Goal: Information Seeking & Learning: Understand process/instructions

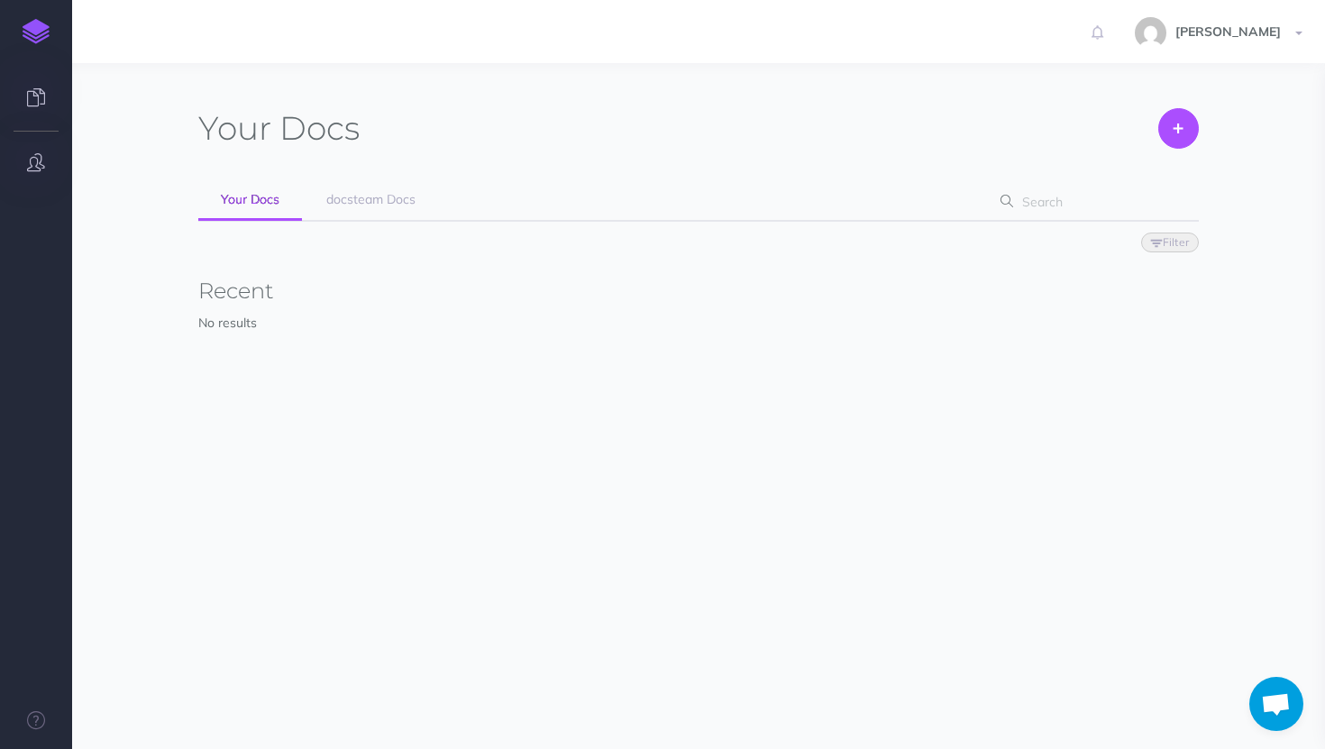
click at [31, 148] on button "button" at bounding box center [36, 163] width 72 height 54
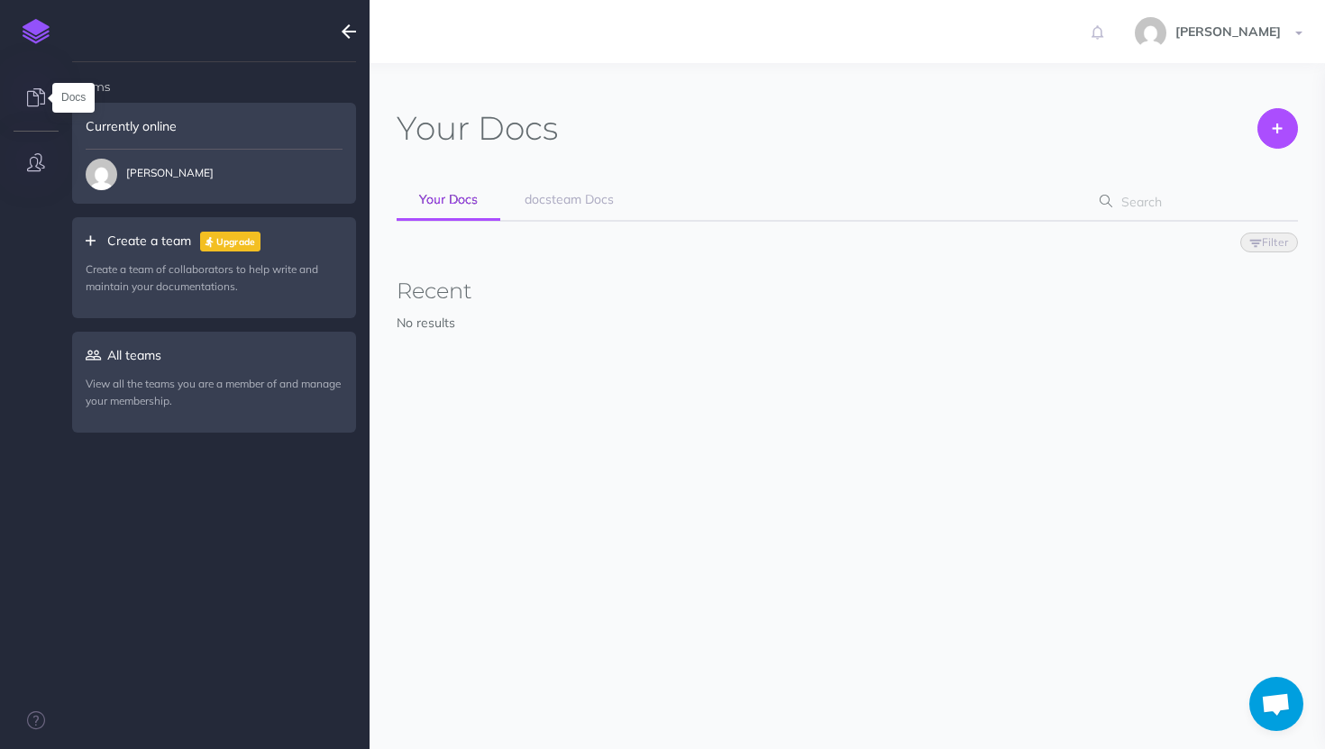
click at [34, 96] on icon at bounding box center [36, 97] width 18 height 18
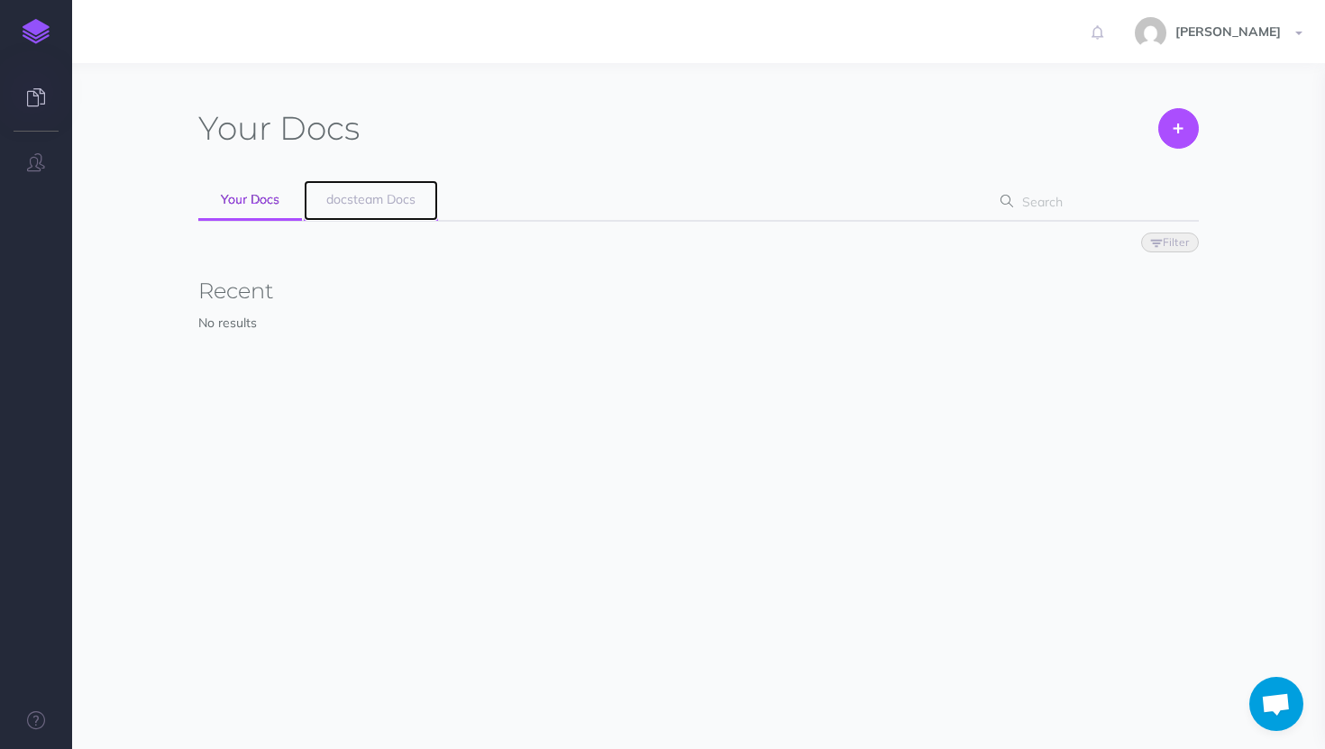
click at [372, 199] on span "docsteam Docs" at bounding box center [370, 199] width 89 height 16
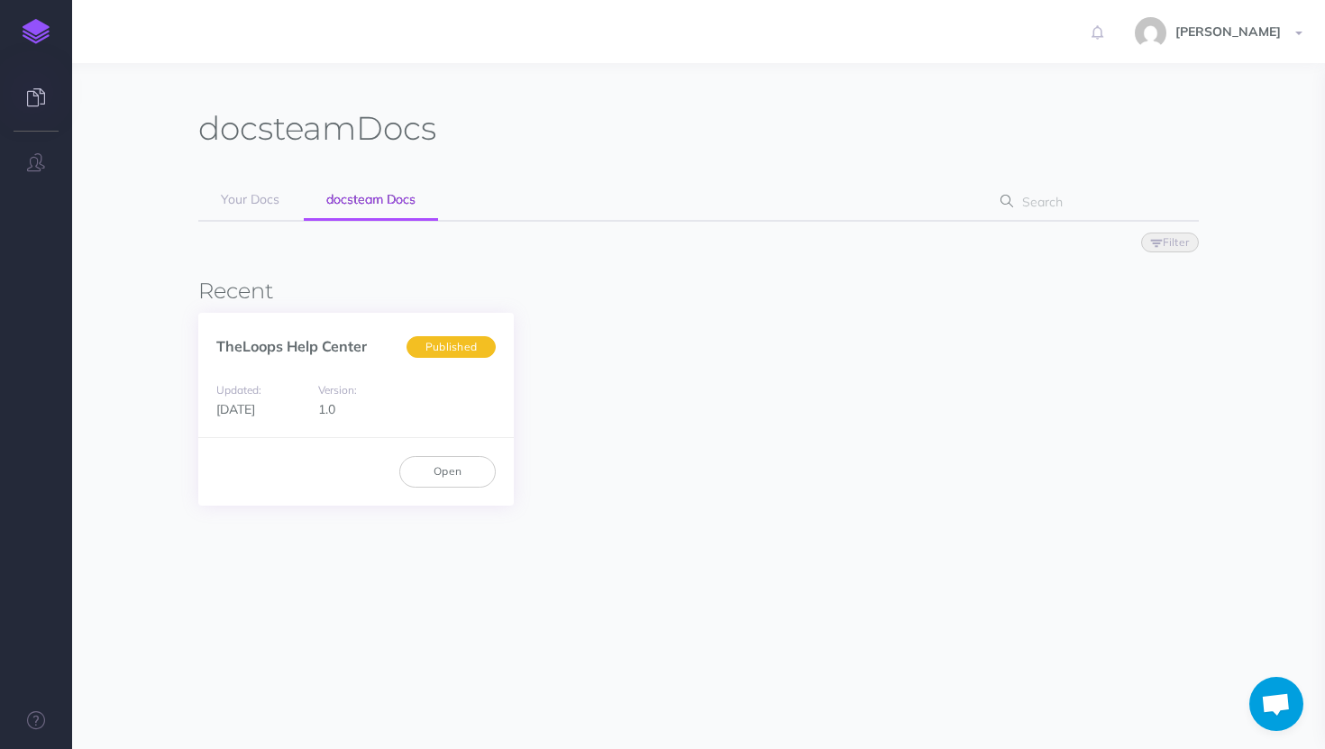
click at [390, 401] on div "Version: 1.0" at bounding box center [355, 399] width 93 height 41
click at [424, 457] on link "Open" at bounding box center [447, 471] width 96 height 31
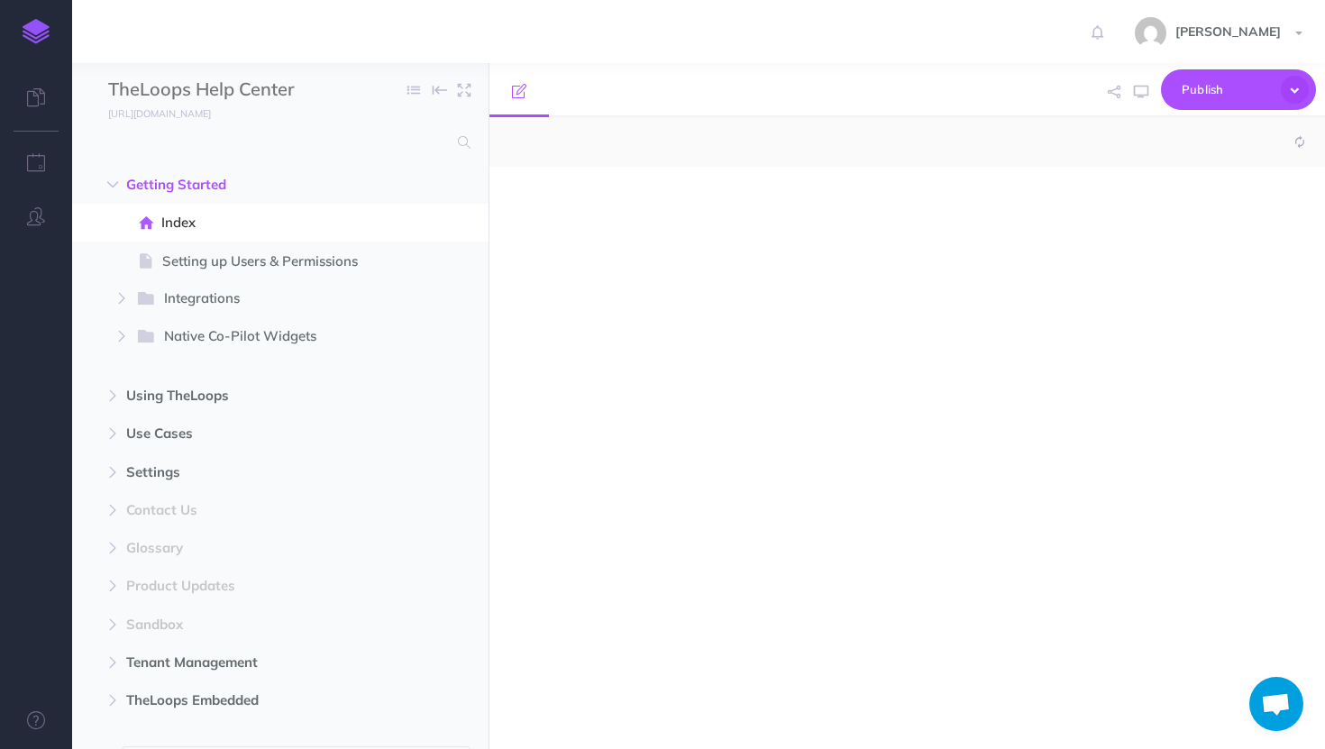
select select "null"
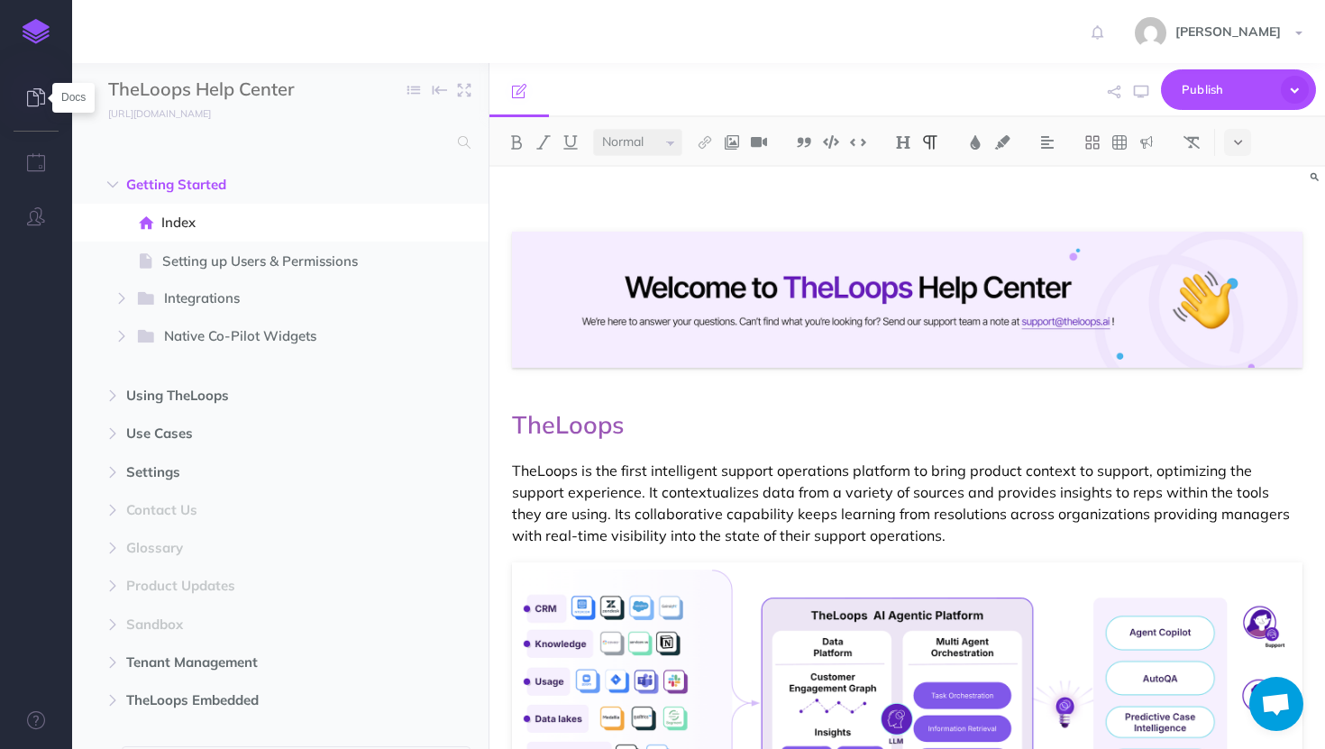
click at [27, 96] on icon at bounding box center [36, 97] width 18 height 18
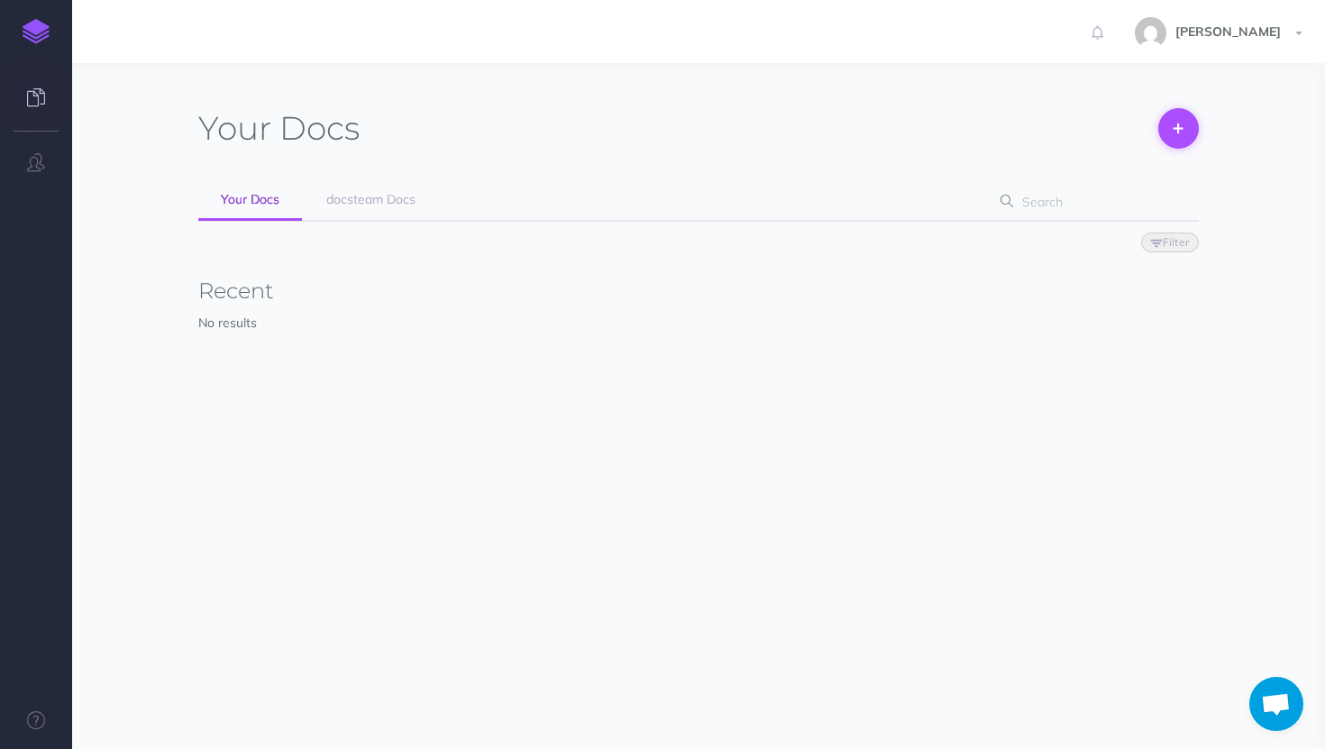
click at [1182, 116] on icon at bounding box center [1177, 128] width 9 height 39
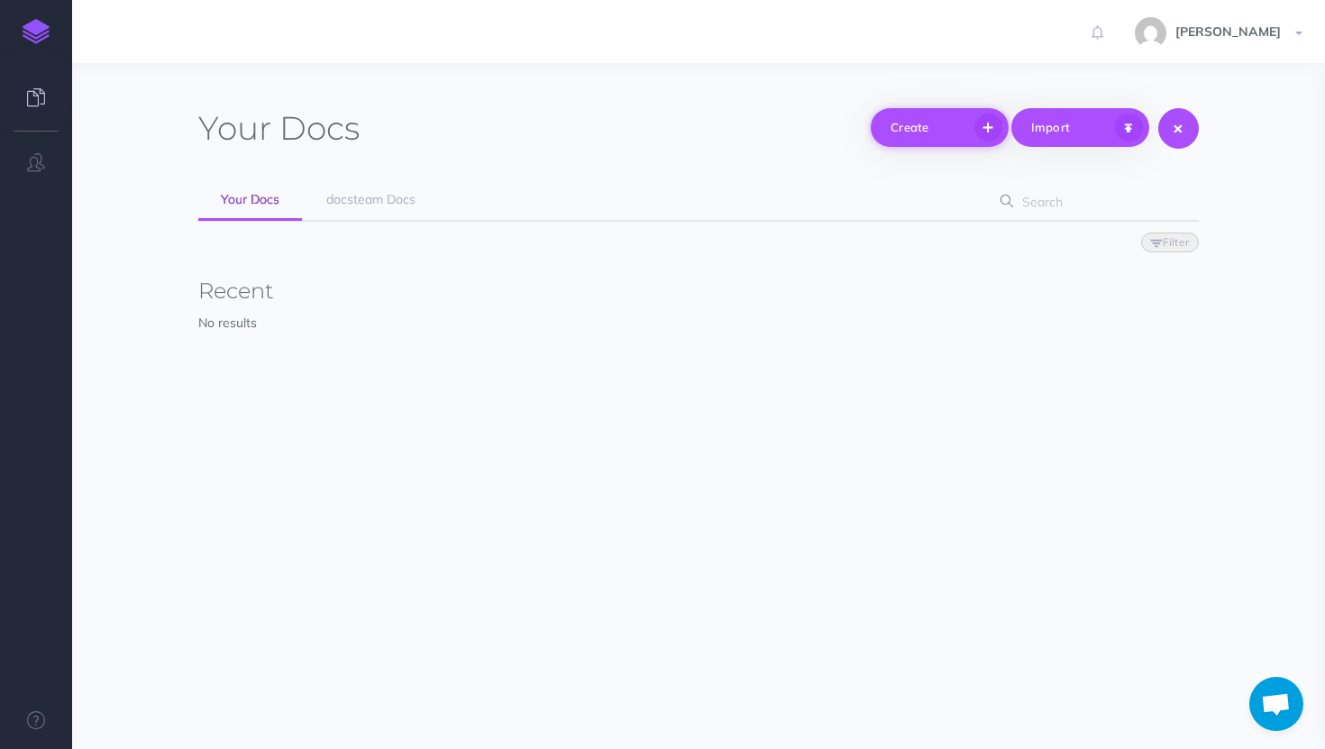
click at [954, 130] on button "Create" at bounding box center [939, 127] width 138 height 39
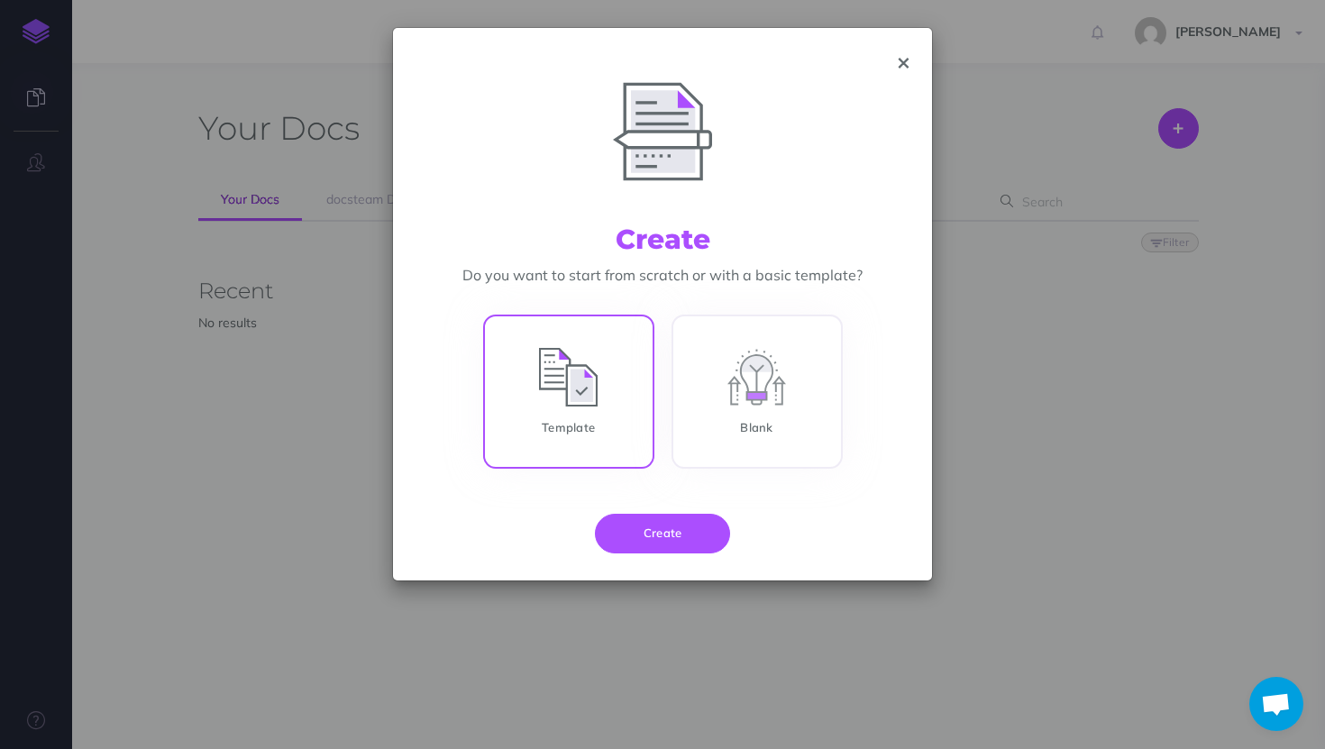
click at [619, 341] on input "Template" at bounding box center [568, 395] width 171 height 154
radio input "true"
click at [685, 543] on button "Create" at bounding box center [662, 534] width 135 height 40
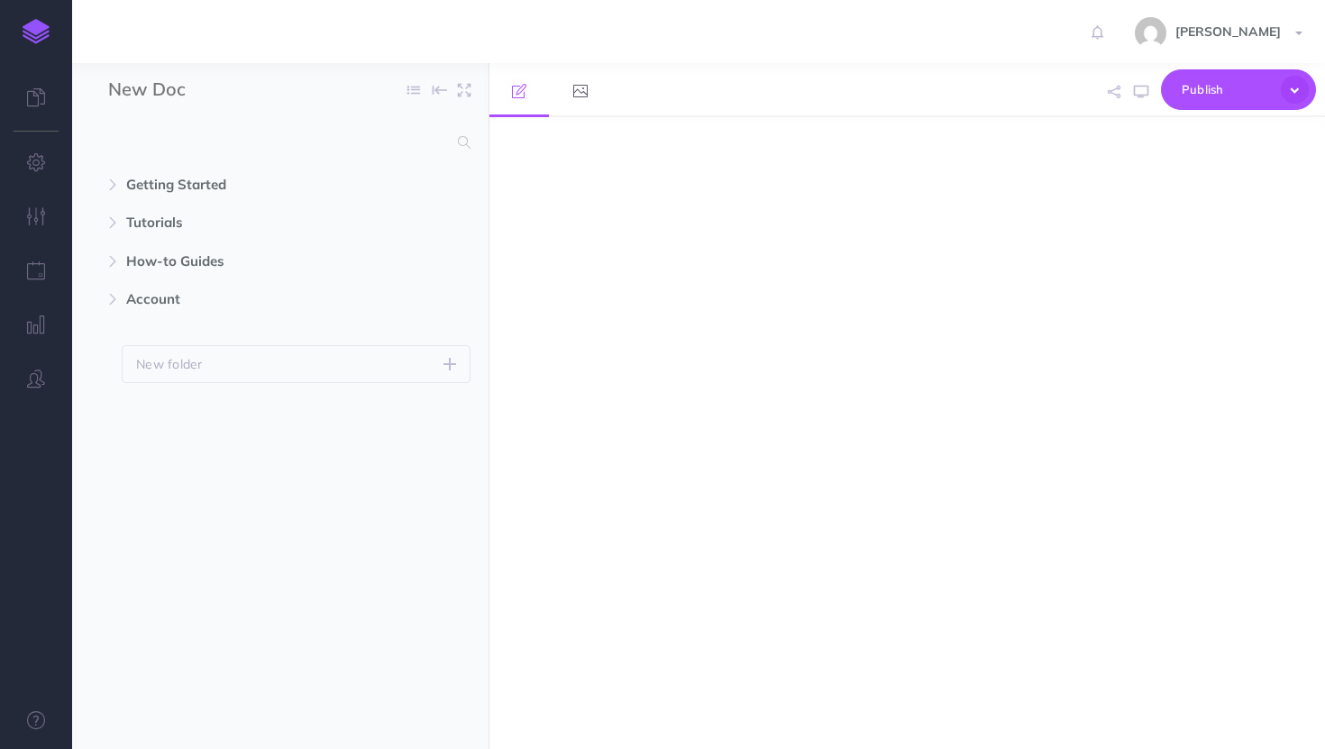
select select "null"
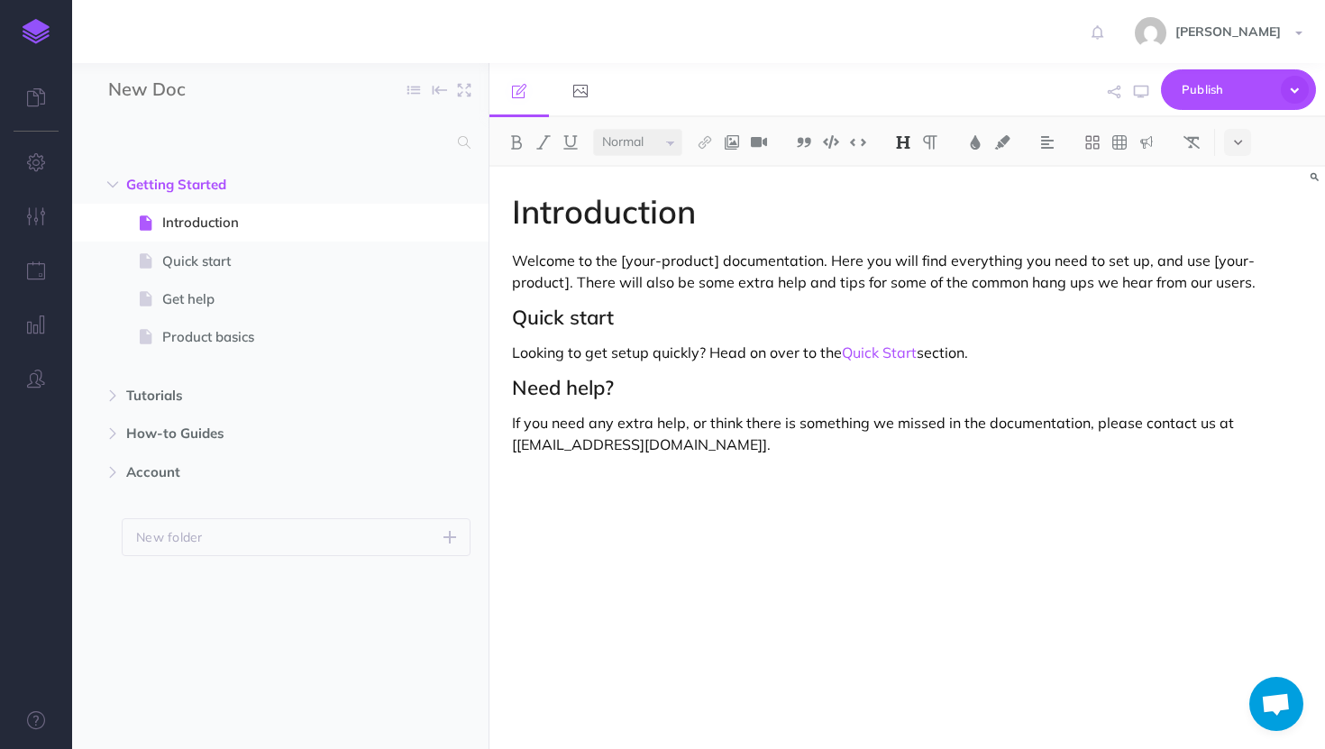
click at [600, 203] on h1 "Introduction" at bounding box center [907, 212] width 790 height 36
click at [582, 258] on p "Welcome to the [your-product] documentation. Here you will find everything you …" at bounding box center [907, 271] width 790 height 43
click at [156, 404] on span "Tutorials" at bounding box center [242, 396] width 232 height 22
select select "null"
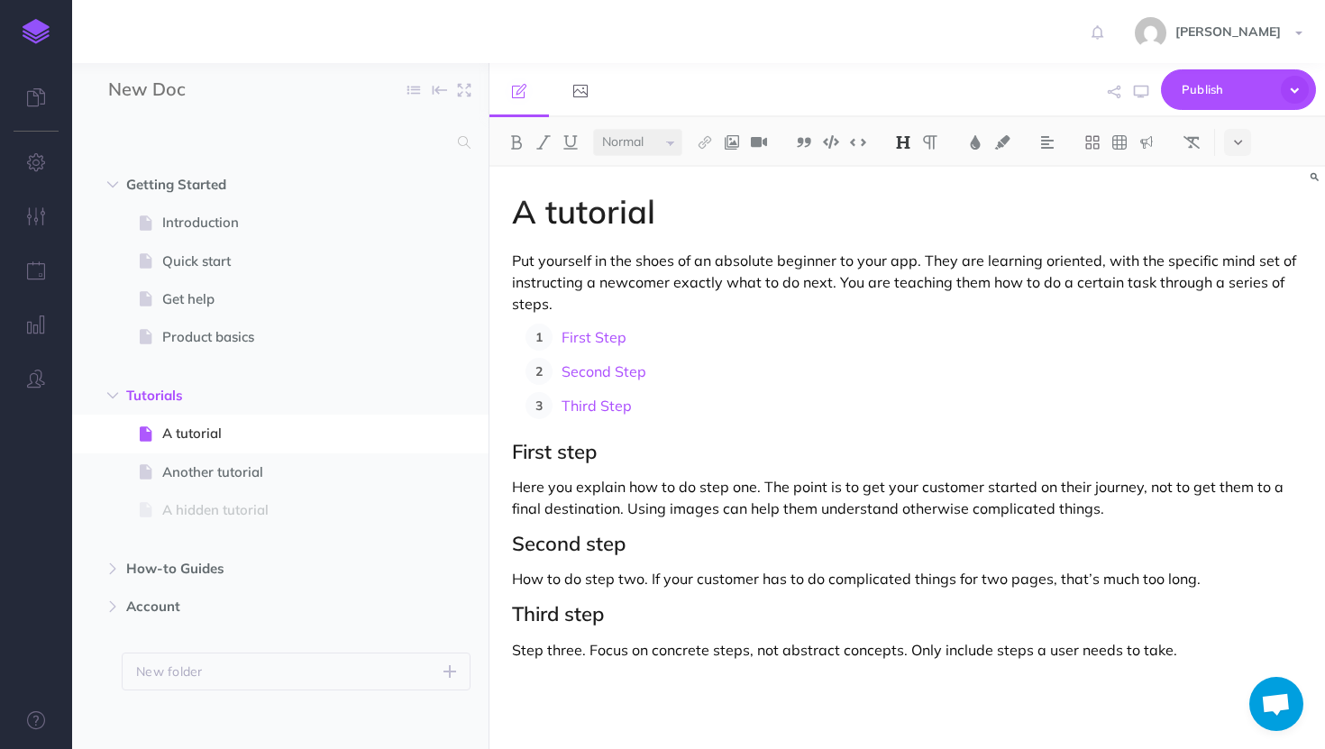
click at [574, 224] on h1 "A tutorial" at bounding box center [907, 212] width 790 height 36
drag, startPoint x: 739, startPoint y: 212, endPoint x: 513, endPoint y: 212, distance: 226.2
click at [513, 212] on h1 "Getting Started" at bounding box center [907, 212] width 790 height 36
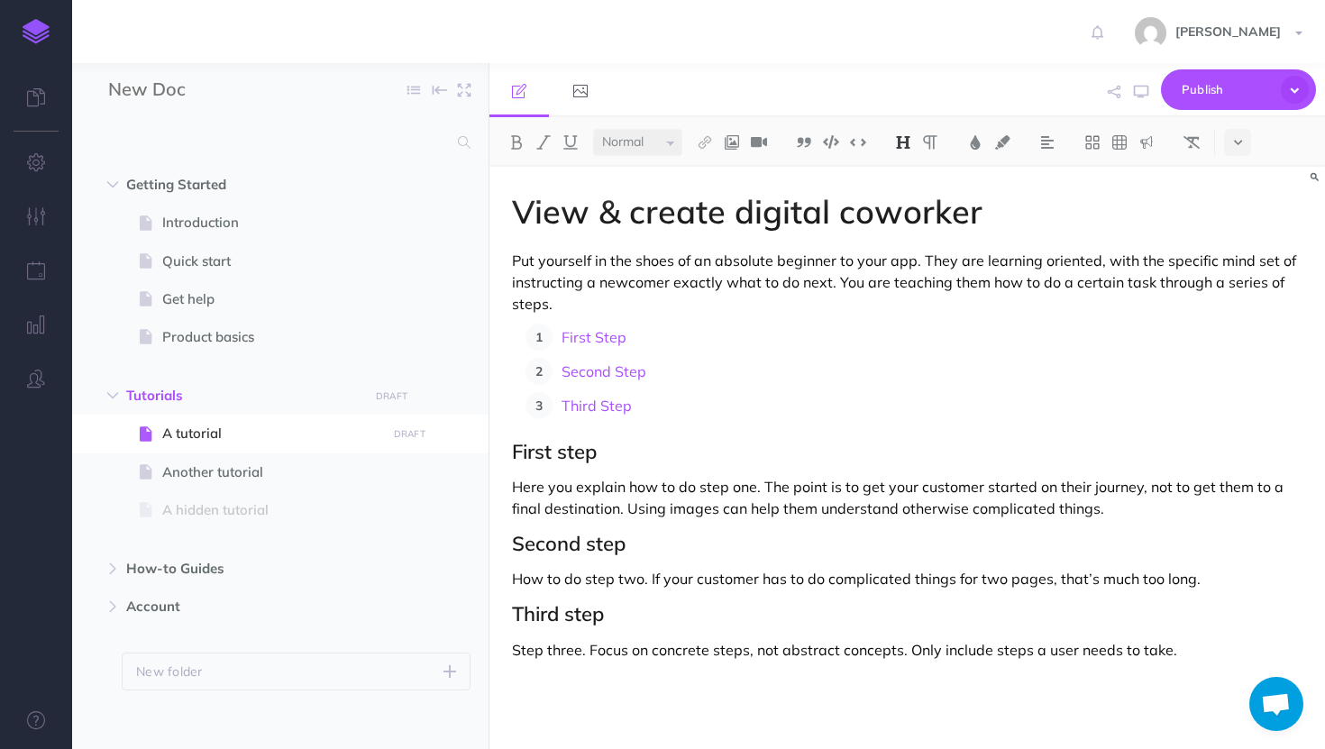
click at [587, 217] on h1 "View & create digital coworker" at bounding box center [907, 212] width 790 height 36
click at [775, 211] on h1 "Viewing & create digital coworker" at bounding box center [907, 212] width 790 height 36
click at [1061, 214] on h1 "Viewing & creating digital coworker" at bounding box center [907, 212] width 790 height 36
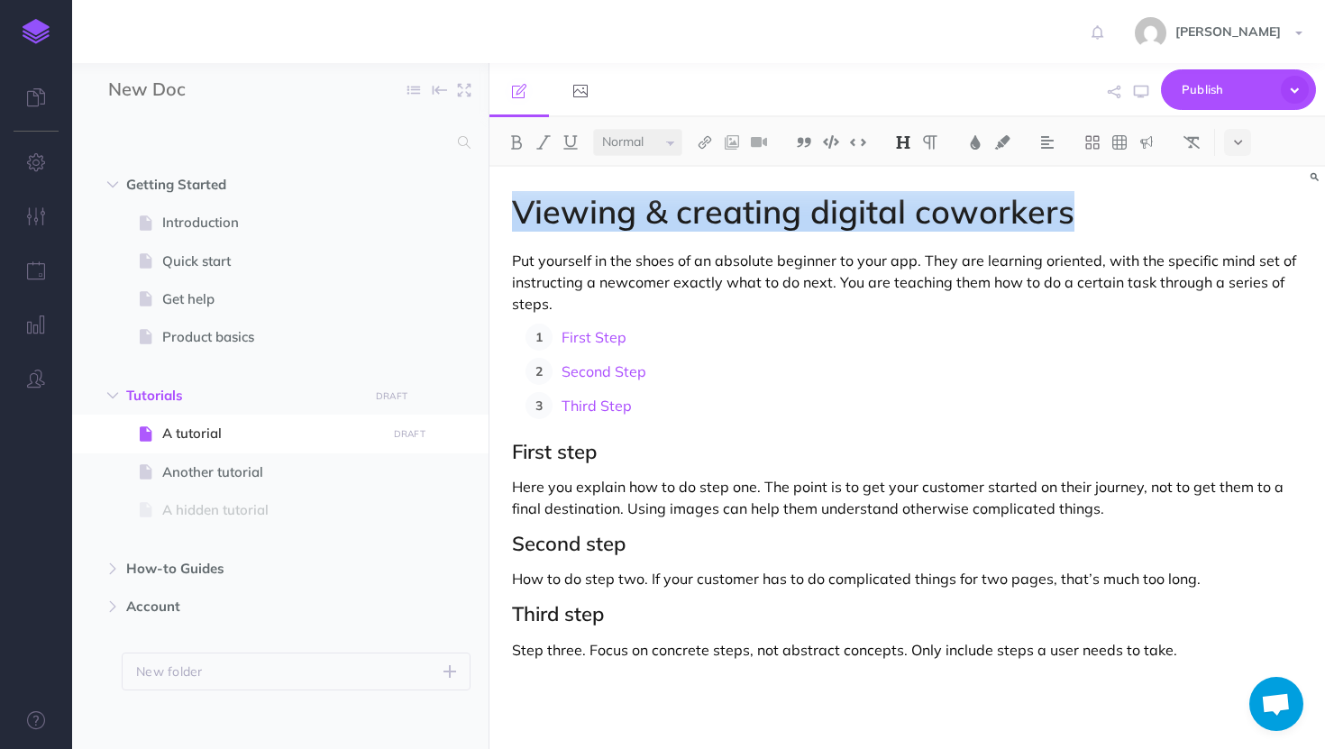
drag, startPoint x: 1082, startPoint y: 206, endPoint x: 517, endPoint y: 217, distance: 565.1
click at [517, 217] on h1 "Viewing & creating digital coworkers" at bounding box center [907, 212] width 790 height 36
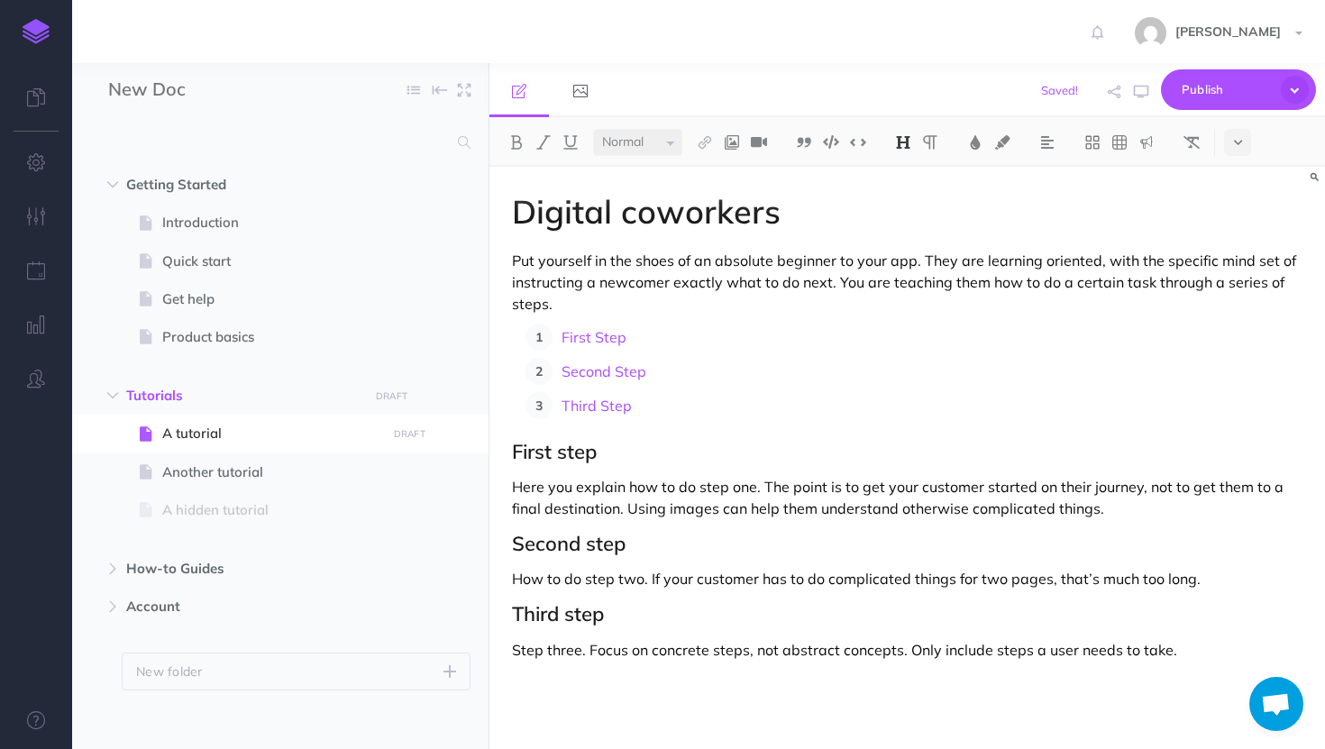
click at [617, 277] on p "Put yourself in the shoes of an absolute beginner to your app. They are learnin…" at bounding box center [907, 282] width 790 height 65
click at [563, 277] on p "Put yourself in the shoes of an absolute beginner to your app. They are learnin…" at bounding box center [907, 282] width 790 height 65
click at [543, 291] on p "Put yourself in the shoes of an absolute beginner to your app. They are learnin…" at bounding box center [907, 282] width 790 height 65
click at [157, 82] on input "New Doc" at bounding box center [214, 90] width 212 height 27
click at [156, 83] on input "New Doc" at bounding box center [214, 90] width 212 height 27
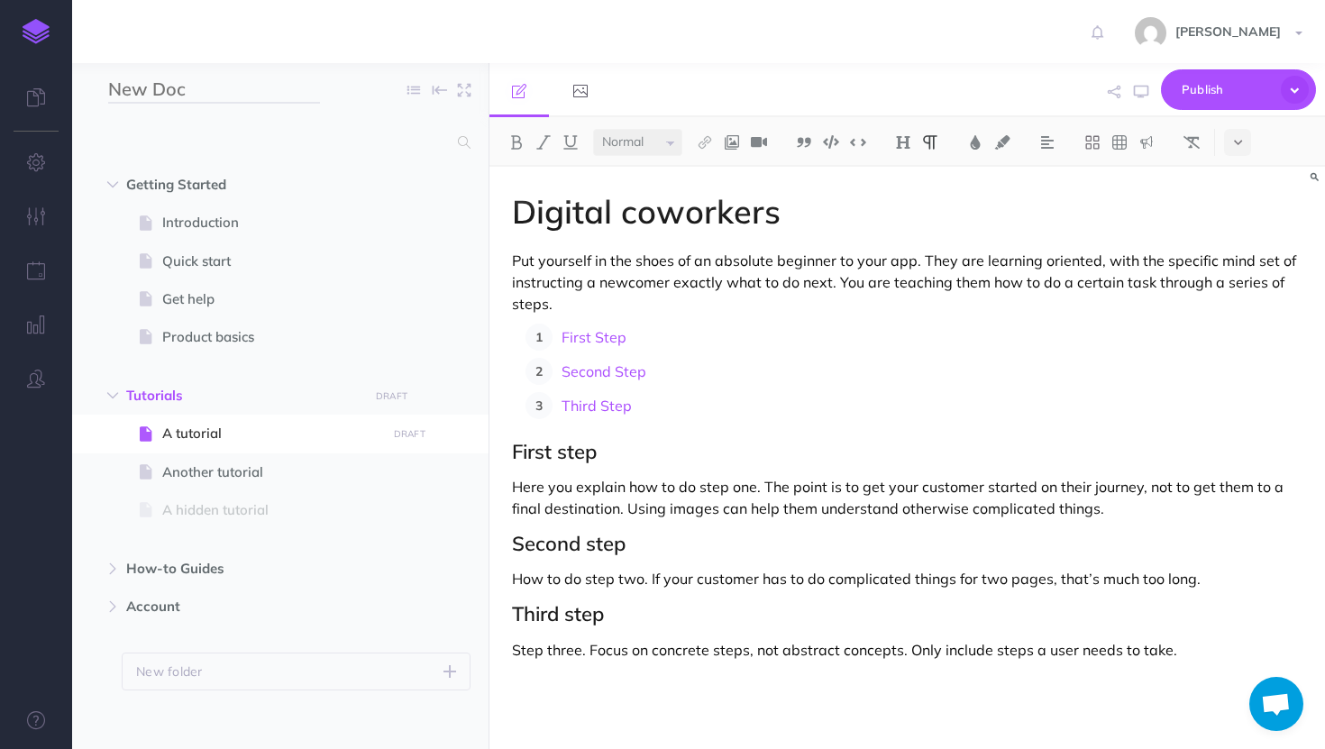
click at [156, 83] on input "New Doc" at bounding box center [214, 90] width 212 height 27
type input "Digital Coworkers"
click at [223, 178] on span "Getting Started" at bounding box center [242, 185] width 232 height 22
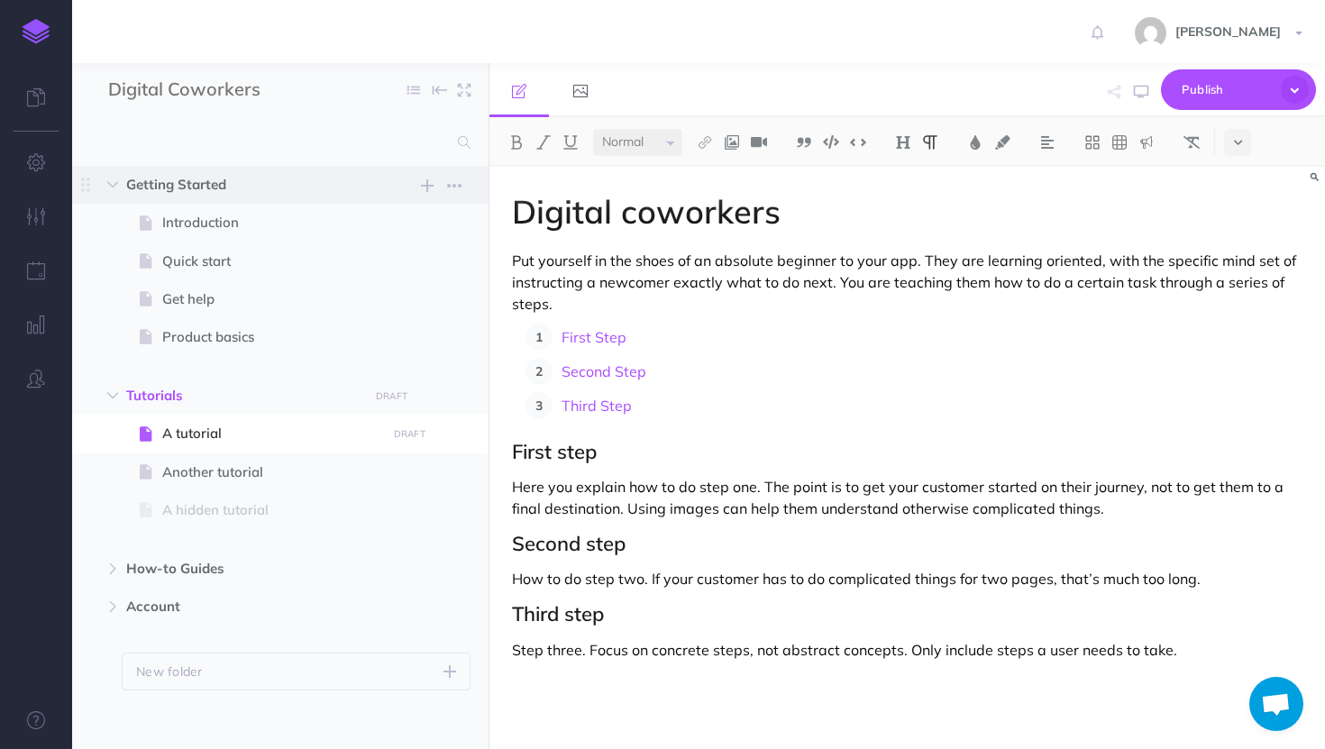
select select "null"
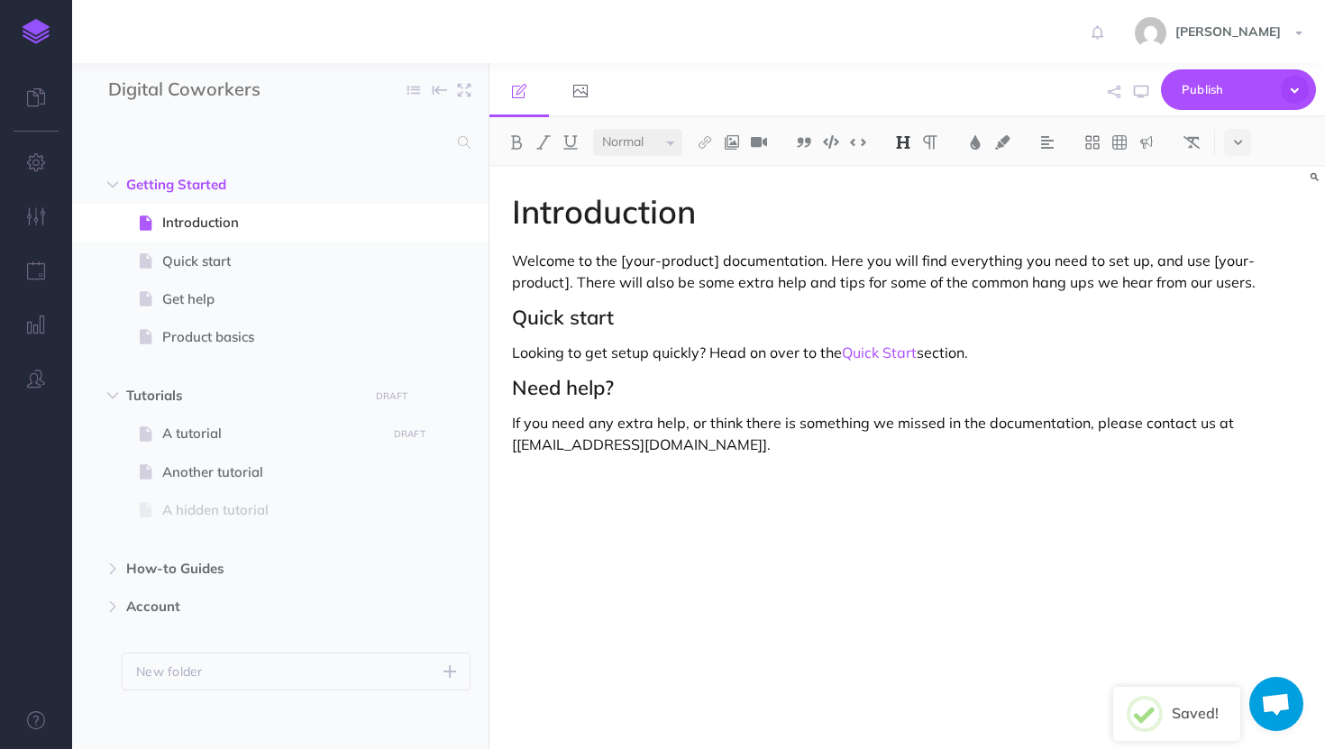
click at [551, 270] on p "Welcome to the [your-product] documentation. Here you will find everything you …" at bounding box center [907, 271] width 790 height 43
drag, startPoint x: 717, startPoint y: 259, endPoint x: 618, endPoint y: 256, distance: 99.2
click at [618, 256] on p "Welcome to the [your-product] documentation. Here you will find everything you …" at bounding box center [907, 271] width 790 height 43
drag, startPoint x: 1245, startPoint y: 260, endPoint x: 1149, endPoint y: 257, distance: 96.5
click at [1149, 257] on p "Welcome to TheLoops documentation. Here you will find everything you need to se…" at bounding box center [907, 271] width 790 height 43
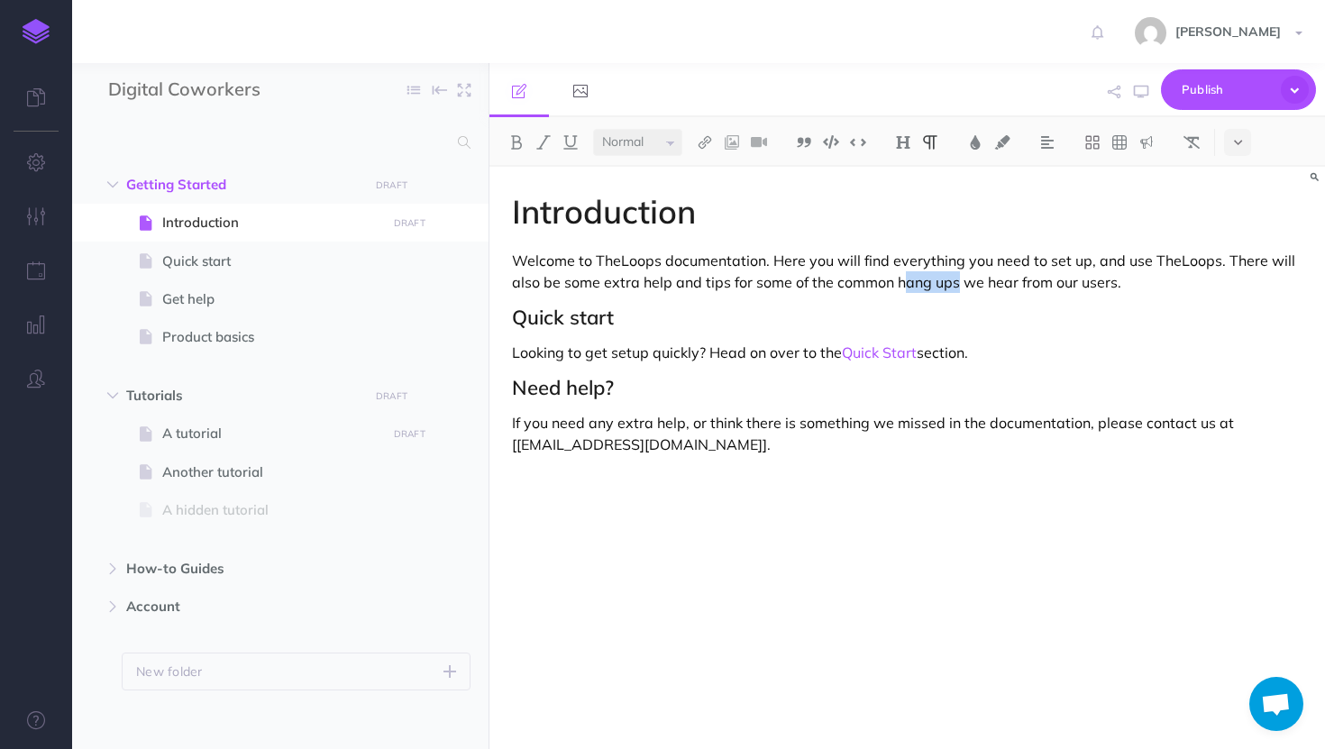
drag, startPoint x: 957, startPoint y: 280, endPoint x: 899, endPoint y: 282, distance: 57.7
click at [899, 282] on p "Welcome to TheLoops documentation. Here you will find everything you need to se…" at bounding box center [907, 271] width 790 height 43
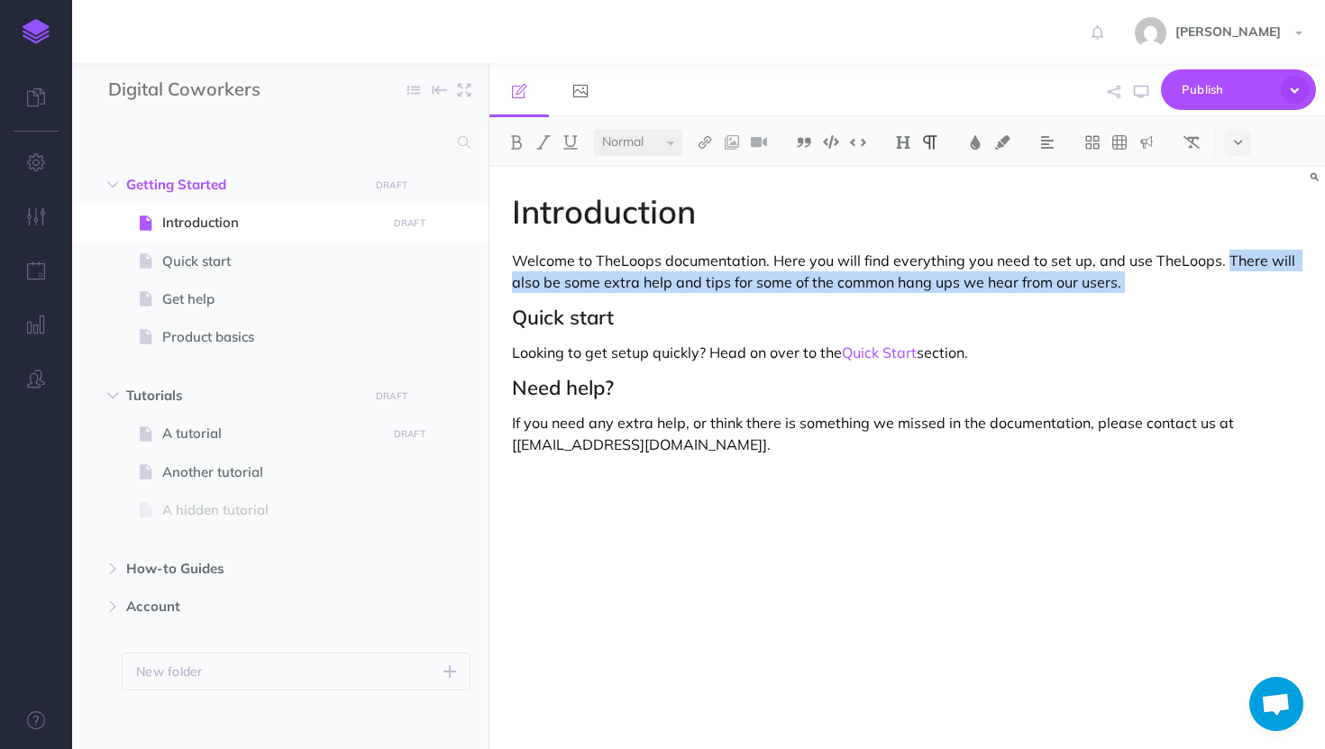
drag, startPoint x: 1223, startPoint y: 257, endPoint x: 1252, endPoint y: 298, distance: 50.5
click at [1252, 298] on div "Introduction Welcome to TheLoops documentation. Here you will find everything y…" at bounding box center [906, 449] width 835 height 564
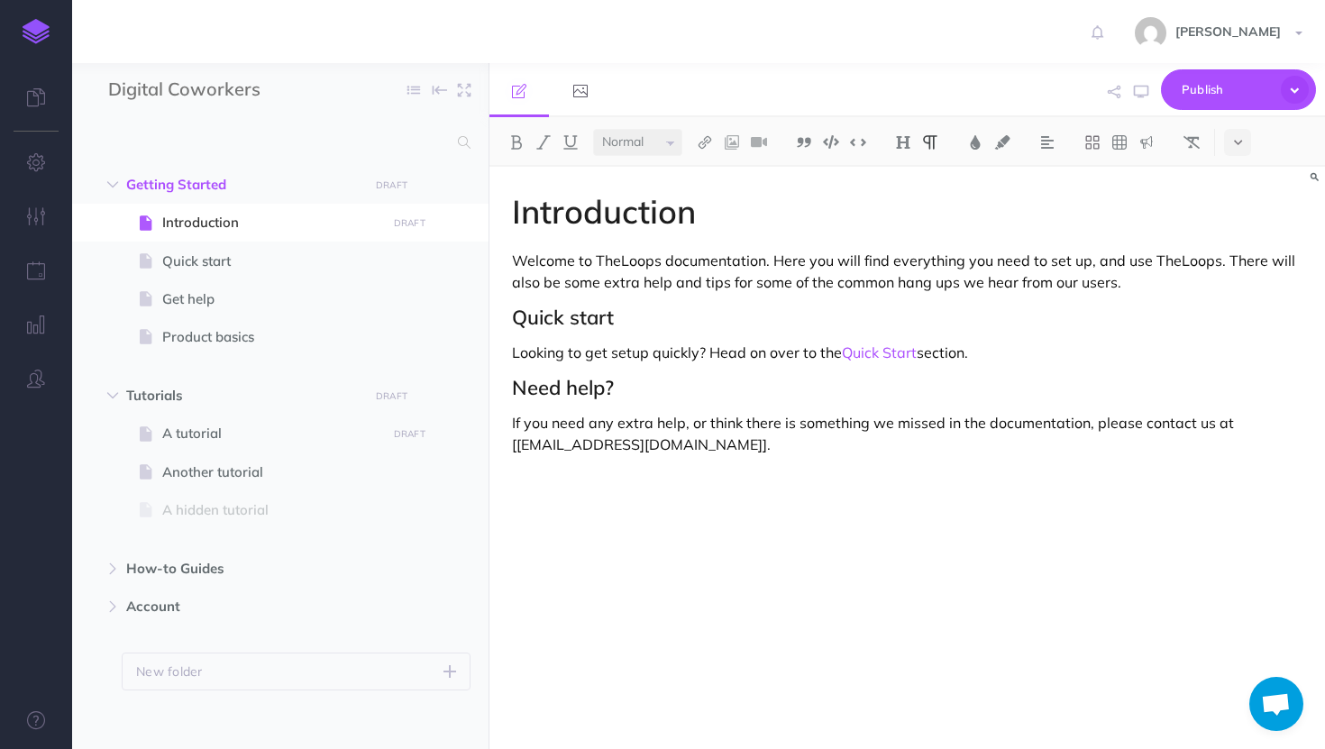
click at [1226, 255] on p "Welcome to TheLoops documentation. Here you will find everything you need to se…" at bounding box center [907, 271] width 790 height 43
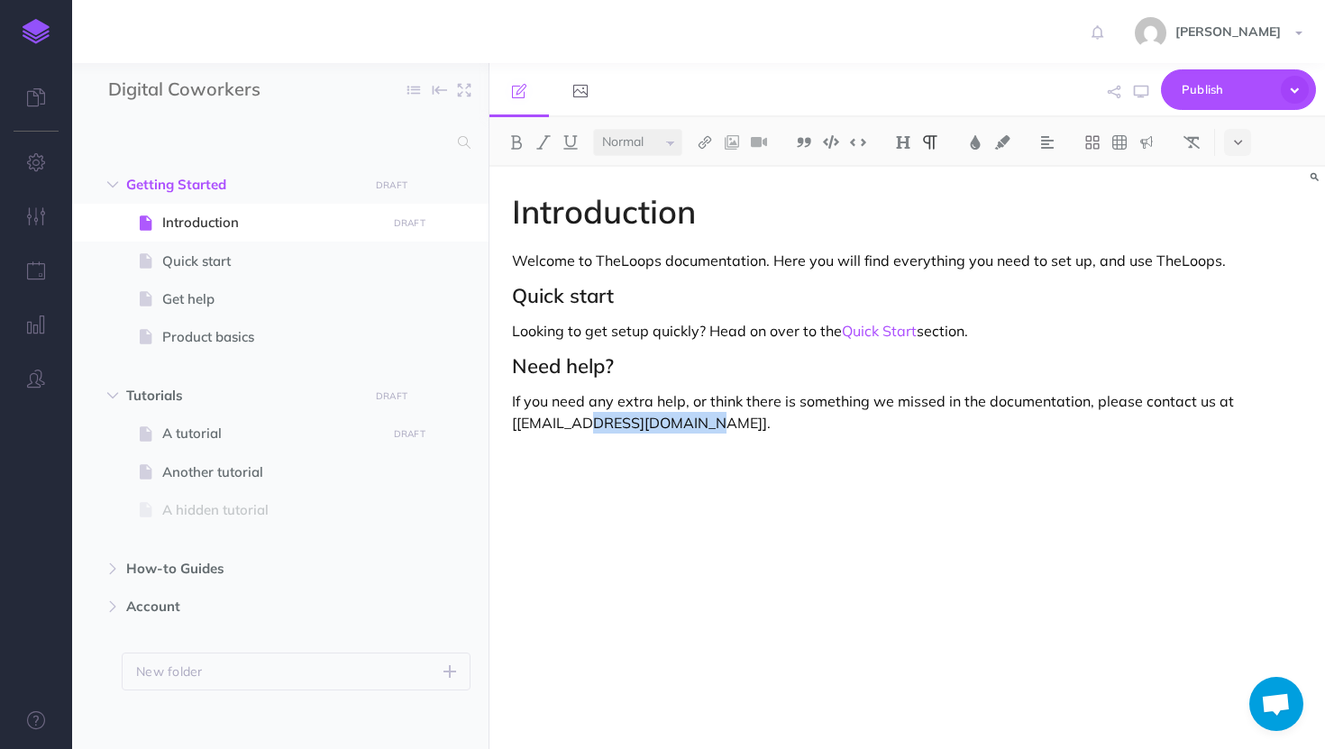
drag, startPoint x: 698, startPoint y: 424, endPoint x: 588, endPoint y: 425, distance: 110.0
click at [588, 425] on p "If you need any extra help, or think there is something we missed in the docume…" at bounding box center [907, 411] width 790 height 43
click at [744, 420] on p "If you need any extra help, or think there is something we missed in the docume…" at bounding box center [907, 411] width 790 height 43
drag, startPoint x: 744, startPoint y: 420, endPoint x: 491, endPoint y: 428, distance: 253.3
click at [491, 428] on div "Introduction Welcome to TheLoops documentation. Here you will find everything y…" at bounding box center [906, 449] width 835 height 564
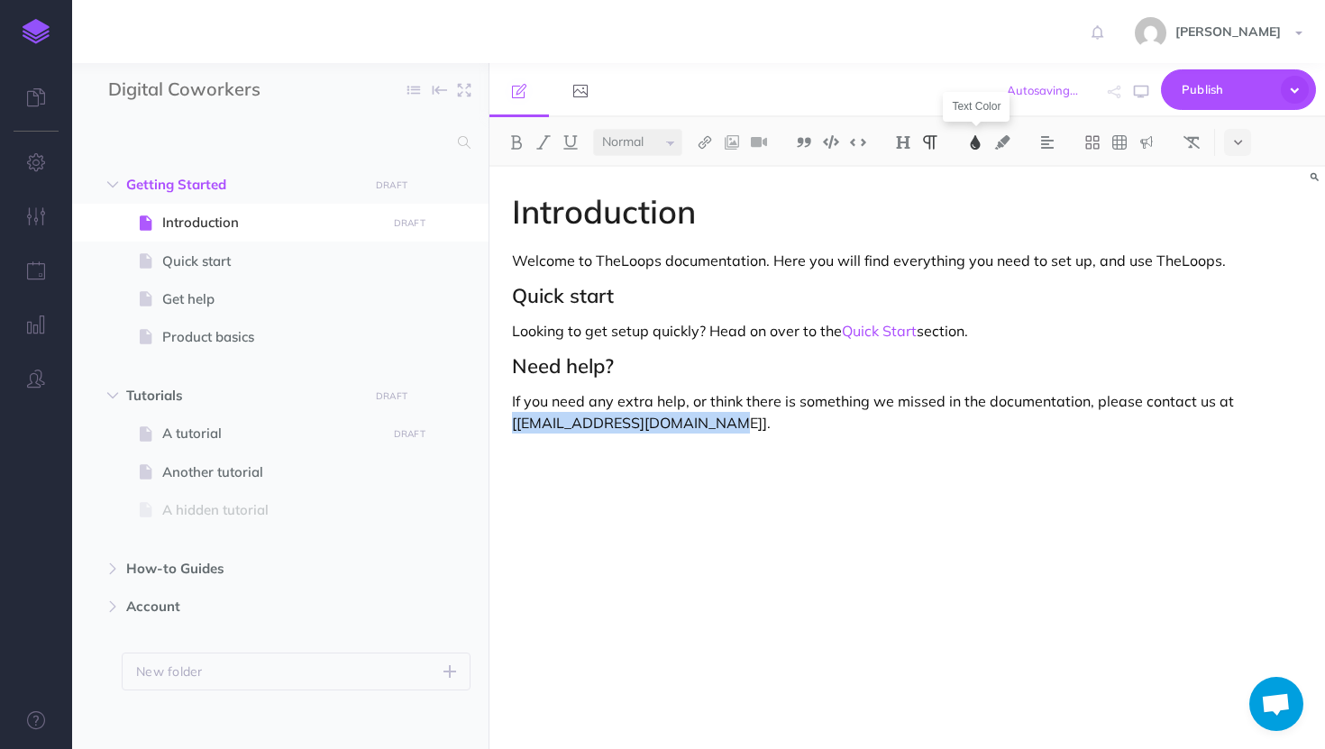
click at [983, 144] on img at bounding box center [975, 142] width 16 height 14
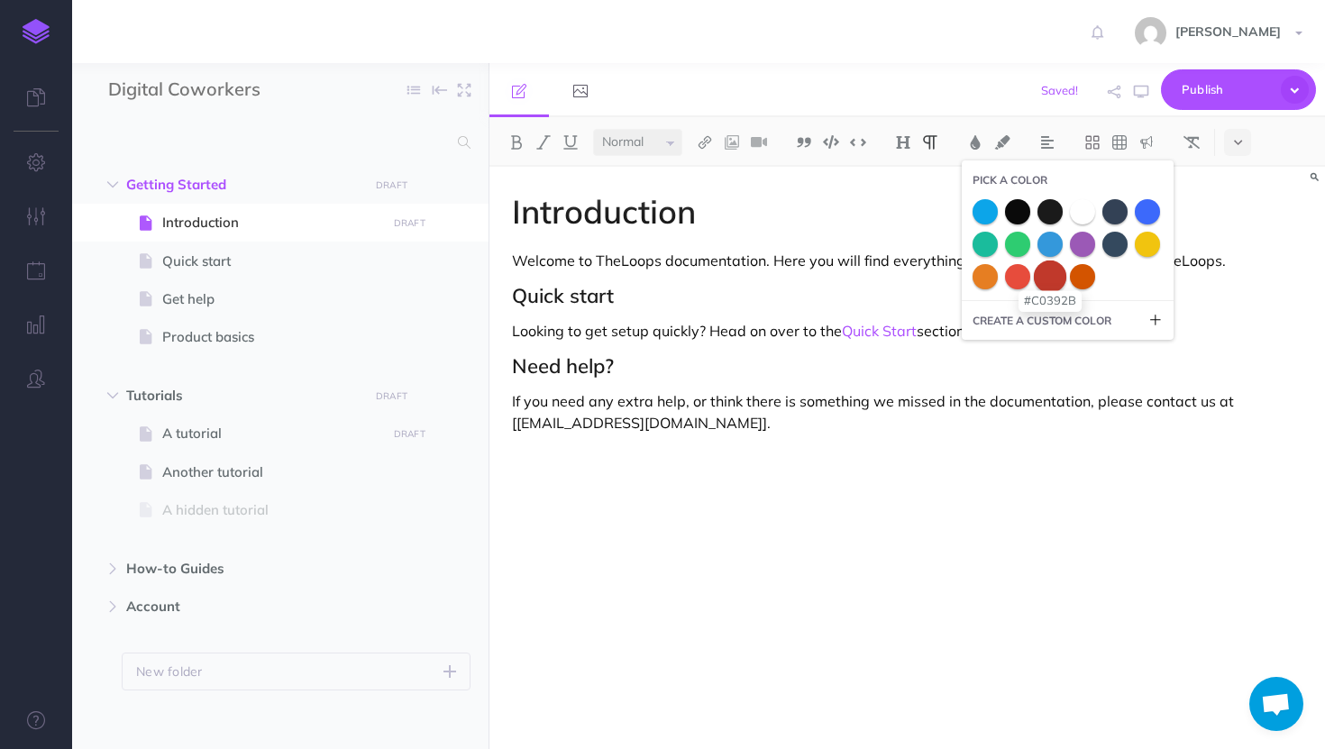
click at [1053, 276] on span at bounding box center [1050, 276] width 32 height 32
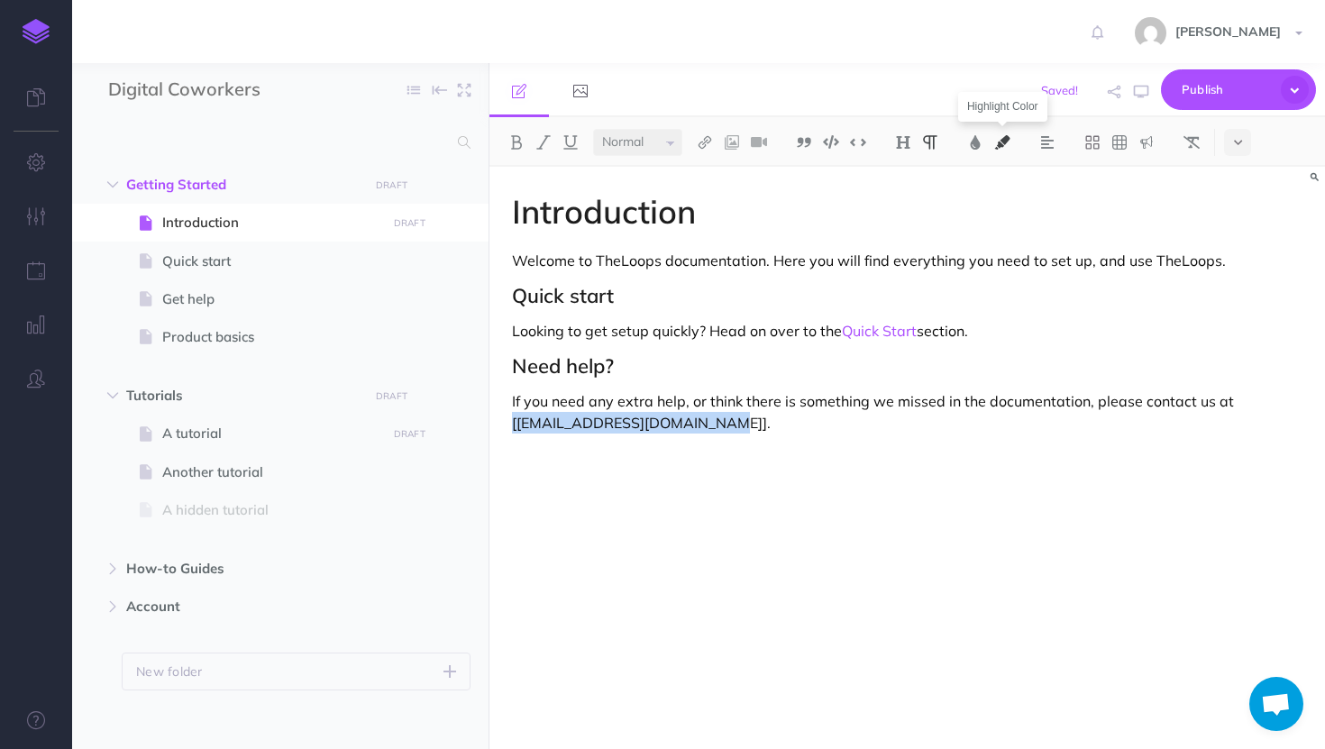
click at [1004, 141] on img at bounding box center [1002, 142] width 16 height 14
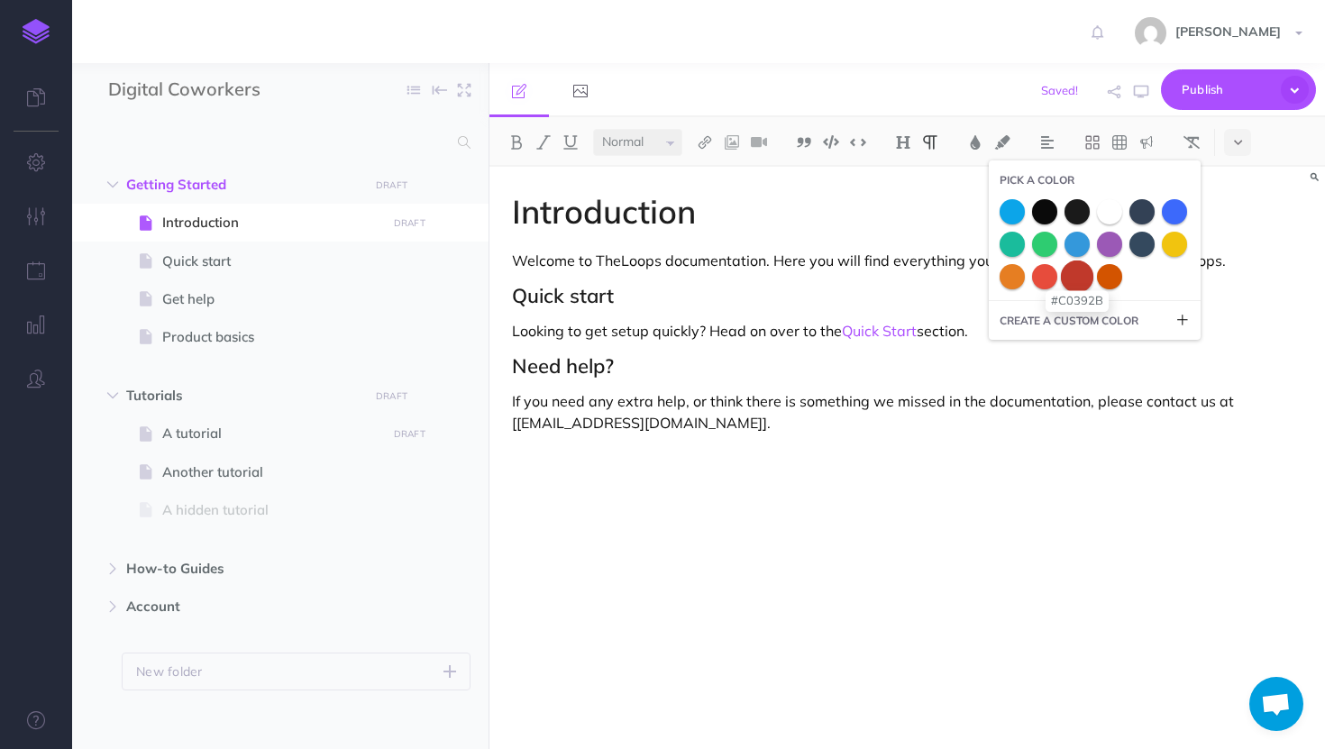
click at [1085, 277] on span at bounding box center [1077, 276] width 32 height 32
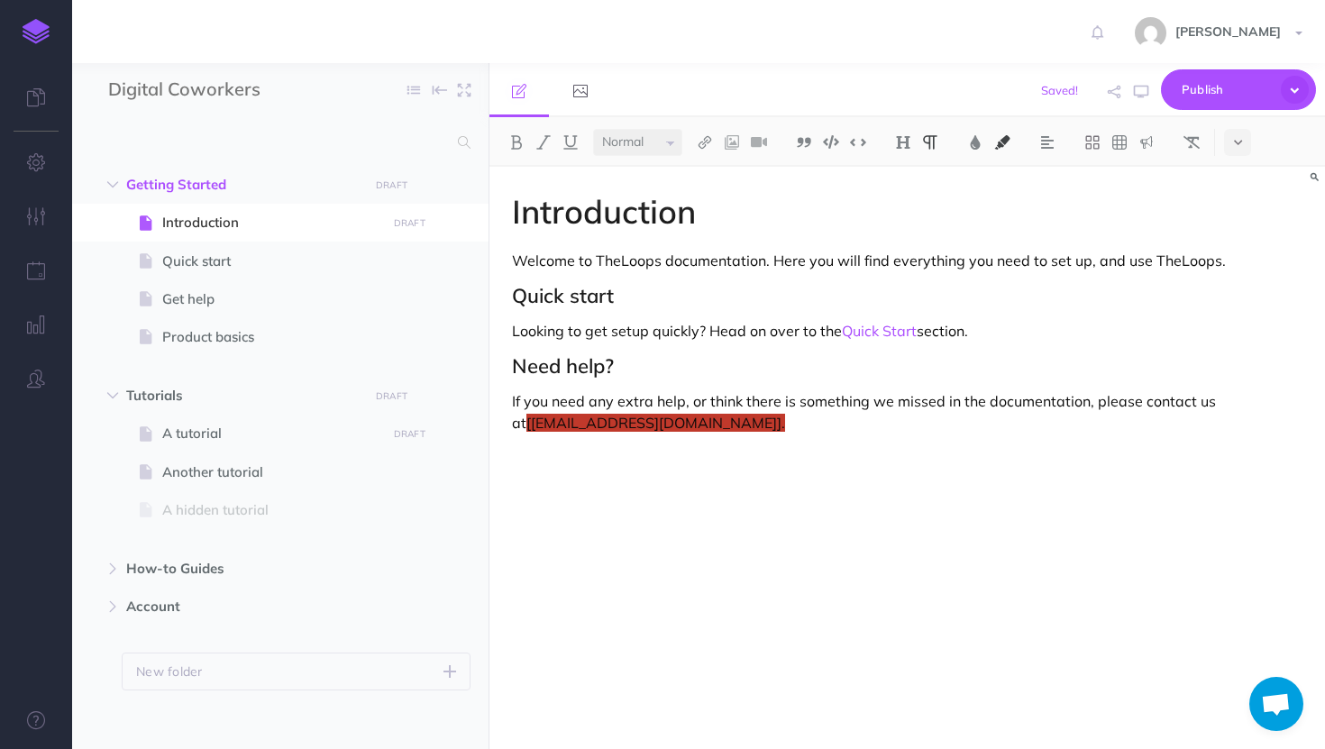
click at [743, 441] on div "Introduction Welcome to TheLoops documentation. Here you will find everything y…" at bounding box center [906, 449] width 835 height 564
drag, startPoint x: 723, startPoint y: 424, endPoint x: 490, endPoint y: 424, distance: 232.5
click at [490, 424] on div "Introduction Welcome to TheLoops documentation. Here you will find everything y…" at bounding box center [906, 449] width 835 height 564
click at [987, 137] on button at bounding box center [974, 142] width 27 height 27
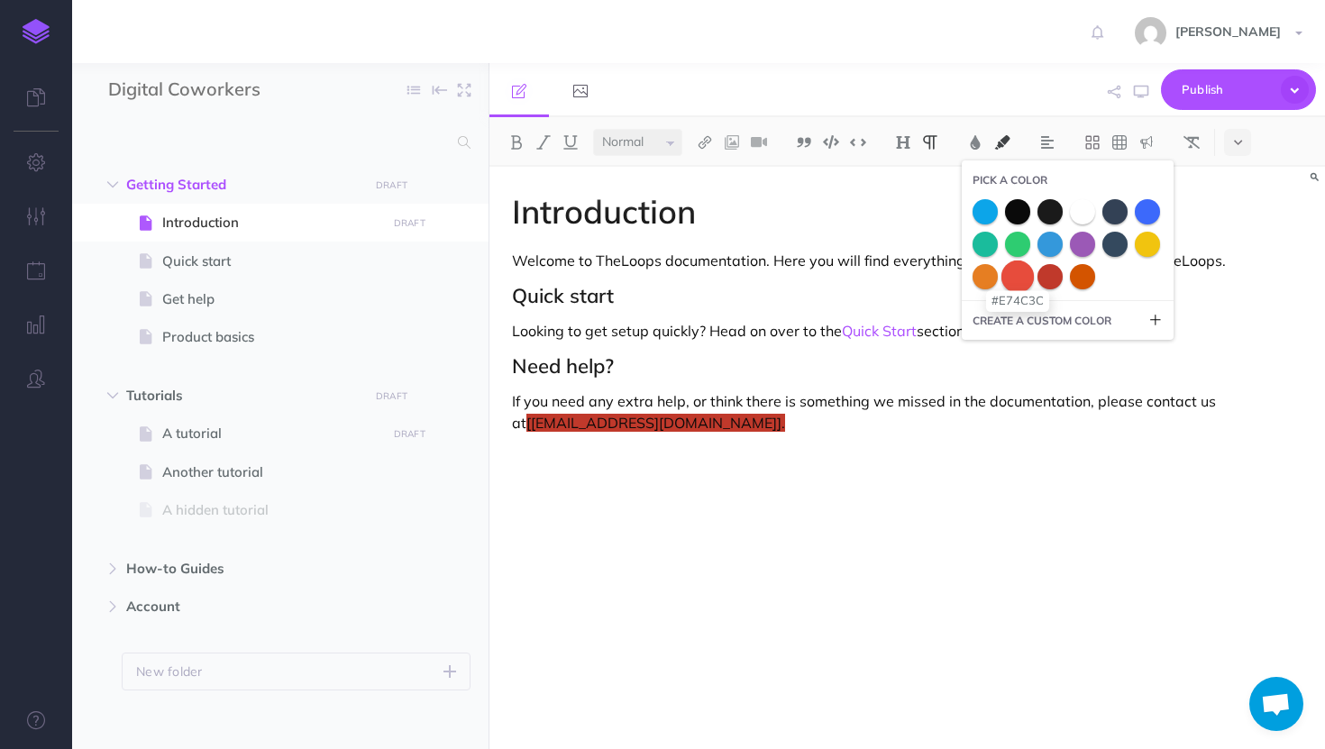
click at [1017, 276] on span at bounding box center [1017, 276] width 32 height 32
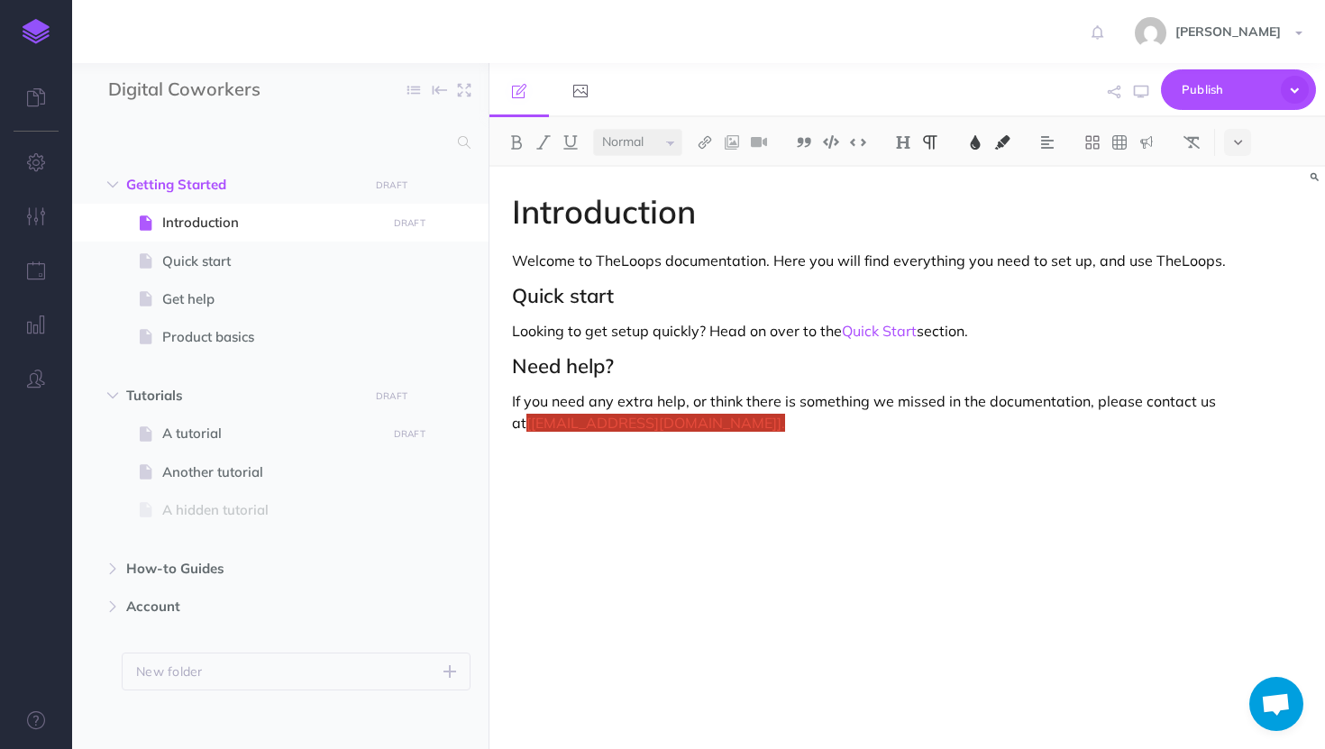
click at [832, 476] on div "Introduction Welcome to TheLoops documentation. Here you will find everything y…" at bounding box center [906, 449] width 835 height 564
click at [977, 145] on img at bounding box center [975, 142] width 16 height 14
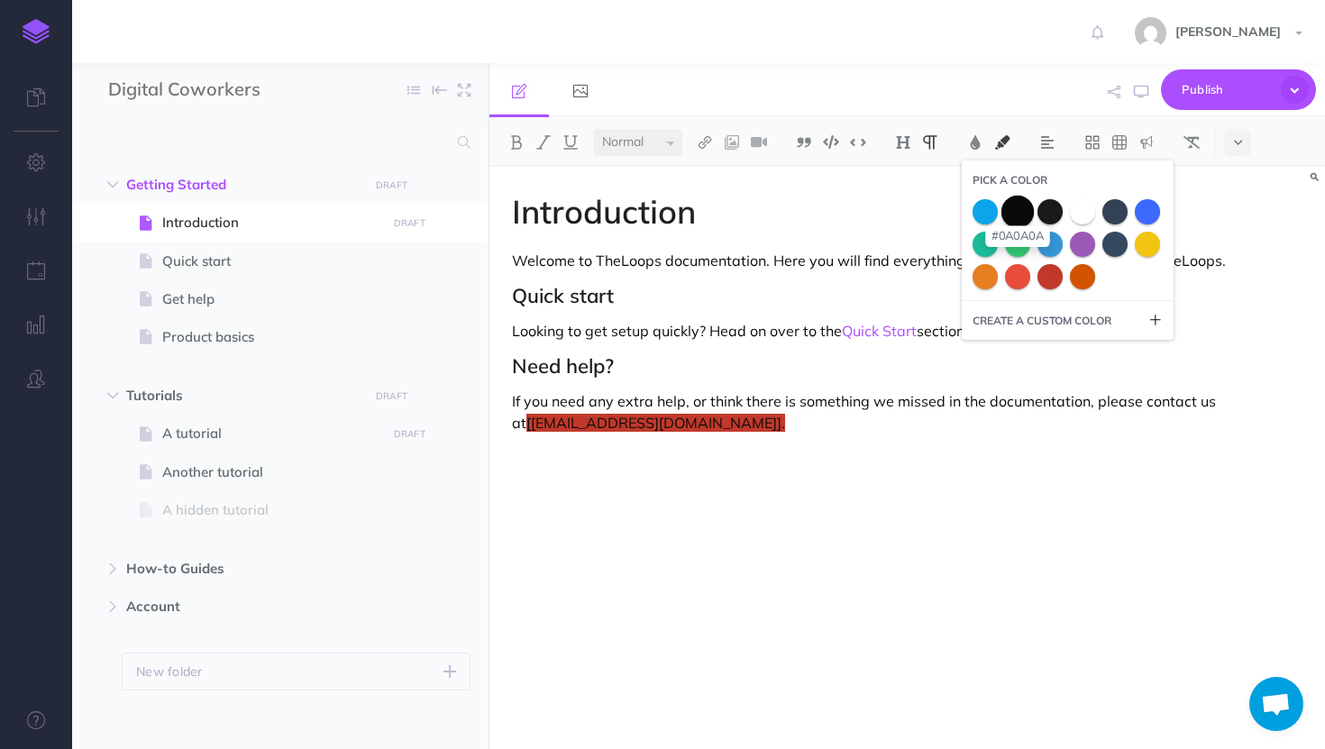
click at [1020, 205] on span at bounding box center [1017, 211] width 32 height 32
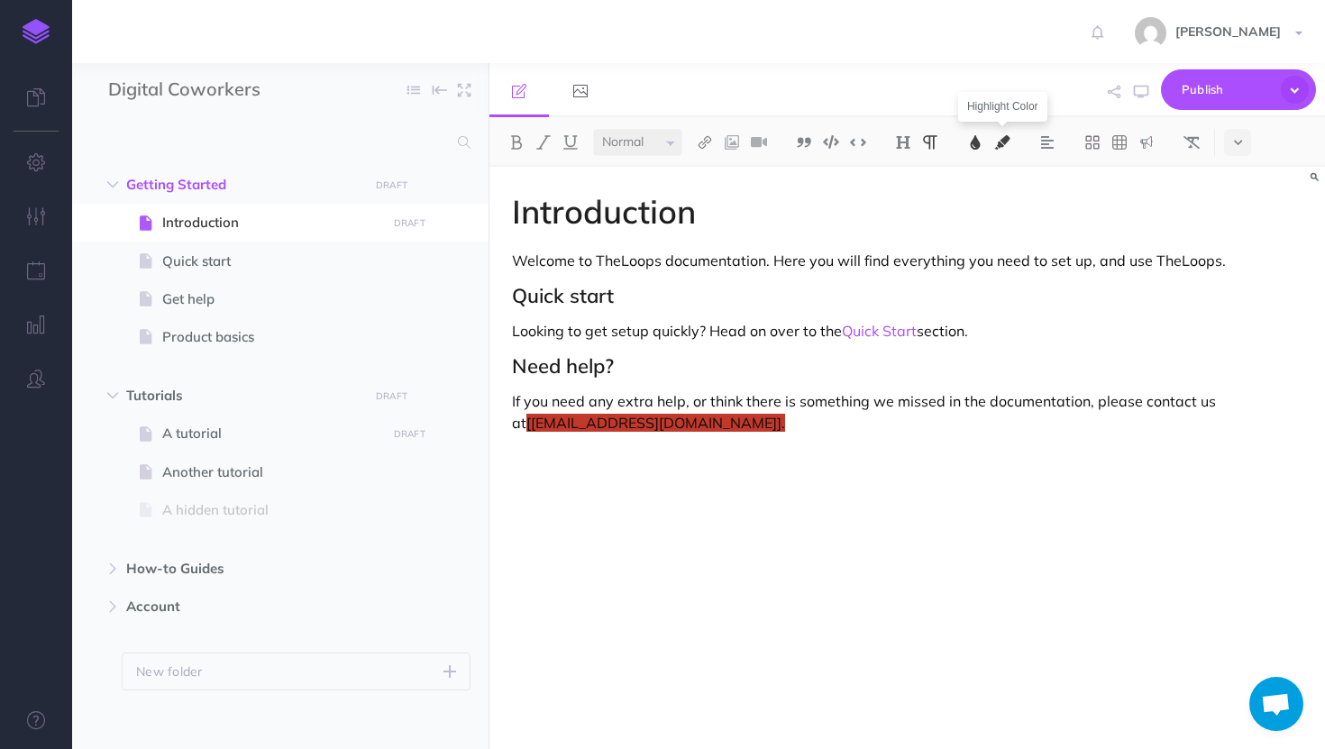
click at [998, 141] on img at bounding box center [1002, 142] width 16 height 14
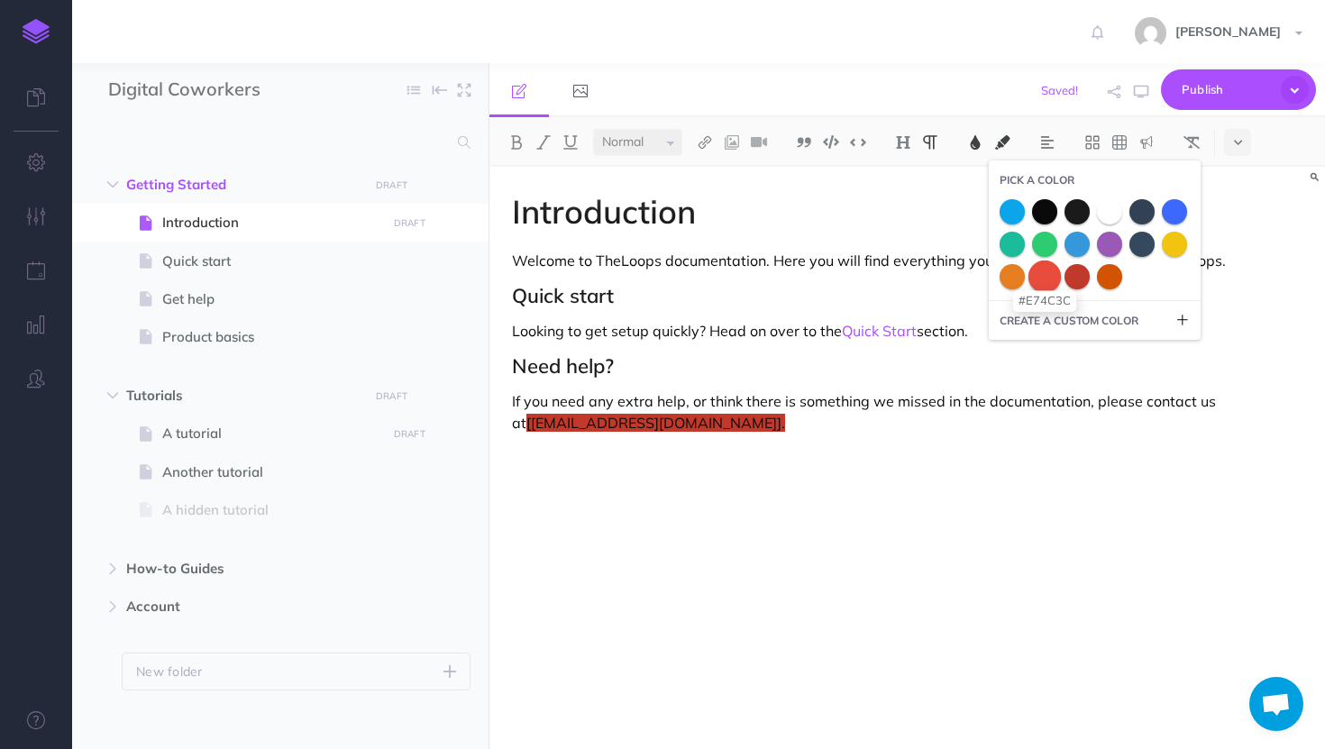
click at [1043, 275] on span at bounding box center [1044, 276] width 32 height 32
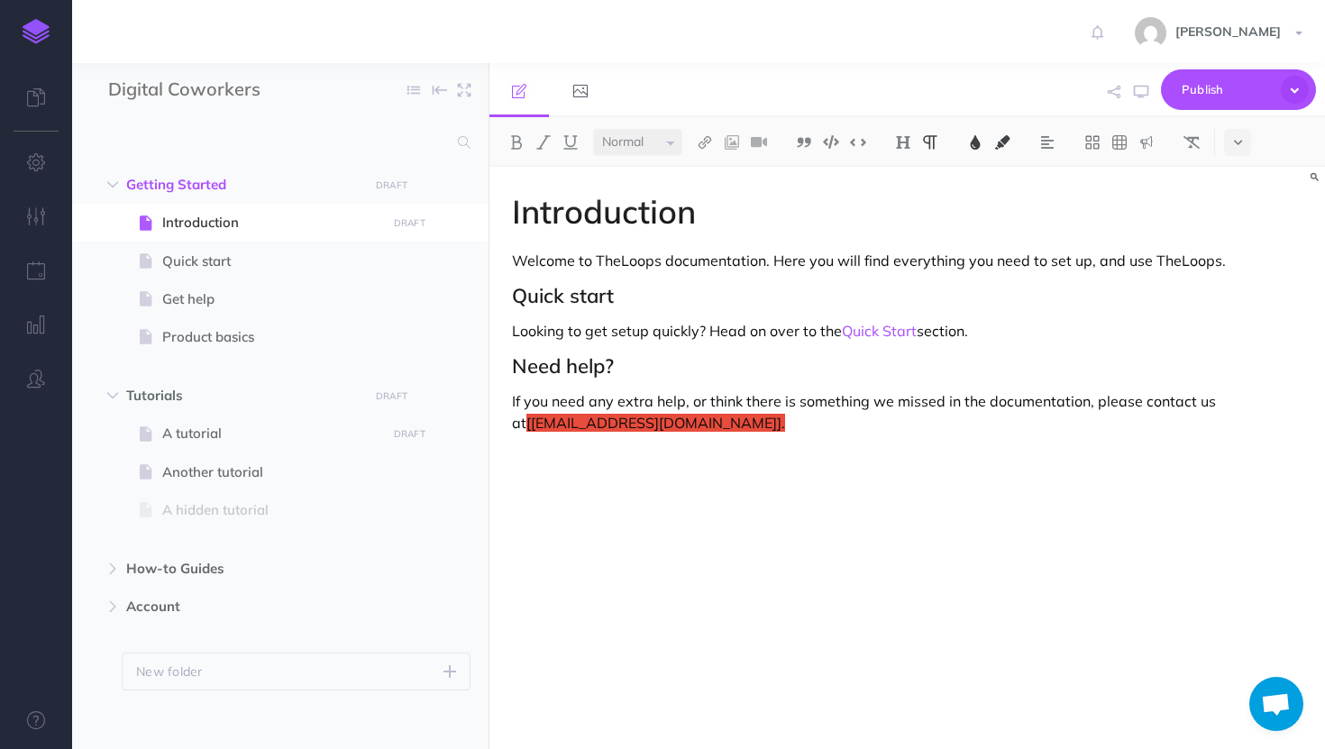
click at [840, 425] on p "If you need any extra help, or think there is something we missed in the docume…" at bounding box center [907, 411] width 790 height 43
click at [209, 256] on span "Quick start" at bounding box center [271, 262] width 218 height 22
select select "null"
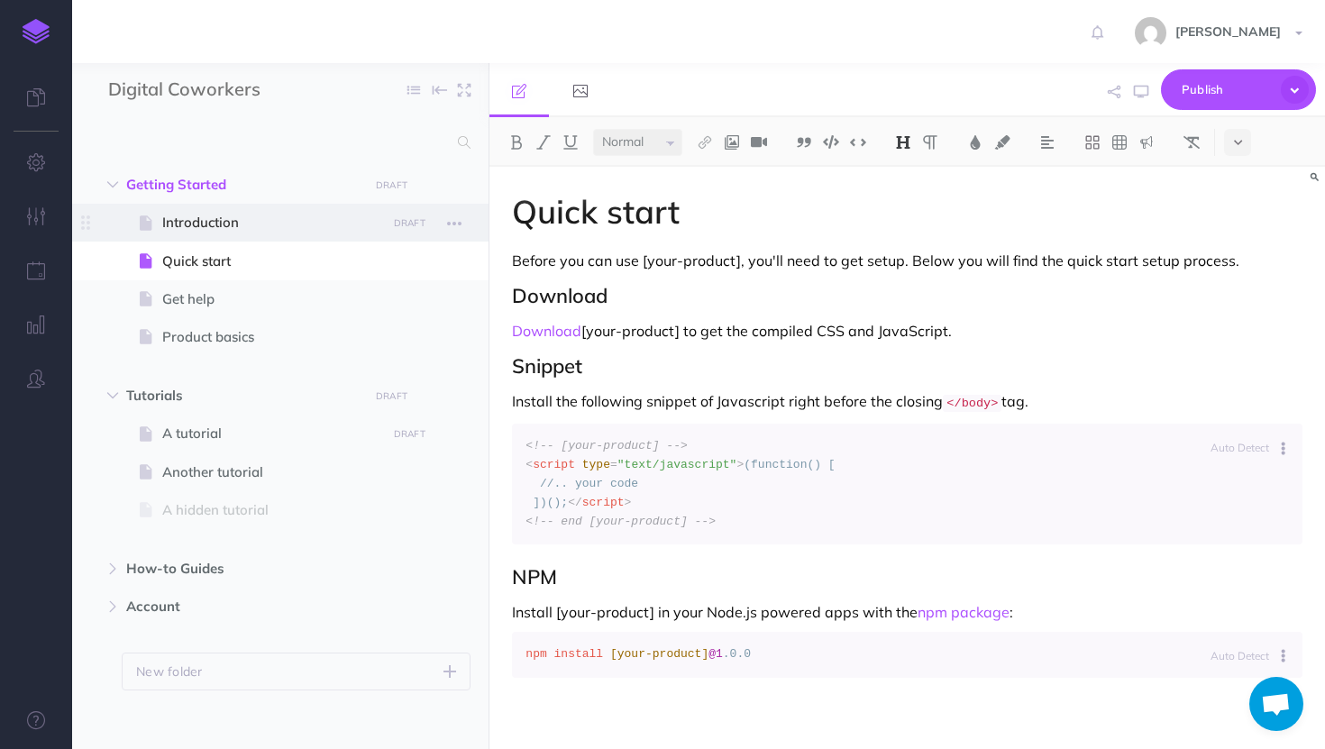
click at [219, 215] on span "Introduction" at bounding box center [271, 223] width 218 height 22
select select "null"
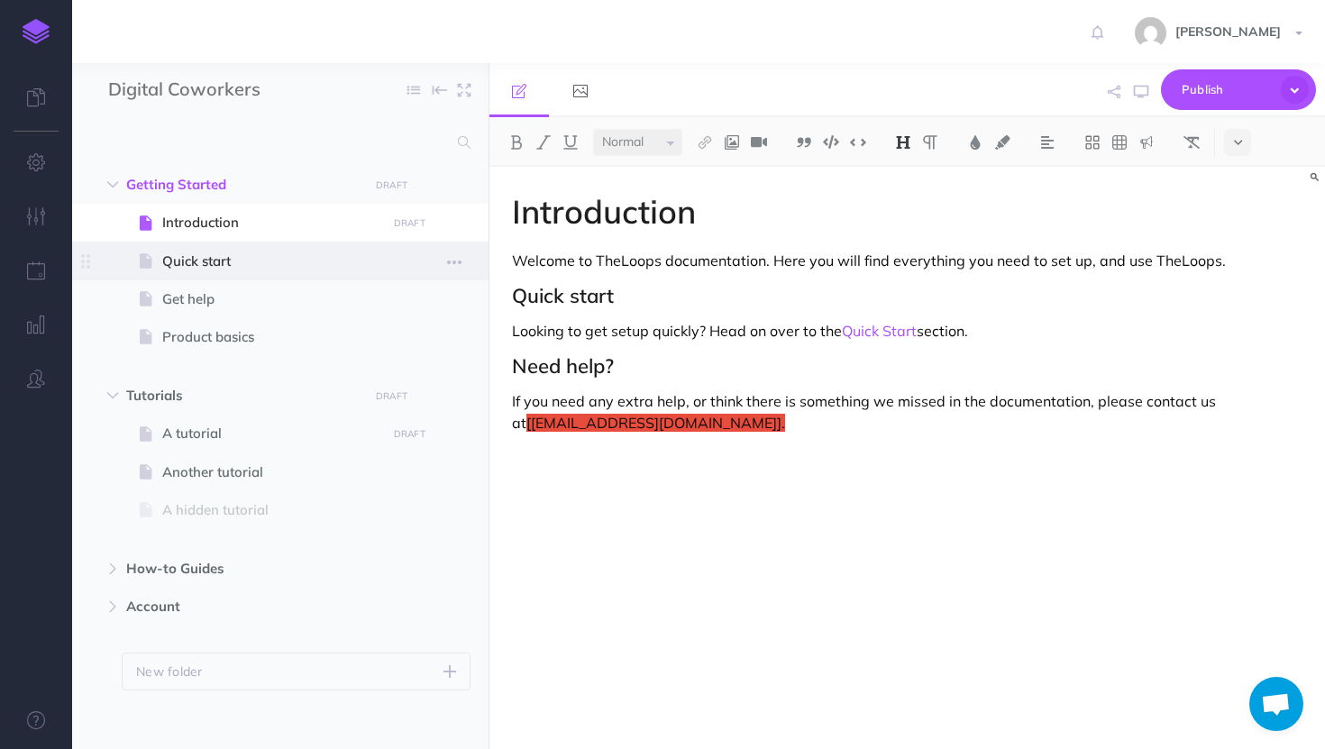
click at [213, 259] on span "Quick start" at bounding box center [271, 262] width 218 height 22
select select "null"
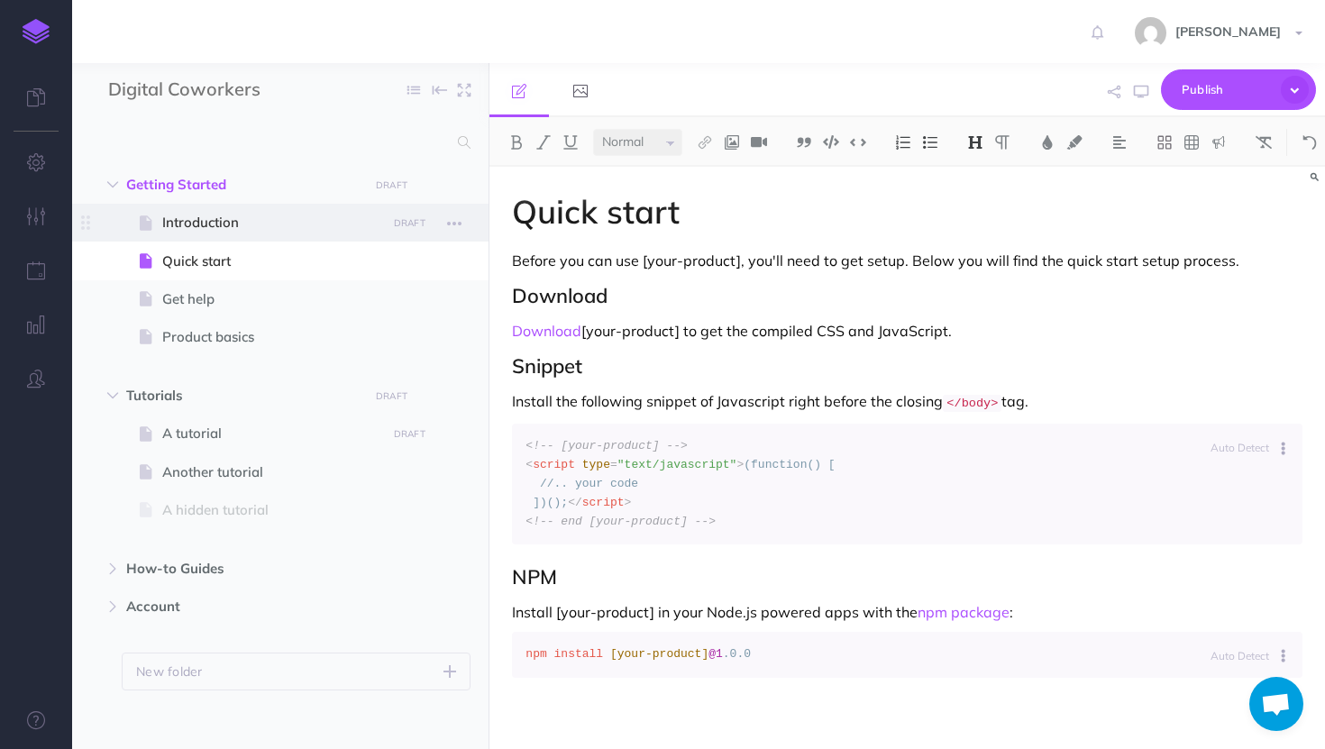
click at [230, 217] on span "Introduction" at bounding box center [271, 223] width 218 height 22
select select "null"
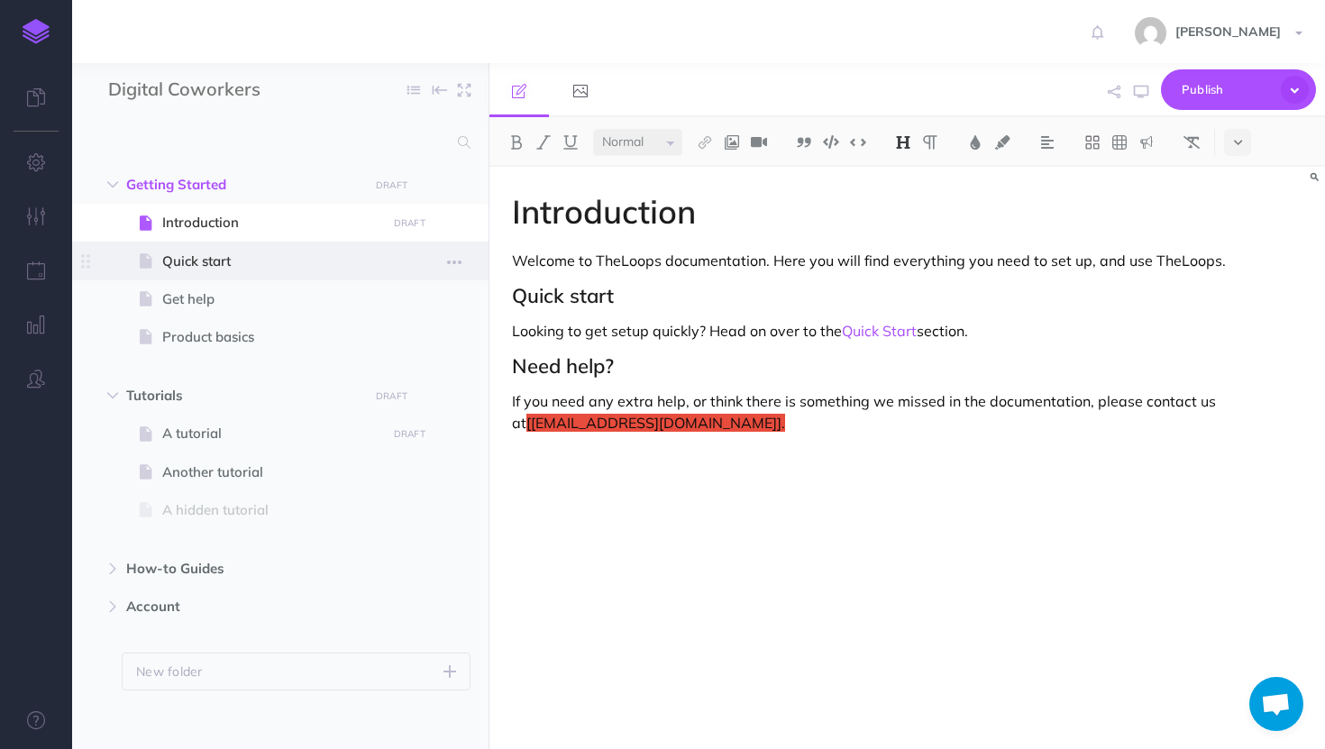
click at [210, 251] on span "Quick start" at bounding box center [271, 262] width 218 height 22
select select "null"
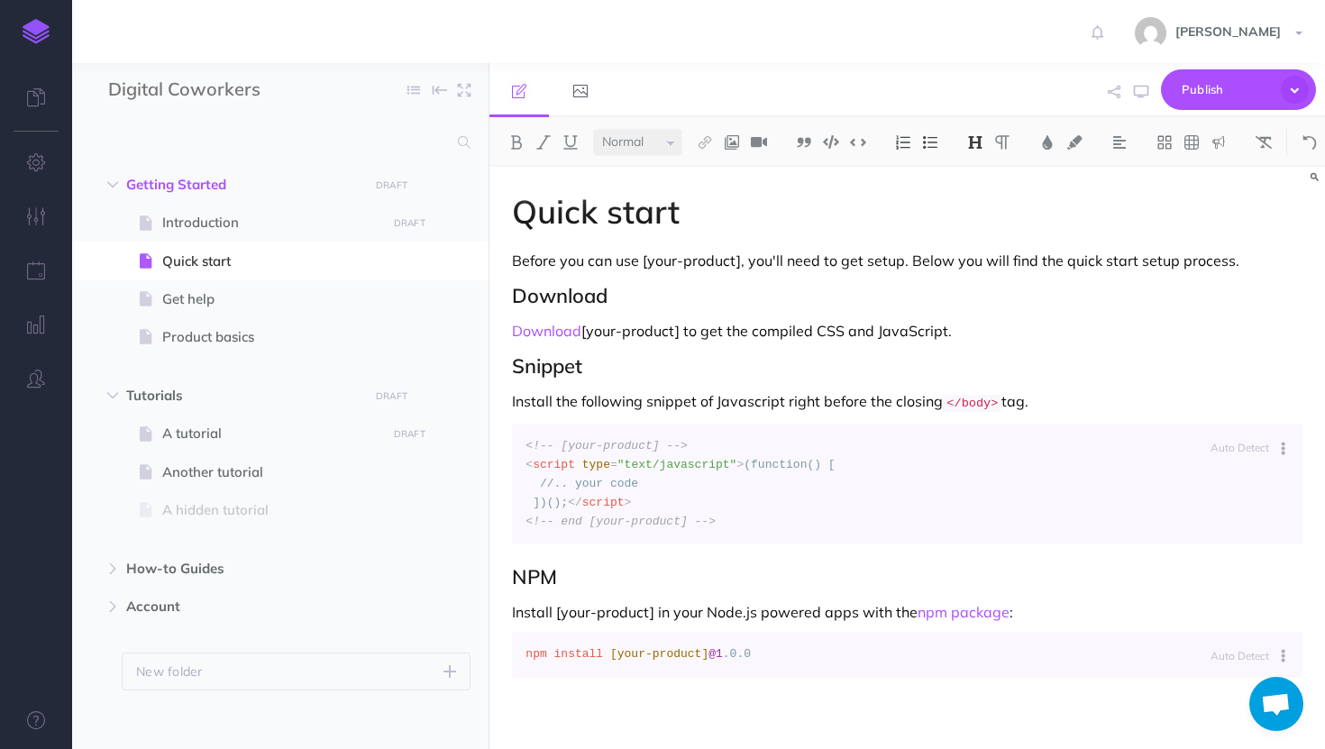
click at [551, 211] on h1 "Quick start" at bounding box center [907, 212] width 790 height 36
click at [174, 90] on input "Digital Coworkers" at bounding box center [214, 90] width 212 height 27
type input "Digital coworkers"
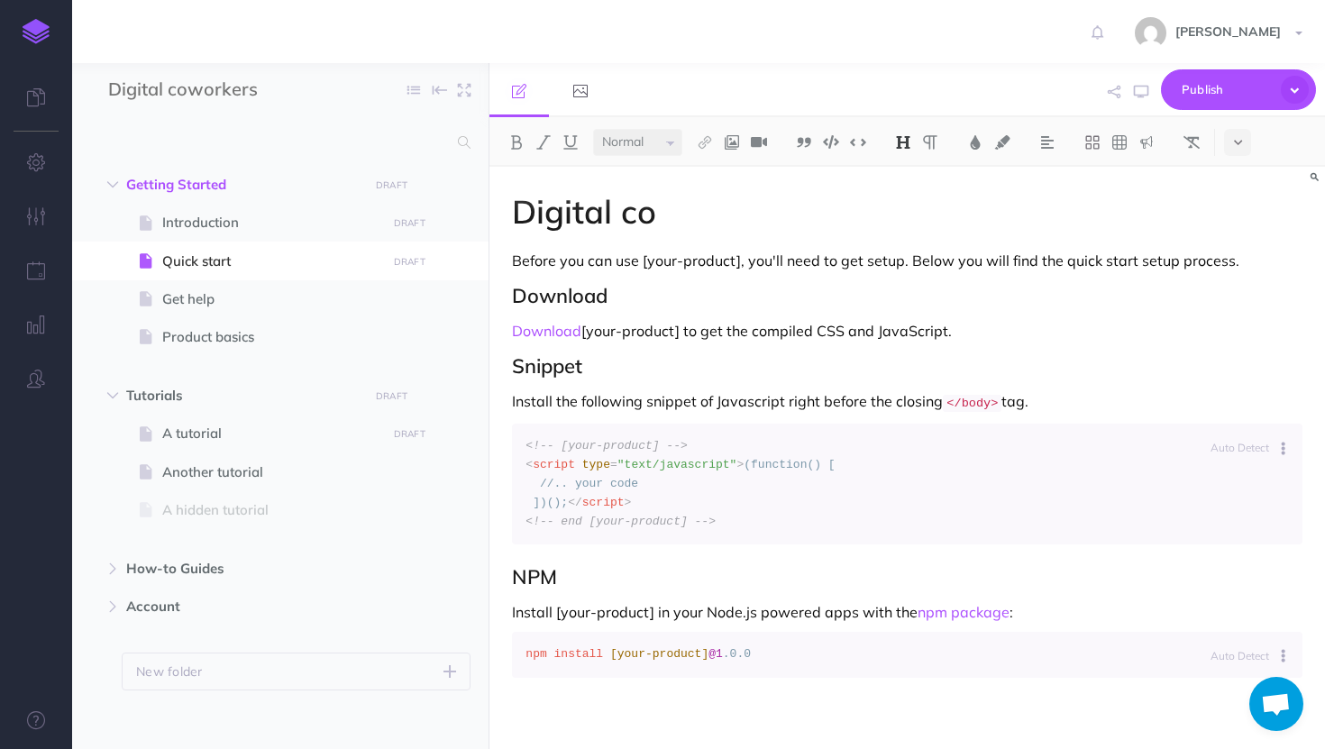
click at [676, 228] on h1 "Digital co" at bounding box center [907, 212] width 790 height 36
click at [201, 179] on span "Getting Started" at bounding box center [242, 185] width 232 height 22
select select "null"
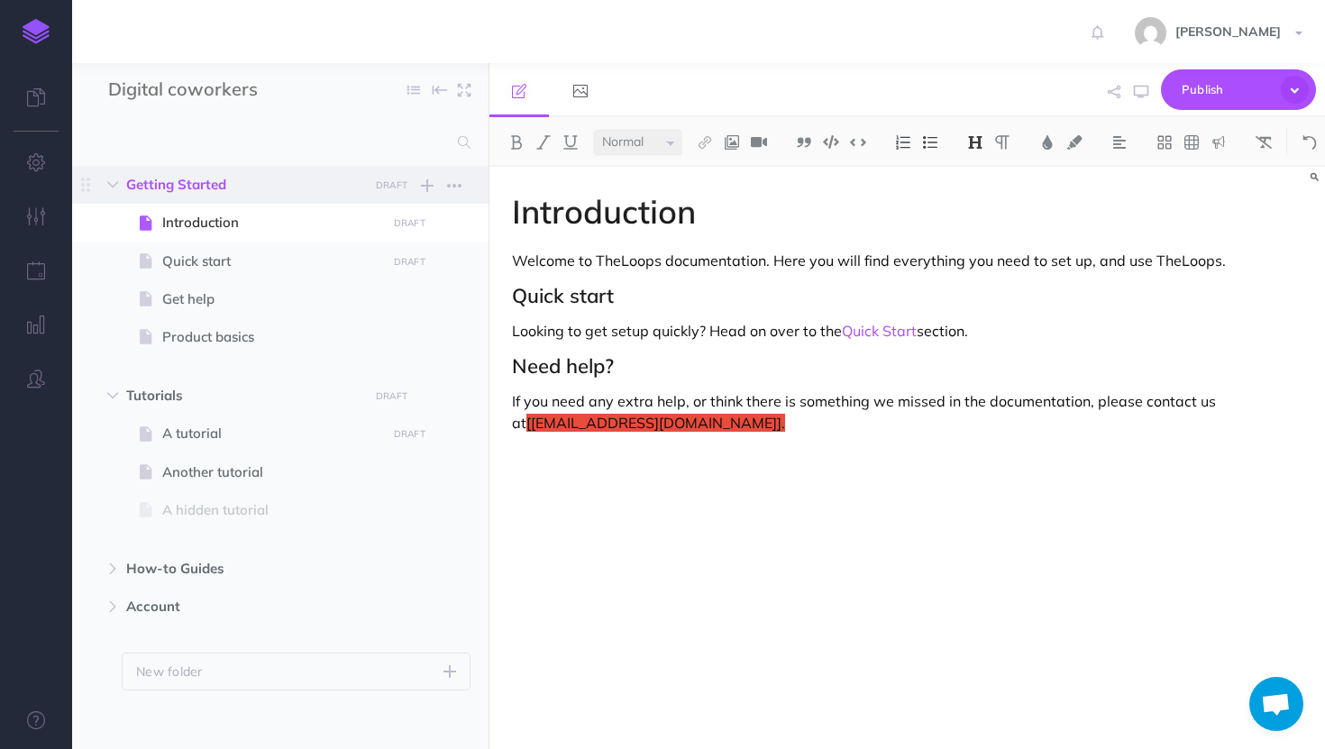
click at [201, 179] on span "Getting Started" at bounding box center [242, 185] width 232 height 22
click at [202, 221] on span "Introduction" at bounding box center [271, 223] width 218 height 22
click at [543, 202] on h1 "Introduction" at bounding box center [907, 212] width 790 height 36
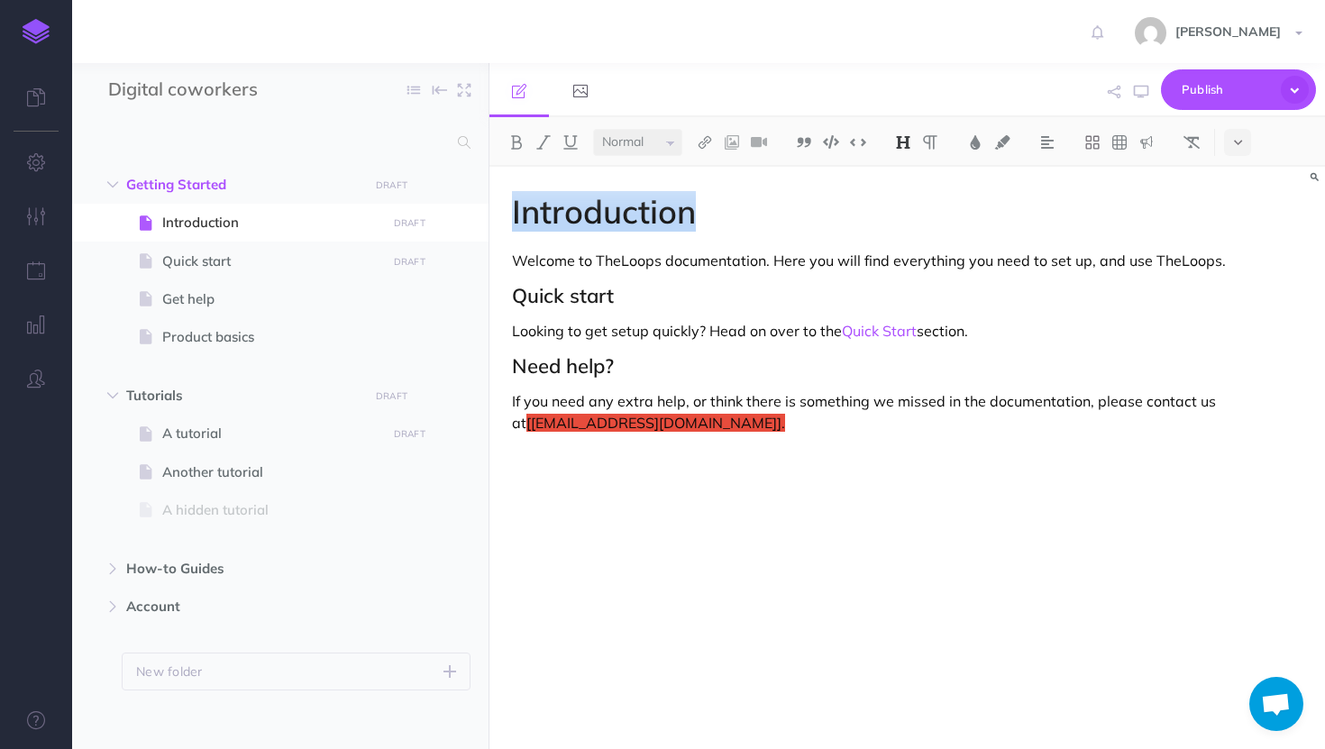
click at [543, 202] on h1 "Introduction" at bounding box center [907, 212] width 790 height 36
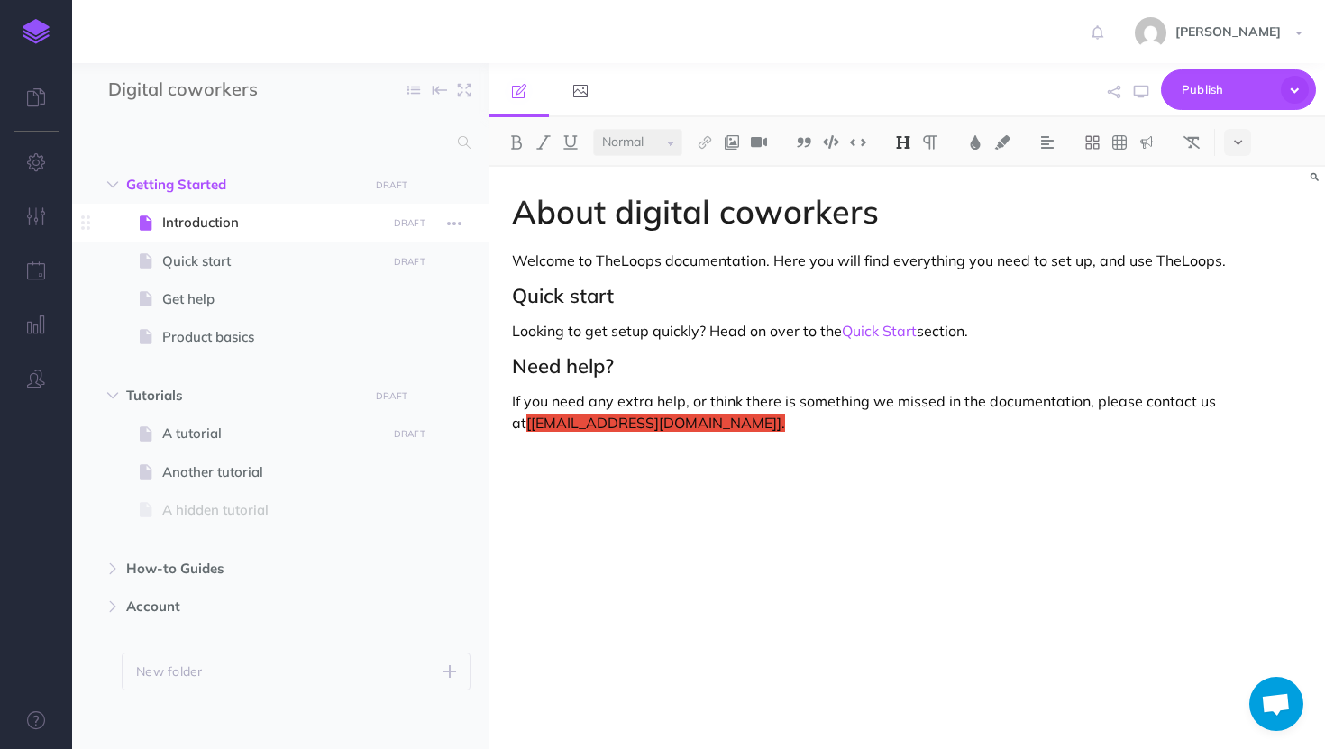
click at [234, 219] on span "Introduction" at bounding box center [271, 223] width 218 height 22
click at [205, 218] on span "Introduction" at bounding box center [271, 223] width 218 height 22
click at [251, 251] on span "Quick start" at bounding box center [271, 262] width 218 height 22
select select "null"
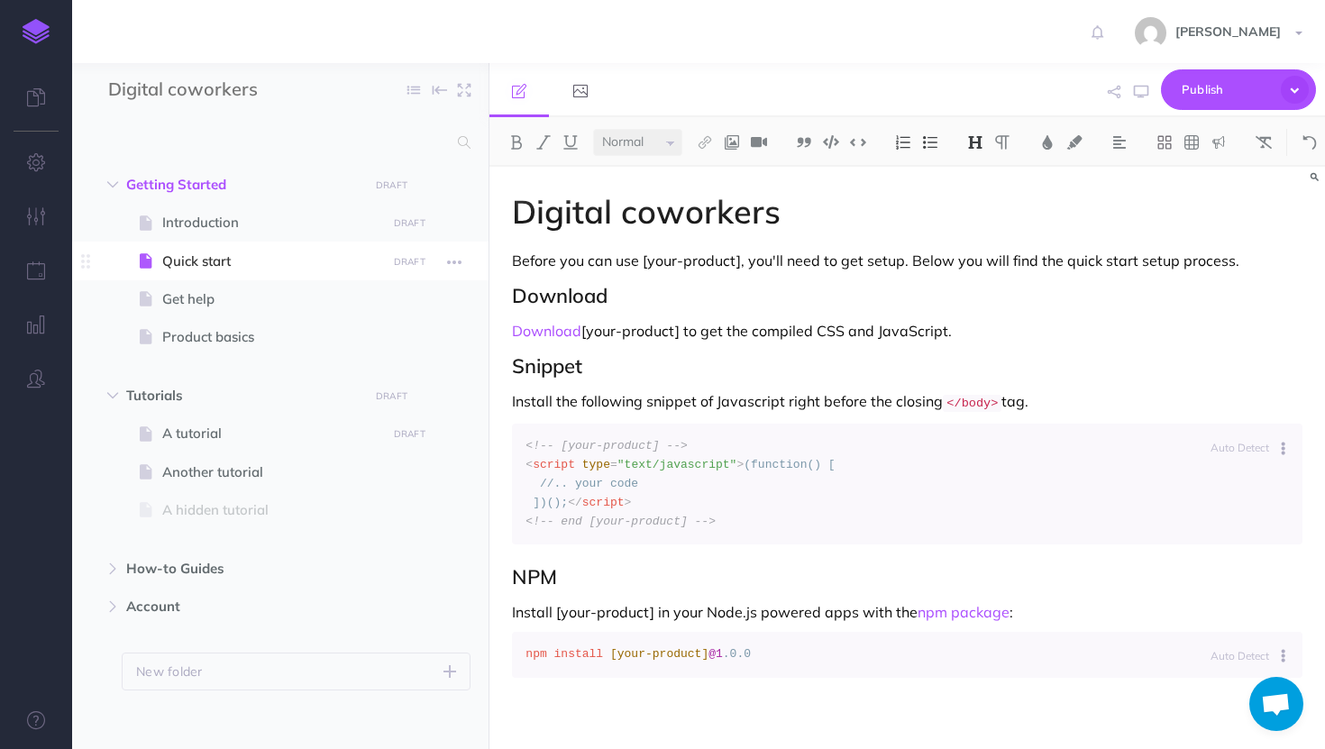
click at [248, 278] on span at bounding box center [280, 260] width 416 height 38
click at [248, 294] on span "Get help" at bounding box center [271, 299] width 218 height 22
select select "null"
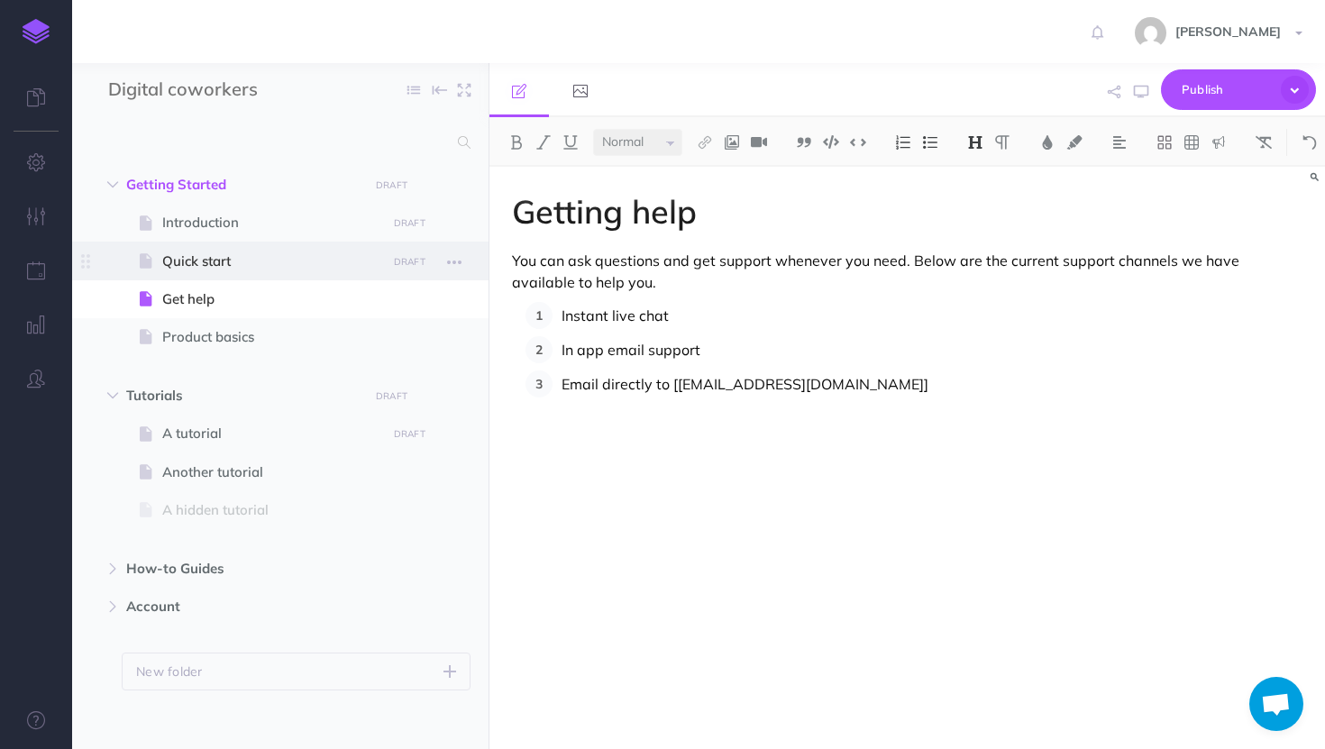
click at [202, 251] on span "Quick start" at bounding box center [271, 262] width 218 height 22
select select "null"
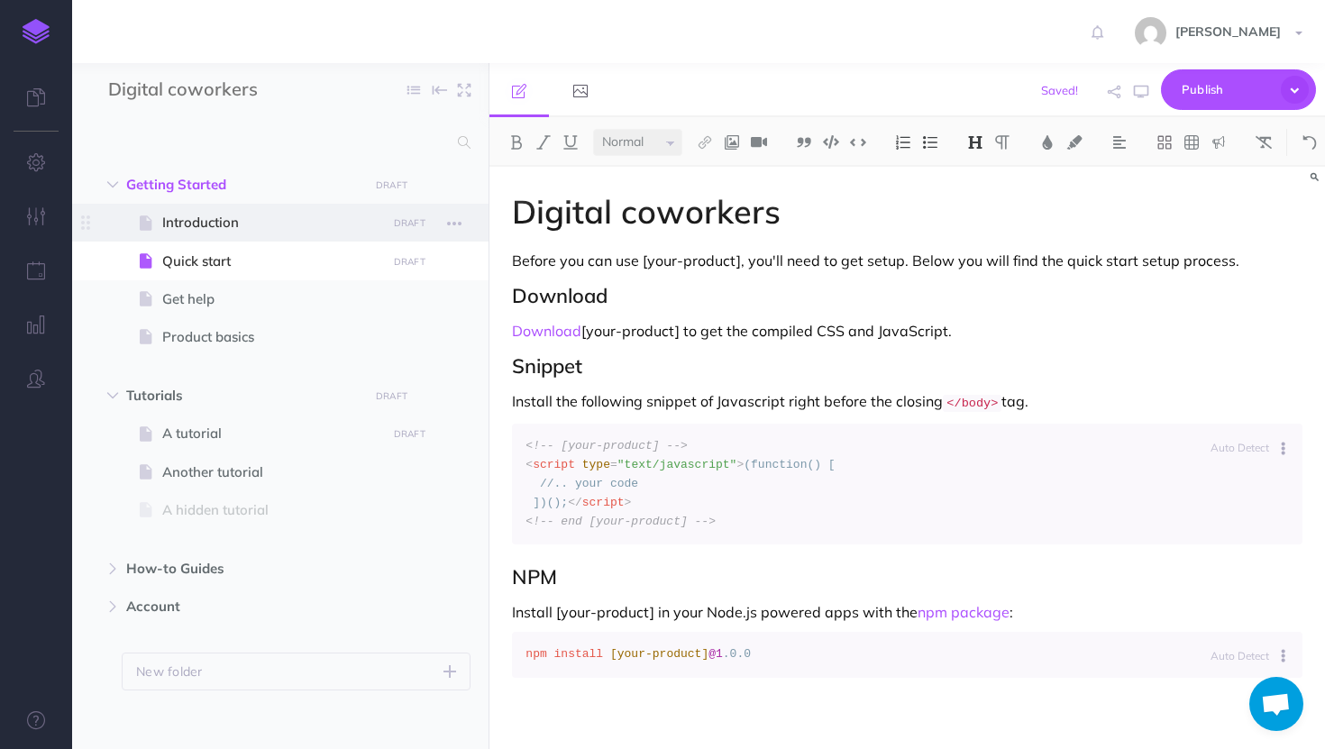
click at [200, 225] on span "Introduction" at bounding box center [271, 223] width 218 height 22
select select "null"
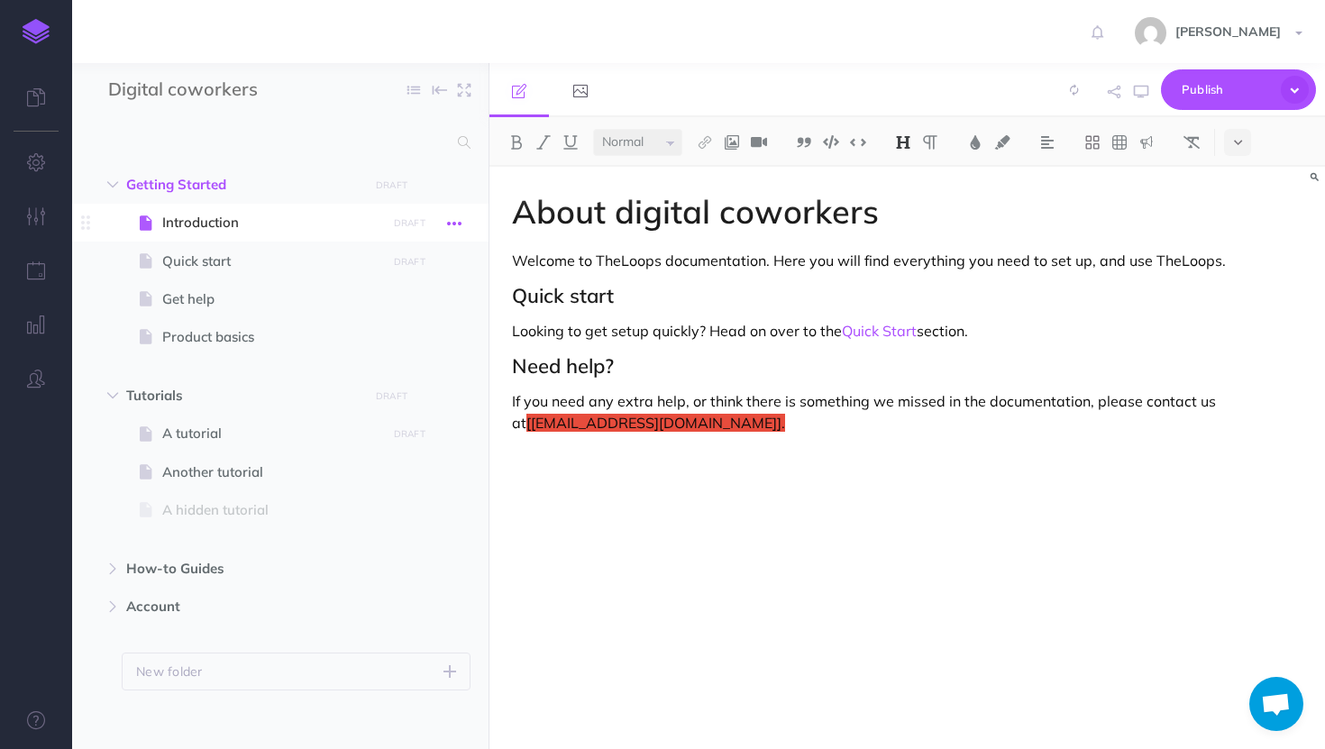
click at [457, 217] on icon "button" at bounding box center [454, 224] width 14 height 22
click at [378, 344] on link "Settings" at bounding box center [402, 345] width 135 height 30
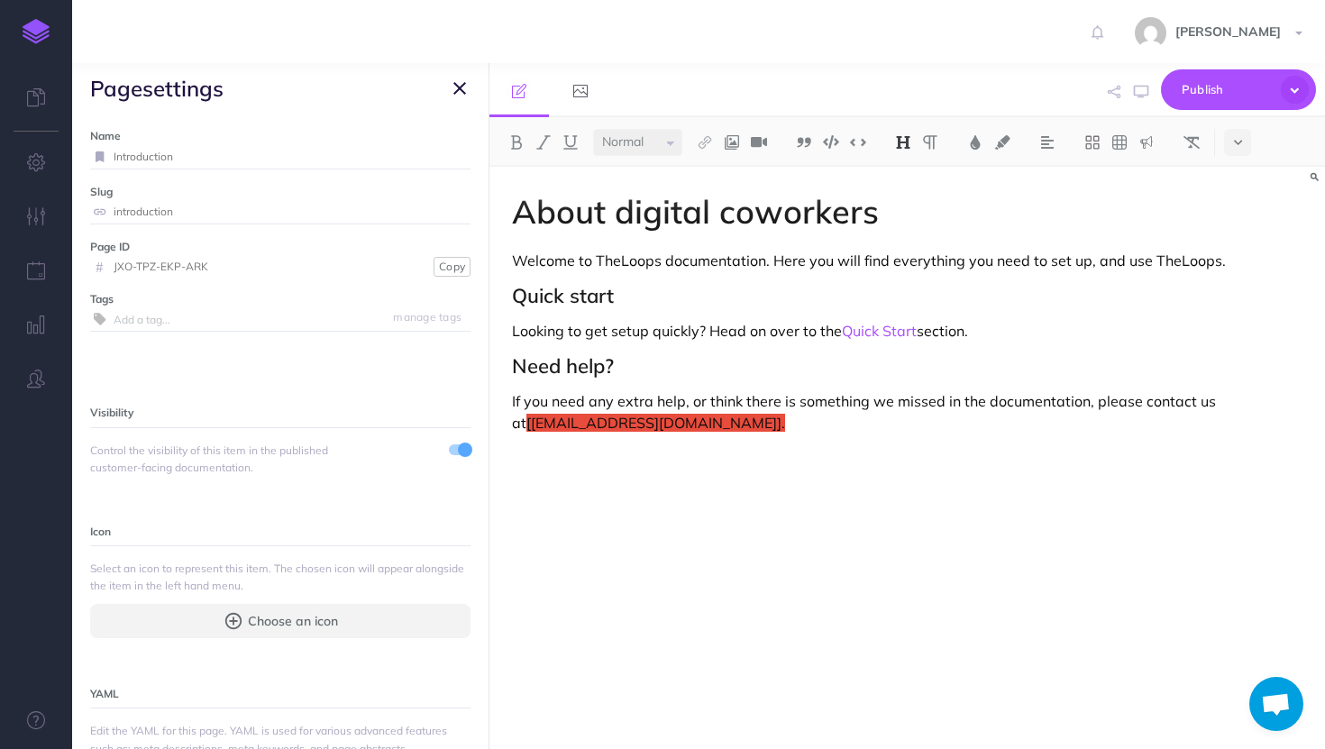
drag, startPoint x: 174, startPoint y: 159, endPoint x: 108, endPoint y: 153, distance: 66.0
click at [108, 153] on div "Introduction" at bounding box center [280, 156] width 380 height 23
click at [454, 82] on icon "button" at bounding box center [459, 88] width 13 height 22
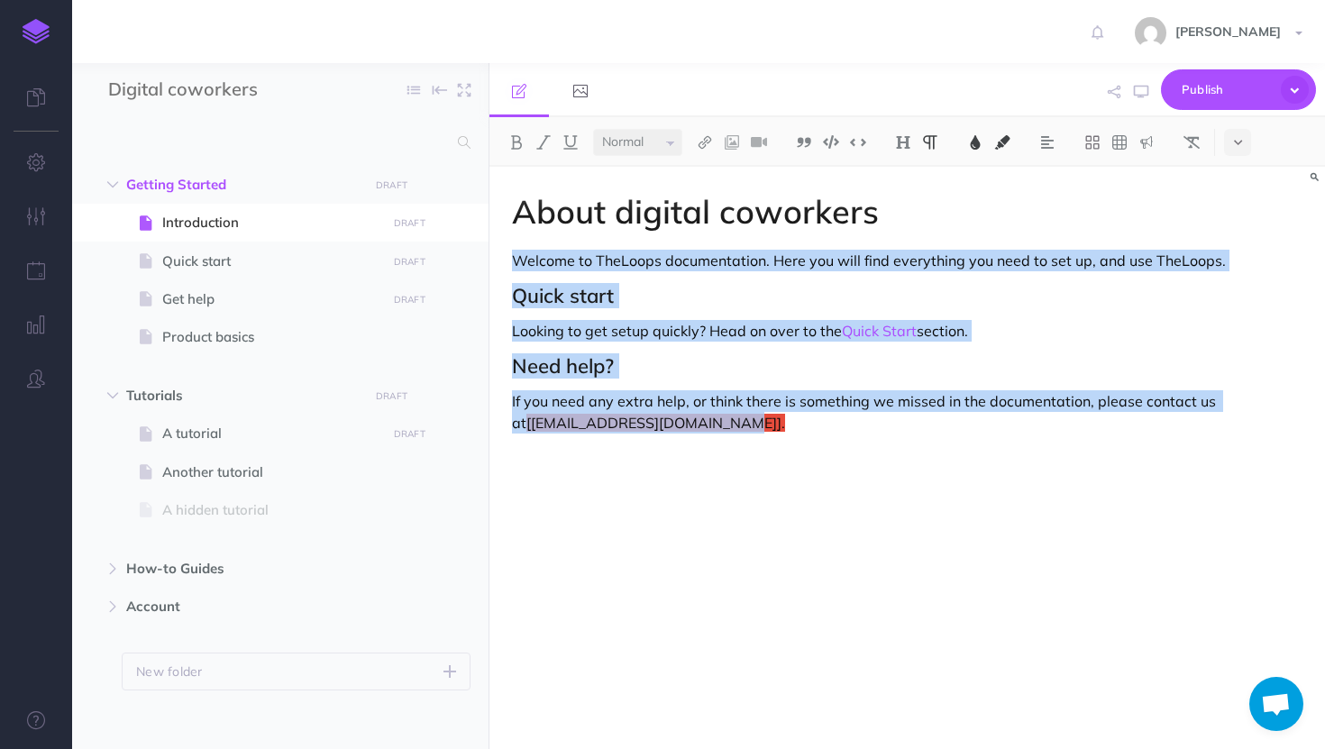
drag, startPoint x: 717, startPoint y: 427, endPoint x: 512, endPoint y: 251, distance: 270.3
click at [512, 251] on div "About digital coworkers Welcome to TheLoops documentation. Here you will find e…" at bounding box center [906, 449] width 835 height 564
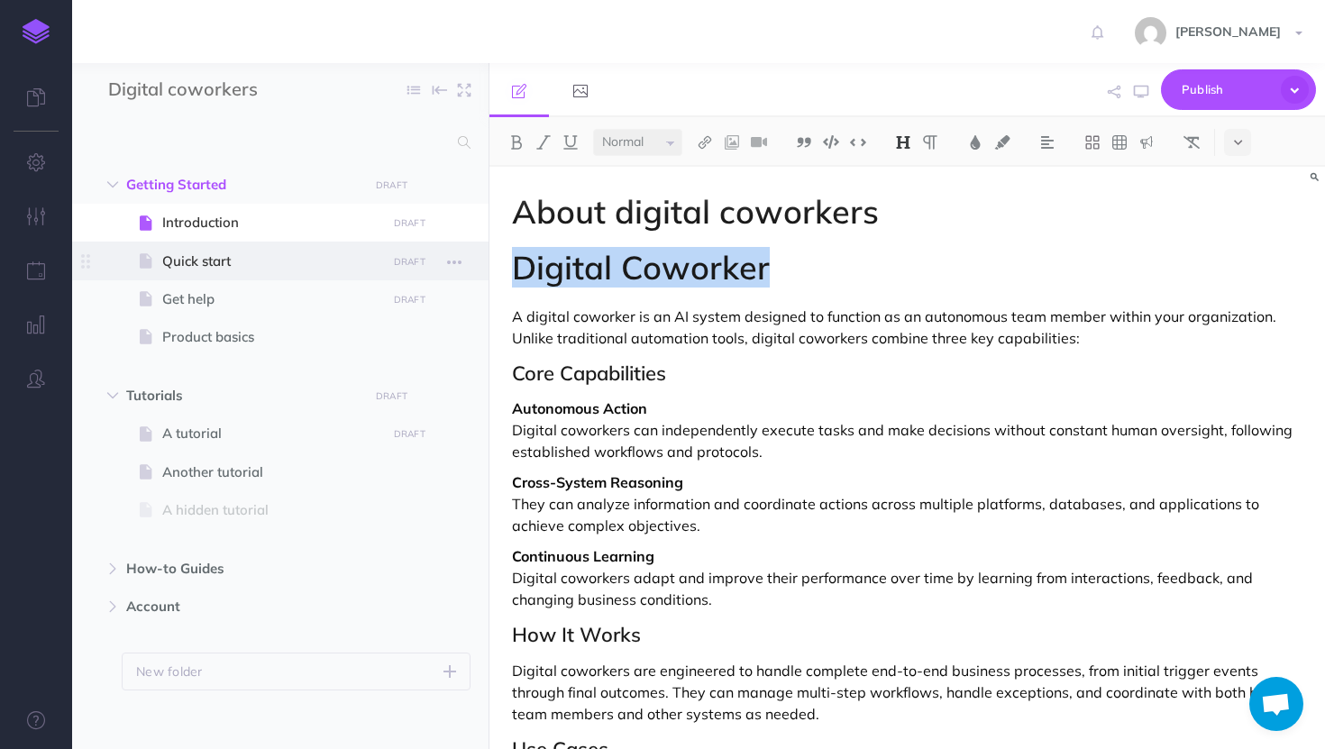
drag, startPoint x: 766, startPoint y: 276, endPoint x: 479, endPoint y: 268, distance: 286.7
click at [478, 269] on div "Digital coworkers Collapse all Expand all Expand to root folders Getting Starte…" at bounding box center [698, 406] width 1253 height 686
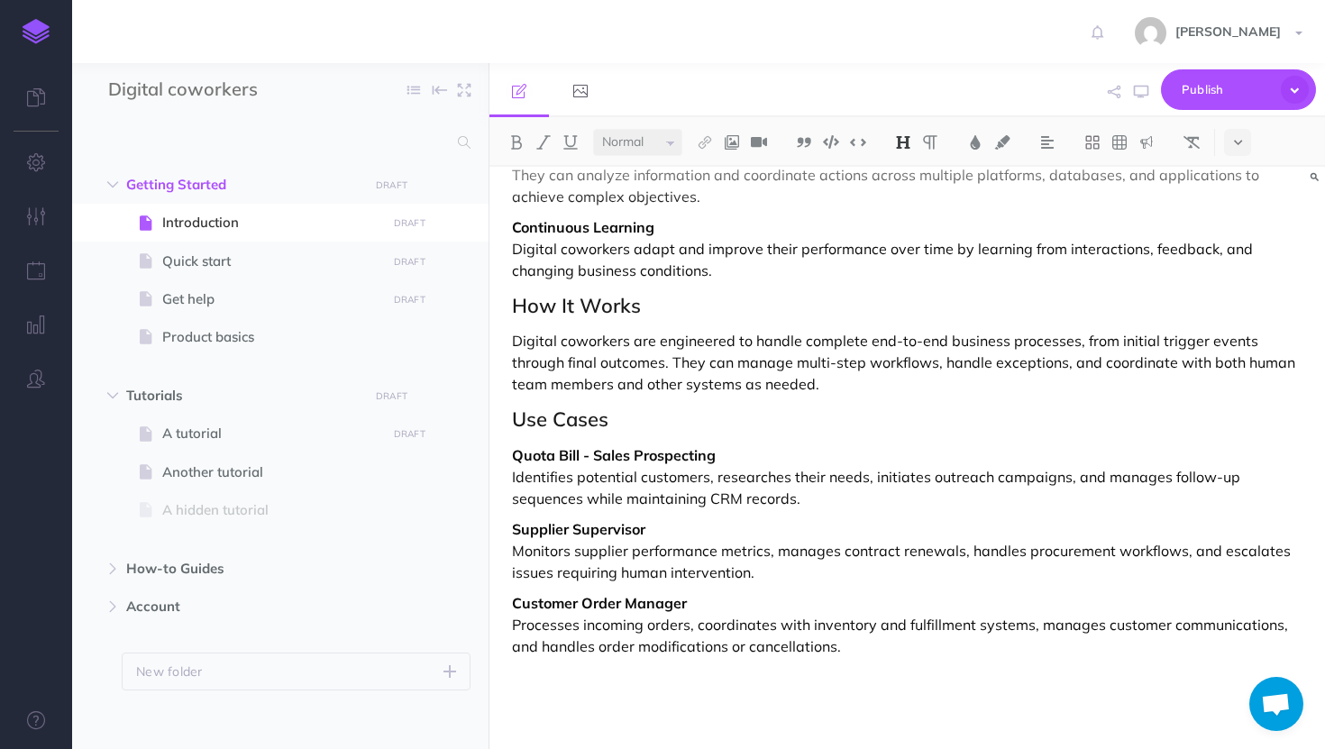
scroll to position [278, 0]
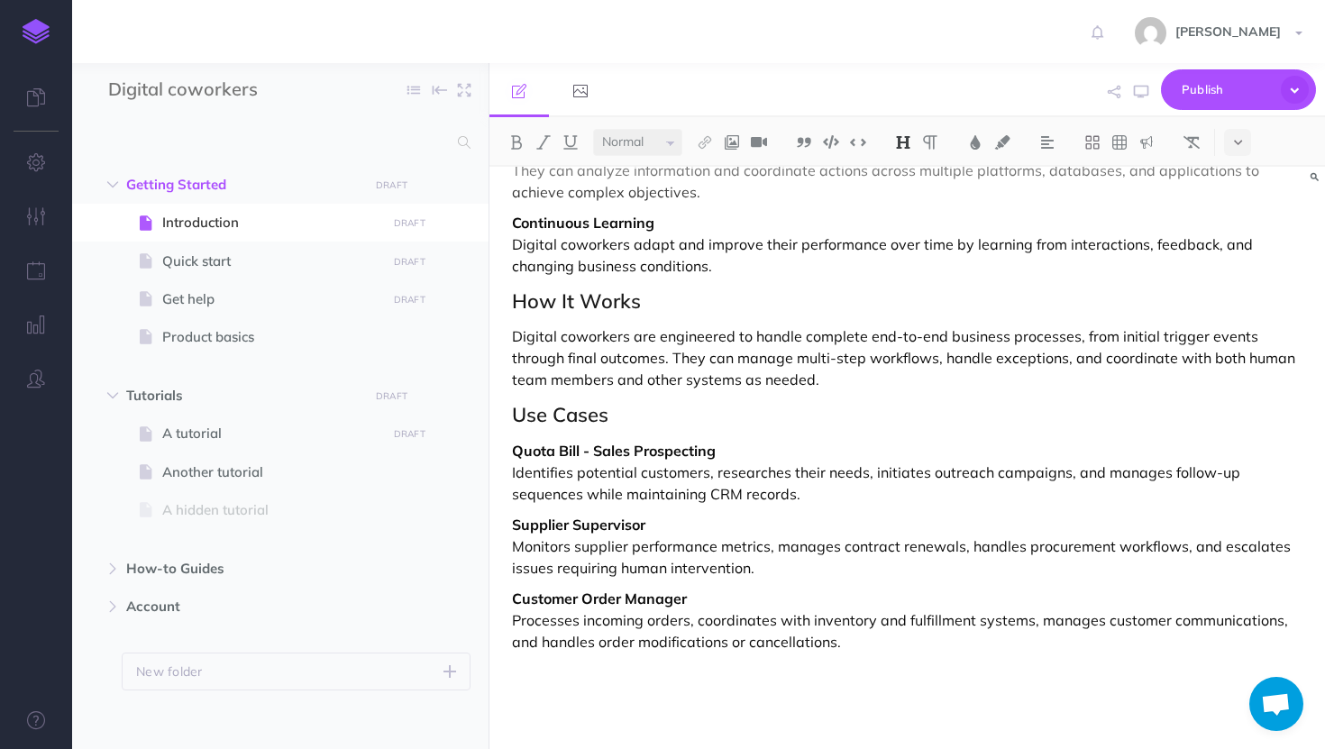
click at [517, 414] on h2 "Use Cases" at bounding box center [907, 415] width 790 height 22
click at [202, 271] on span "Quick start" at bounding box center [271, 262] width 218 height 22
select select "null"
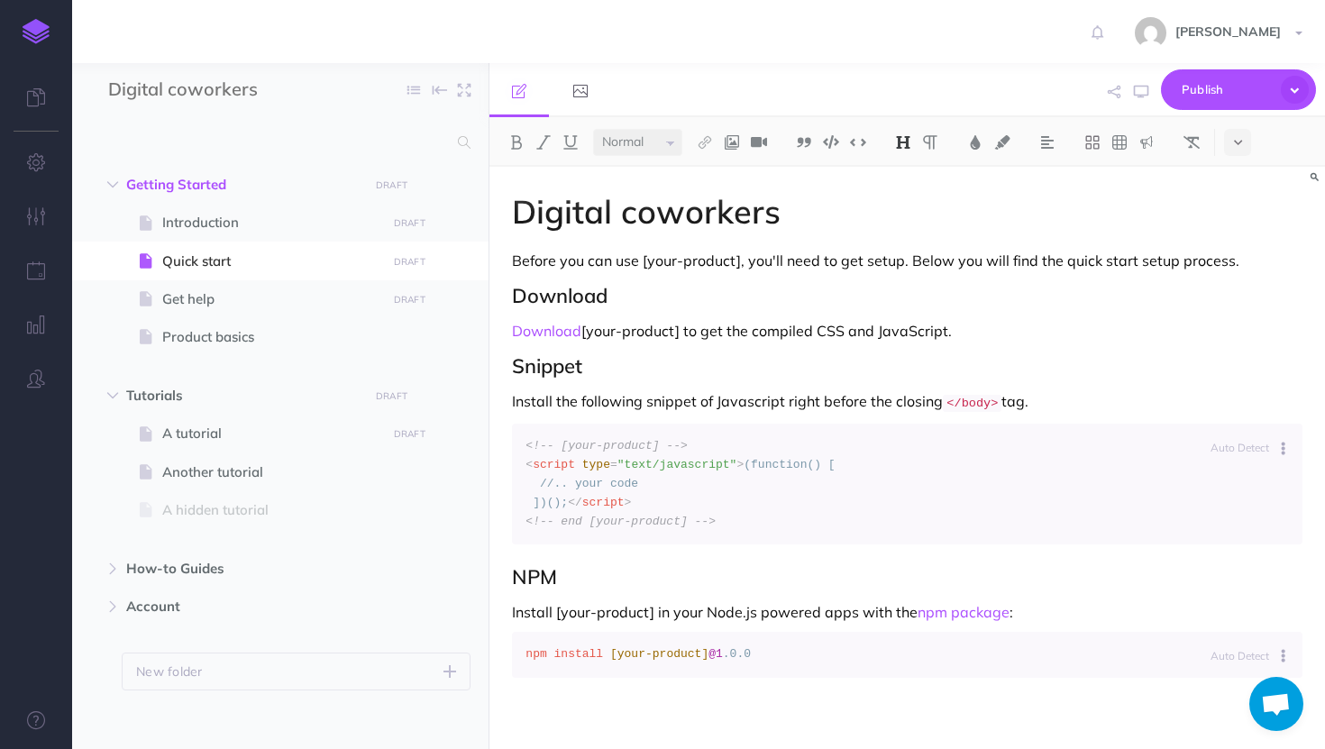
click at [593, 205] on h1 "Digital coworkers" at bounding box center [907, 212] width 790 height 36
click at [686, 244] on div "Viewing digital coworkers Before you can use [your-product], you'll need to get…" at bounding box center [906, 461] width 835 height 589
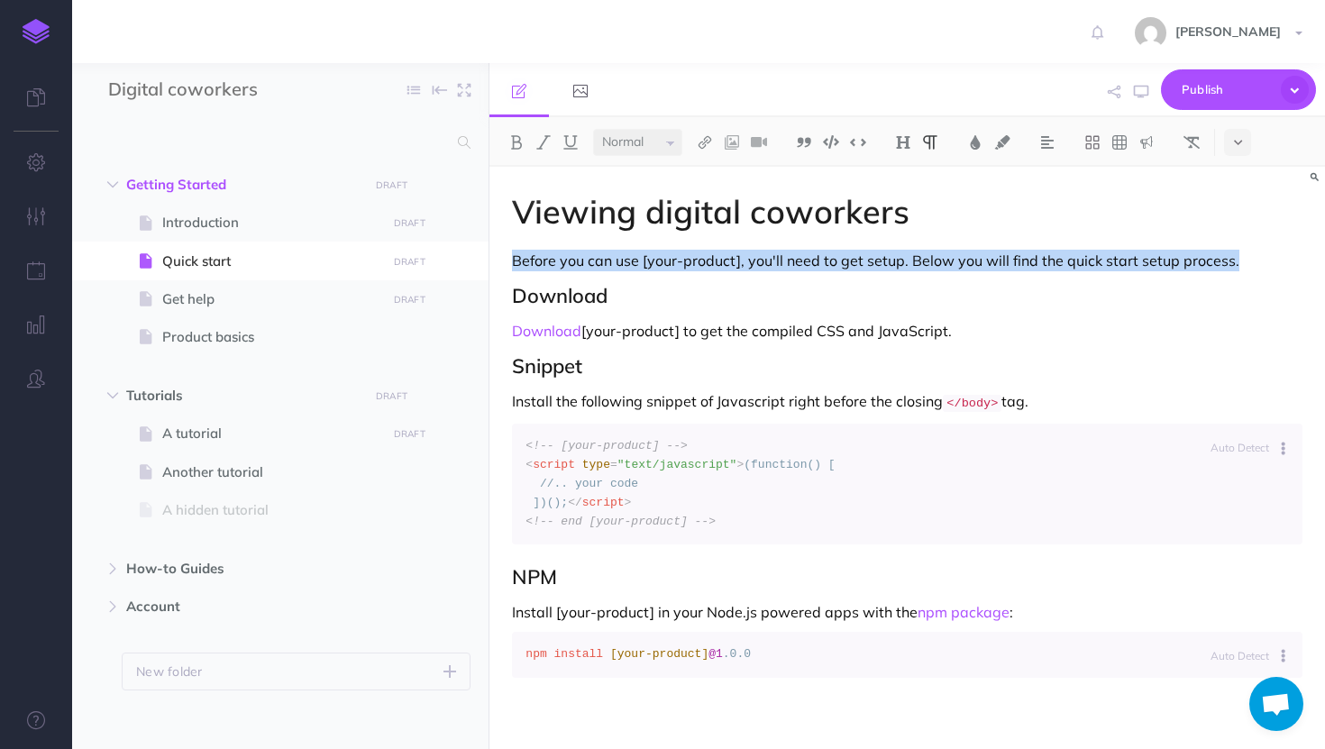
drag, startPoint x: 515, startPoint y: 259, endPoint x: 1235, endPoint y: 256, distance: 720.9
click at [1235, 256] on p "Before you can use [your-product], you'll need to get setup. Below you will fin…" at bounding box center [907, 261] width 790 height 22
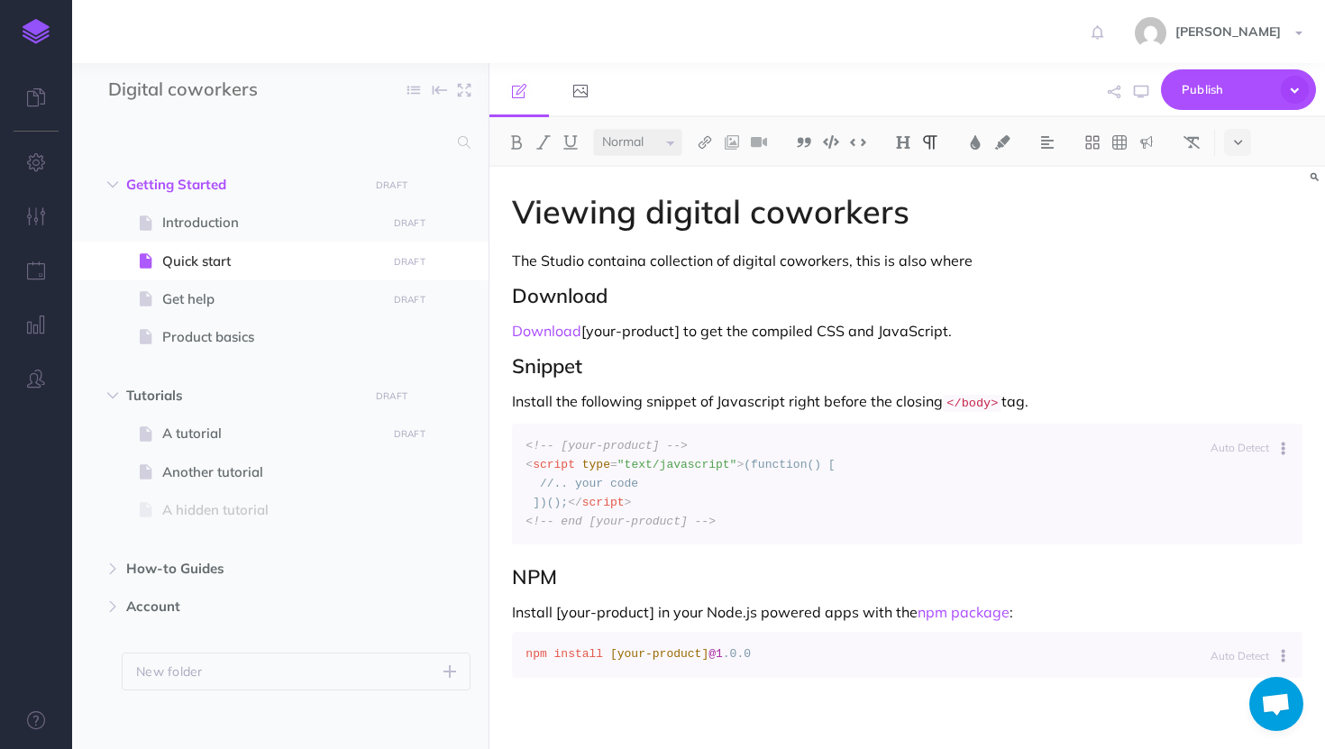
drag, startPoint x: 976, startPoint y: 259, endPoint x: 512, endPoint y: 269, distance: 464.2
click at [512, 269] on p "The Studio containa collection of digital coworkers, this is also where" at bounding box center [907, 261] width 790 height 22
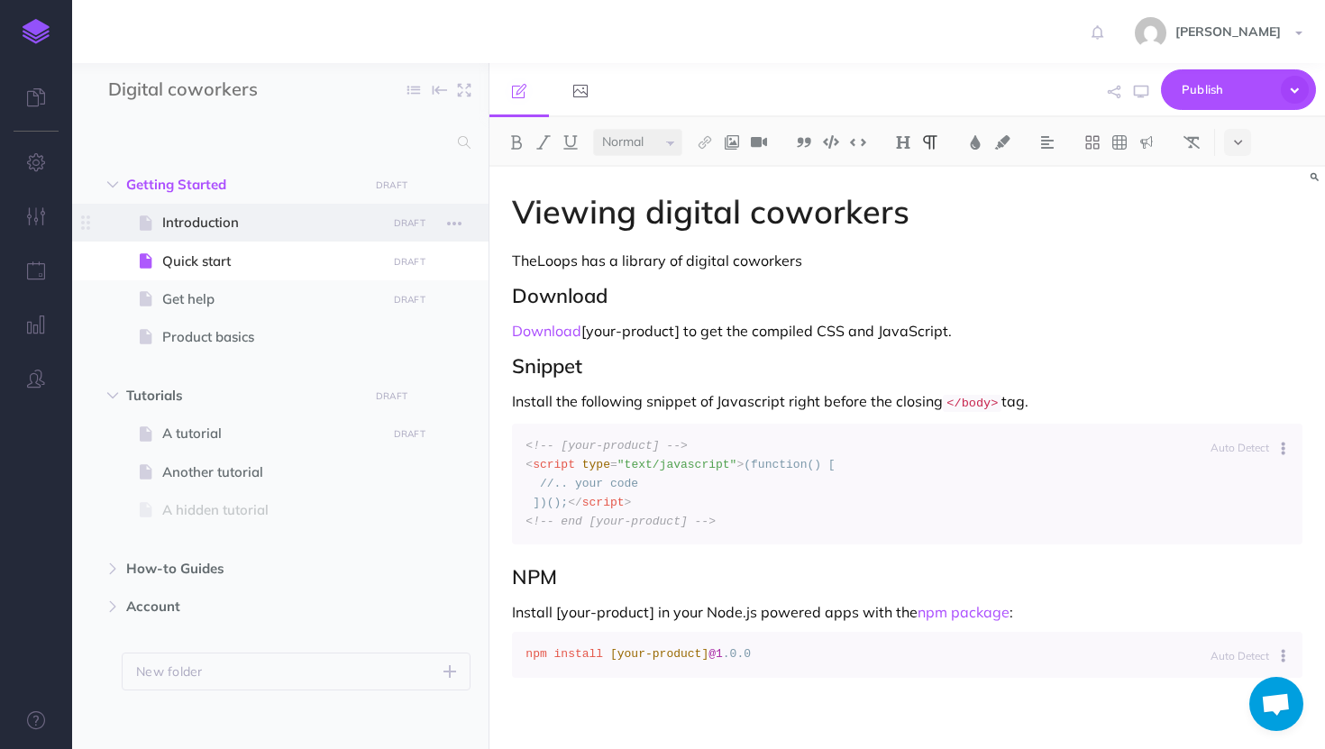
click at [162, 224] on span "Introduction" at bounding box center [271, 223] width 218 height 22
select select "null"
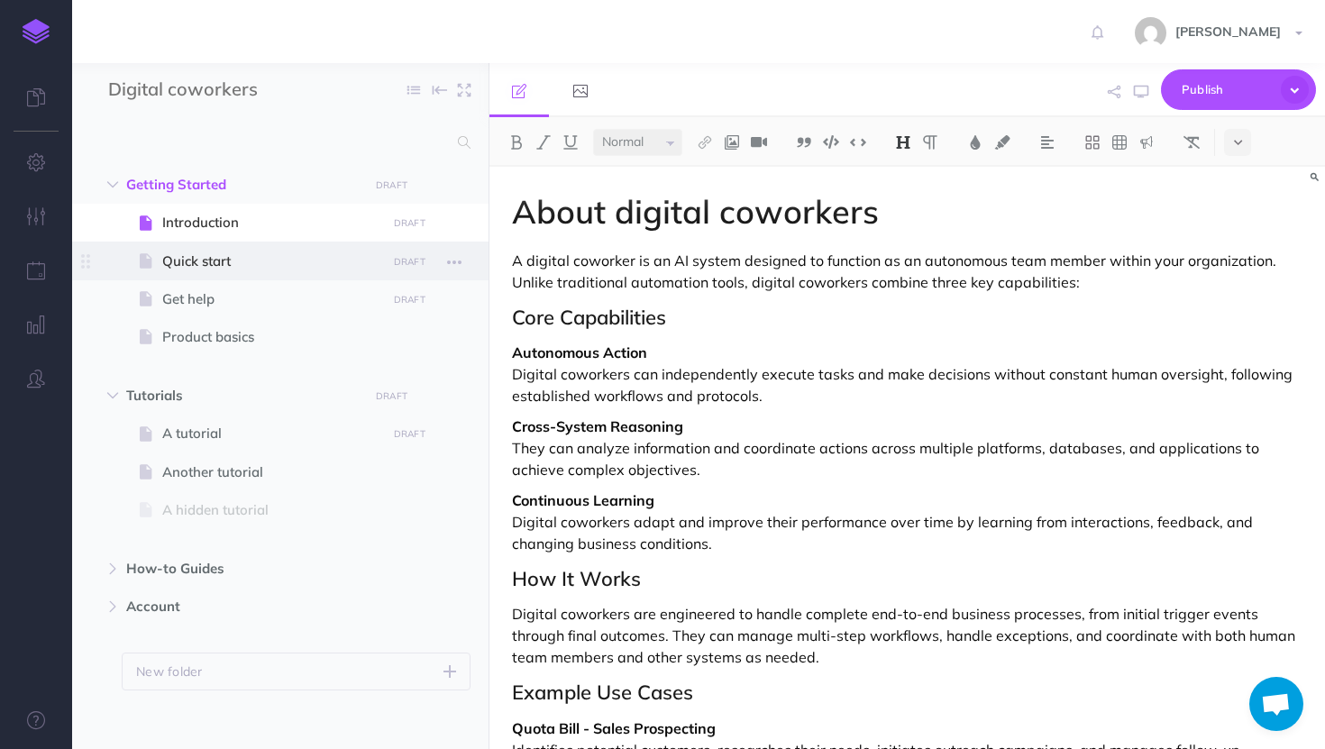
click at [191, 255] on span "Quick start" at bounding box center [271, 262] width 218 height 22
select select "null"
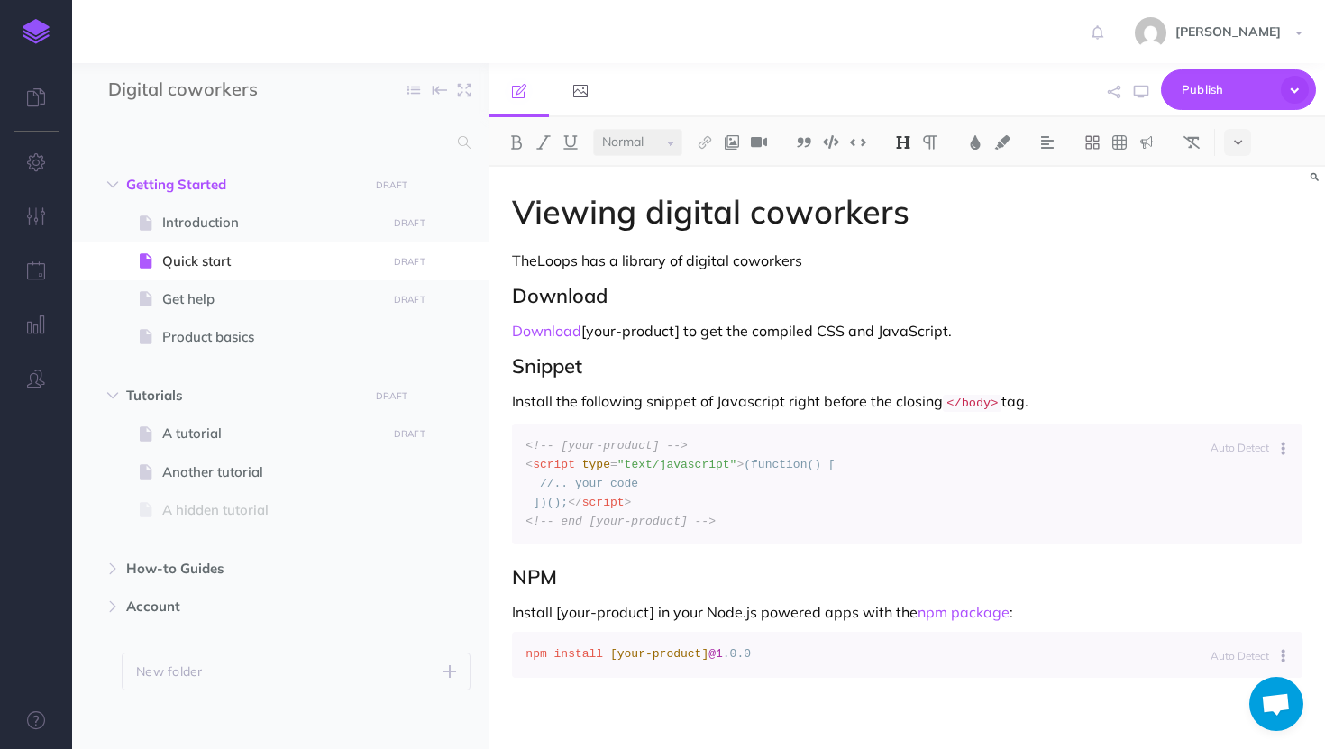
click at [797, 260] on p "TheLoops has a library of digital coworkers" at bounding box center [907, 261] width 790 height 22
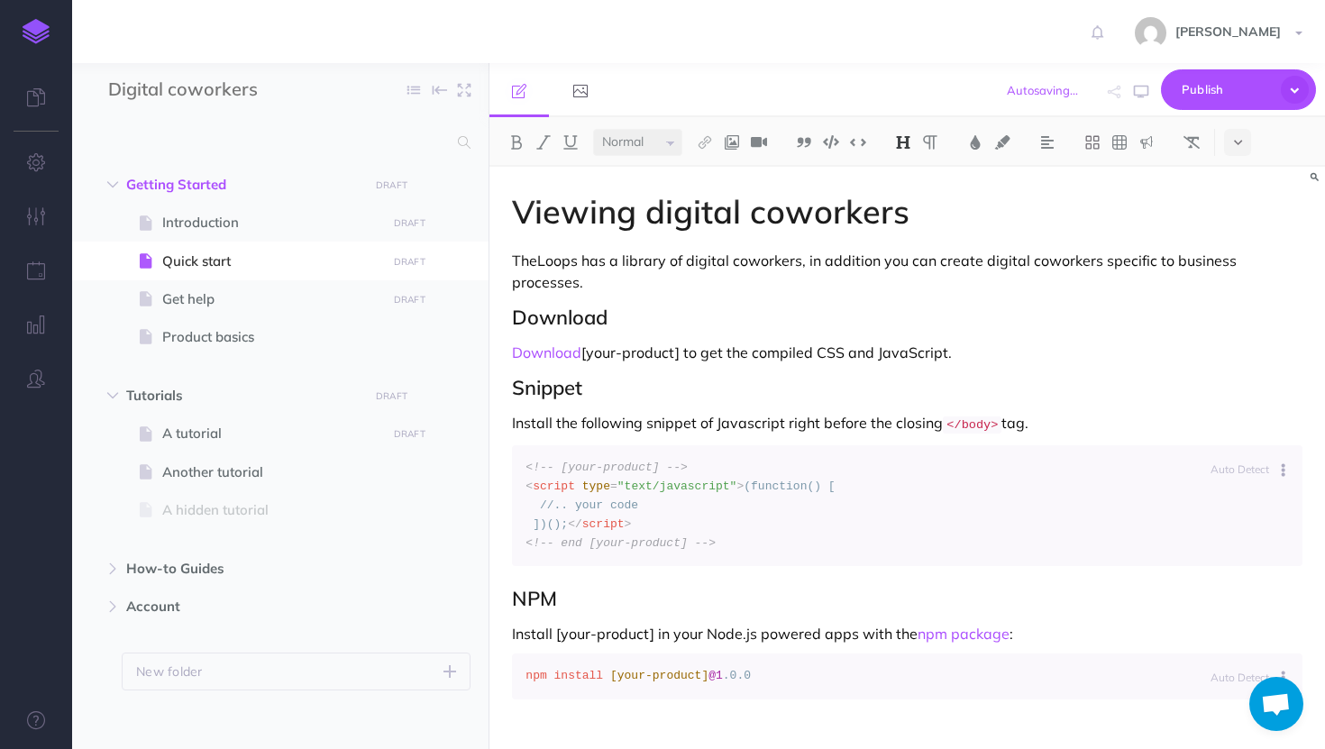
click at [646, 212] on h1 "Viewing digital coworkers" at bounding box center [907, 212] width 790 height 36
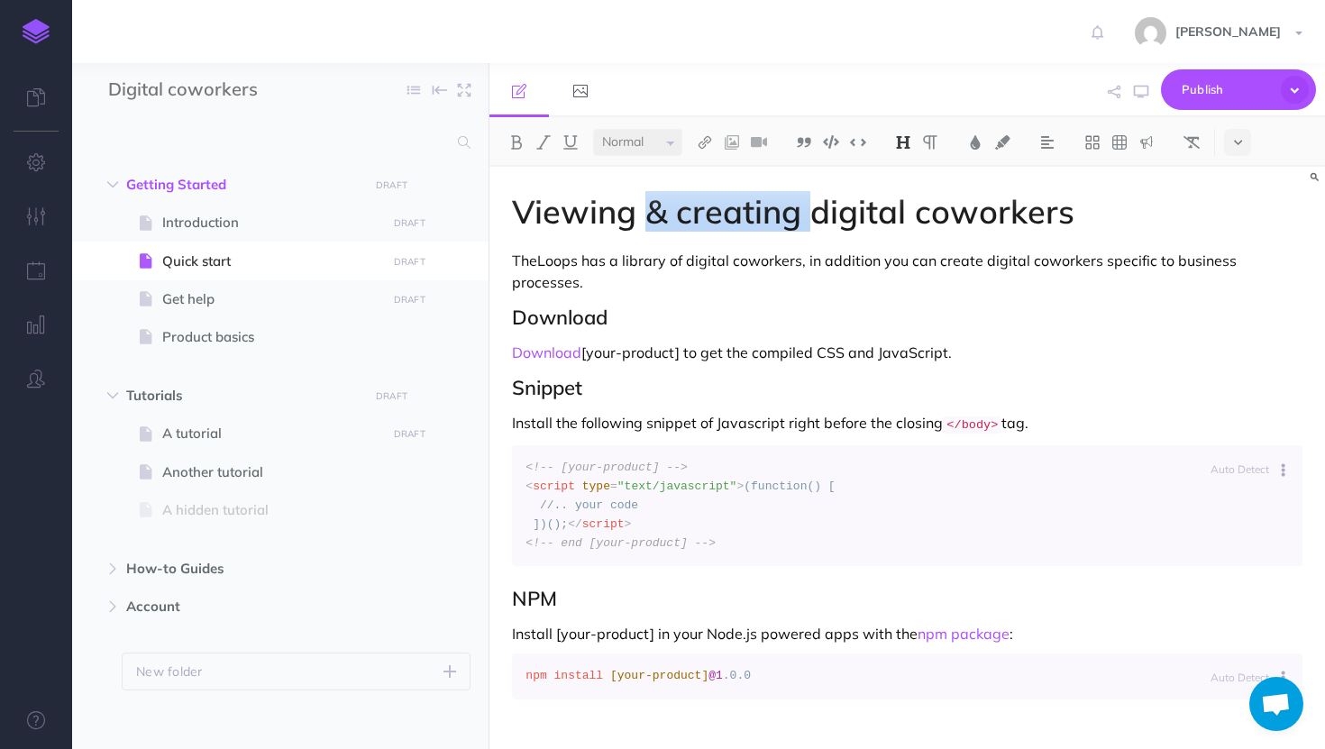
drag, startPoint x: 814, startPoint y: 221, endPoint x: 648, endPoint y: 200, distance: 167.1
click at [648, 200] on h1 "Viewing & creating digital coworkers" at bounding box center [907, 212] width 790 height 36
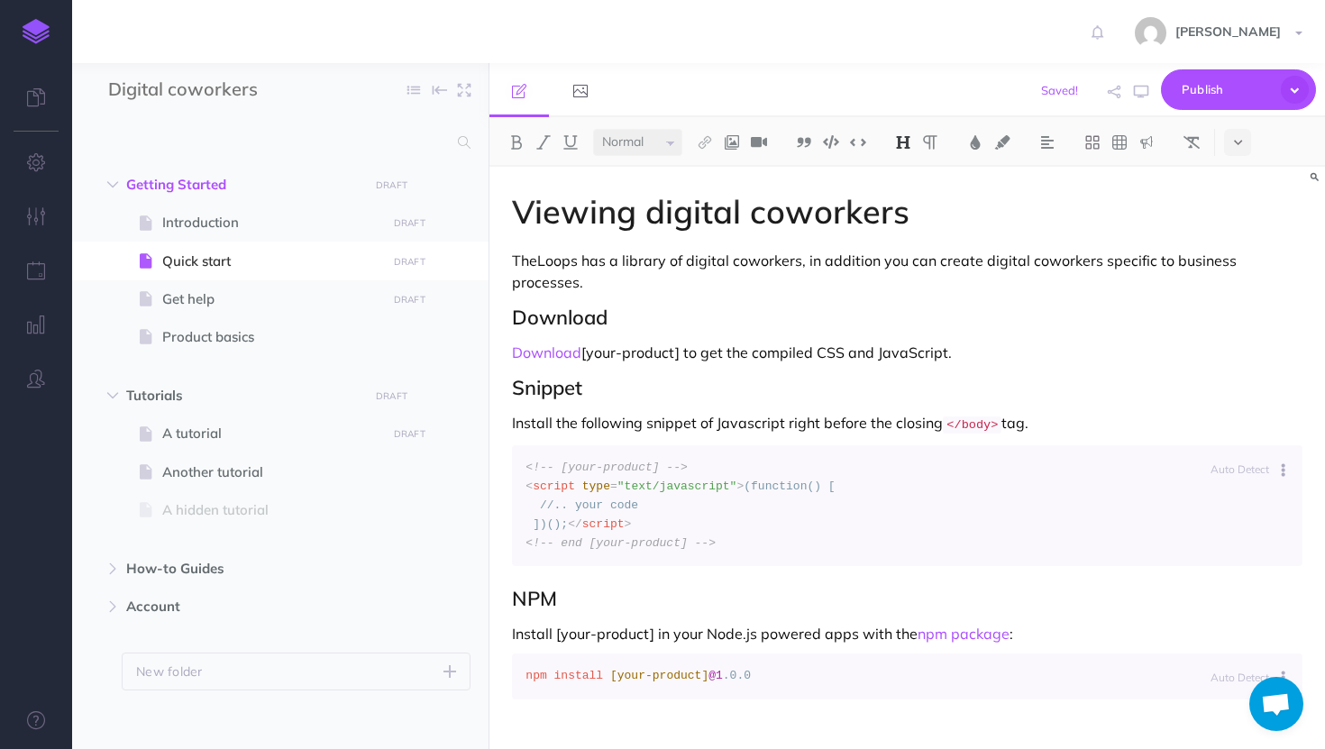
click at [818, 254] on p "TheLoops has a library of digital coworkers, in addition you can create digital…" at bounding box center [907, 271] width 790 height 43
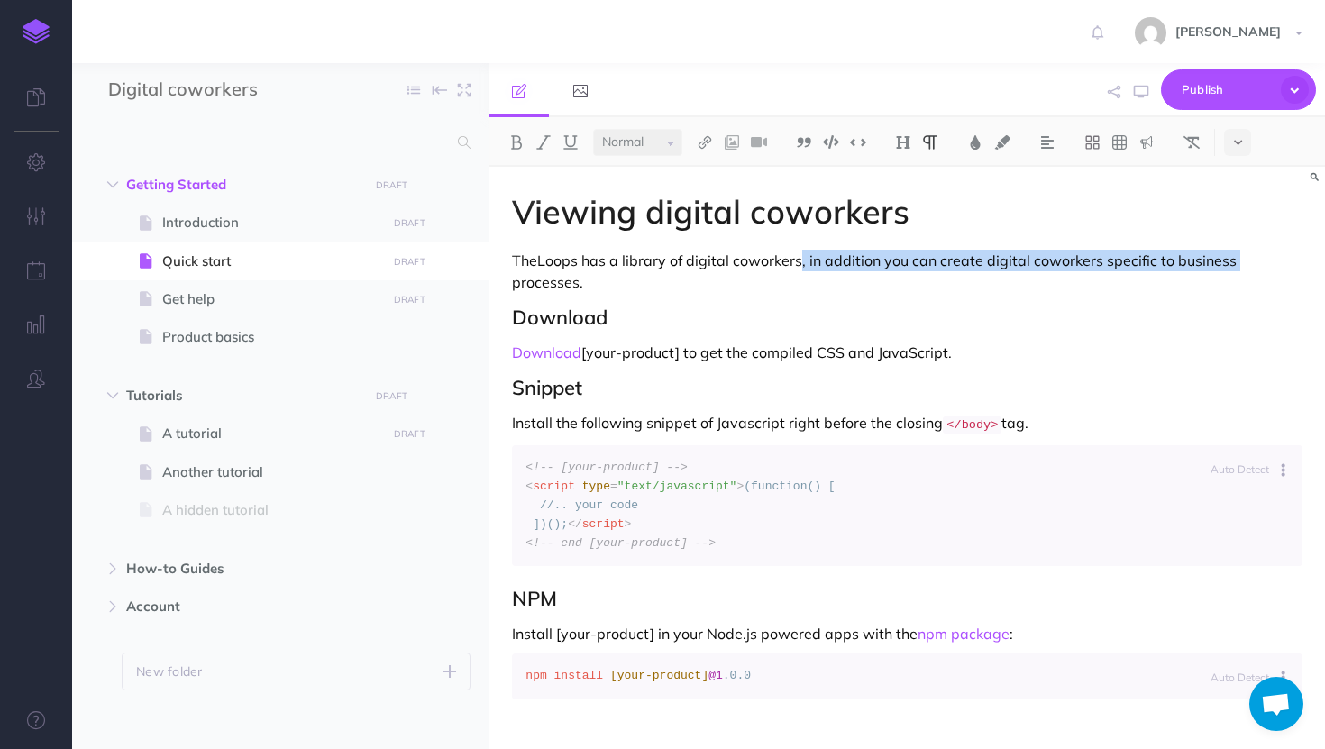
drag, startPoint x: 797, startPoint y: 263, endPoint x: 1232, endPoint y: 265, distance: 434.3
click at [1232, 265] on p "TheLoops has a library of digital coworkers, in addition you can create digital…" at bounding box center [907, 271] width 790 height 43
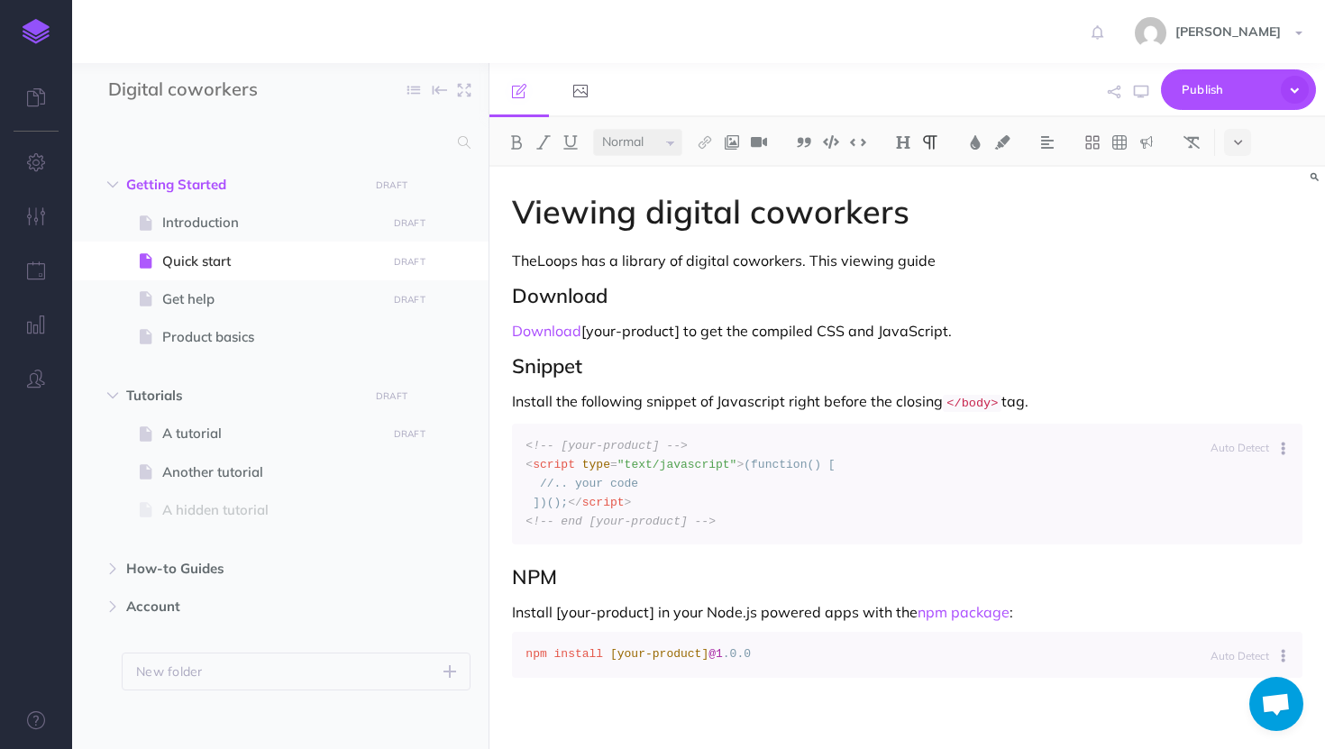
click at [833, 261] on p "TheLoops has a library of digital coworkers. This viewing guide" at bounding box center [907, 261] width 790 height 22
click at [973, 263] on p "TheLoops has a library of digital coworkers. The viewing guide" at bounding box center [907, 261] width 790 height 22
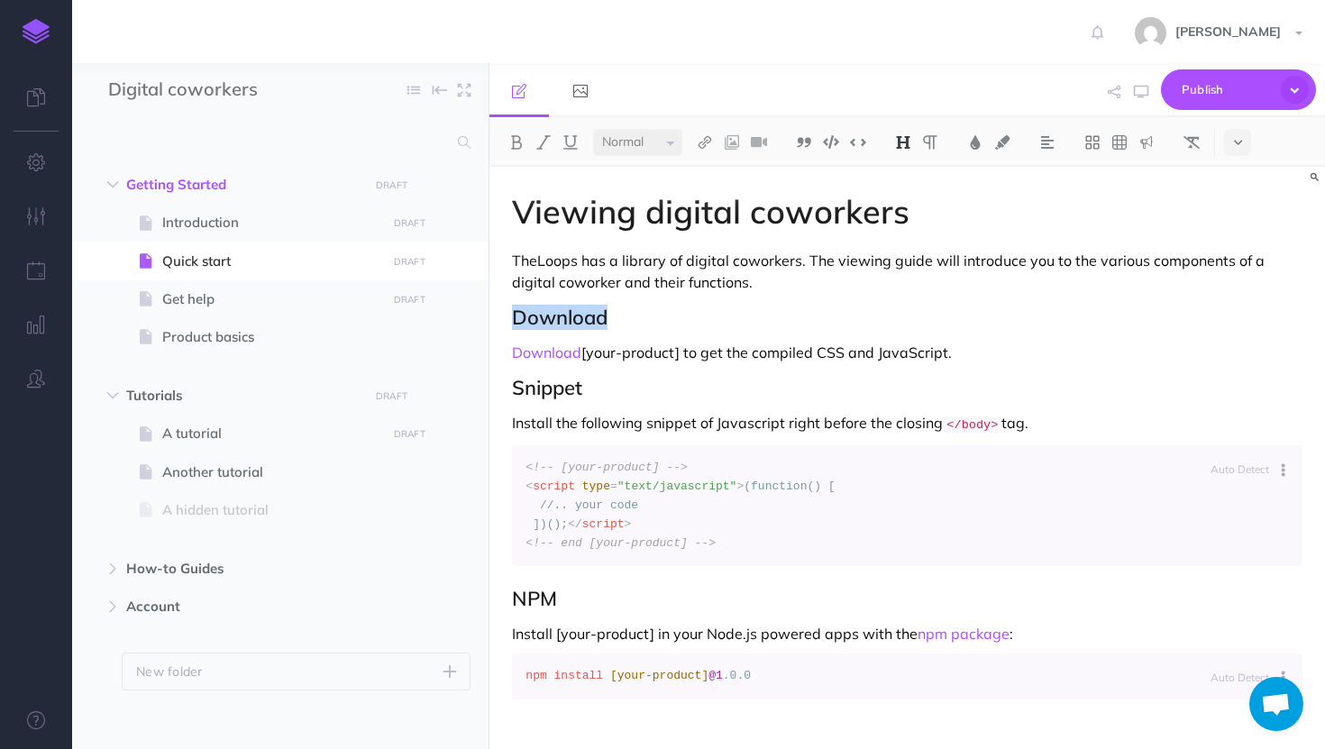
drag, startPoint x: 607, startPoint y: 315, endPoint x: 517, endPoint y: 313, distance: 90.2
click at [517, 313] on h2 "Download" at bounding box center [907, 317] width 790 height 22
drag, startPoint x: 965, startPoint y: 355, endPoint x: 492, endPoint y: 347, distance: 473.2
click at [492, 347] on div "Viewing digital coworkers TheLoops has a library of digital coworkers. The view…" at bounding box center [906, 472] width 835 height 611
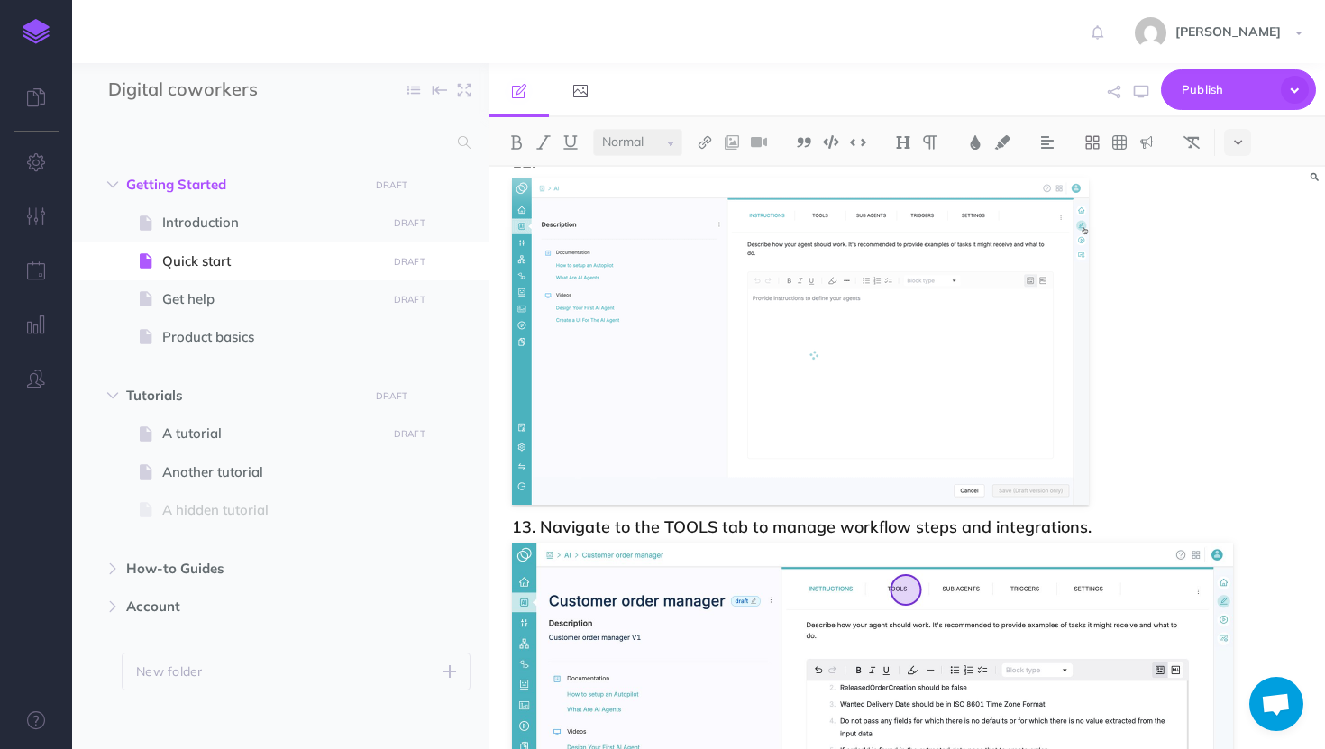
scroll to position [65, 0]
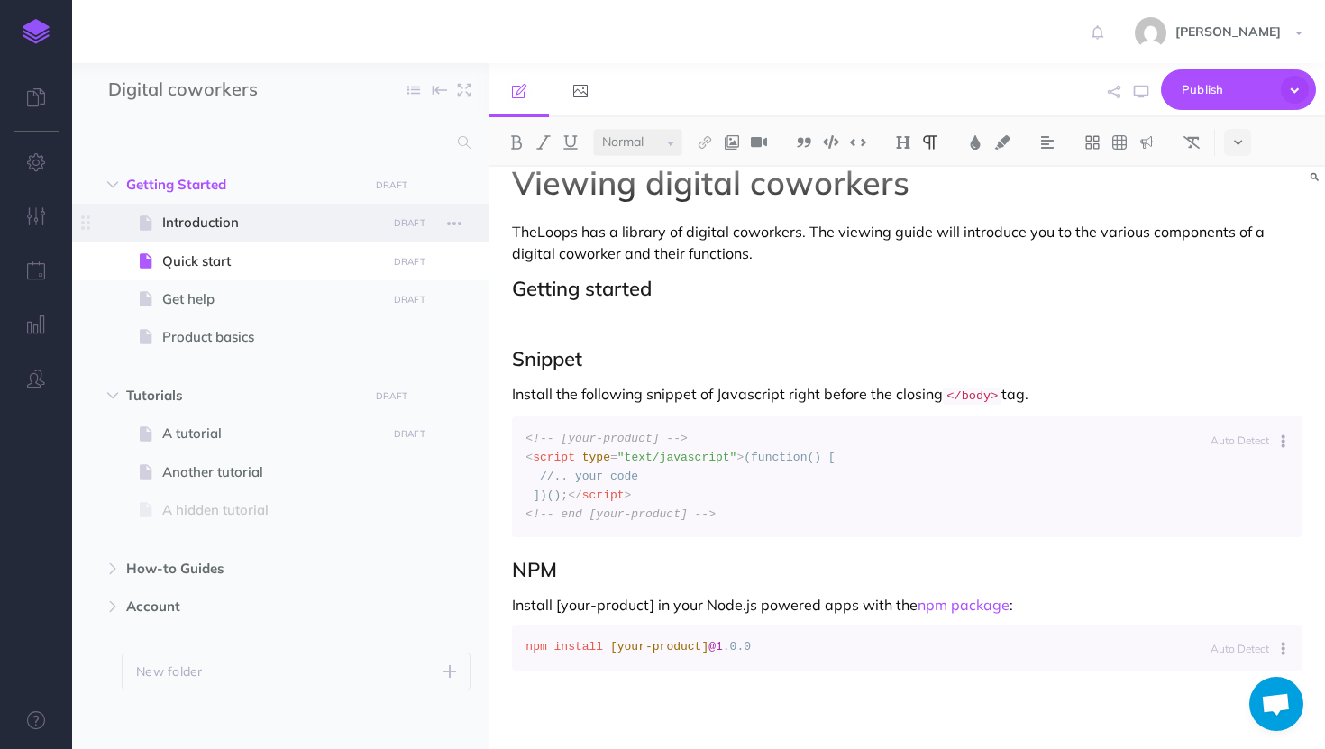
click at [293, 219] on span "Introduction" at bounding box center [271, 223] width 218 height 22
select select "null"
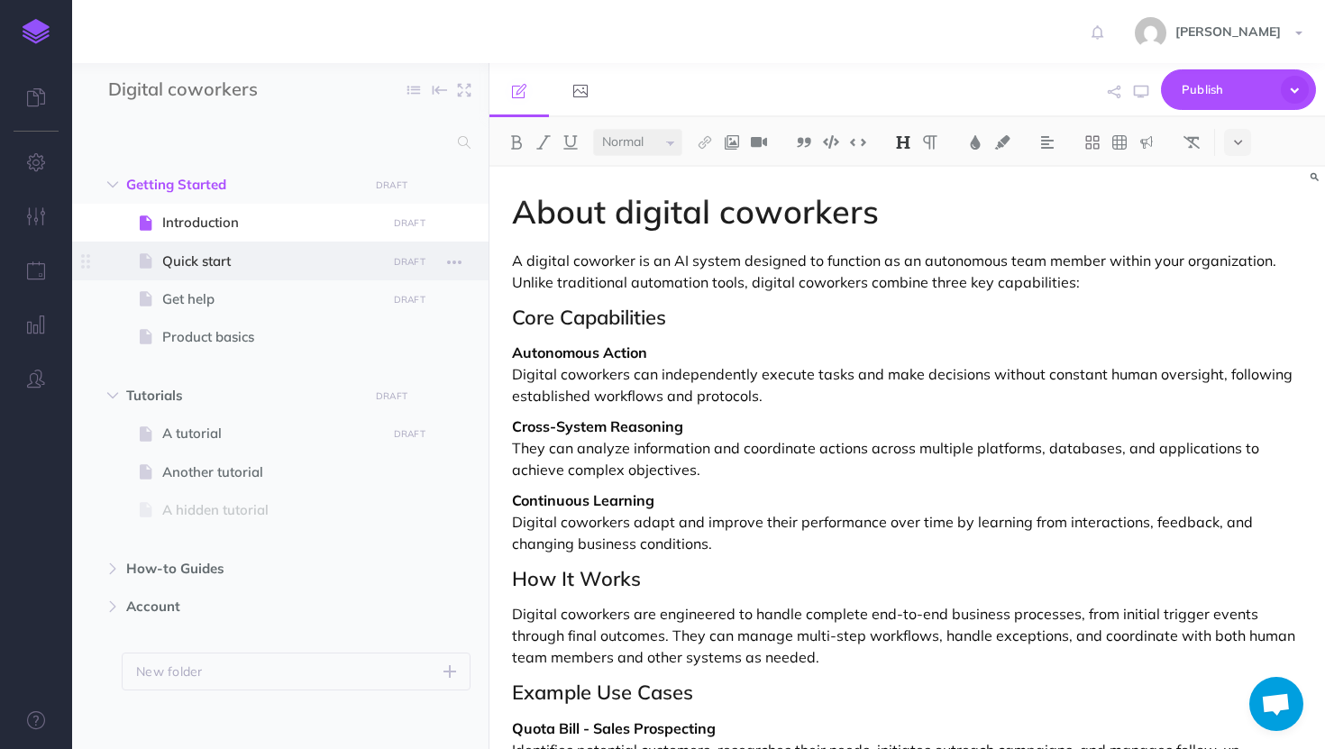
click at [251, 269] on span "Quick start" at bounding box center [271, 262] width 218 height 22
select select "null"
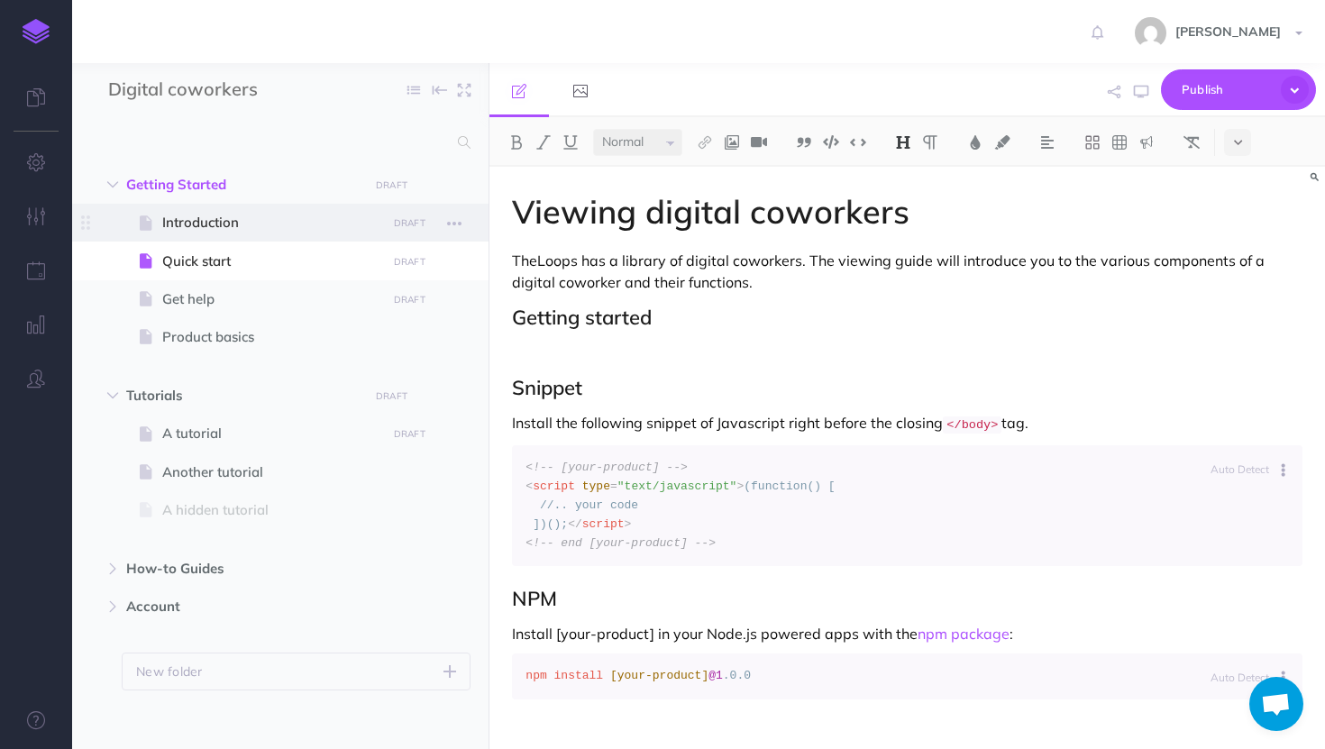
click at [278, 232] on span "Introduction" at bounding box center [271, 223] width 218 height 22
select select "null"
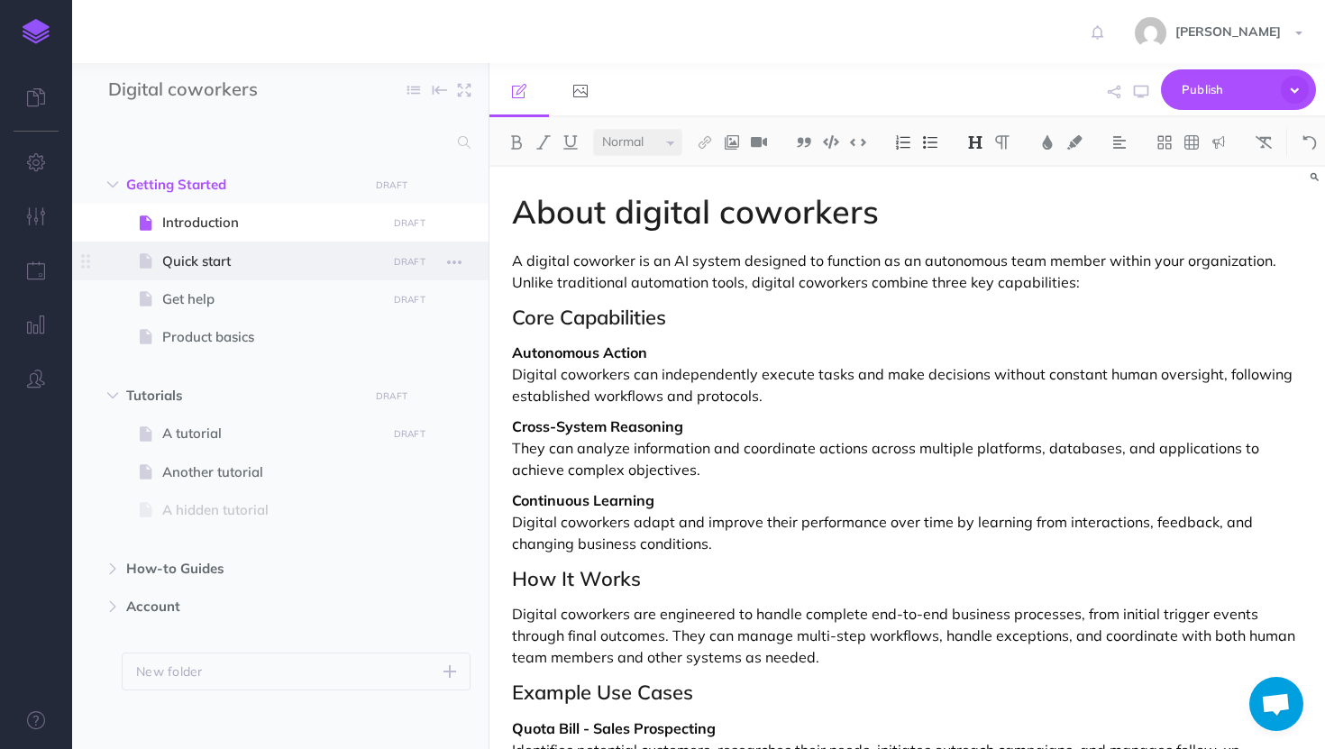
click at [257, 268] on span "Quick start" at bounding box center [271, 262] width 218 height 22
select select "null"
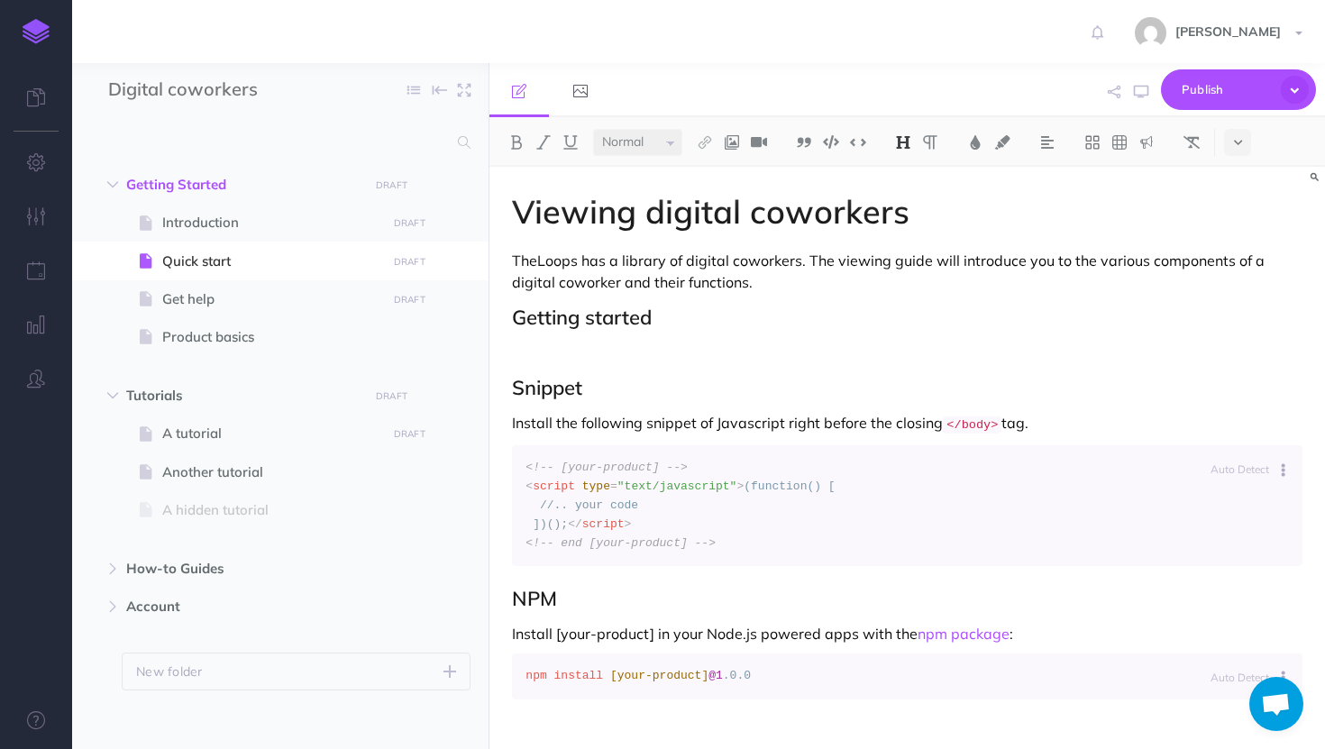
click at [552, 356] on p at bounding box center [907, 353] width 790 height 22
click at [663, 316] on h2 "Getting started" at bounding box center [907, 317] width 790 height 22
click at [559, 357] on p at bounding box center [907, 353] width 790 height 22
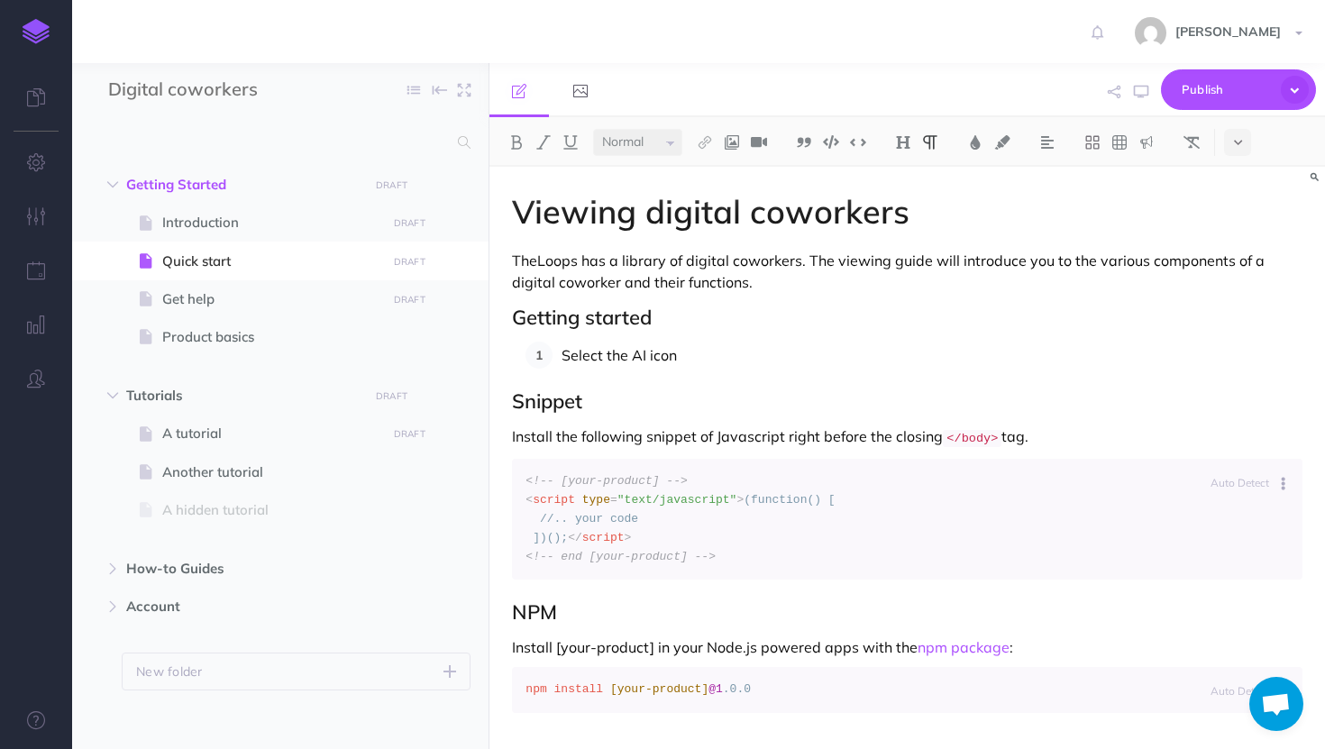
click at [710, 352] on p "Select the AI icon" at bounding box center [931, 355] width 741 height 27
click at [706, 345] on p "Select the AI icon" at bounding box center [931, 355] width 741 height 27
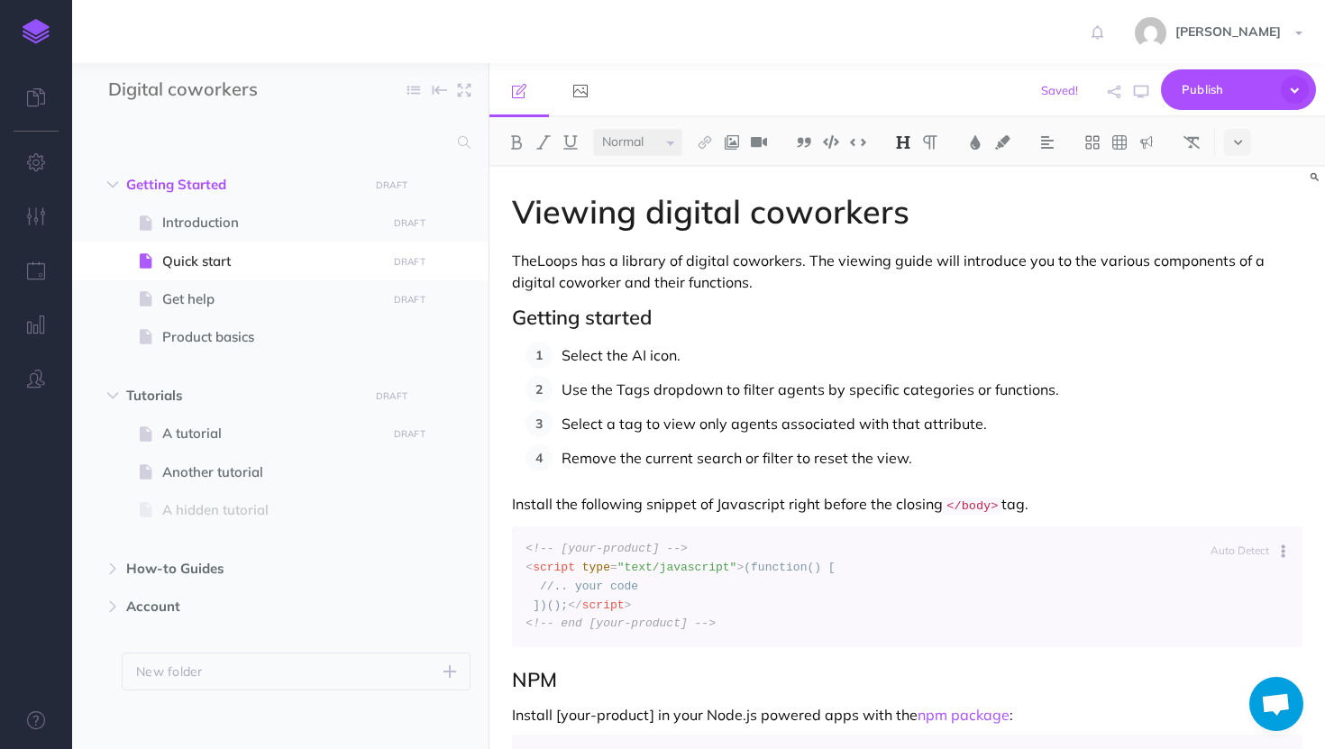
click at [647, 320] on h2 "Getting started" at bounding box center [907, 317] width 790 height 22
drag, startPoint x: 656, startPoint y: 318, endPoint x: 514, endPoint y: 322, distance: 142.4
click at [513, 321] on h2 "Getting started" at bounding box center [907, 317] width 790 height 22
drag, startPoint x: 637, startPoint y: 208, endPoint x: 504, endPoint y: 213, distance: 133.4
click at [504, 213] on div "Viewing digital coworkers TheLoops has a library of digital coworkers. The view…" at bounding box center [906, 513] width 835 height 692
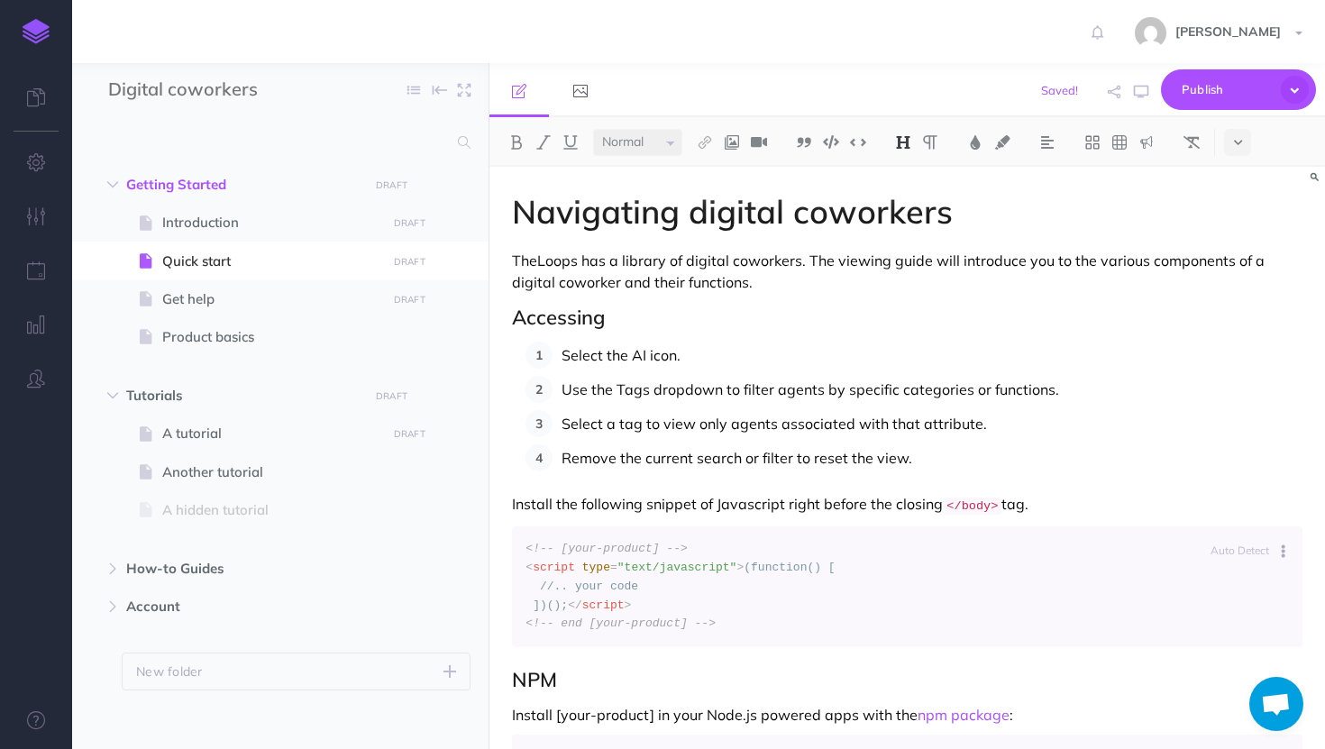
click at [620, 320] on h2 "Accessing" at bounding box center [907, 317] width 790 height 22
click at [923, 460] on p "Remove the current search or filter to reset the view." at bounding box center [931, 457] width 741 height 27
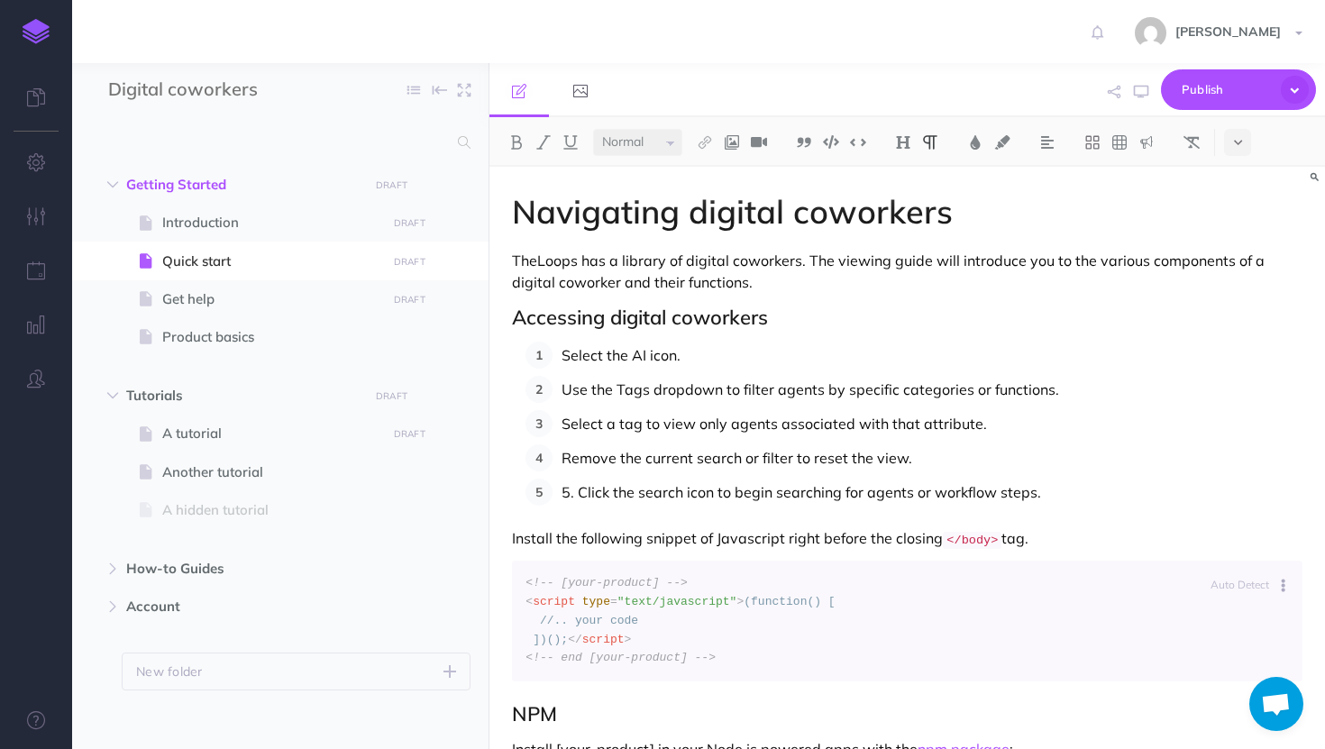
click at [579, 493] on p "5. Click the search icon to begin searching for agents or workflow steps." at bounding box center [931, 491] width 741 height 27
click at [1033, 489] on p "Click the search icon to begin searching for agents or workflow steps." at bounding box center [931, 491] width 741 height 27
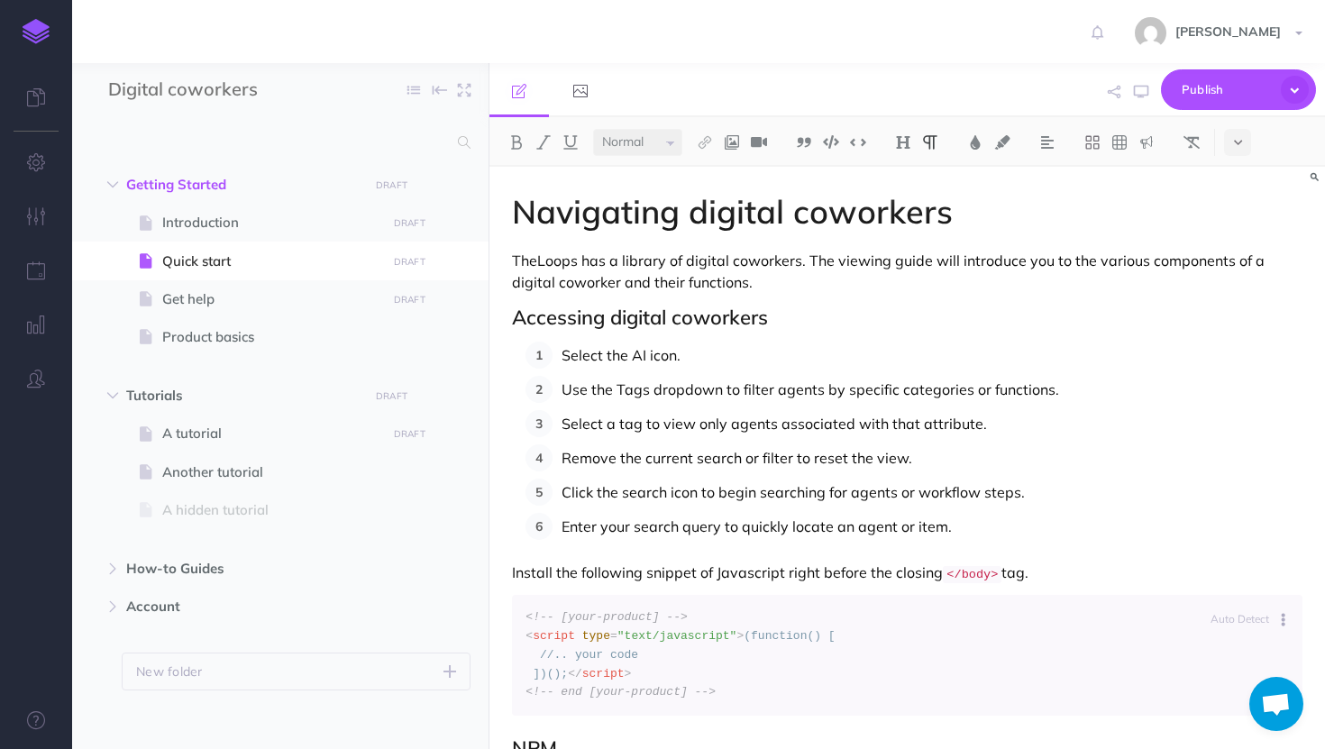
click at [894, 496] on p "Click the search icon to begin searching for agents or workflow steps." at bounding box center [931, 491] width 741 height 27
click at [817, 386] on p "Use the Tags dropdown to filter agents by specific categories or functions." at bounding box center [931, 389] width 741 height 27
click at [767, 422] on p "Select a tag to view only agents associated with that attribute." at bounding box center [931, 423] width 741 height 27
click at [894, 530] on p "Enter your search query to quickly locate an agent or item." at bounding box center [931, 526] width 741 height 27
click at [1041, 536] on p "Enter your search query to quickly locate a digital coworker or item." at bounding box center [931, 526] width 741 height 27
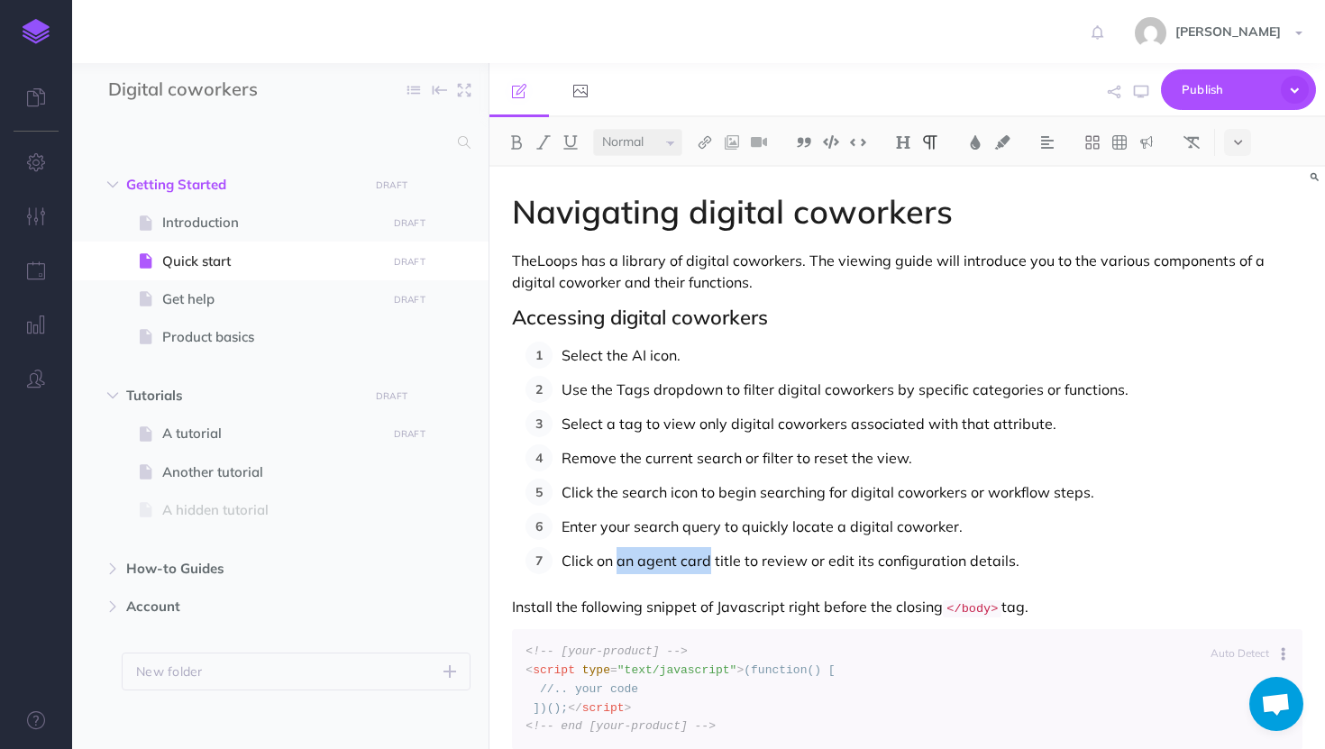
drag, startPoint x: 710, startPoint y: 560, endPoint x: 619, endPoint y: 559, distance: 91.0
click at [619, 559] on p "Click on an agent card title to review or edit its configuration details." at bounding box center [931, 560] width 741 height 27
click at [1095, 569] on p "Click on a digital coworker title to review or edit its configuration details." at bounding box center [931, 560] width 741 height 27
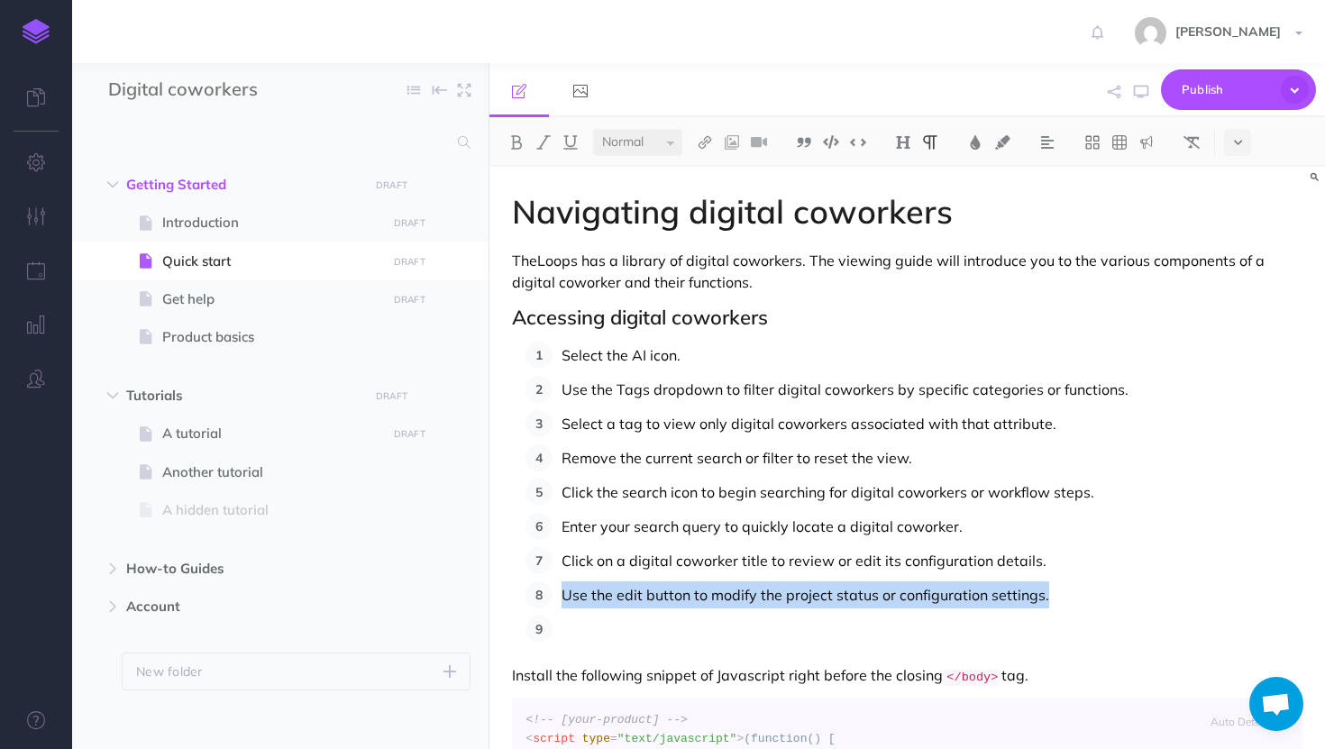
drag, startPoint x: 1045, startPoint y: 592, endPoint x: 556, endPoint y: 590, distance: 489.3
click at [556, 590] on li "Use the edit button to modify the project status or configuration settings." at bounding box center [927, 594] width 750 height 27
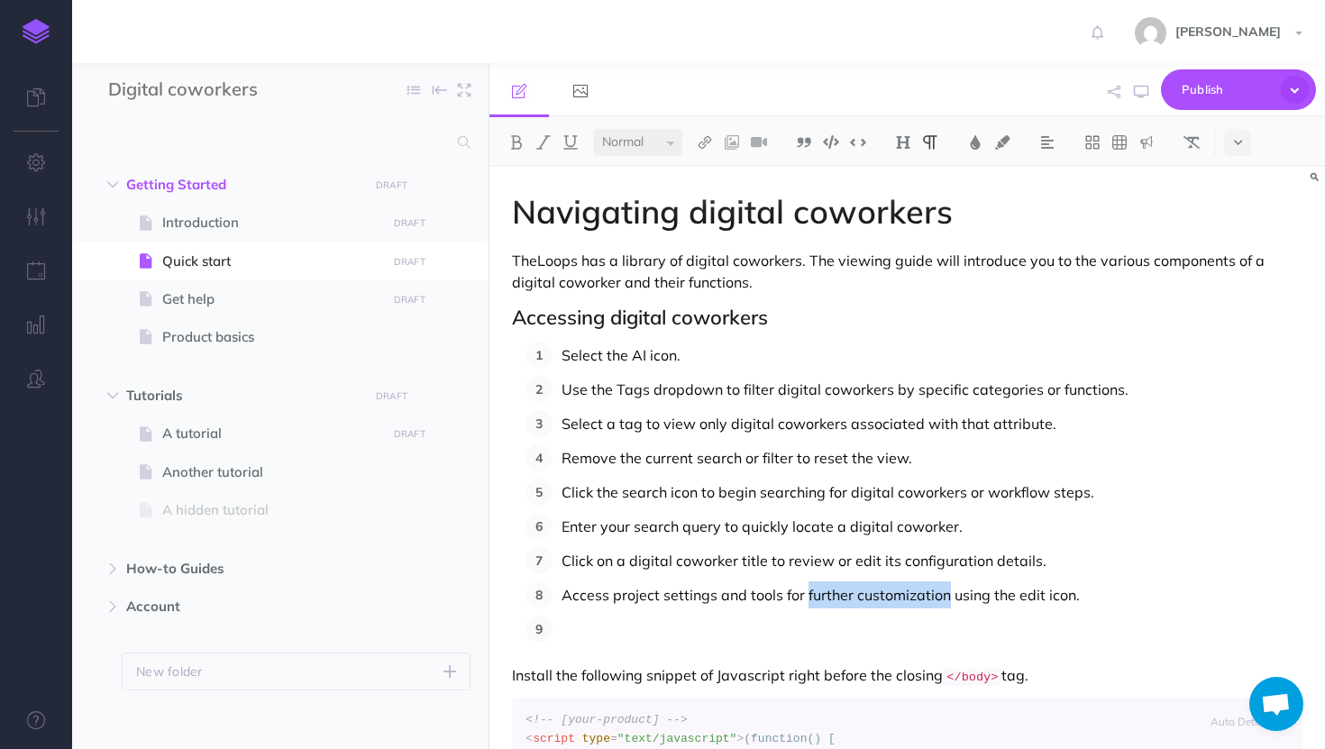
drag, startPoint x: 948, startPoint y: 596, endPoint x: 807, endPoint y: 600, distance: 140.6
click at [806, 598] on p "Access project settings and tools for further customization using the edit icon." at bounding box center [931, 594] width 741 height 27
click at [903, 589] on p "Access project settings and tools for further customization using the edit icon." at bounding box center [931, 594] width 741 height 27
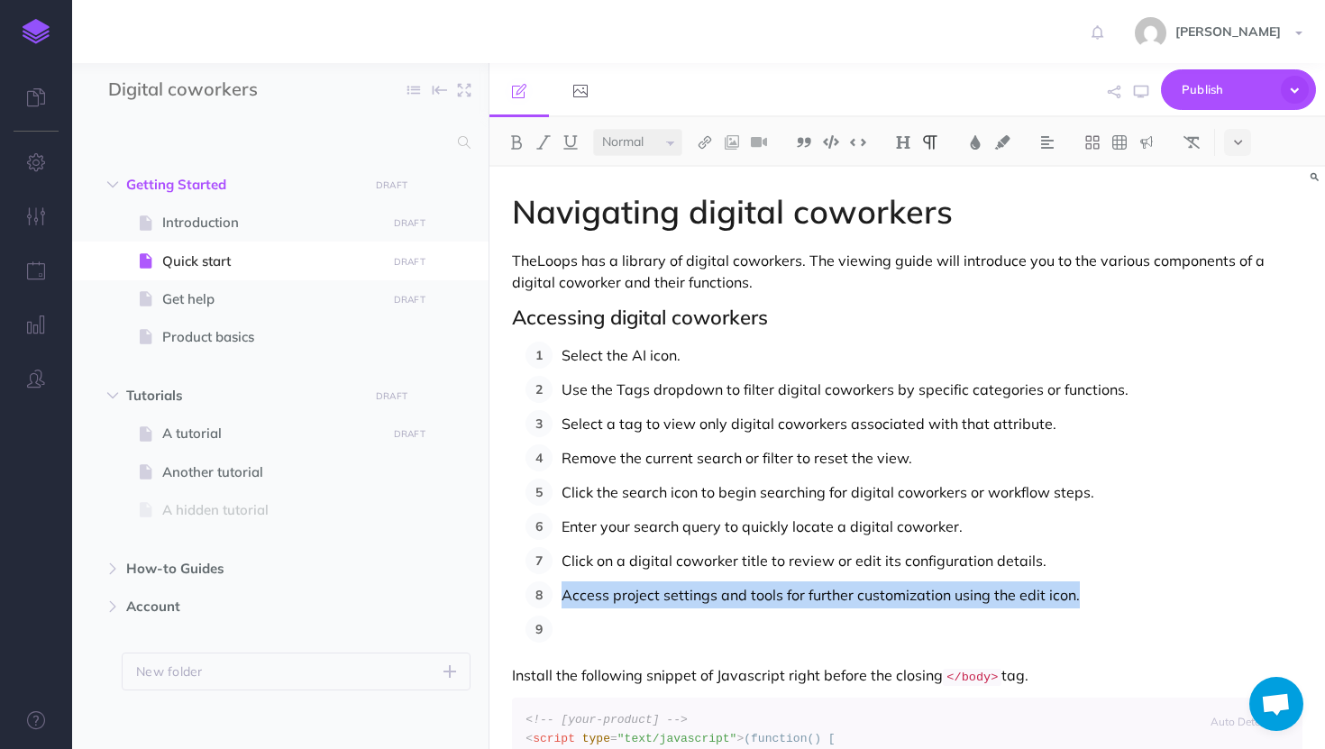
click at [903, 589] on p "Access project settings and tools for further customization using the edit icon." at bounding box center [931, 594] width 741 height 27
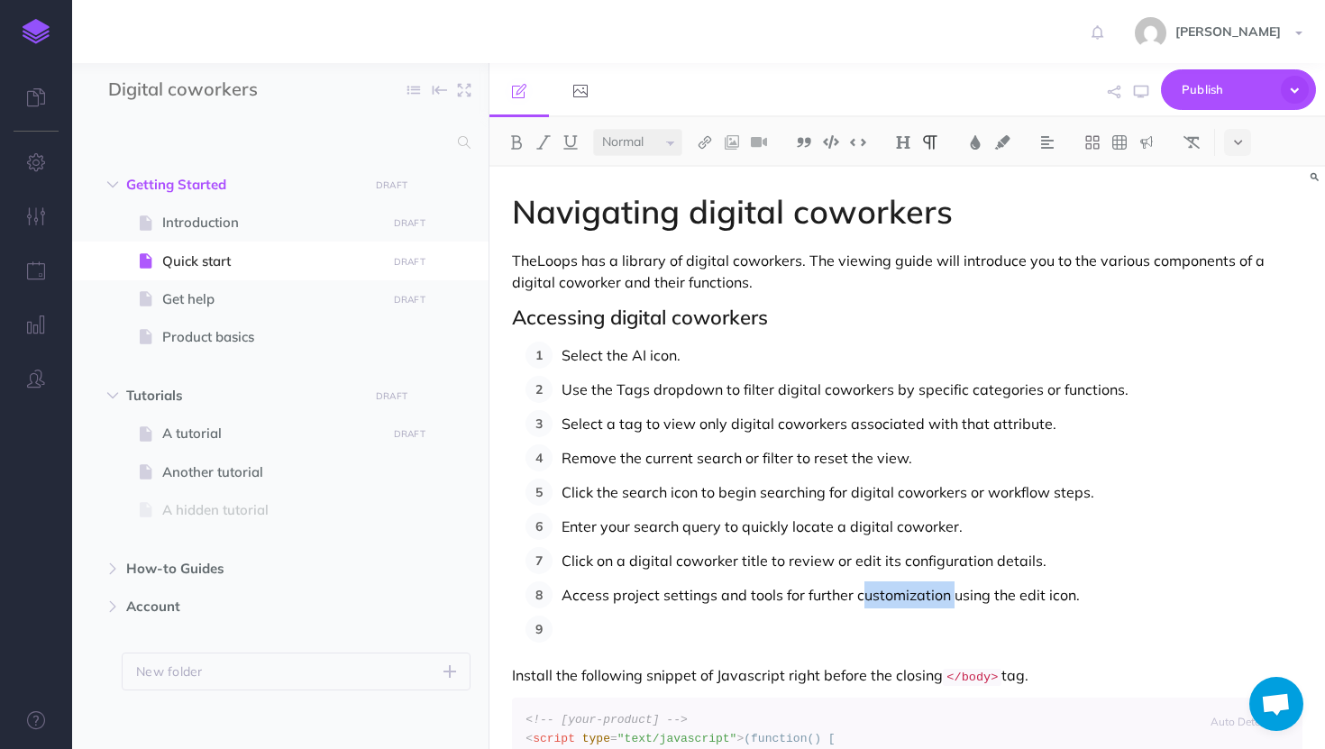
drag, startPoint x: 951, startPoint y: 598, endPoint x: 858, endPoint y: 601, distance: 92.9
click at [858, 601] on p "Access project settings and tools for further customization using the edit icon." at bounding box center [931, 594] width 741 height 27
drag, startPoint x: 854, startPoint y: 598, endPoint x: 946, endPoint y: 598, distance: 91.9
click at [946, 598] on p "Access project settings and tools for further customization using the edit icon." at bounding box center [931, 594] width 741 height 27
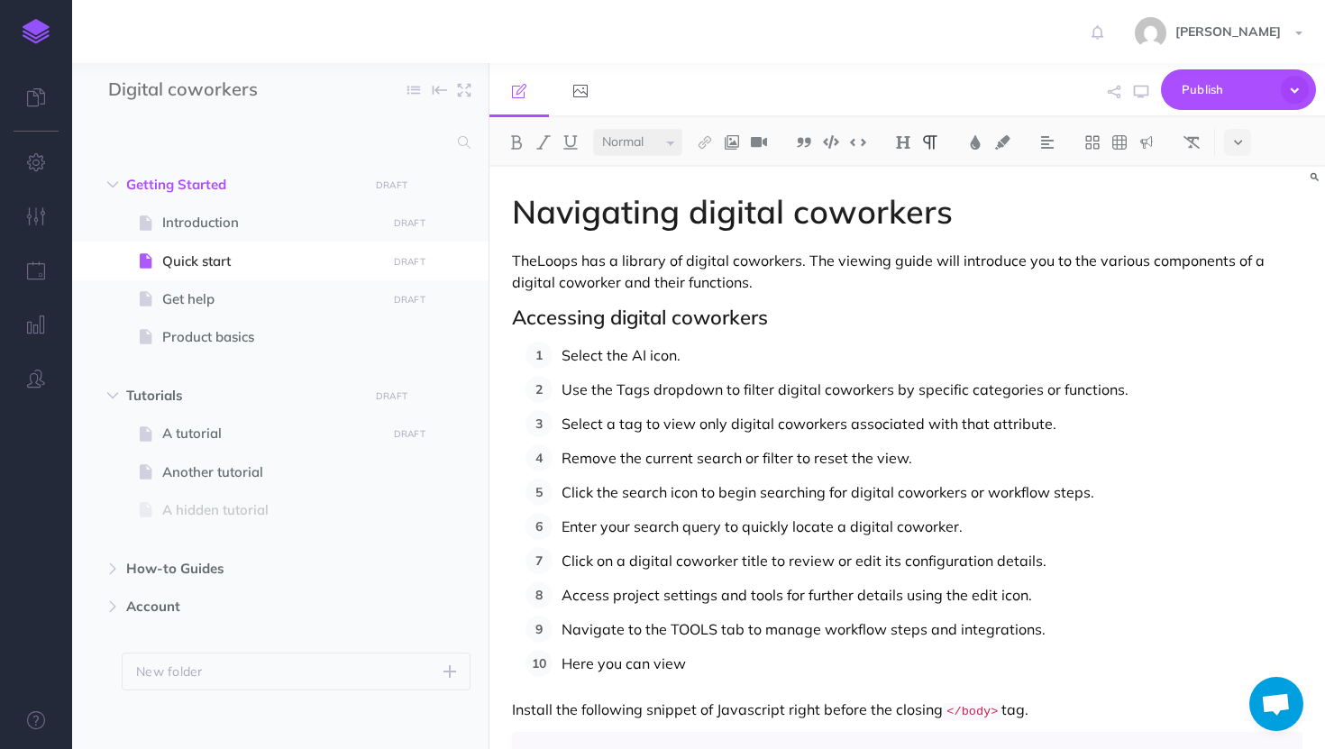
click at [984, 589] on p "Access project settings and tools for further details using the edit icon." at bounding box center [931, 594] width 741 height 27
click at [702, 672] on p "Here you can view" at bounding box center [931, 663] width 741 height 27
click at [1049, 622] on p "Navigate to the TOOLS tab to manage workflow steps and integrations." at bounding box center [931, 628] width 741 height 27
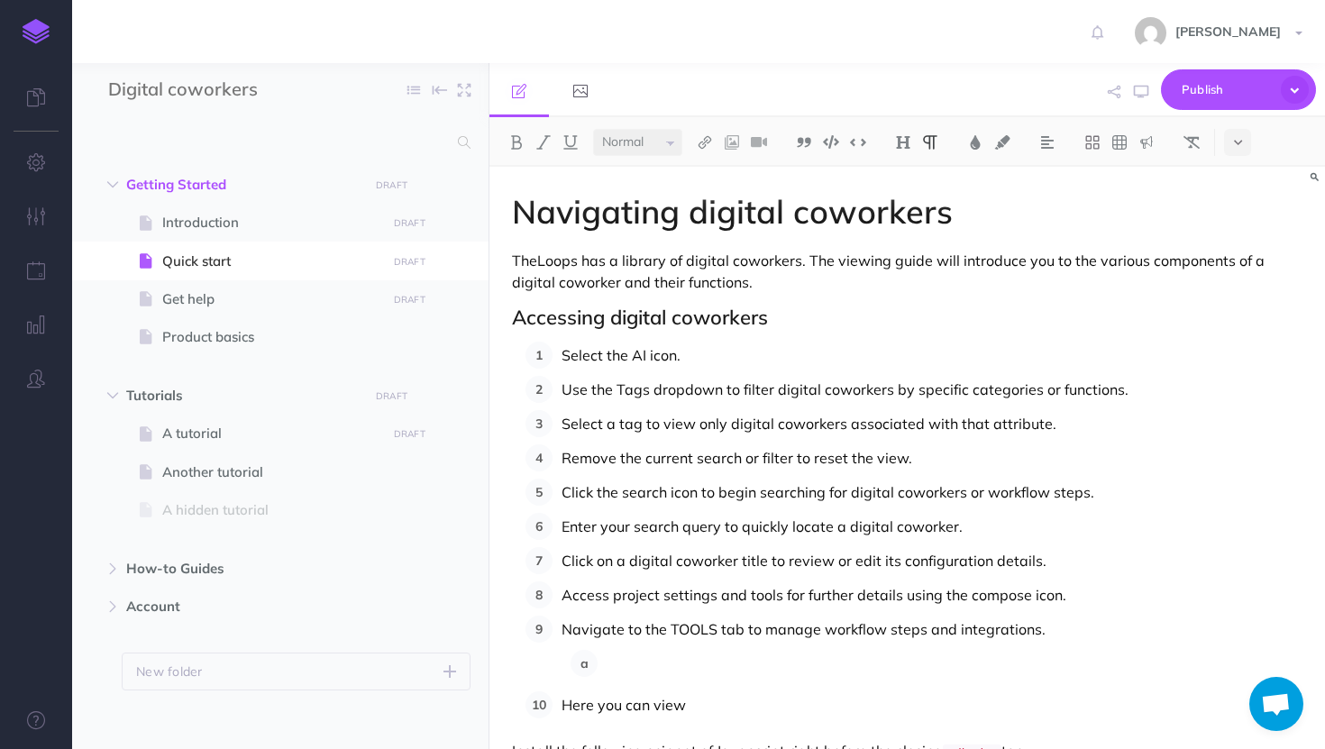
drag, startPoint x: 698, startPoint y: 706, endPoint x: 560, endPoint y: 707, distance: 137.9
click at [560, 706] on li "Here you can view" at bounding box center [927, 704] width 750 height 27
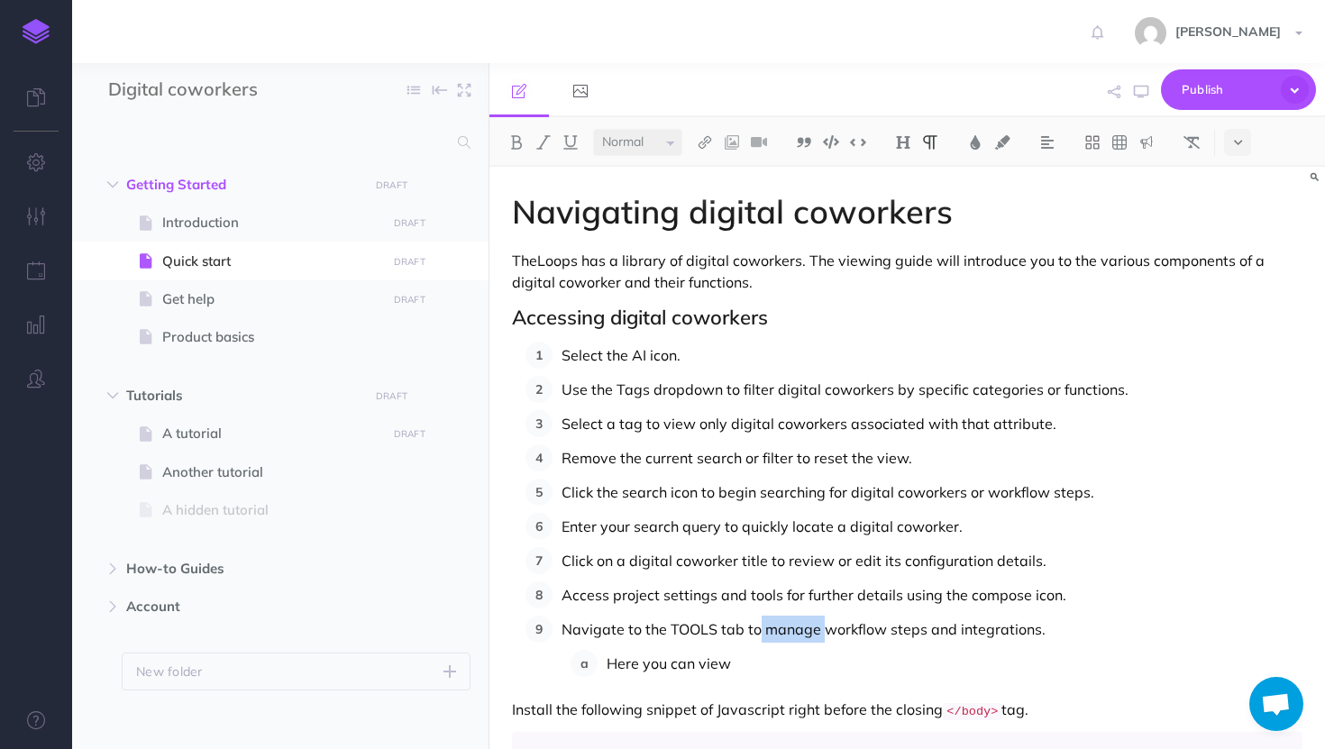
drag, startPoint x: 819, startPoint y: 631, endPoint x: 760, endPoint y: 630, distance: 59.5
click at [760, 630] on p "Navigate to the TOOLS tab to manage workflow steps and integrations." at bounding box center [931, 628] width 741 height 27
click at [1086, 595] on p "Access project settings and tools for further details using the compose icon." at bounding box center [931, 594] width 741 height 27
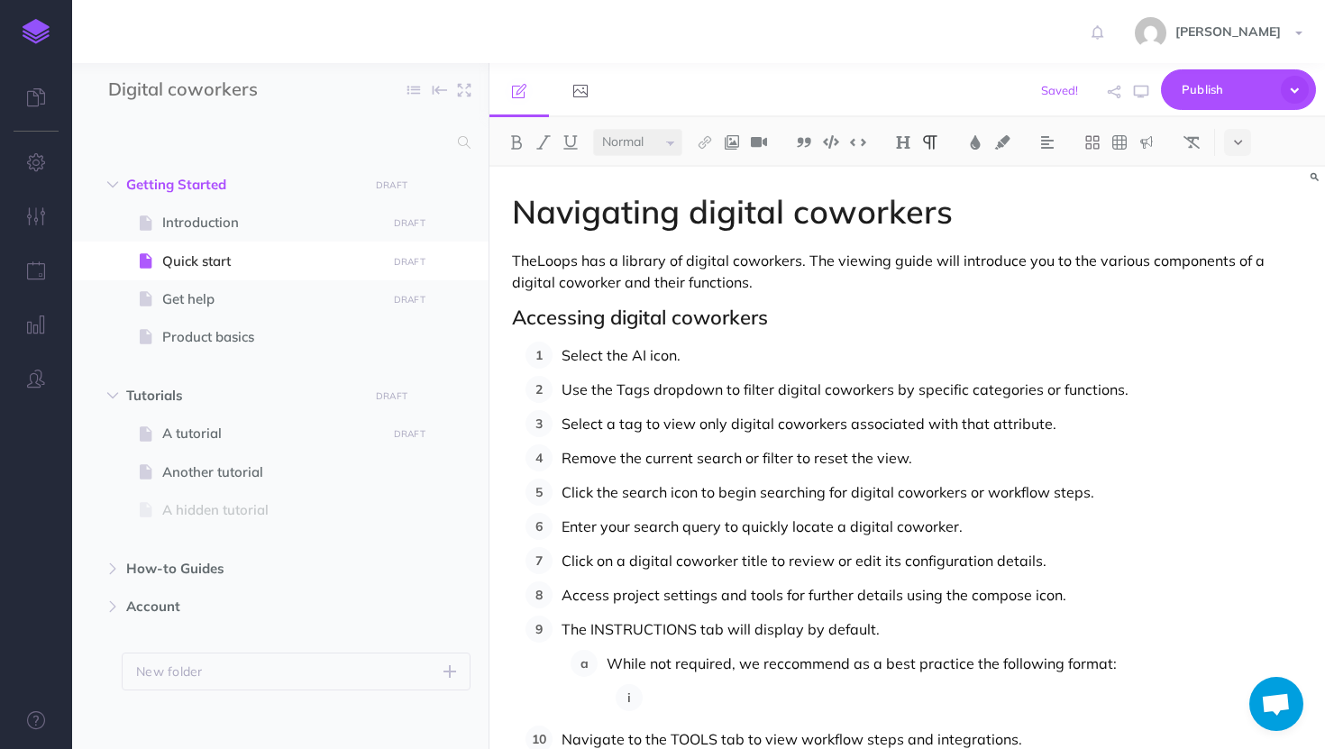
click at [816, 670] on p "While not required, we reccommend as a best practice the following format:" at bounding box center [954, 663] width 696 height 27
click at [690, 698] on p at bounding box center [977, 697] width 651 height 27
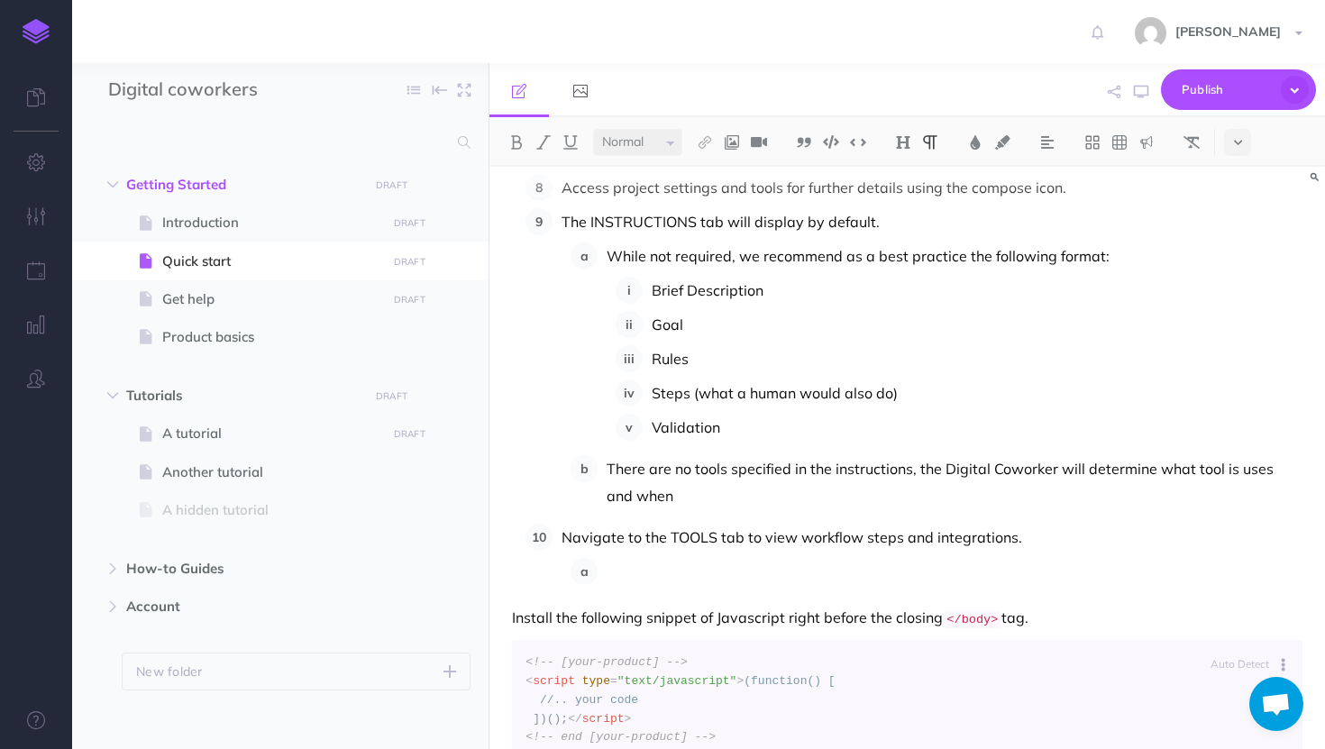
scroll to position [344, 0]
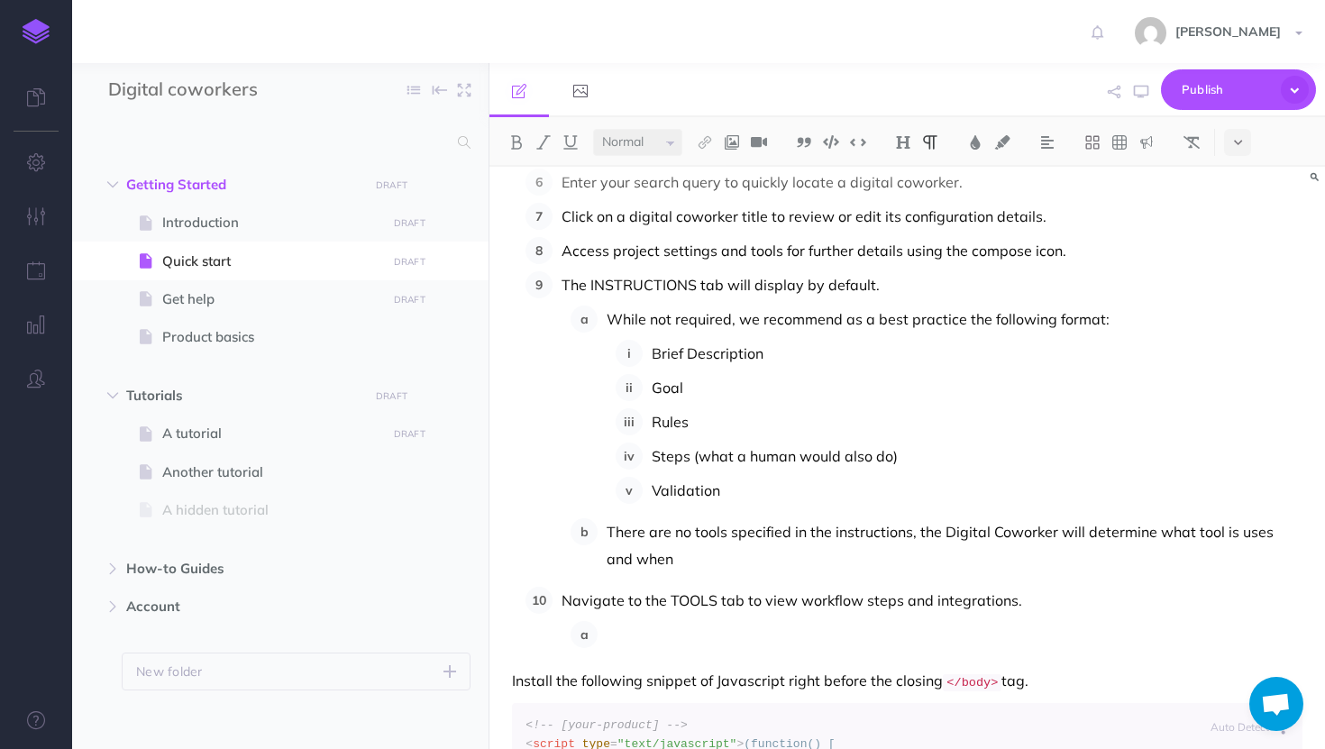
click at [767, 629] on p at bounding box center [954, 634] width 696 height 27
click at [1216, 534] on p "There are no tools specified in the instructions, the Digital Coworker will det…" at bounding box center [954, 545] width 696 height 54
click at [690, 563] on p "There are no tools specified in the instructions, the Digital Coworker will det…" at bounding box center [954, 545] width 696 height 54
drag, startPoint x: 796, startPoint y: 601, endPoint x: 1009, endPoint y: 598, distance: 213.6
click at [1009, 598] on p "Navigate to the TOOLS tab to view workflow steps and integrations." at bounding box center [931, 600] width 741 height 27
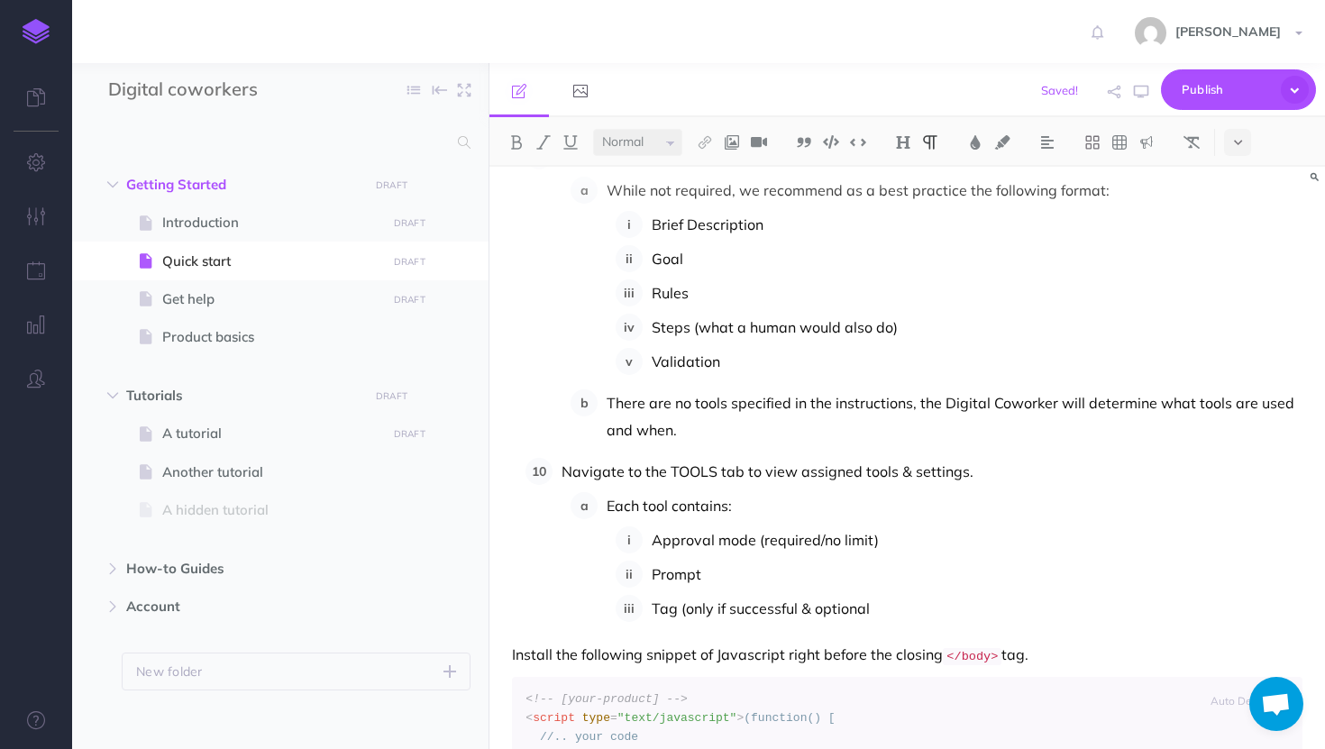
scroll to position [526, 0]
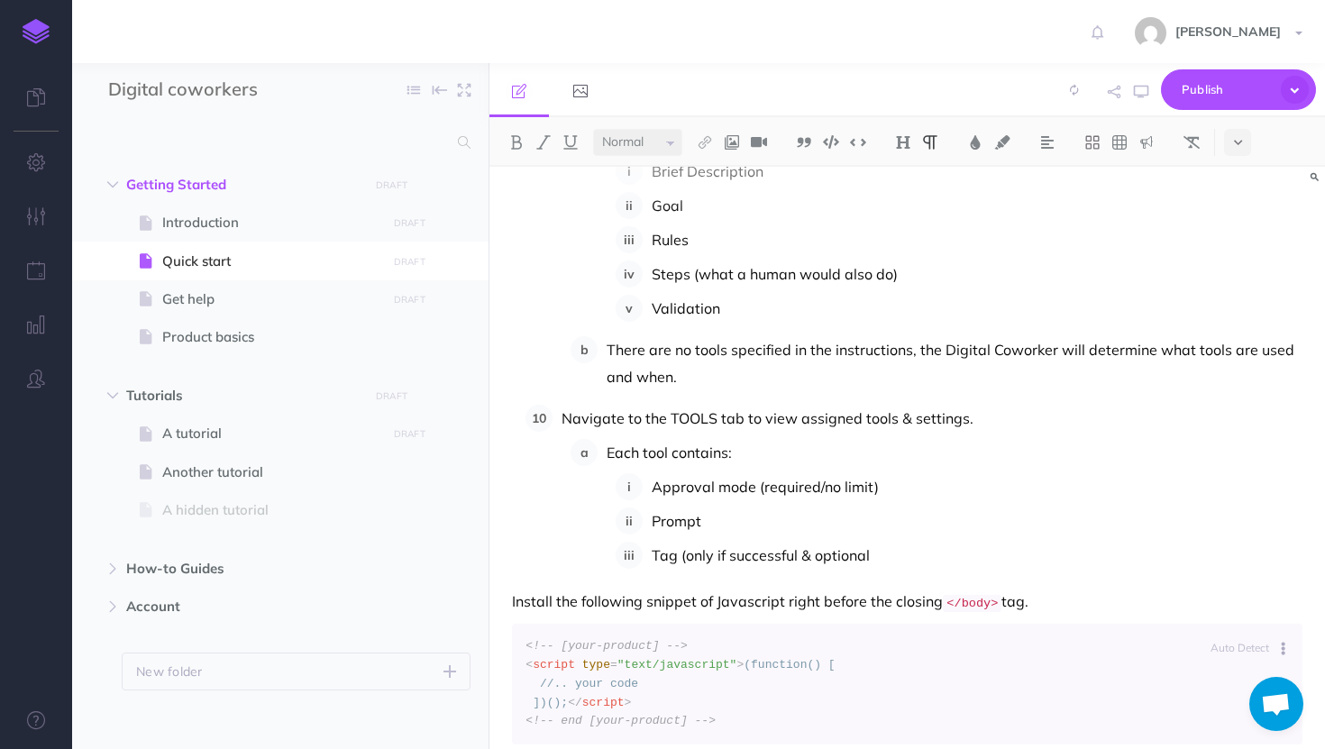
click at [811, 548] on p "Tag (only if successful & optional" at bounding box center [977, 555] width 651 height 27
click at [930, 556] on p "Tag (only if successful & also optional" at bounding box center [977, 555] width 651 height 27
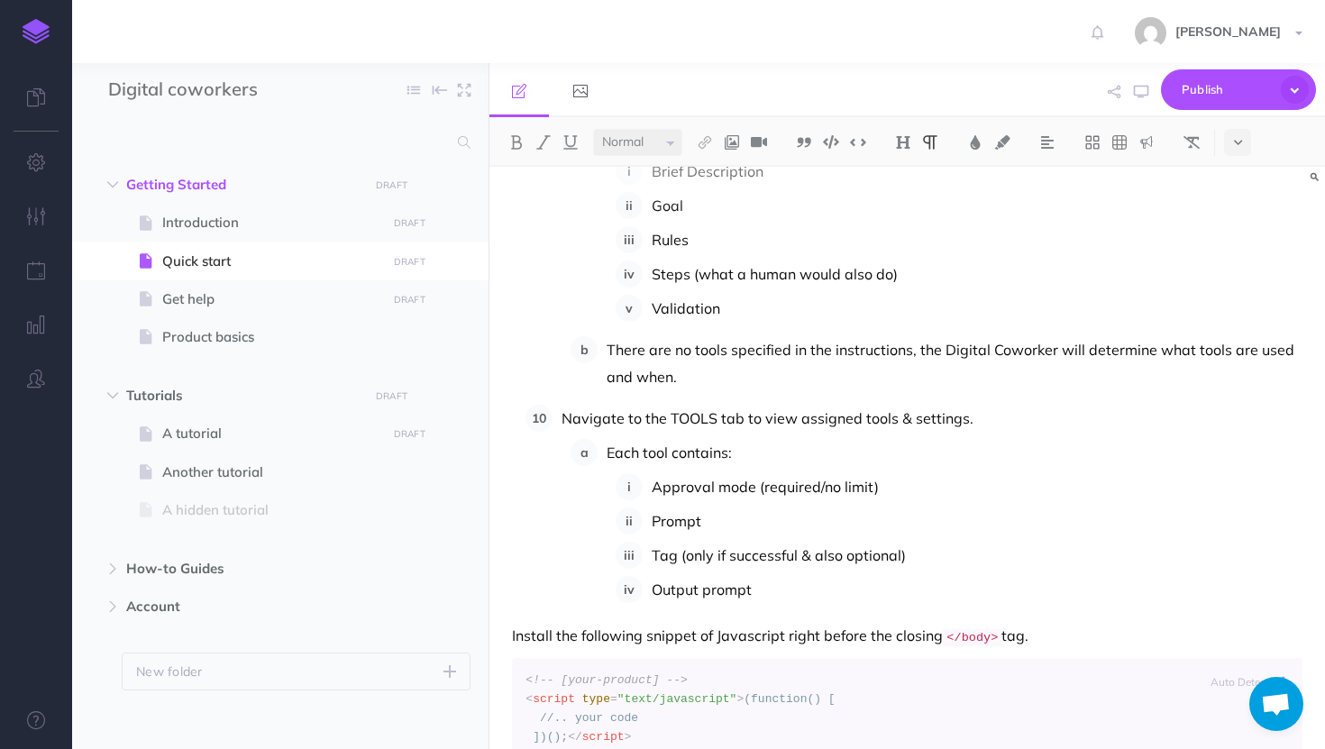
click at [649, 522] on li "Prompt" at bounding box center [972, 520] width 660 height 27
click at [798, 603] on div "Navigating digital coworkers TheLoops has a library of digital coworkers. The v…" at bounding box center [906, 315] width 835 height 1350
click at [782, 595] on p "Output prompt" at bounding box center [977, 589] width 651 height 27
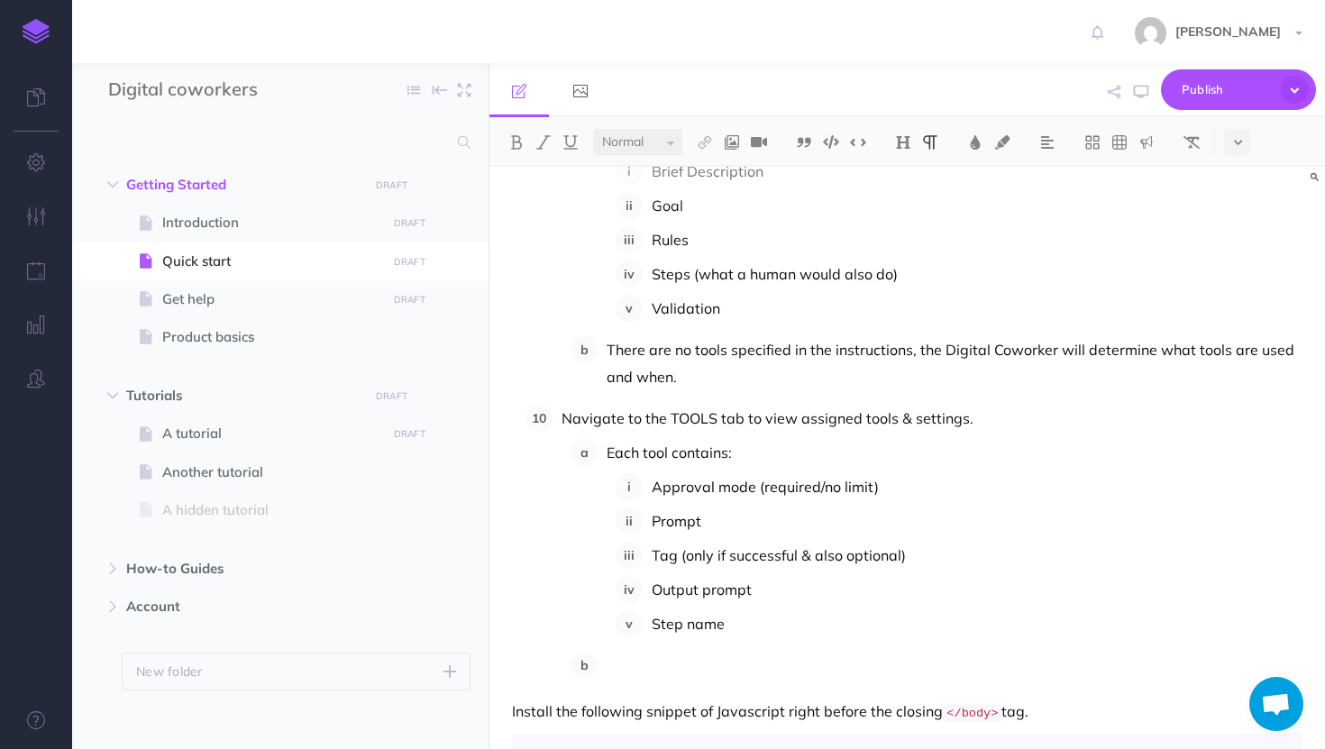
click at [821, 488] on p "Approval mode (required/no limit)" at bounding box center [977, 486] width 651 height 27
click at [691, 654] on p at bounding box center [954, 665] width 696 height 27
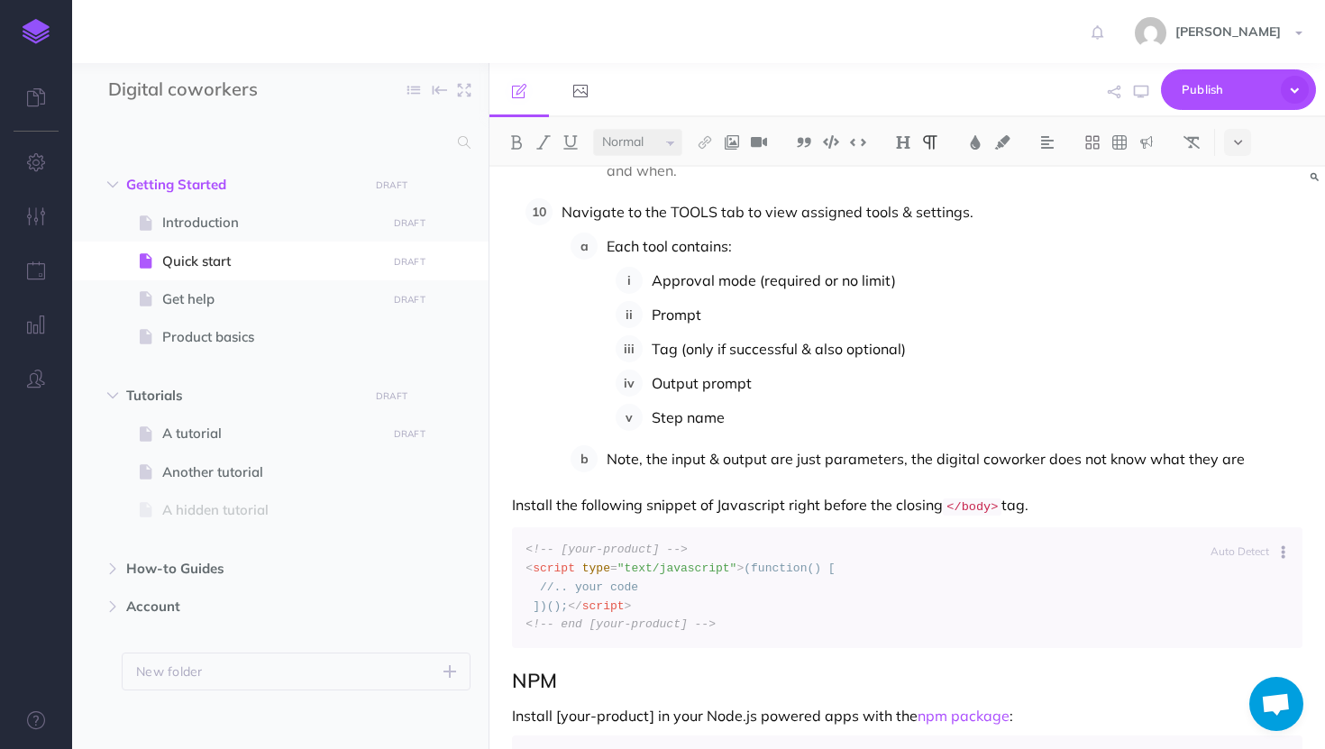
scroll to position [726, 0]
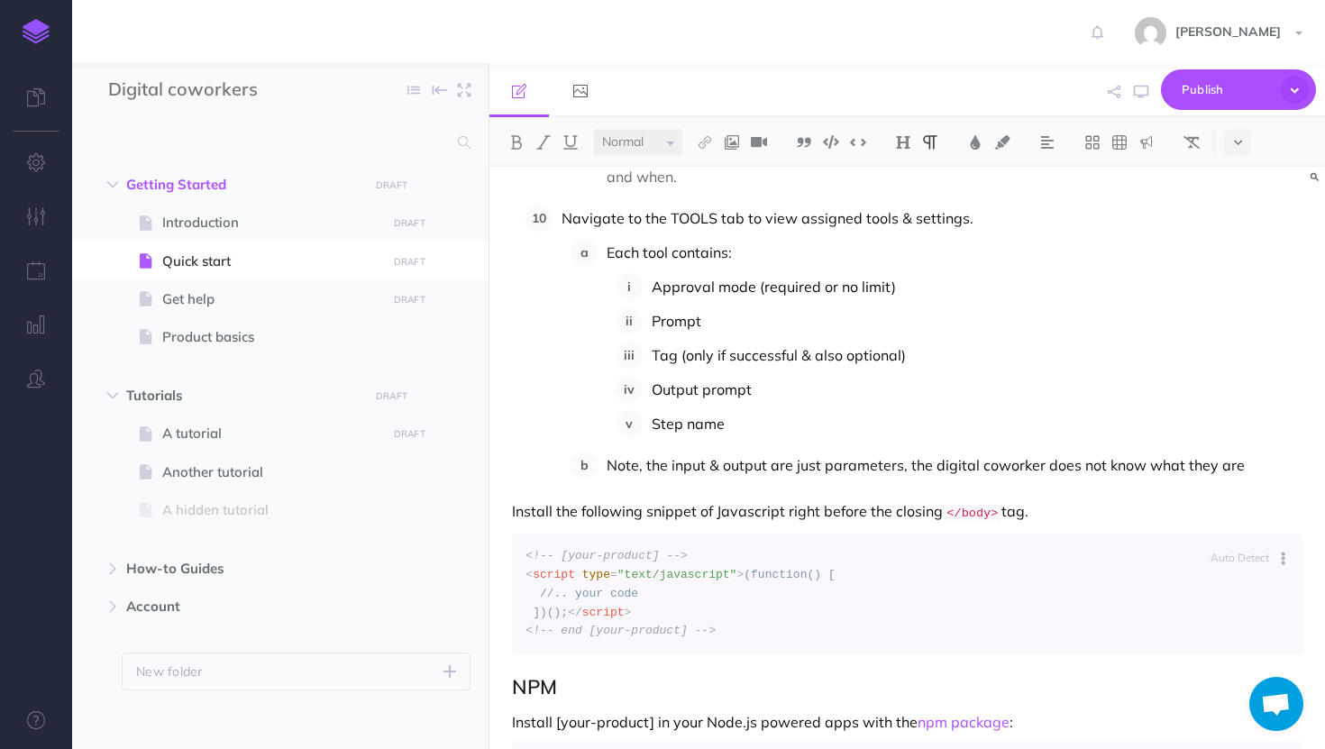
click at [1250, 466] on p "Note, the input & output are just parameters, the digital coworker does not kno…" at bounding box center [954, 464] width 696 height 27
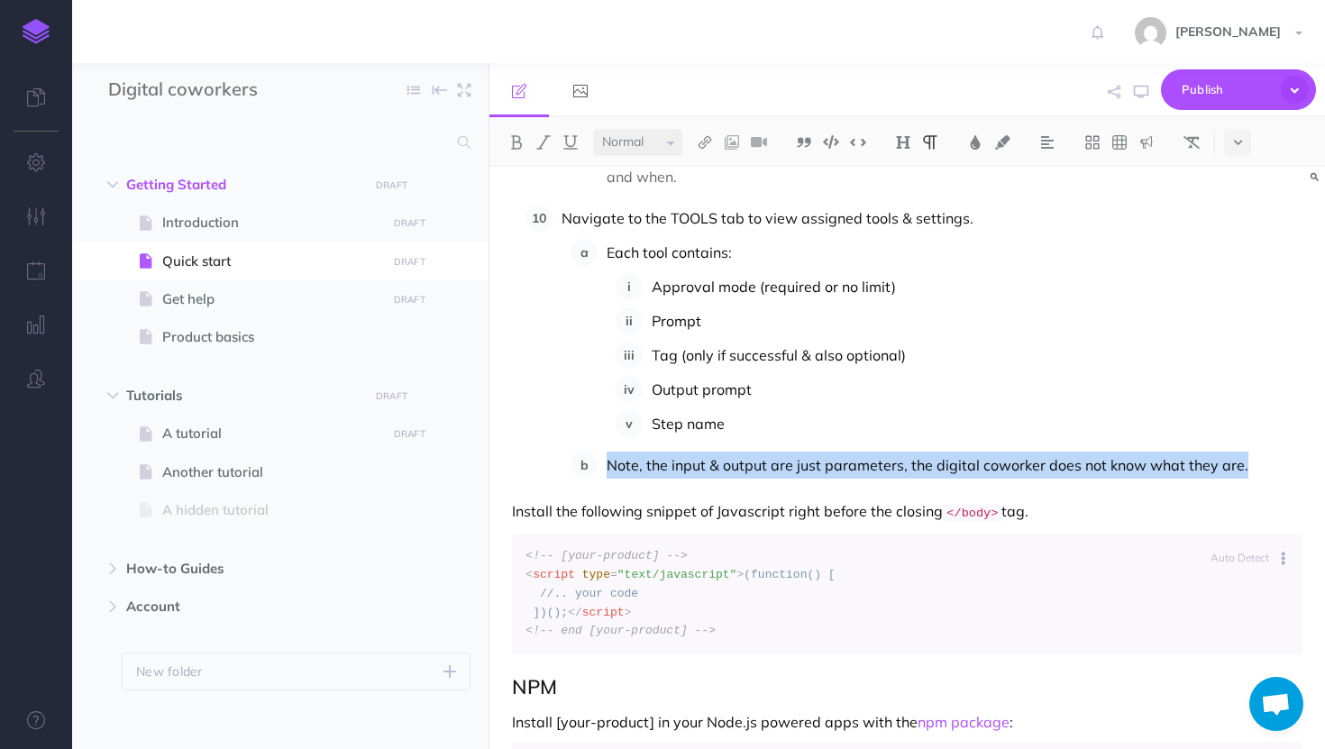
drag, startPoint x: 1252, startPoint y: 461, endPoint x: 538, endPoint y: 463, distance: 713.7
click at [537, 462] on ol "Select the AI icon. Use the Tags dropdown to filter digital coworkers by specif…" at bounding box center [913, 46] width 777 height 863
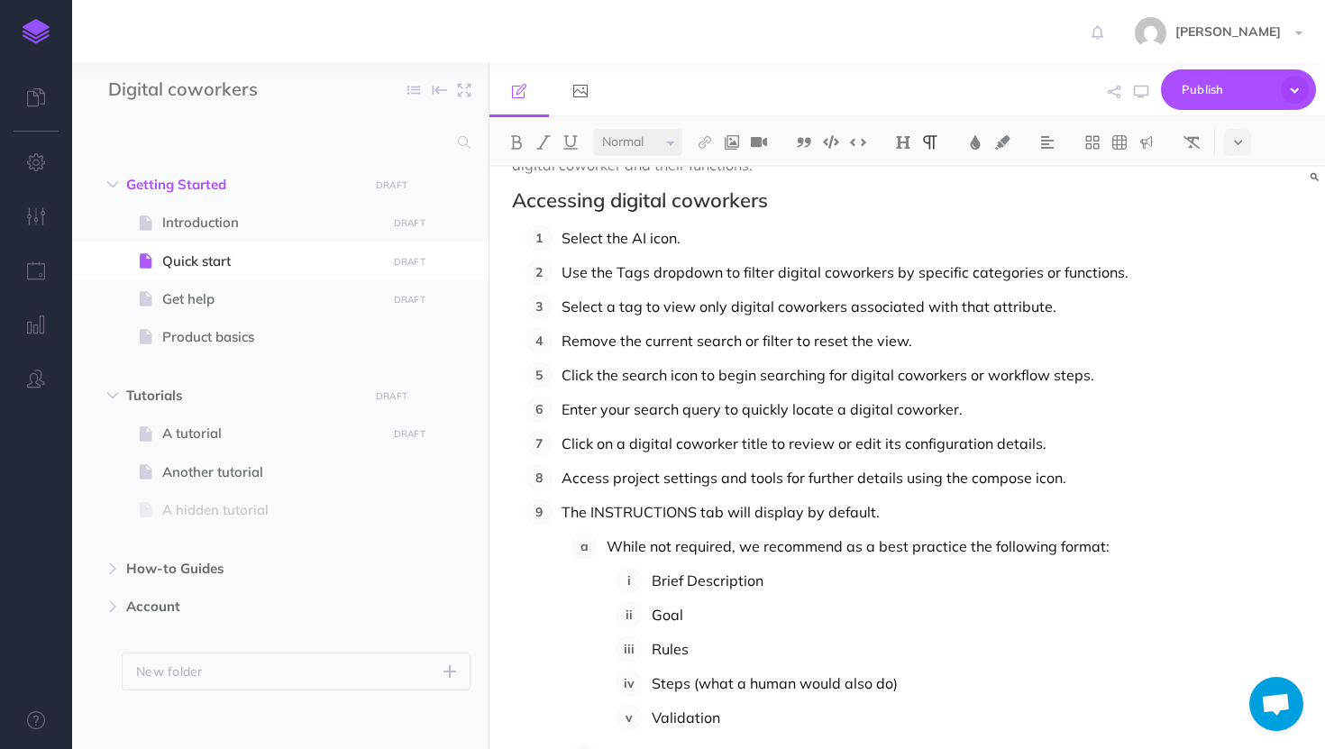
scroll to position [121, 0]
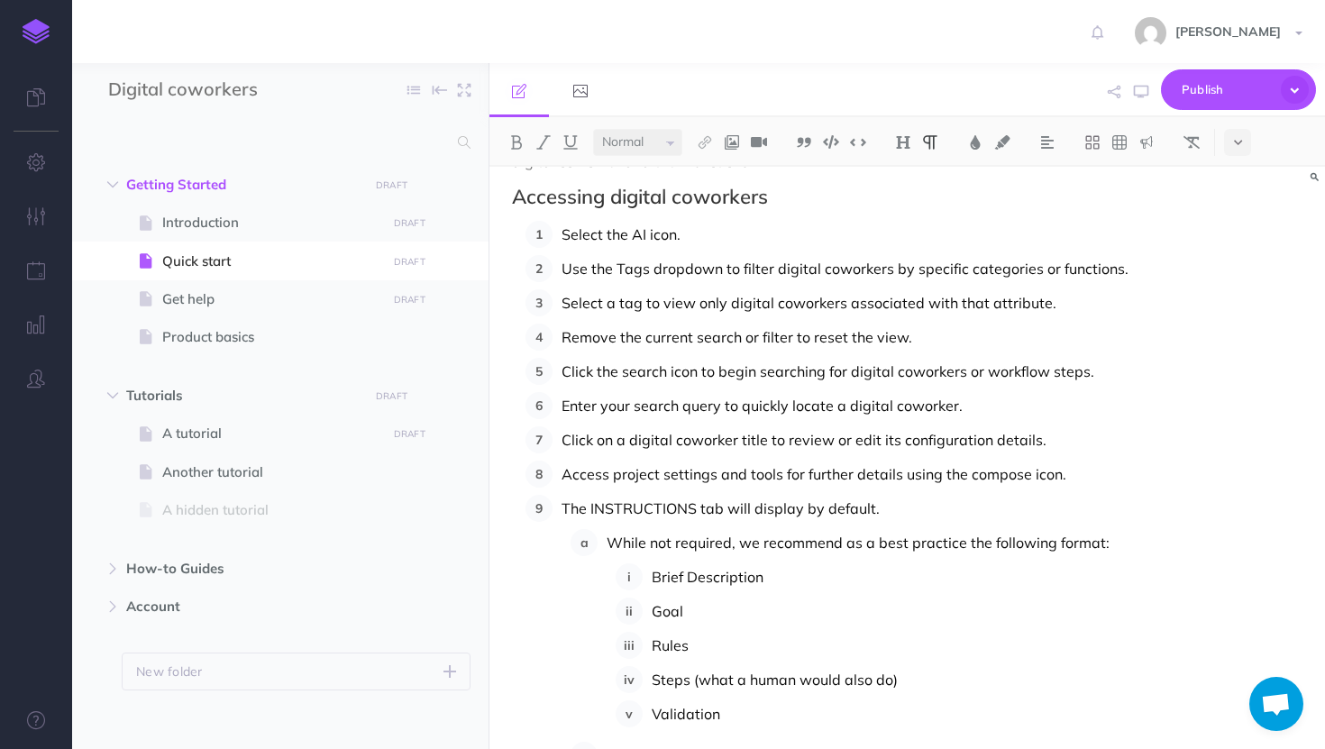
click at [1078, 444] on p "Click on a digital coworker title to review or edit its configuration details." at bounding box center [931, 439] width 741 height 27
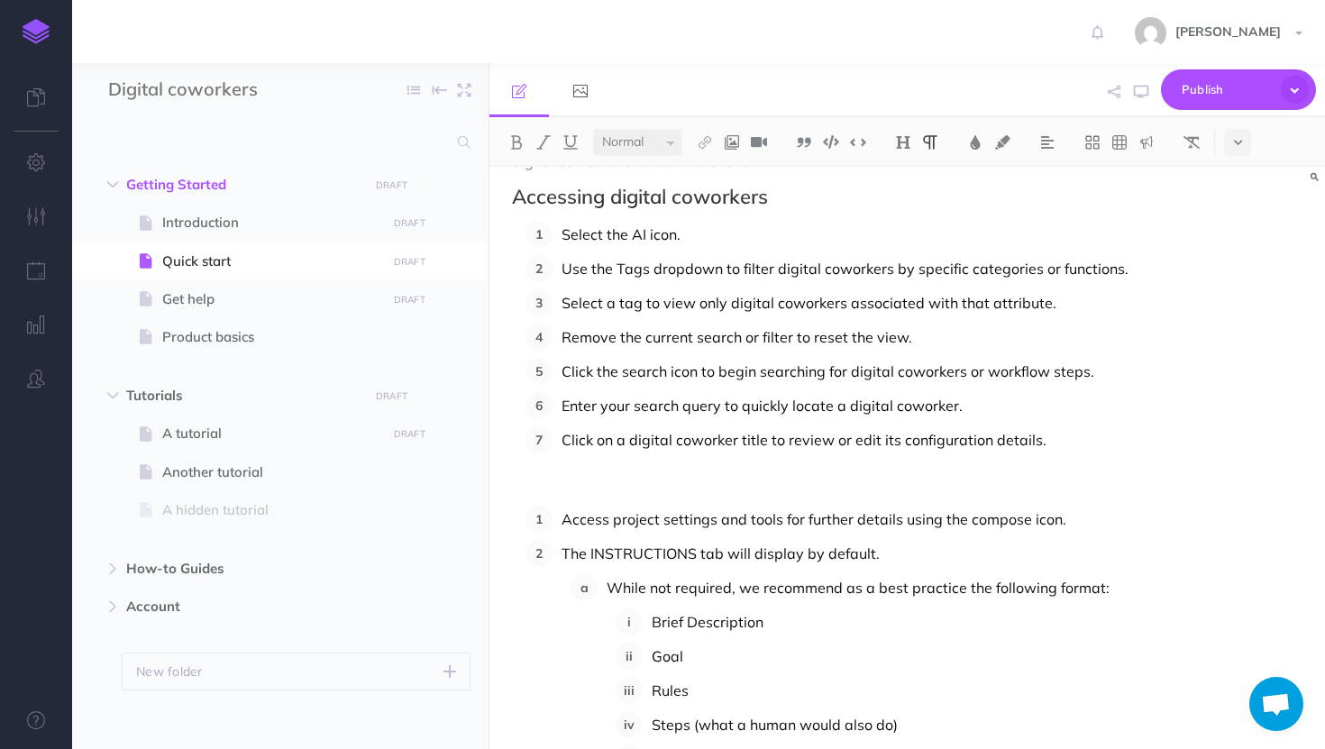
click at [682, 197] on h2 "Accessing digital coworkers" at bounding box center [907, 197] width 790 height 22
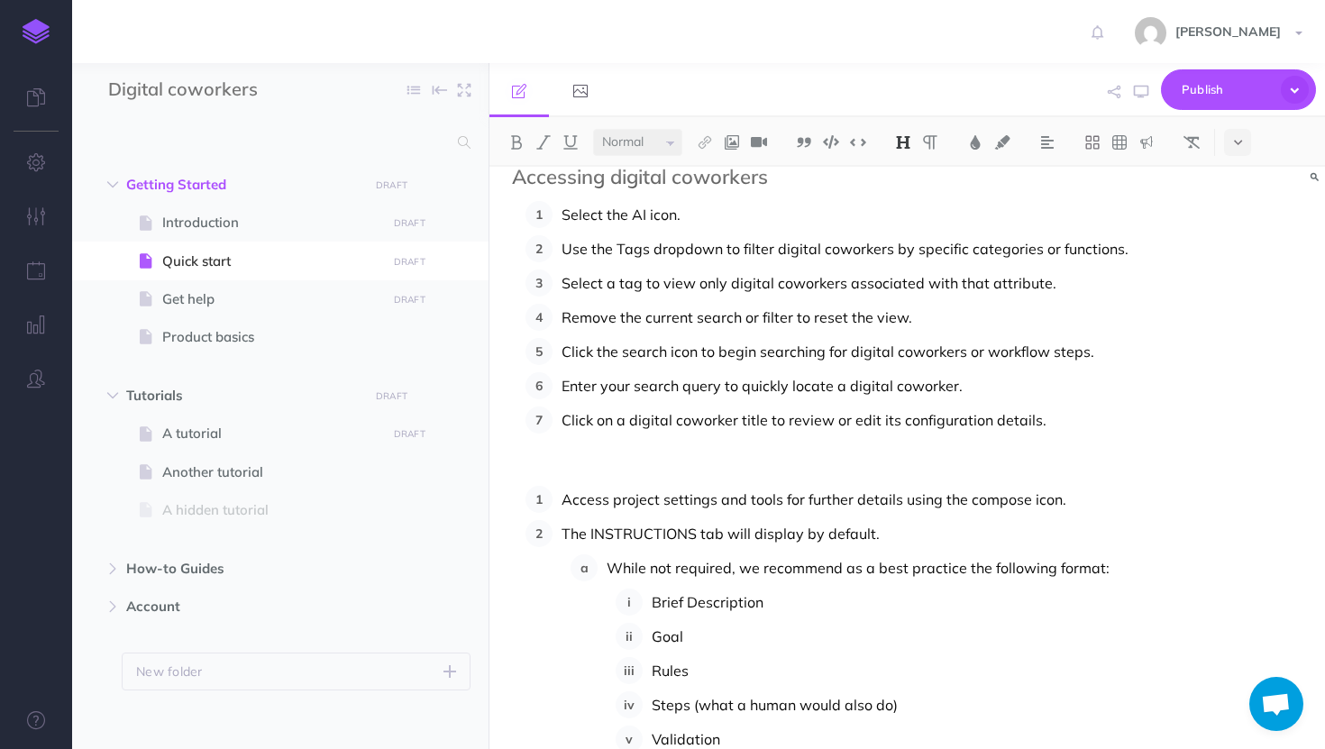
scroll to position [0, 0]
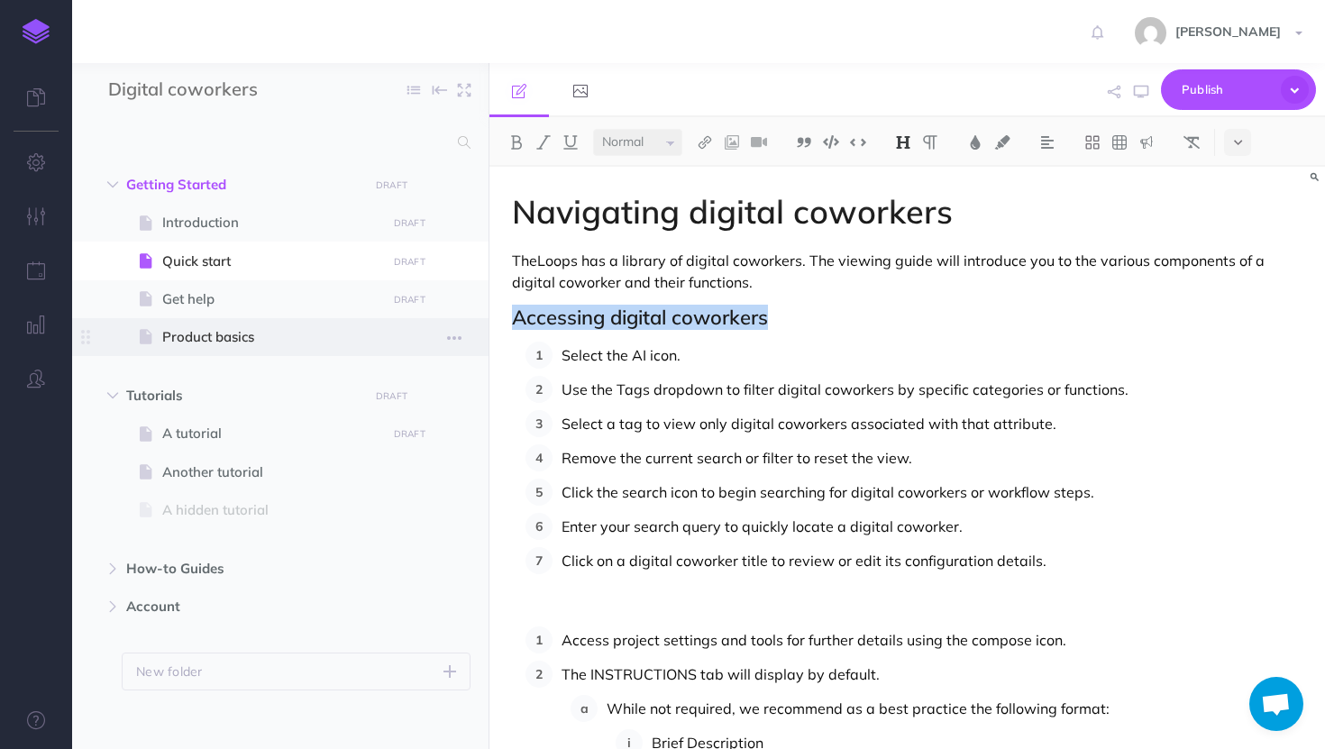
drag, startPoint x: 773, startPoint y: 325, endPoint x: 469, endPoint y: 322, distance: 304.6
click at [469, 322] on div "Digital coworkers Collapse all Expand all Expand to root folders Getting Starte…" at bounding box center [698, 406] width 1253 height 686
copy h2 "Accessing digital coworkers"
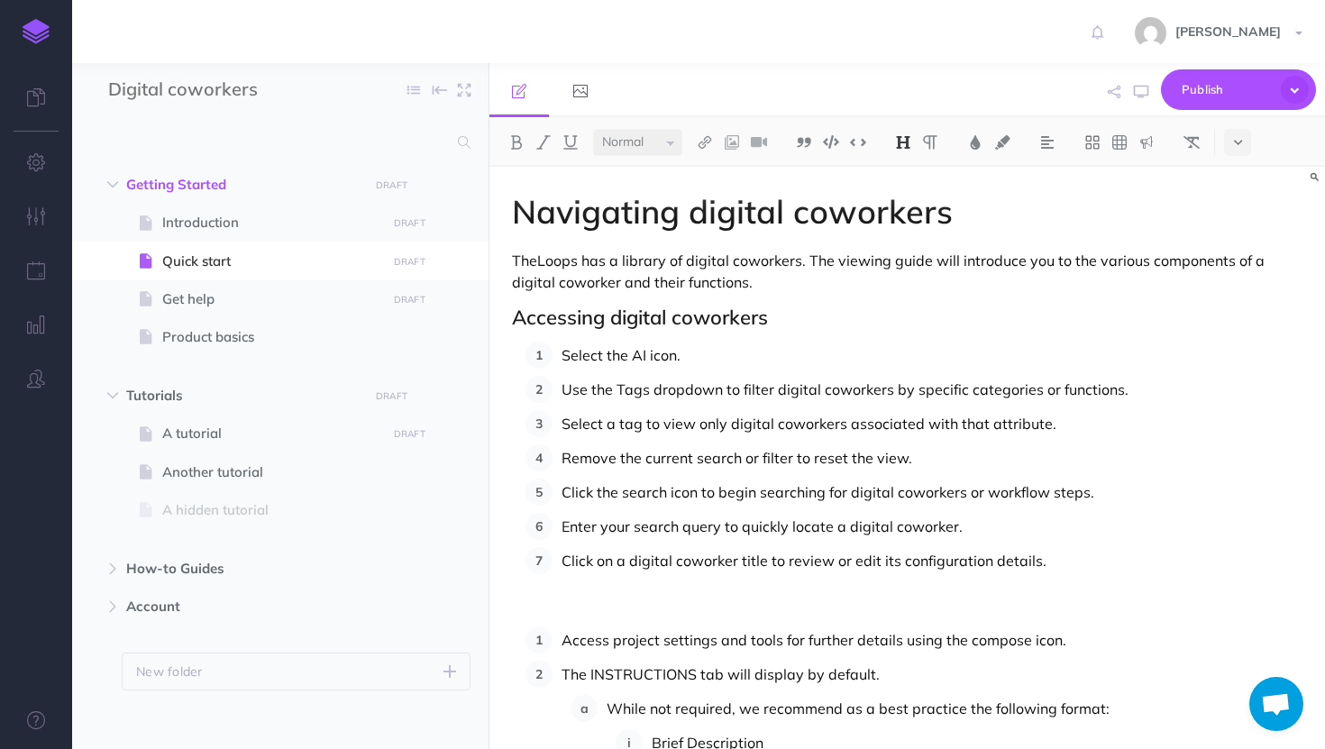
click at [570, 599] on p at bounding box center [907, 607] width 790 height 22
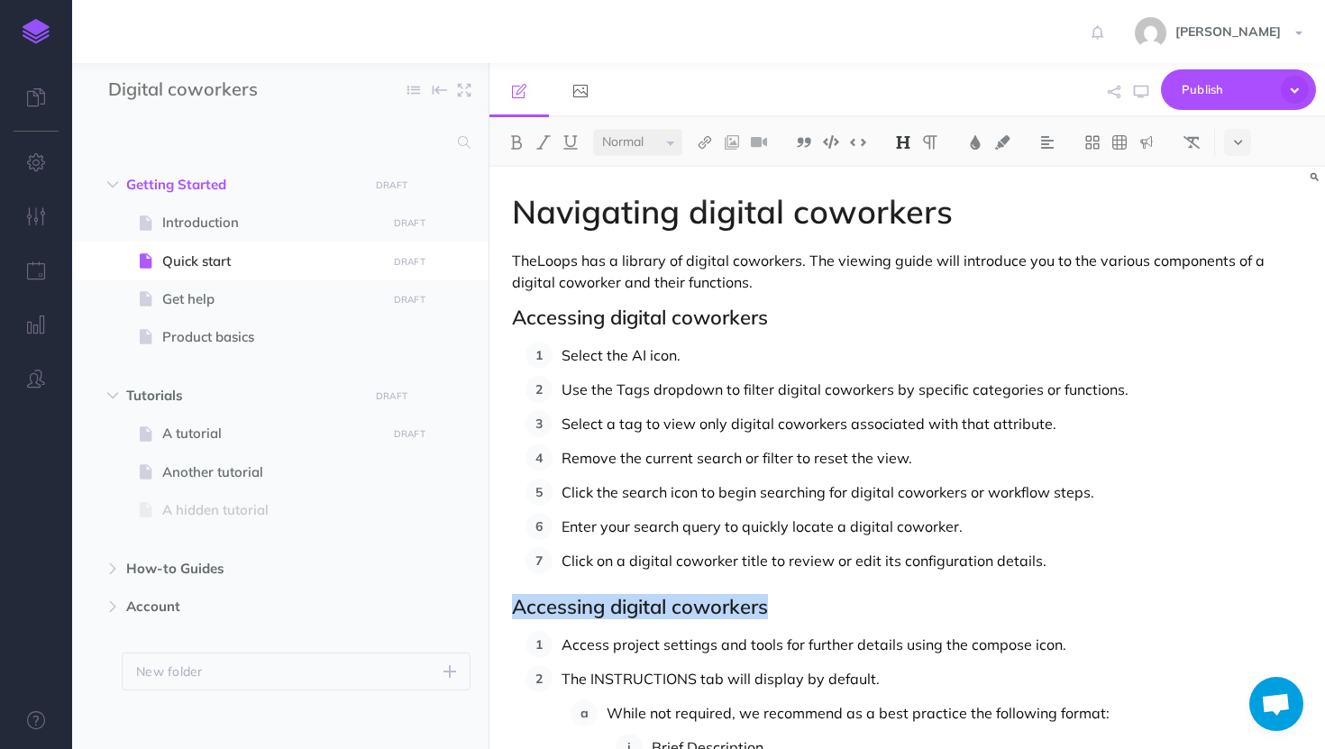
drag, startPoint x: 775, startPoint y: 603, endPoint x: 506, endPoint y: 599, distance: 269.5
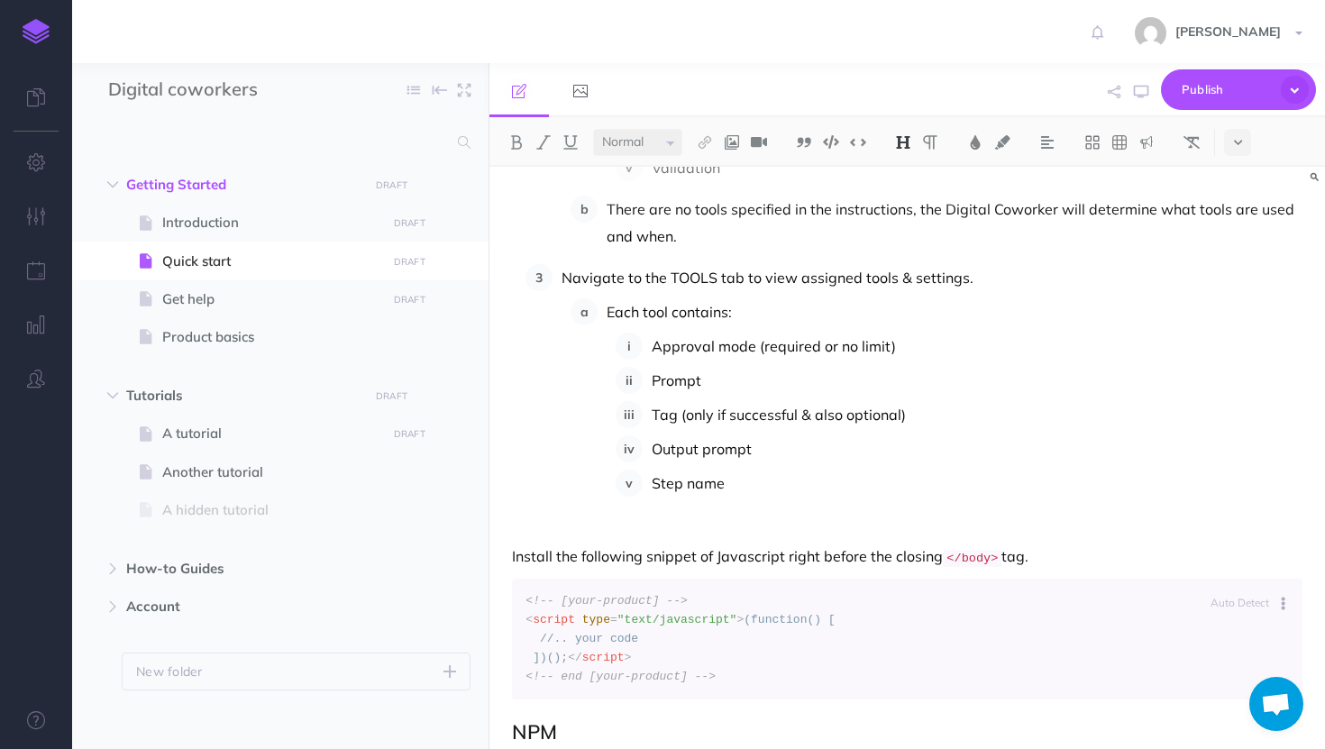
scroll to position [722, 0]
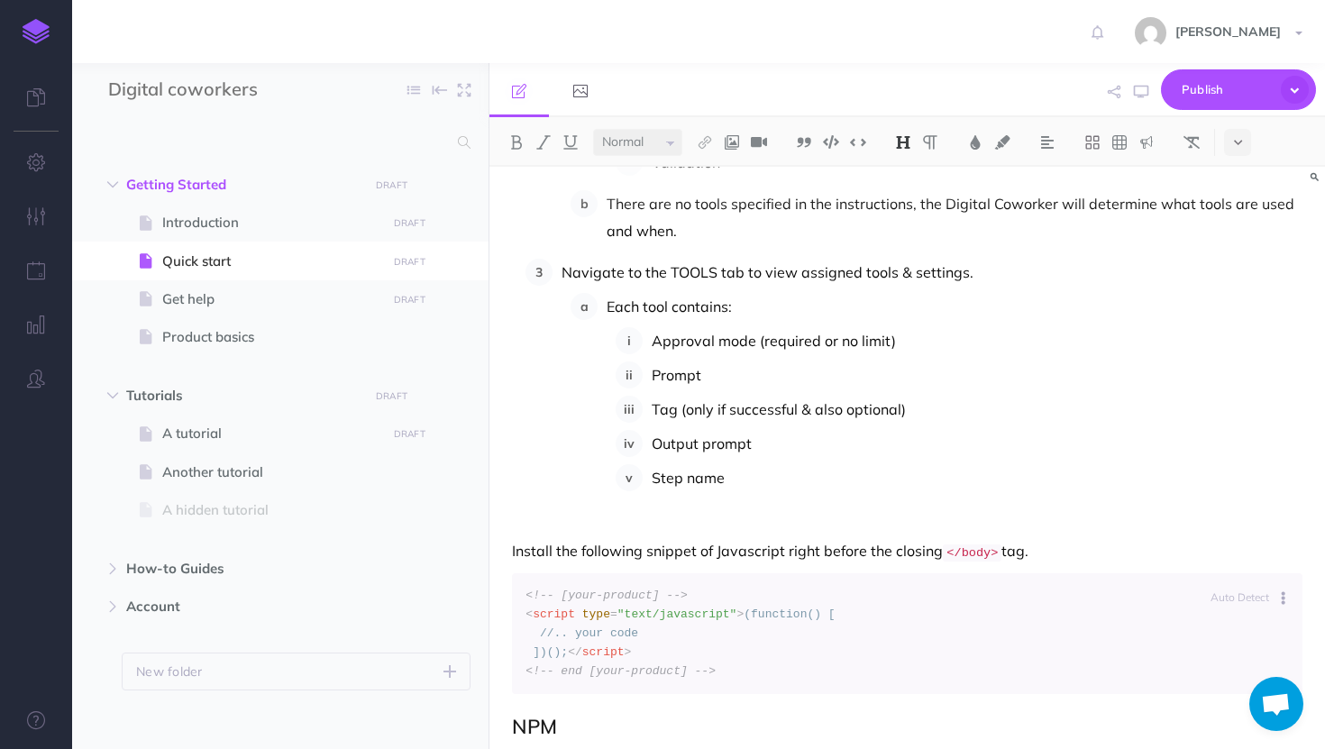
click at [740, 485] on p "Step name" at bounding box center [977, 477] width 651 height 27
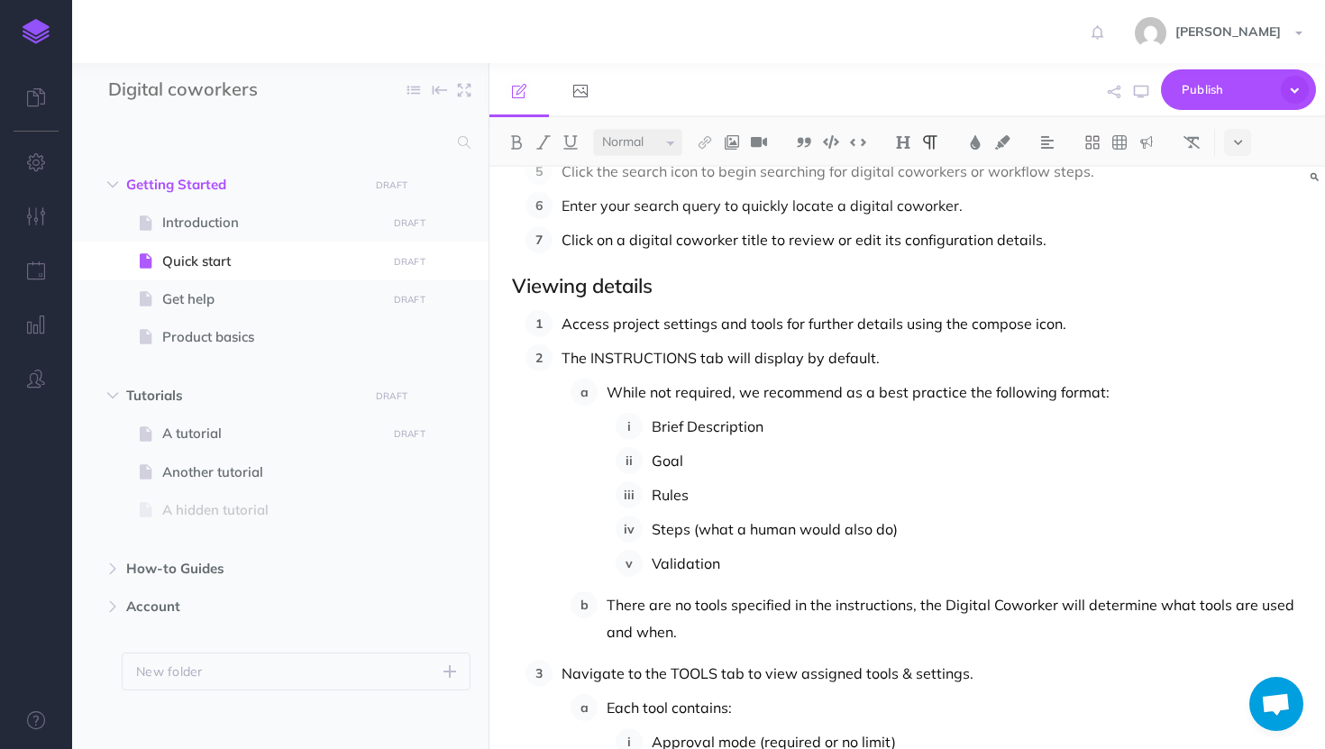
scroll to position [267, 0]
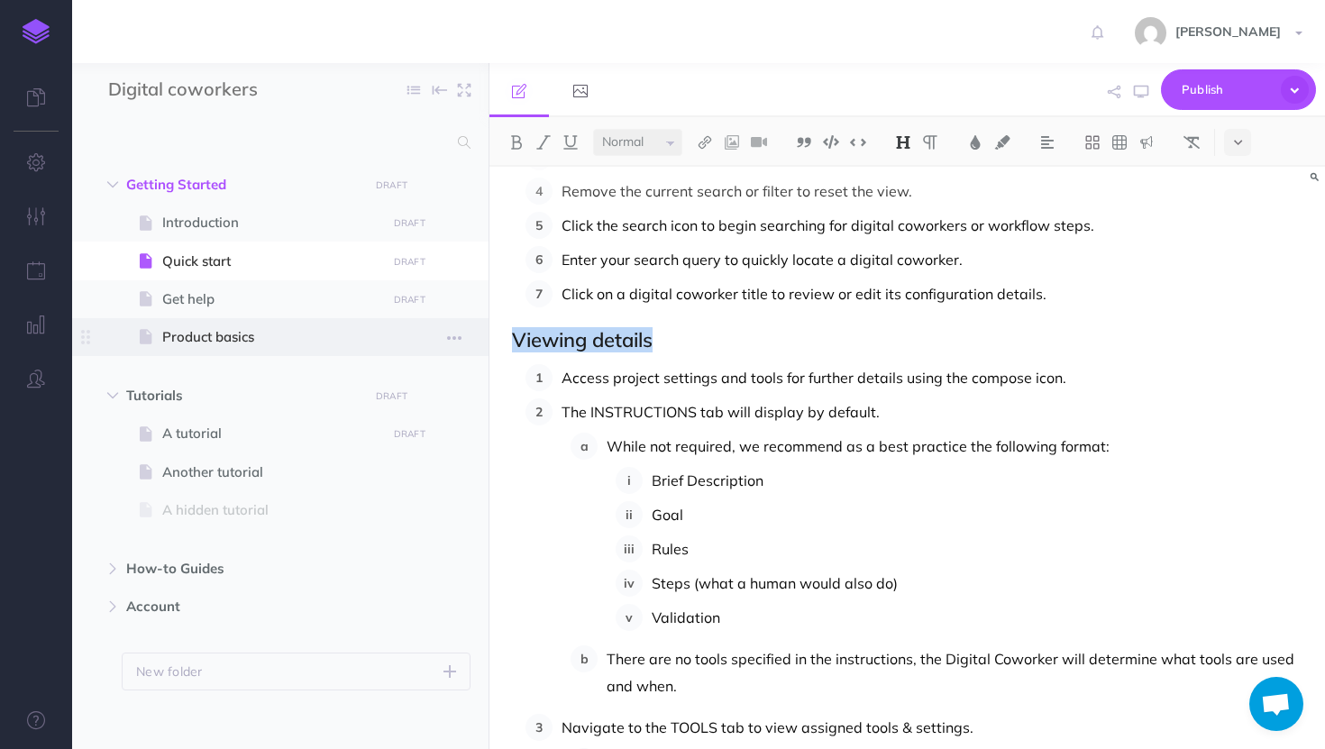
drag, startPoint x: 687, startPoint y: 348, endPoint x: 482, endPoint y: 349, distance: 204.6
click at [482, 349] on div "Digital coworkers Collapse all Expand all Expand to root folders Getting Starte…" at bounding box center [698, 406] width 1253 height 686
click at [927, 410] on p "The INSTRUCTIONS tab will display by default." at bounding box center [931, 411] width 741 height 27
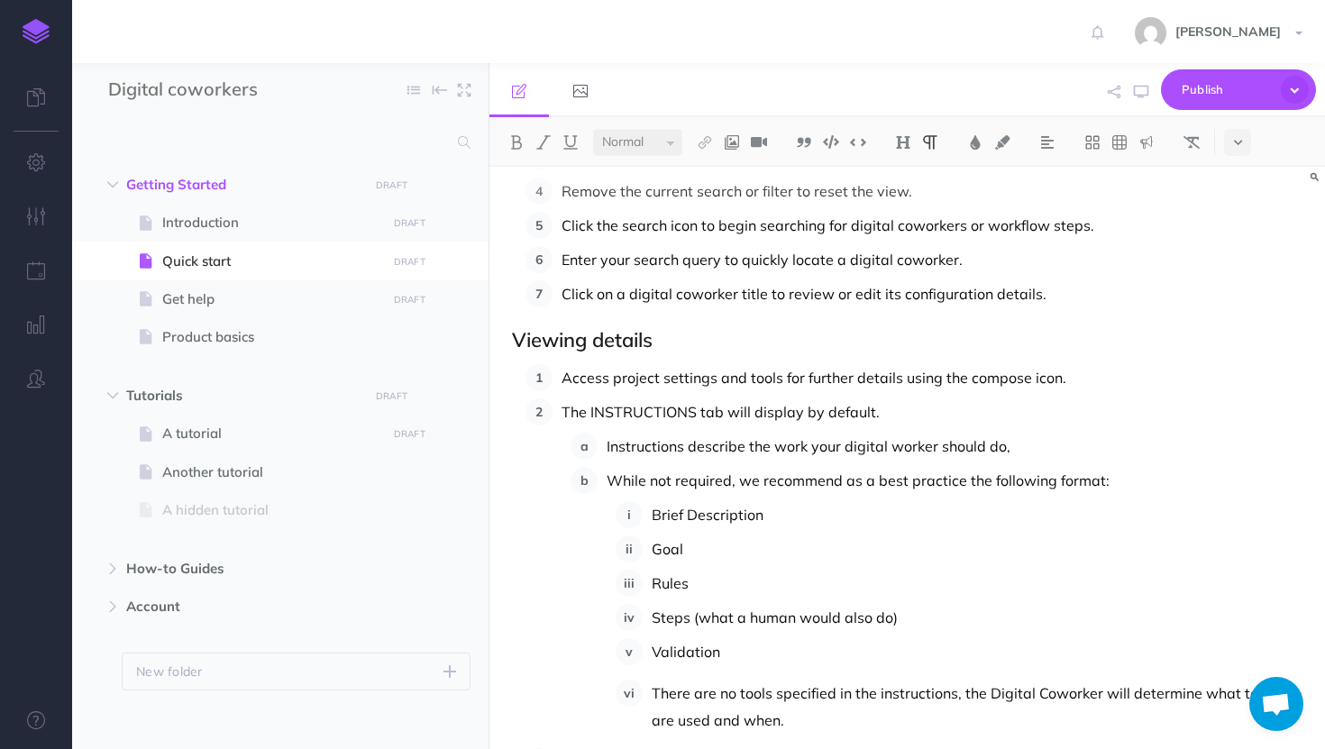
click at [895, 443] on p "Instructions describe the work your digital worker should do," at bounding box center [954, 446] width 696 height 27
click at [878, 413] on p "The INSTRUCTIONS tab will display by default." at bounding box center [931, 410] width 741 height 27
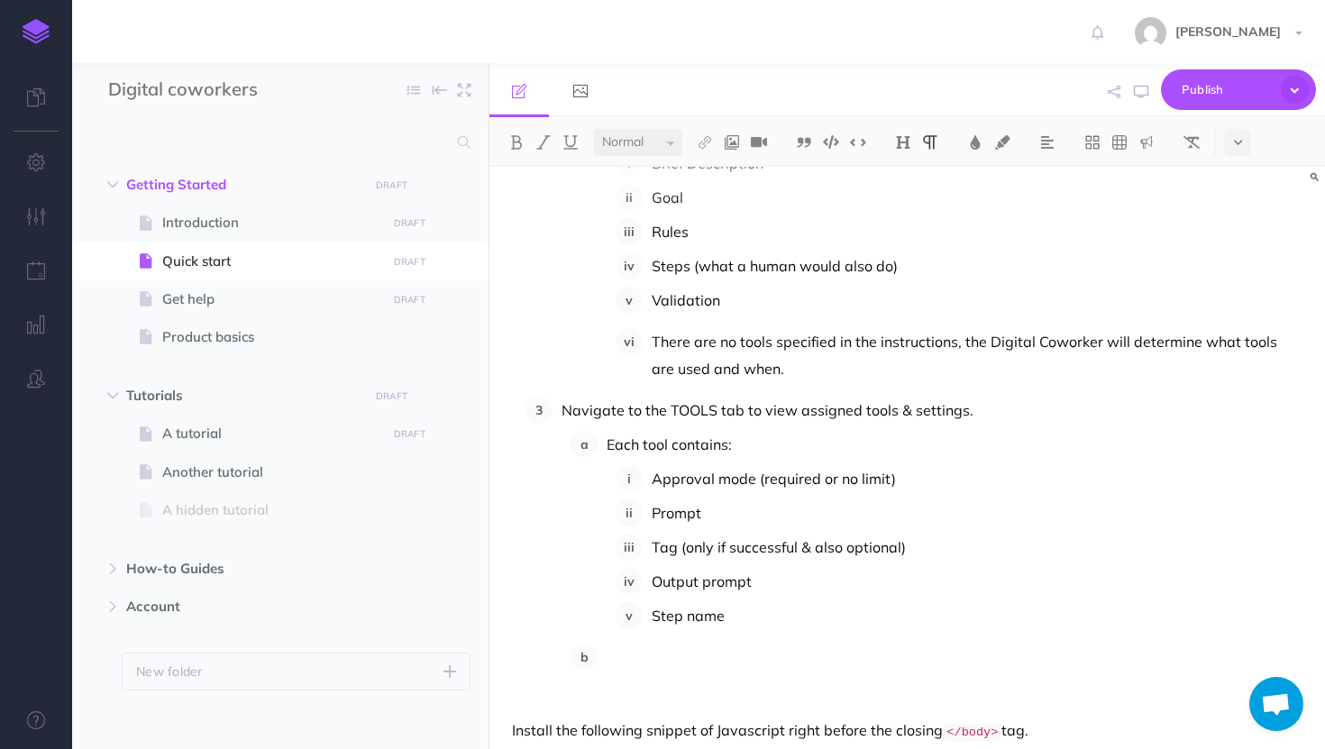
scroll to position [623, 0]
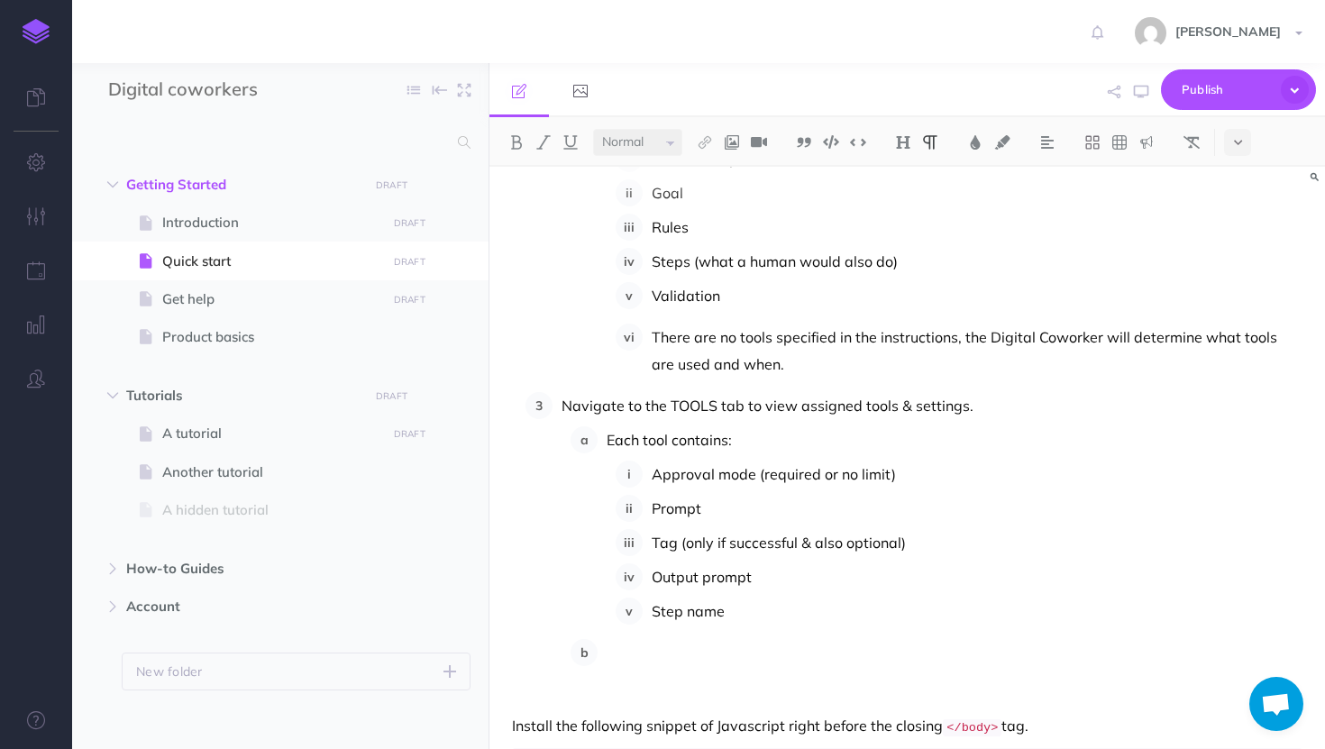
click at [656, 337] on p "There are no tools specified in the instructions, the Digital Coworker will det…" at bounding box center [977, 350] width 651 height 54
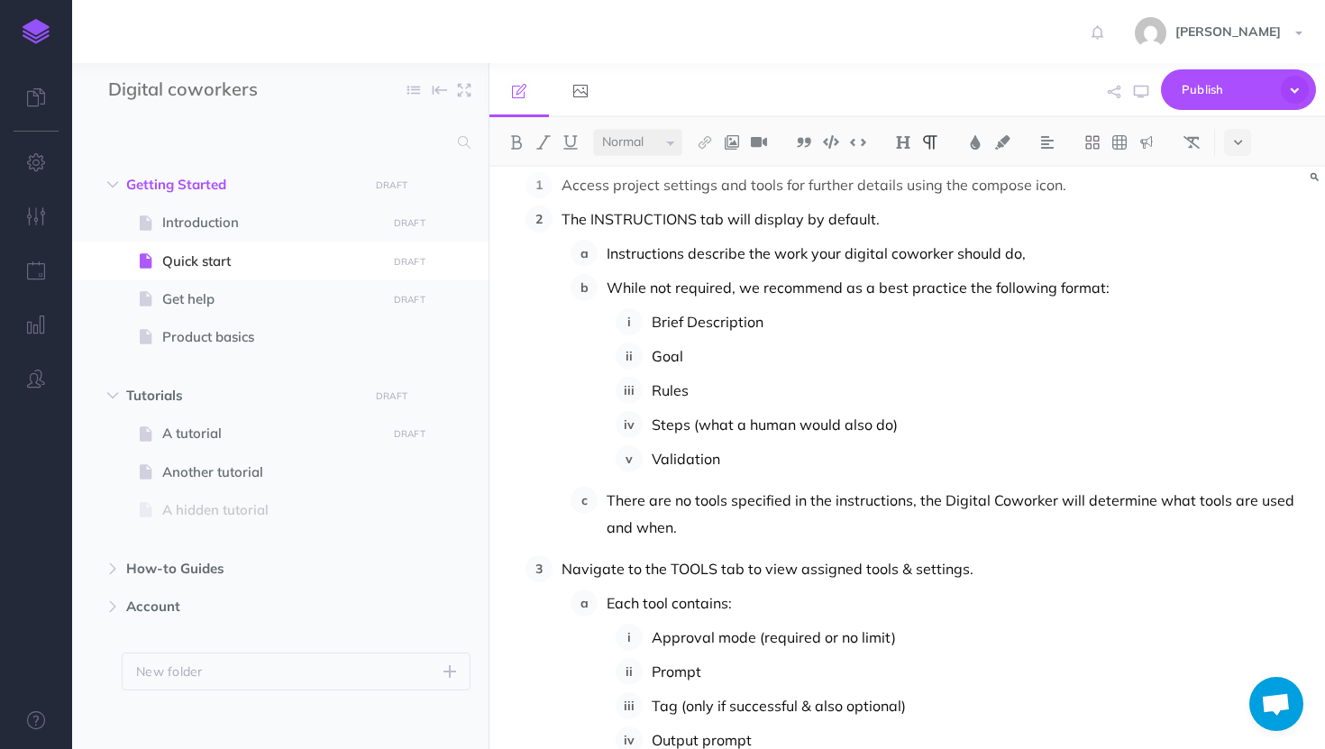
scroll to position [460, 0]
click at [1101, 287] on p "While not required, we recommend as a best practice the following format:" at bounding box center [954, 286] width 696 height 27
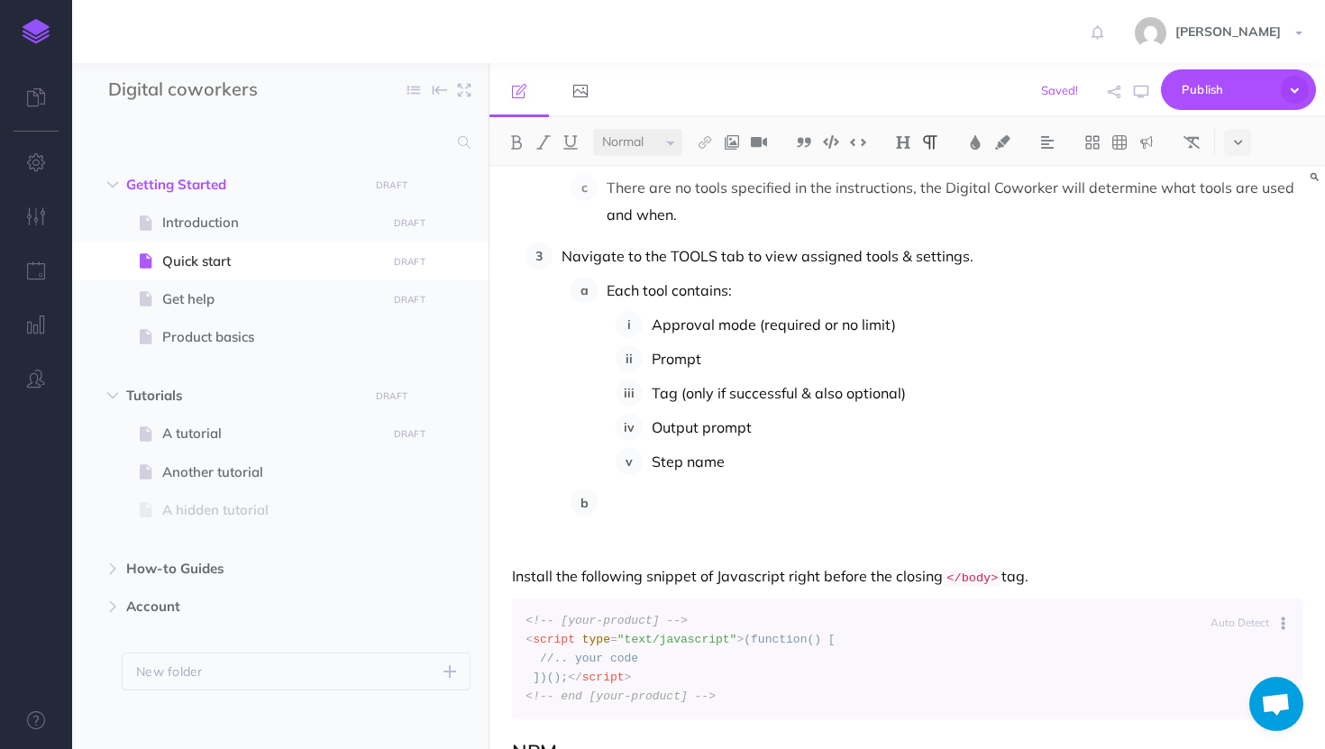
scroll to position [783, 0]
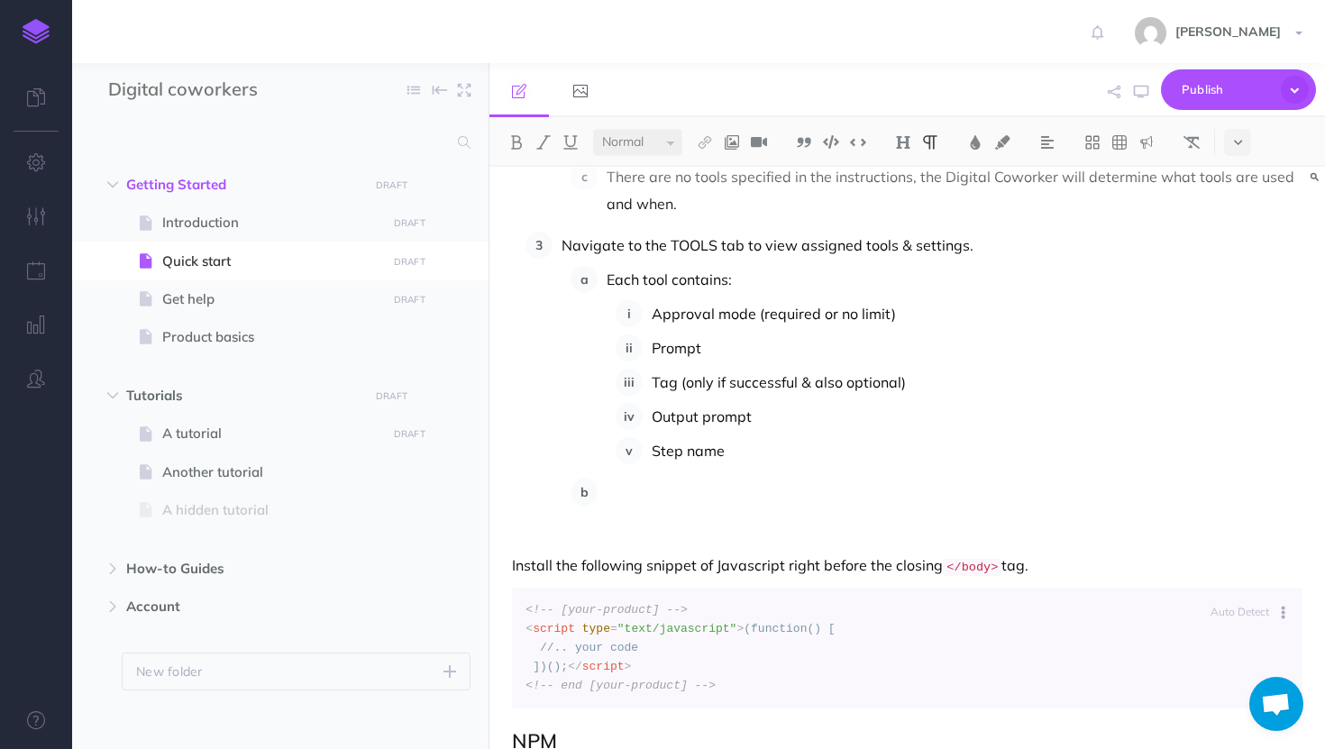
click at [674, 489] on p at bounding box center [954, 491] width 696 height 27
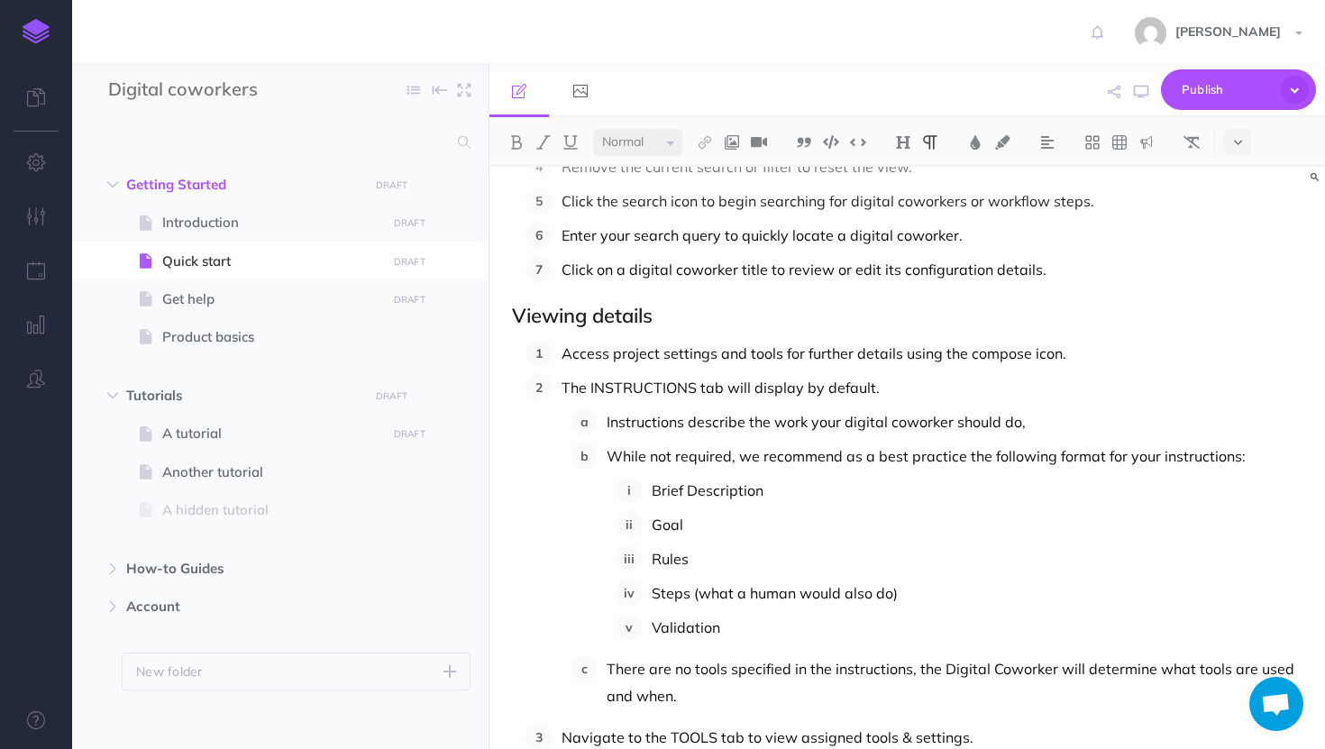
scroll to position [263, 0]
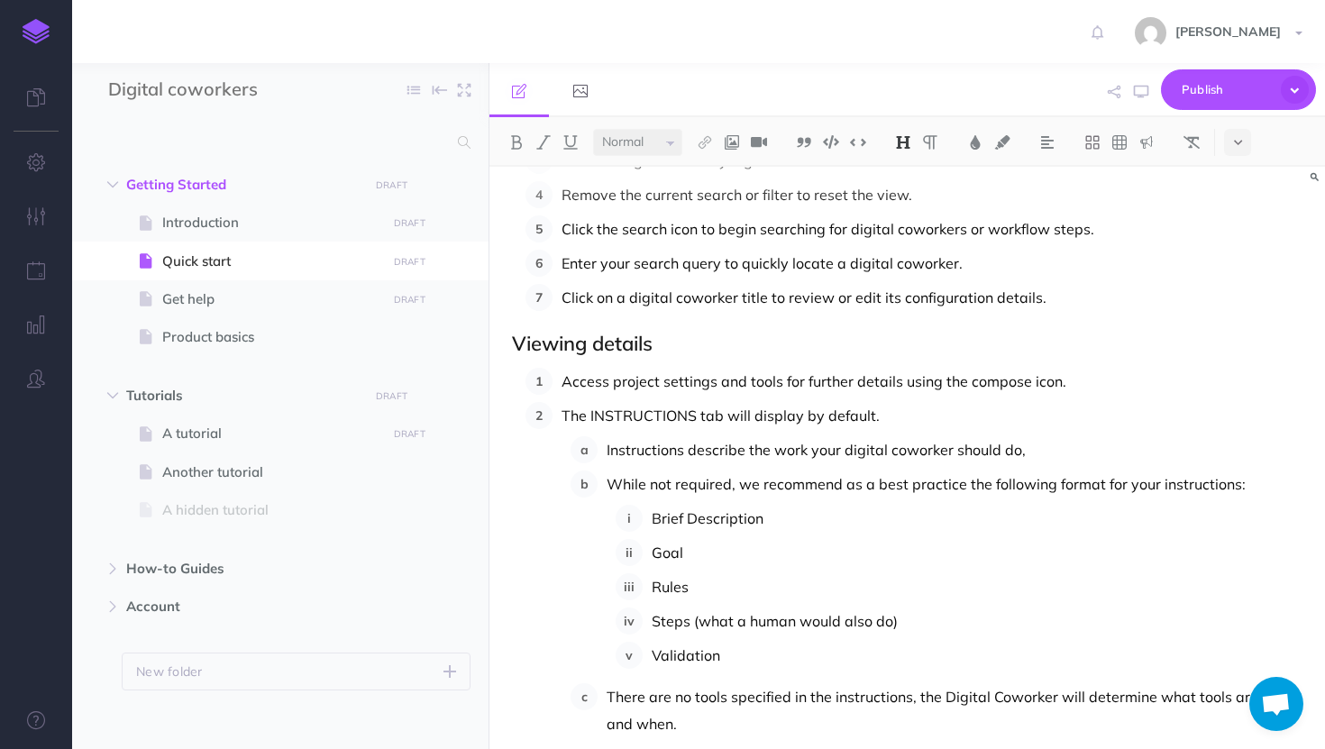
click at [656, 348] on h2 "Viewing details" at bounding box center [907, 344] width 790 height 22
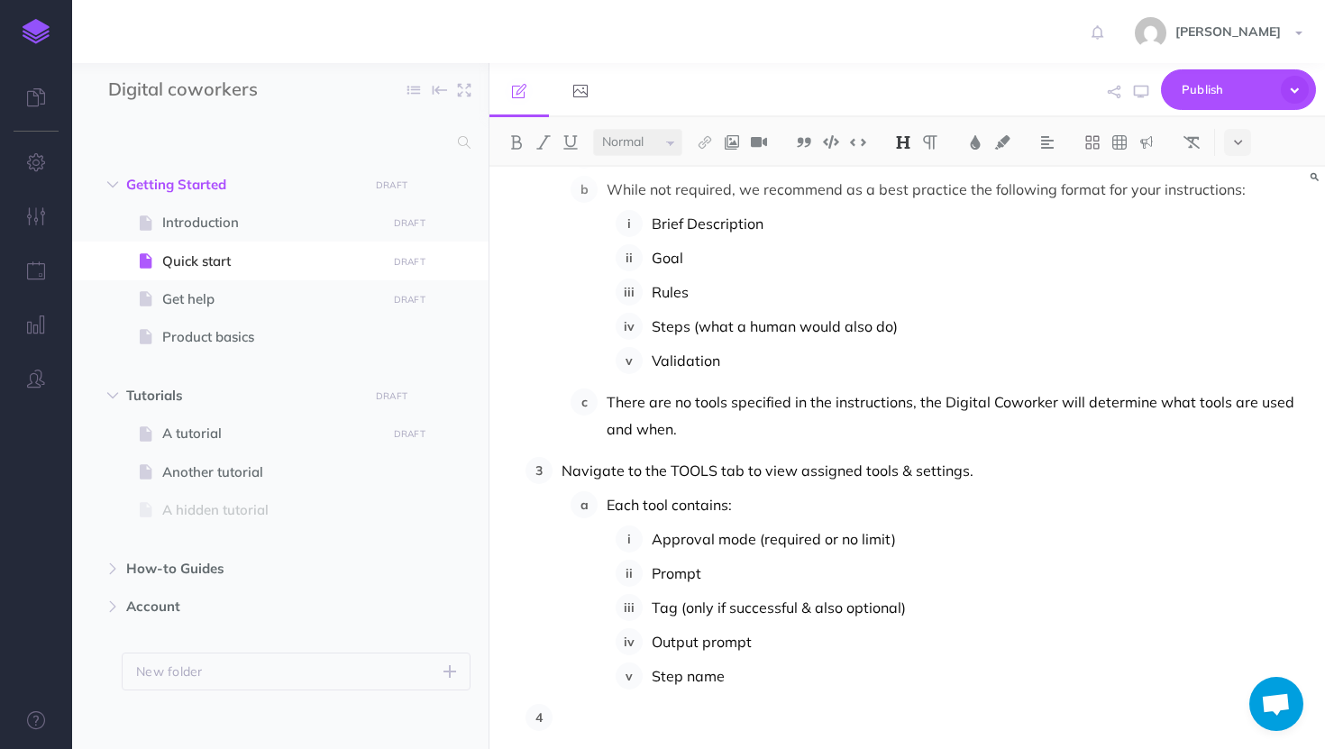
scroll to position [570, 0]
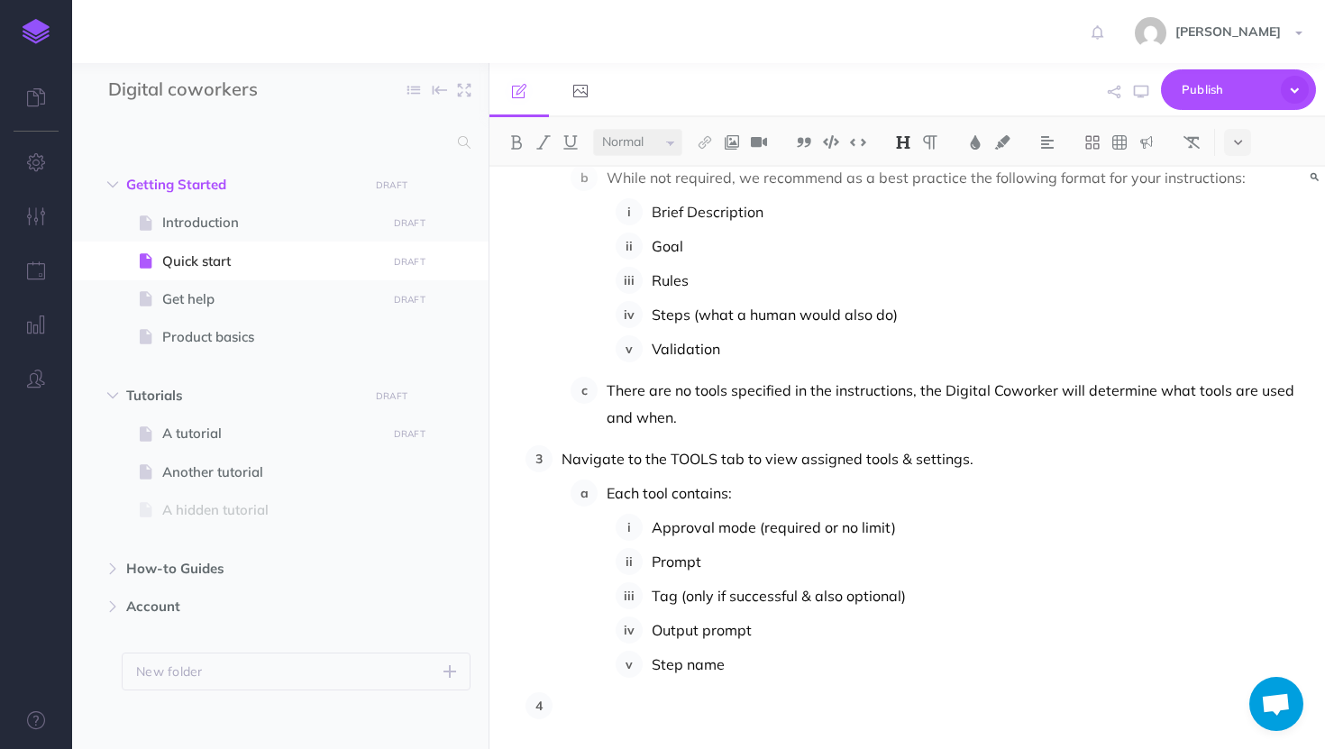
click at [566, 455] on p "Navigate to the TOOLS tab to view assigned tools & settings." at bounding box center [931, 458] width 741 height 27
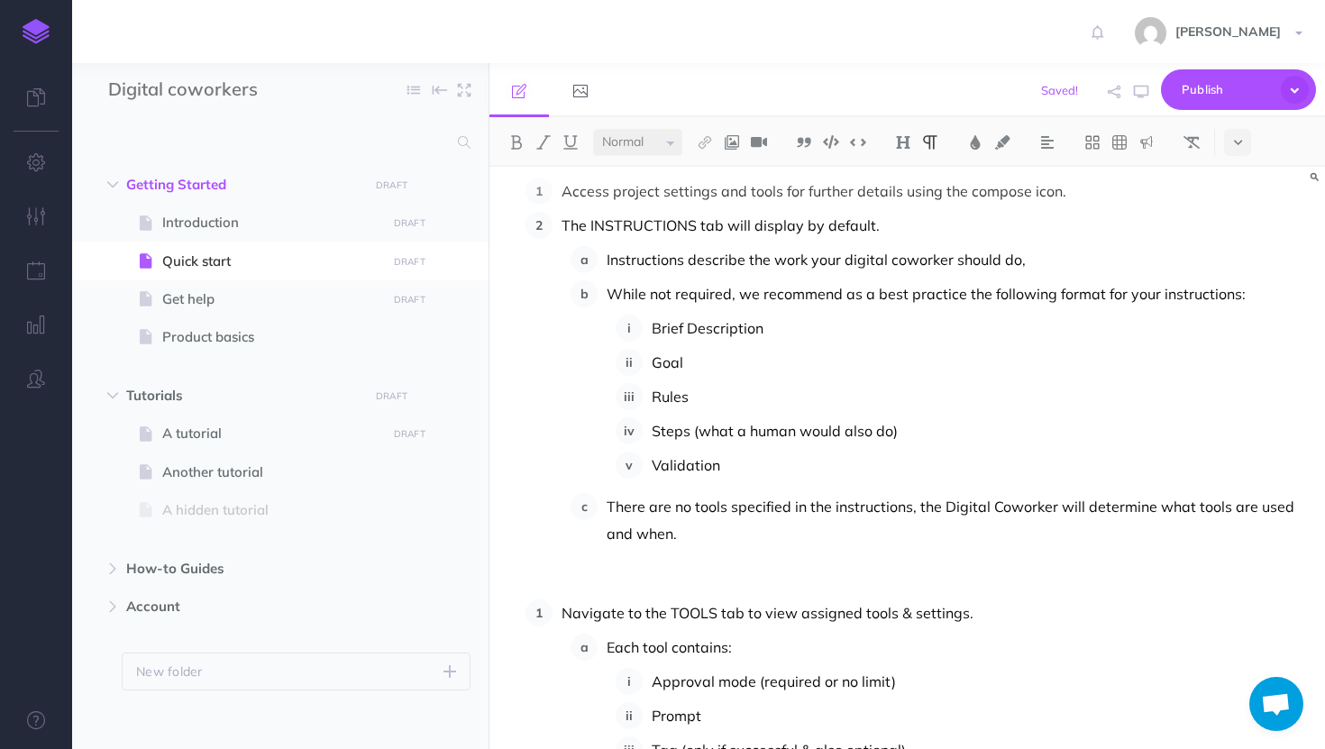
scroll to position [374, 0]
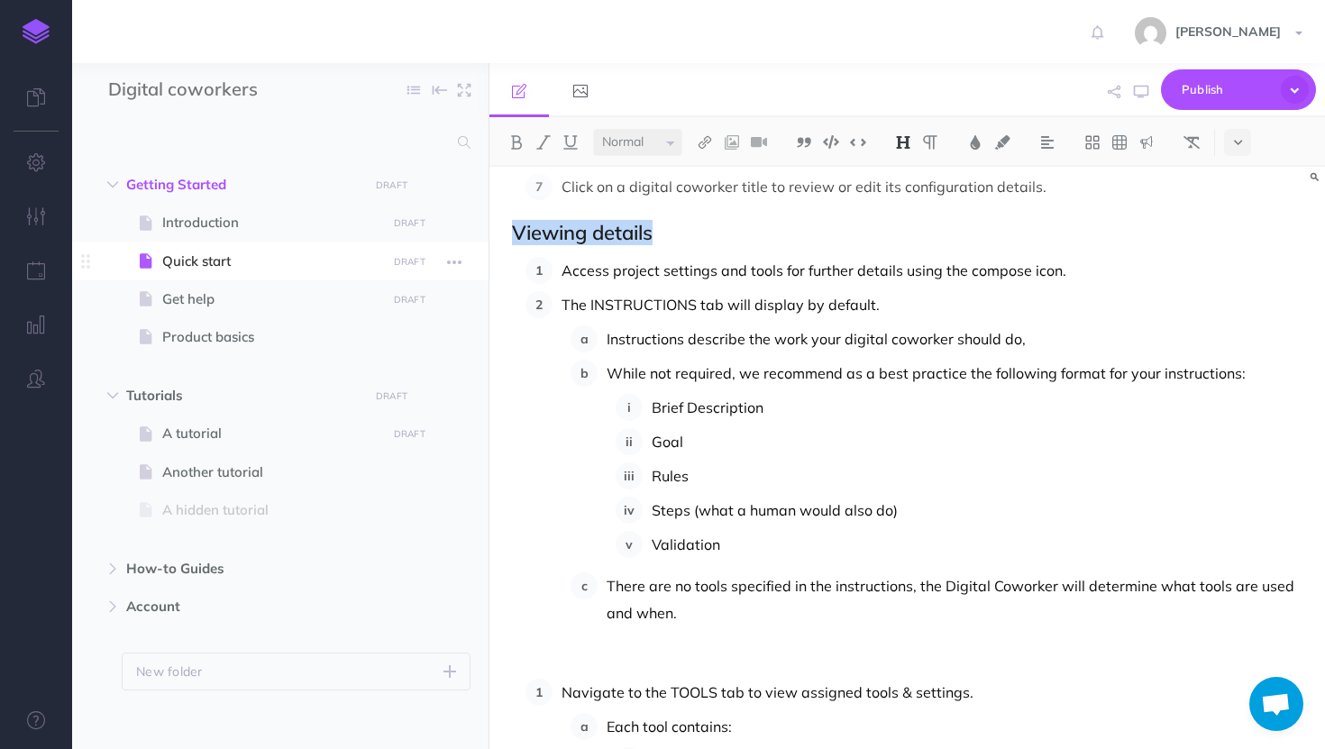
drag, startPoint x: 685, startPoint y: 242, endPoint x: 457, endPoint y: 241, distance: 228.0
click at [457, 241] on div "Digital coworkers Collapse all Expand all Expand to root folders Getting Starte…" at bounding box center [698, 406] width 1253 height 686
copy h2 "Viewing details"
click at [548, 650] on p at bounding box center [907, 659] width 790 height 22
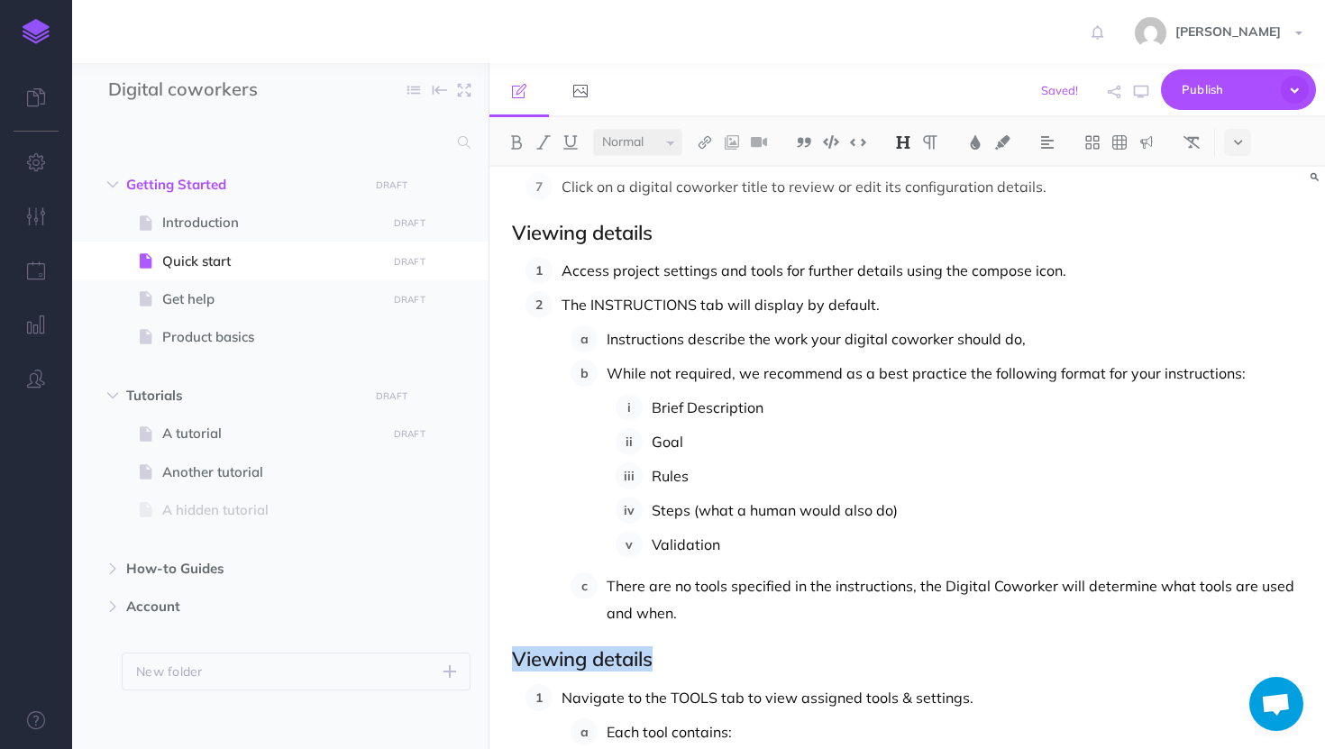
drag, startPoint x: 661, startPoint y: 661, endPoint x: 498, endPoint y: 642, distance: 163.3
click at [497, 642] on div "Navigating digital coworkers TheLoops has a library of digital coworkers. The v…" at bounding box center [906, 582] width 835 height 1579
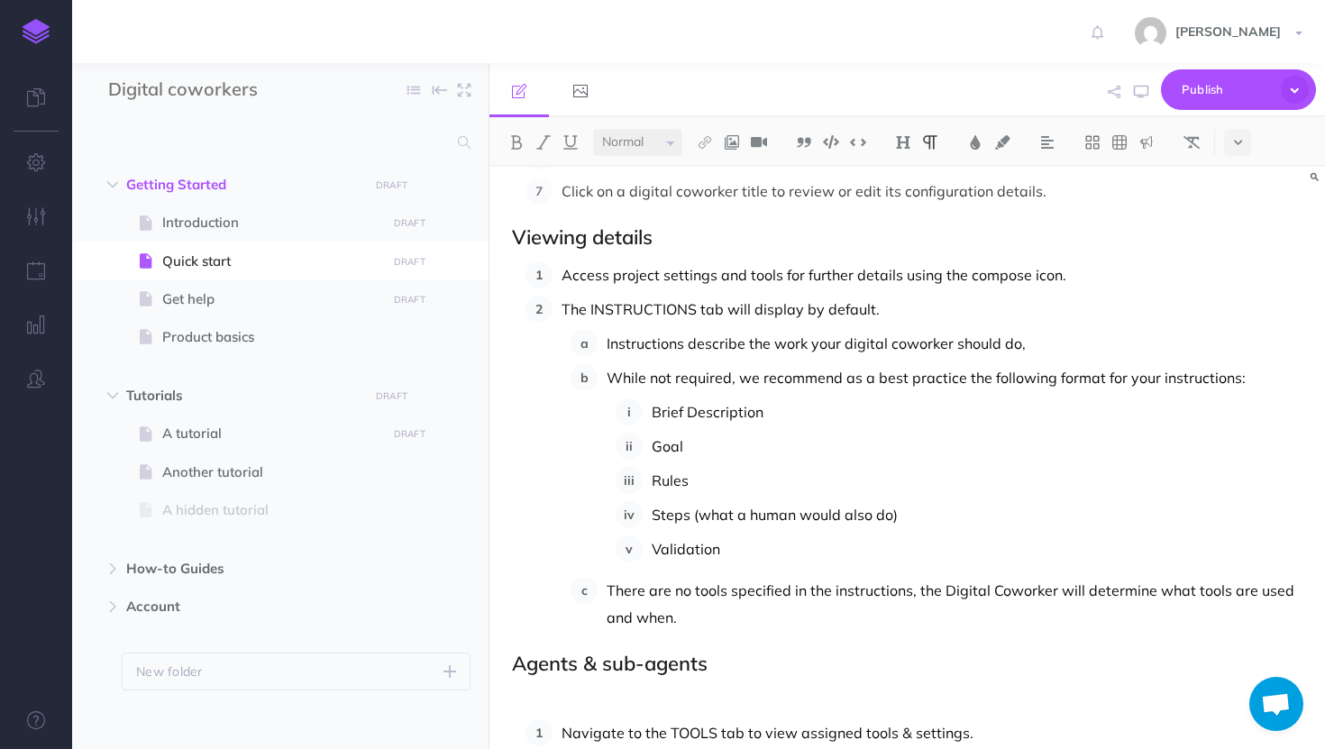
scroll to position [762, 0]
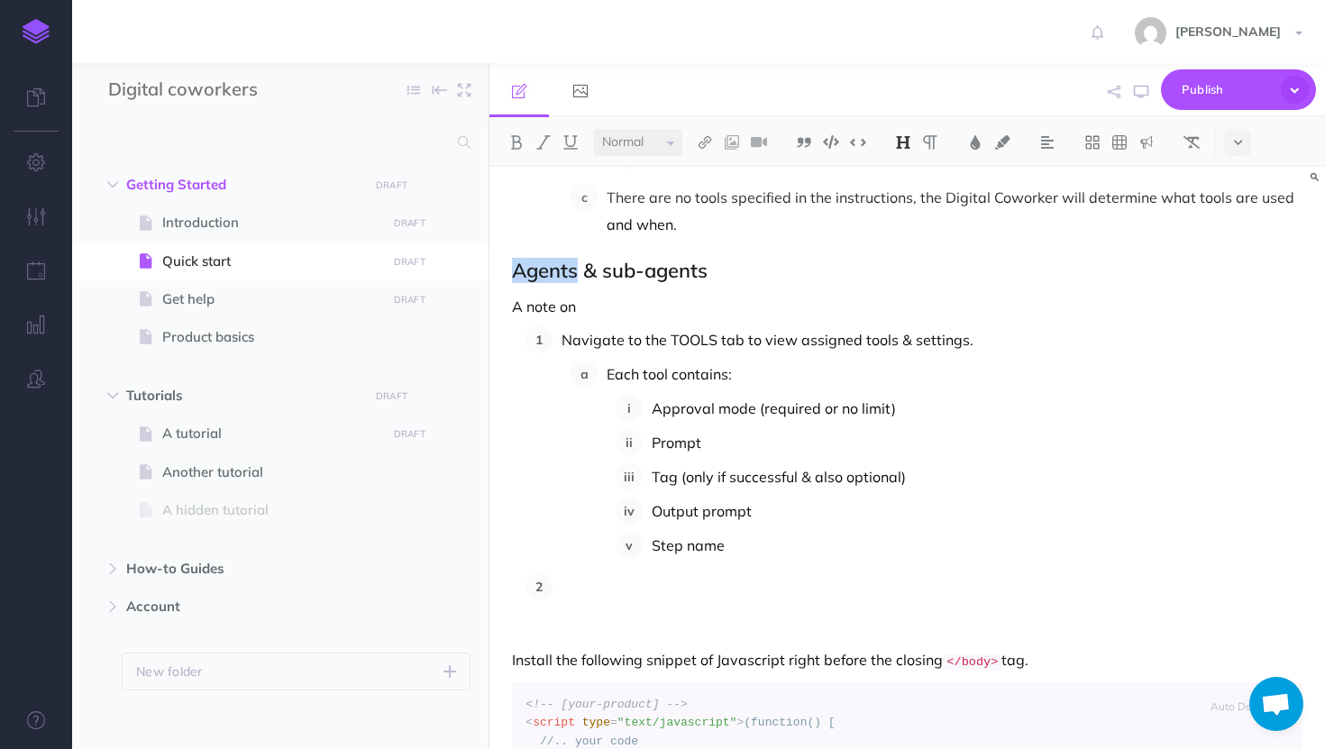
drag, startPoint x: 580, startPoint y: 271, endPoint x: 497, endPoint y: 272, distance: 82.9
click at [497, 272] on div "Navigating digital coworkers TheLoops has a library of digital coworkers. The v…" at bounding box center [906, 208] width 835 height 1609
drag, startPoint x: 601, startPoint y: 308, endPoint x: 492, endPoint y: 305, distance: 109.1
click at [492, 306] on div "Navigating digital coworkers TheLoops has a library of digital coworkers. The v…" at bounding box center [906, 208] width 835 height 1609
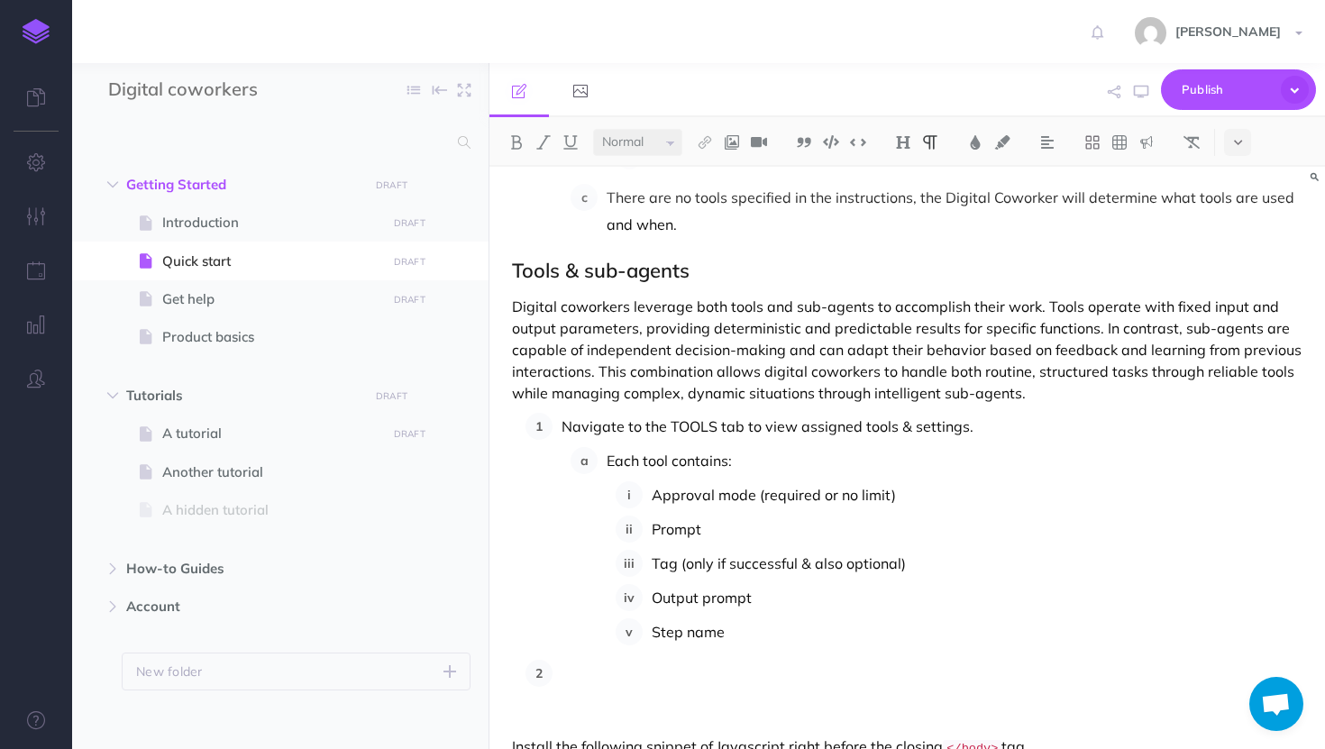
click at [636, 662] on p at bounding box center [931, 673] width 741 height 27
drag, startPoint x: 924, startPoint y: 494, endPoint x: 760, endPoint y: 498, distance: 164.1
click at [760, 498] on p "Approval mode (required or no limit)" at bounding box center [977, 494] width 651 height 27
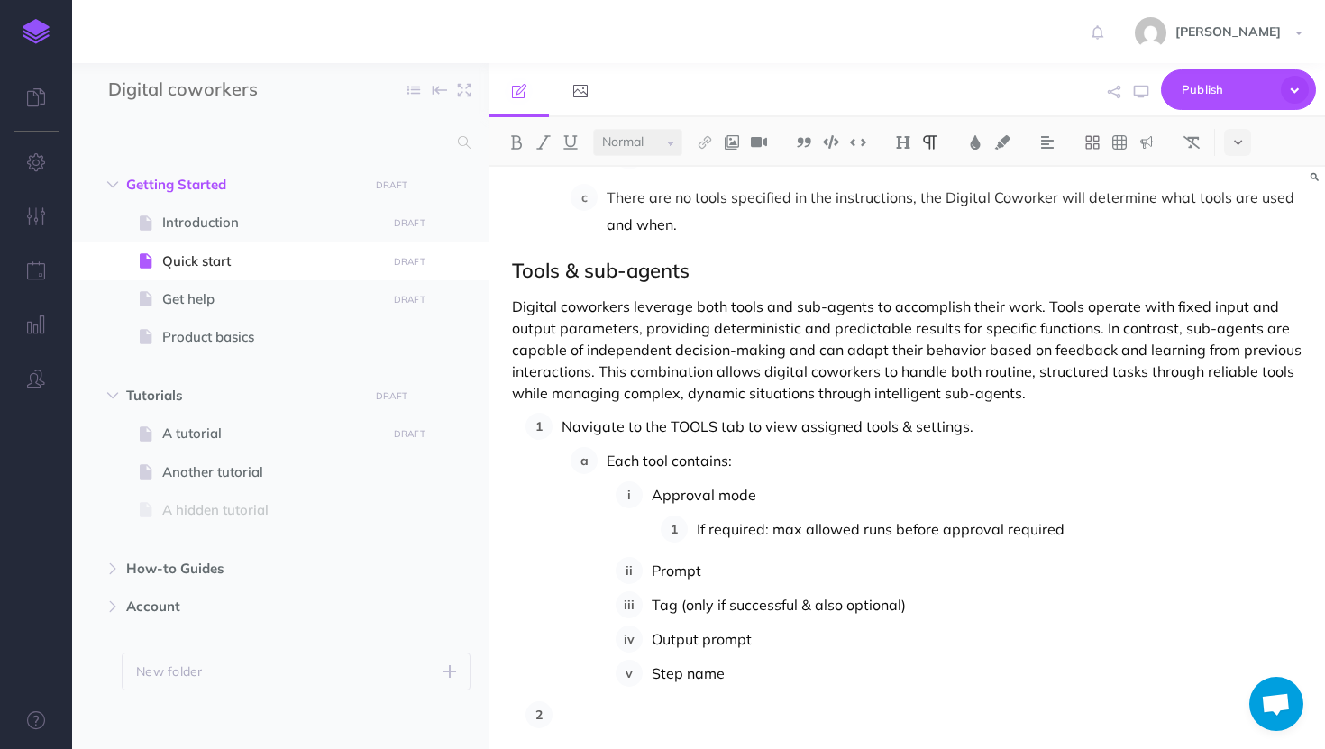
click at [813, 492] on p "Approval mode" at bounding box center [977, 494] width 651 height 27
click at [1095, 530] on p "If required: max allowed runs before approval required" at bounding box center [1000, 528] width 606 height 27
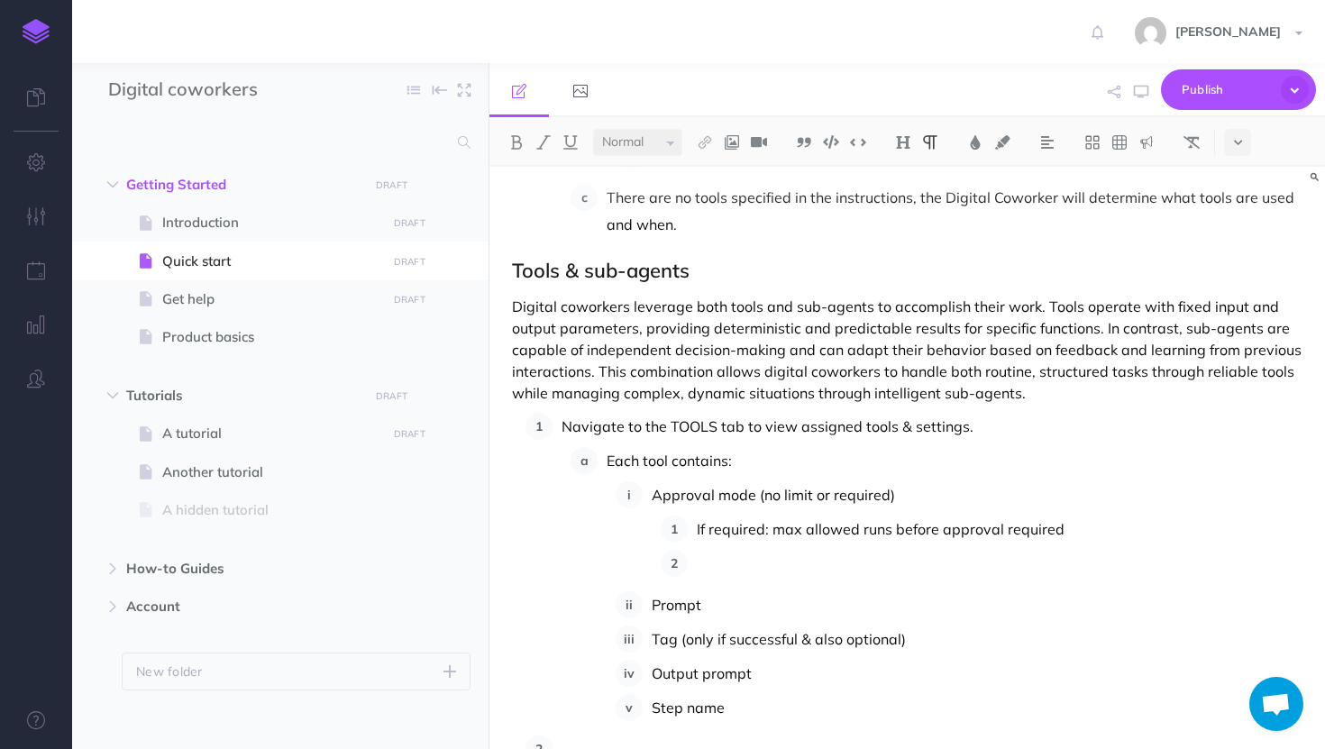
click at [787, 522] on p "If required: max allowed runs before approval required" at bounding box center [1000, 528] width 606 height 27
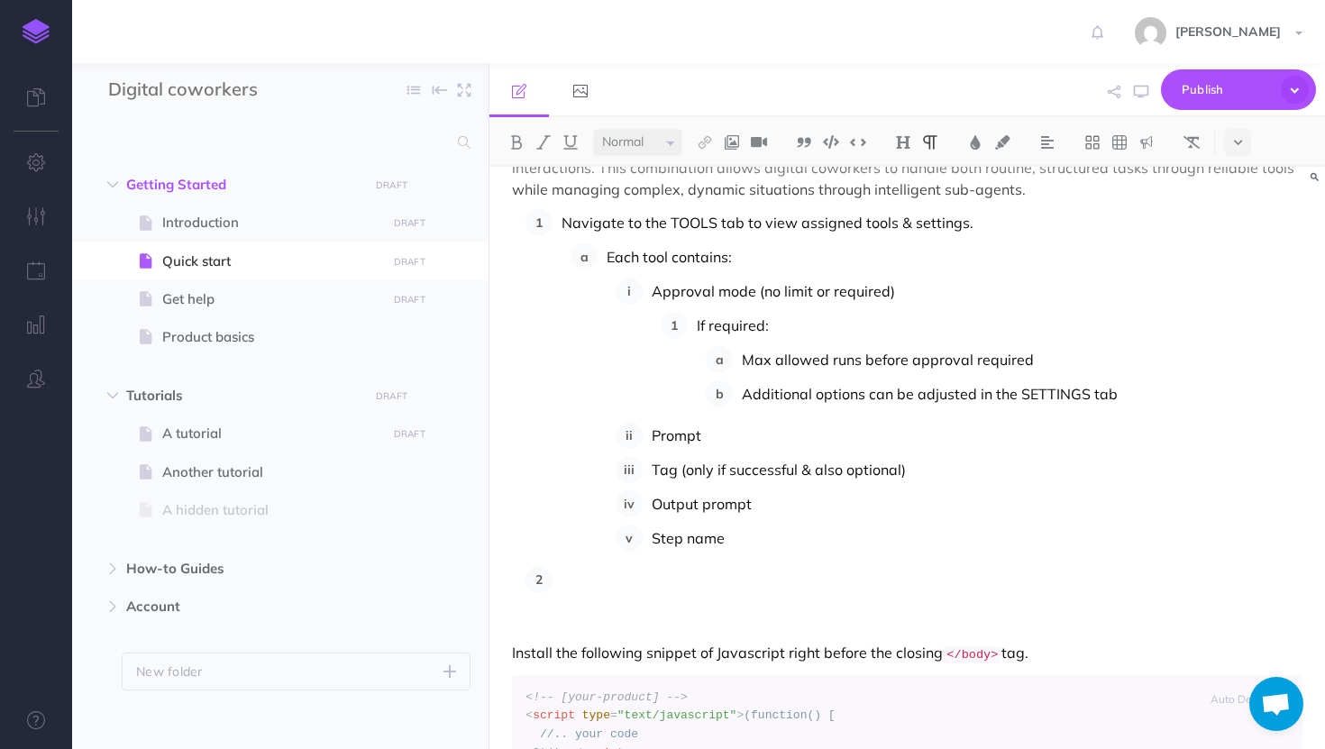
scroll to position [970, 0]
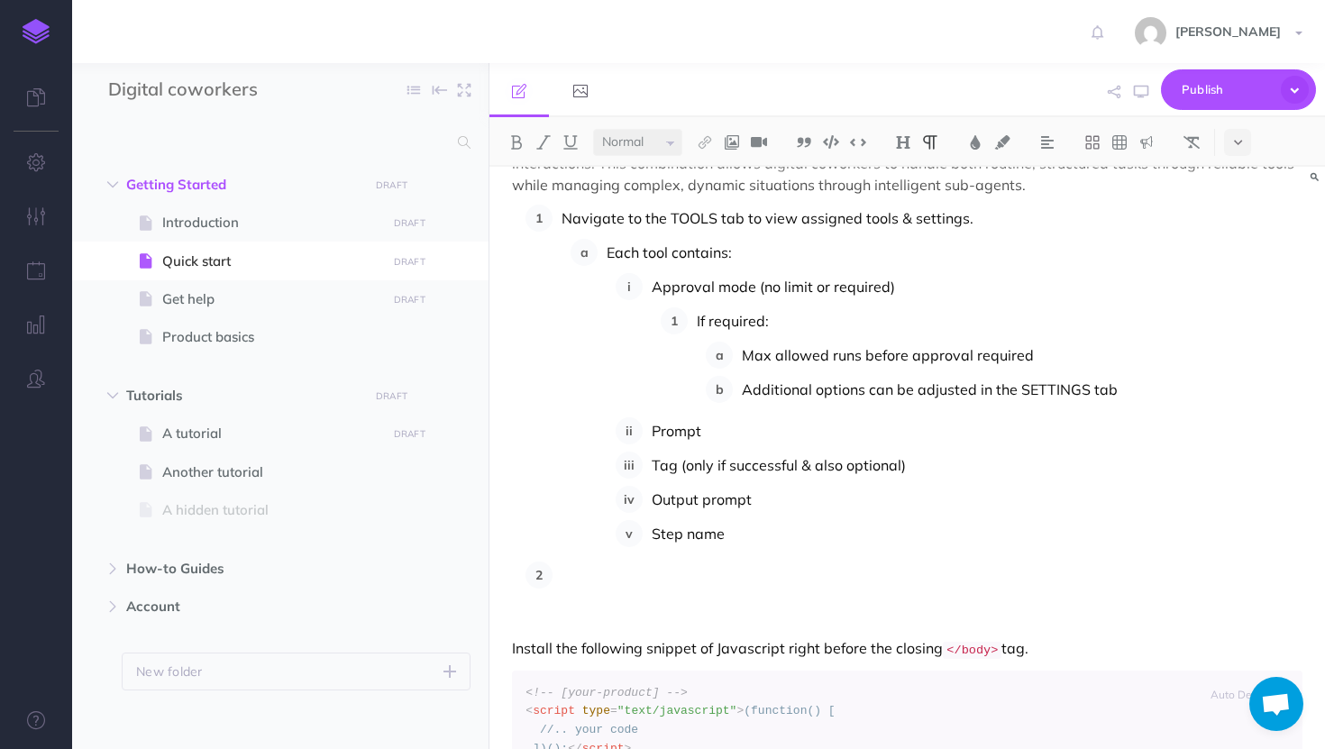
click at [752, 533] on p "Step name" at bounding box center [977, 533] width 651 height 27
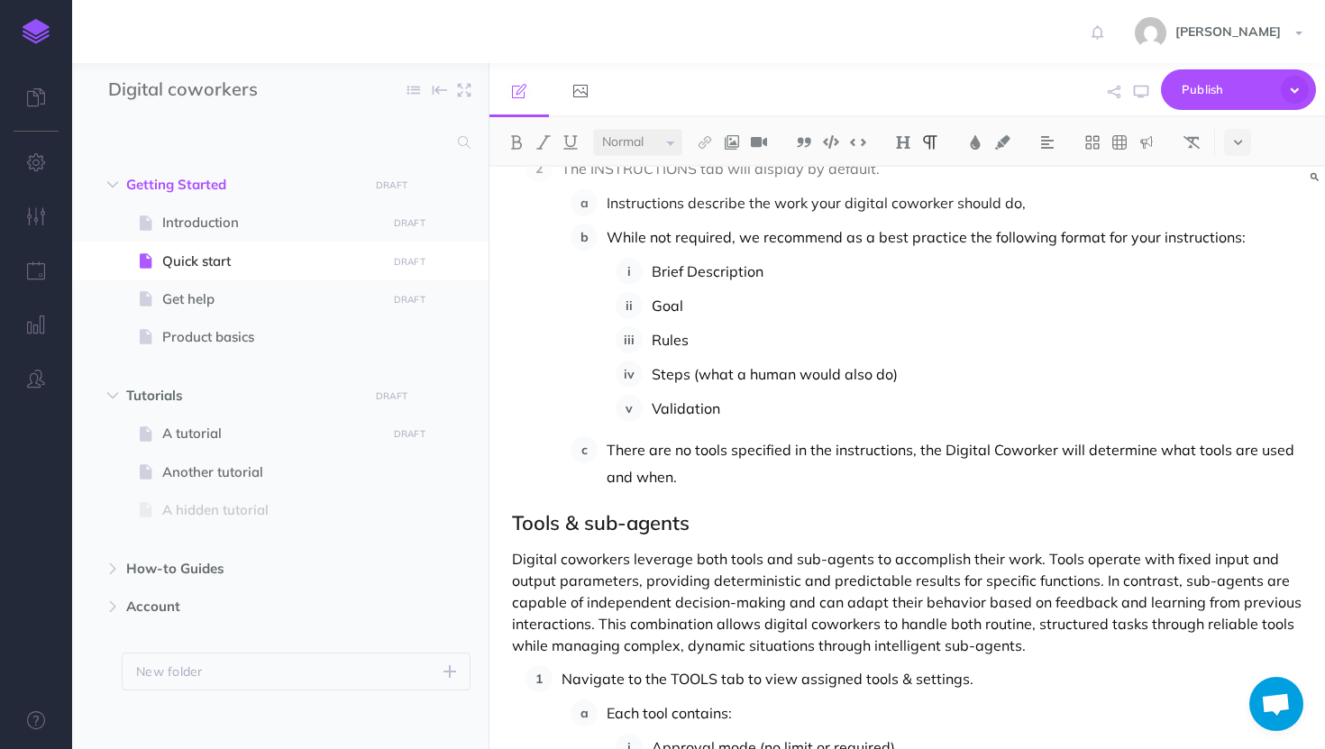
scroll to position [488, 0]
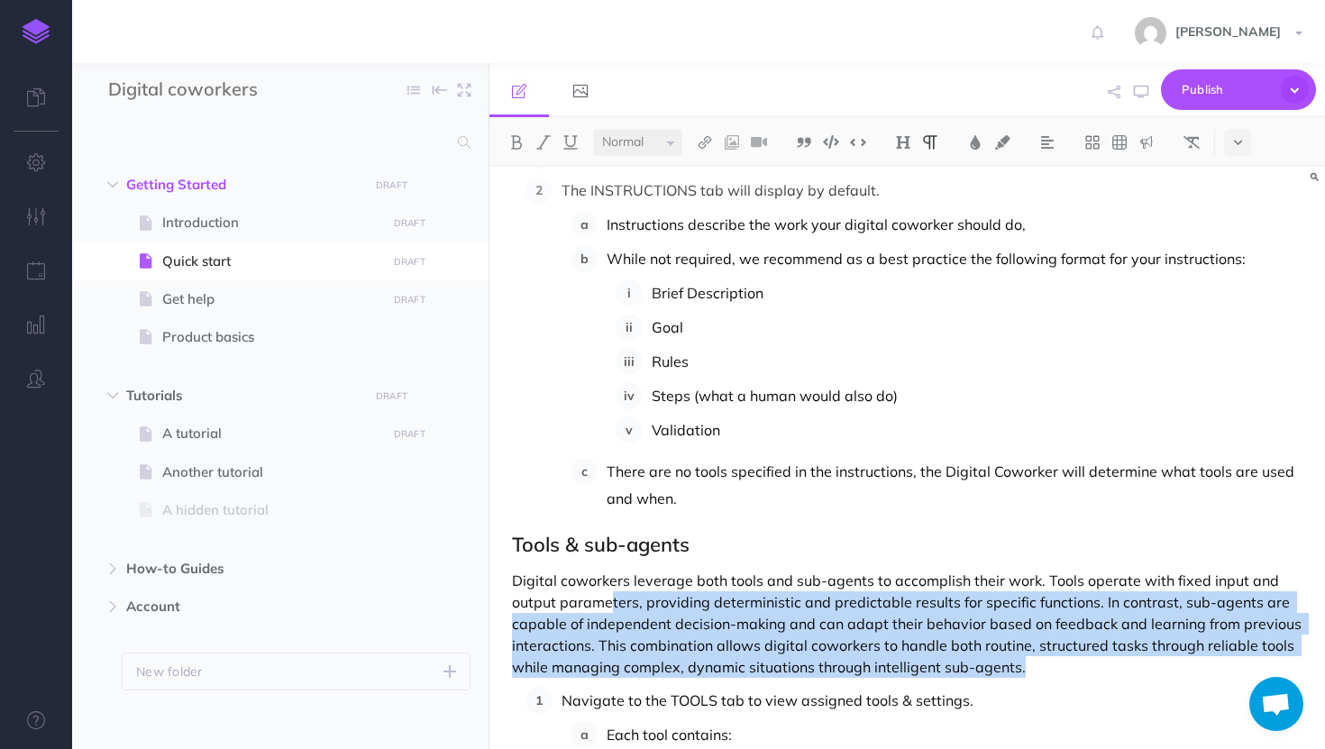
drag, startPoint x: 1073, startPoint y: 672, endPoint x: 610, endPoint y: 607, distance: 467.7
click at [610, 607] on p "Digital coworkers leverage both tools and sub-agents to accomplish their work. …" at bounding box center [907, 624] width 790 height 108
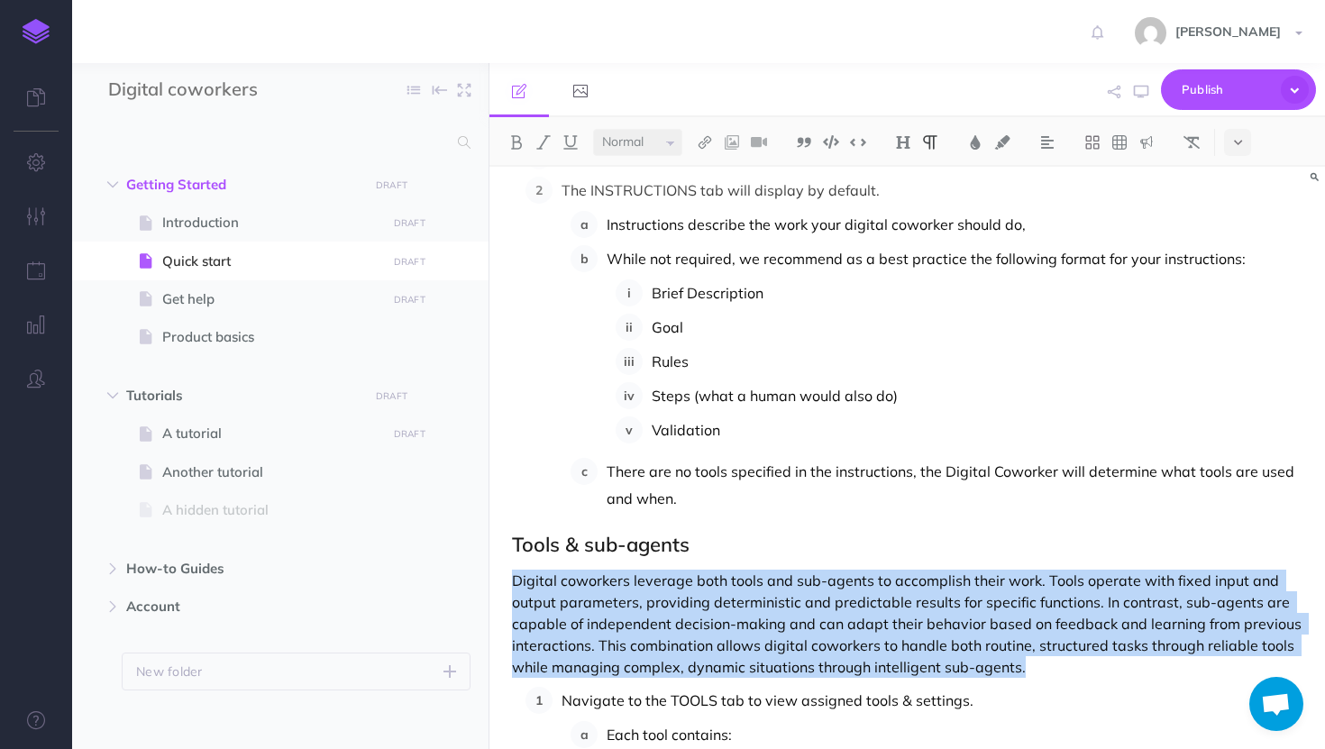
drag, startPoint x: 1036, startPoint y: 673, endPoint x: 499, endPoint y: 577, distance: 545.6
click at [499, 577] on div "Navigating digital coworkers TheLoops has a library of digital coworkers. The v…" at bounding box center [906, 581] width 835 height 1806
click at [544, 152] on button at bounding box center [543, 142] width 27 height 27
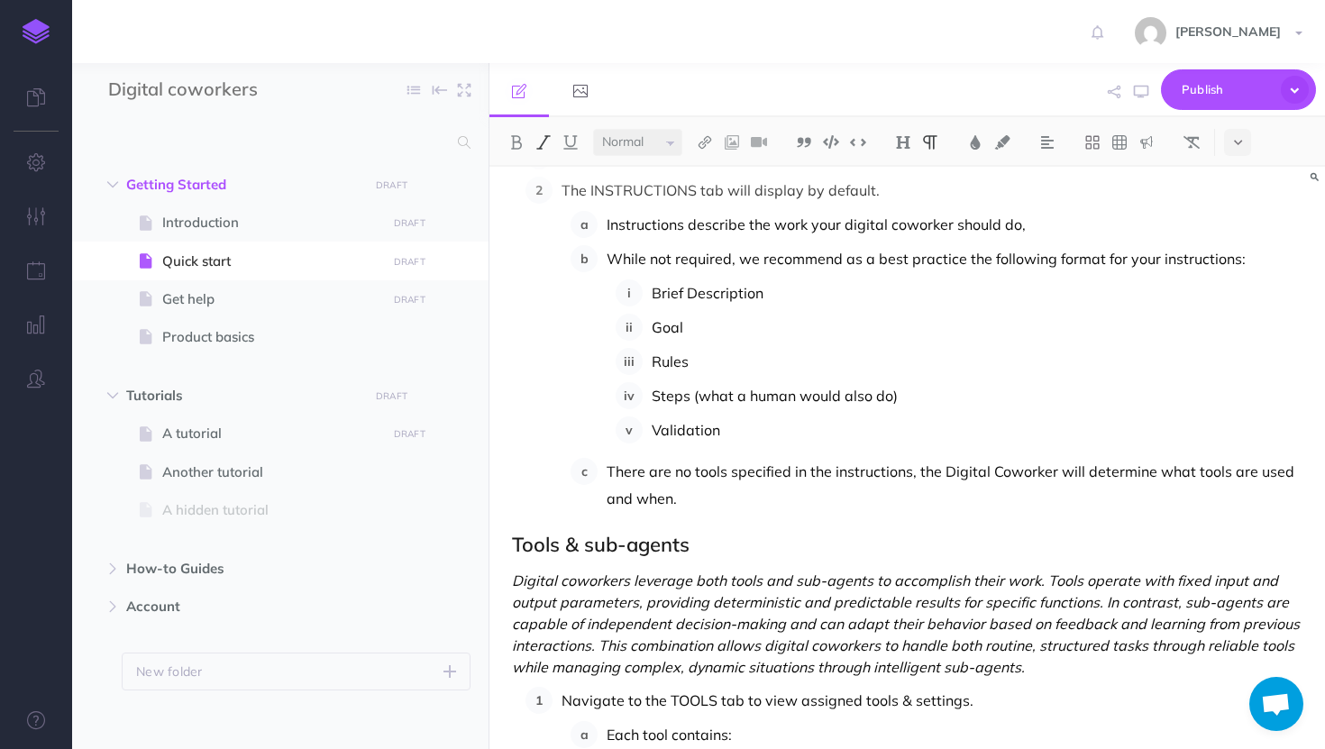
click at [1042, 579] on em "Digital coworkers leverage both tools and sub-agents to accomplish their work. …" at bounding box center [907, 623] width 791 height 105
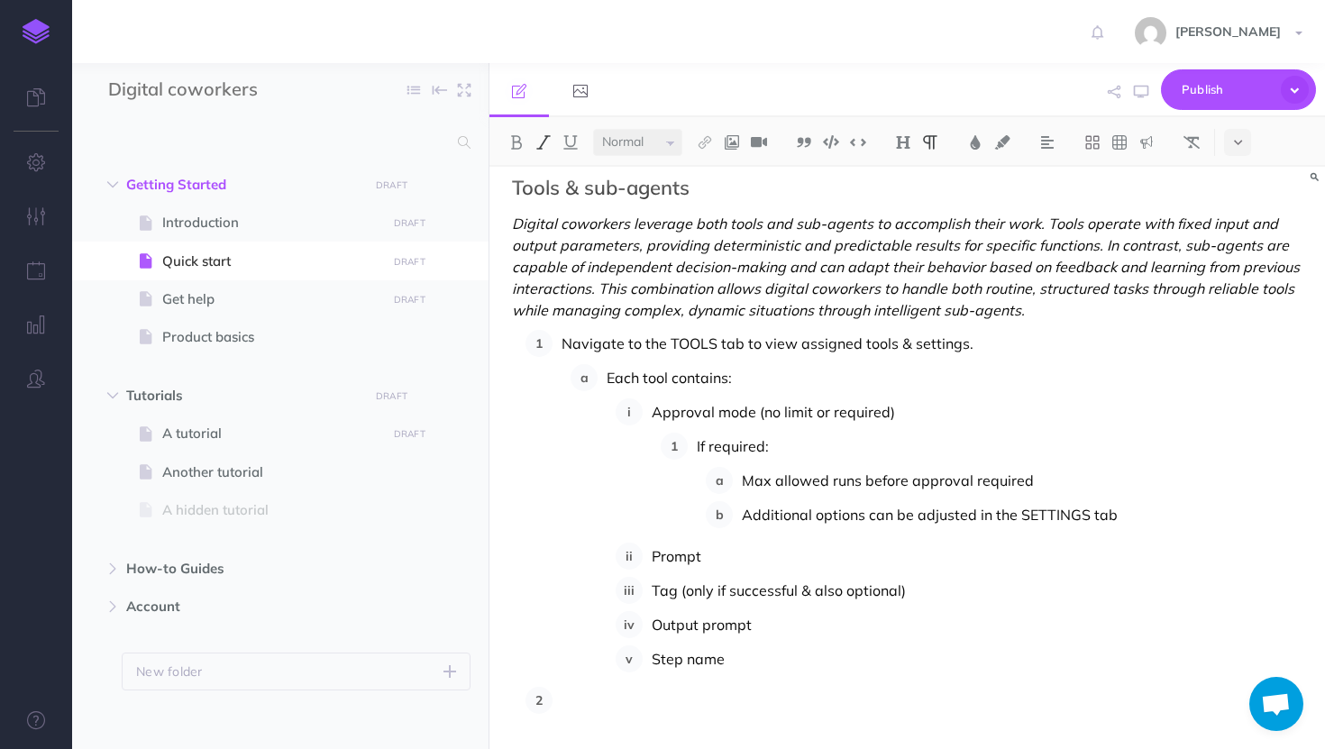
scroll to position [847, 0]
click at [594, 693] on p at bounding box center [931, 698] width 741 height 27
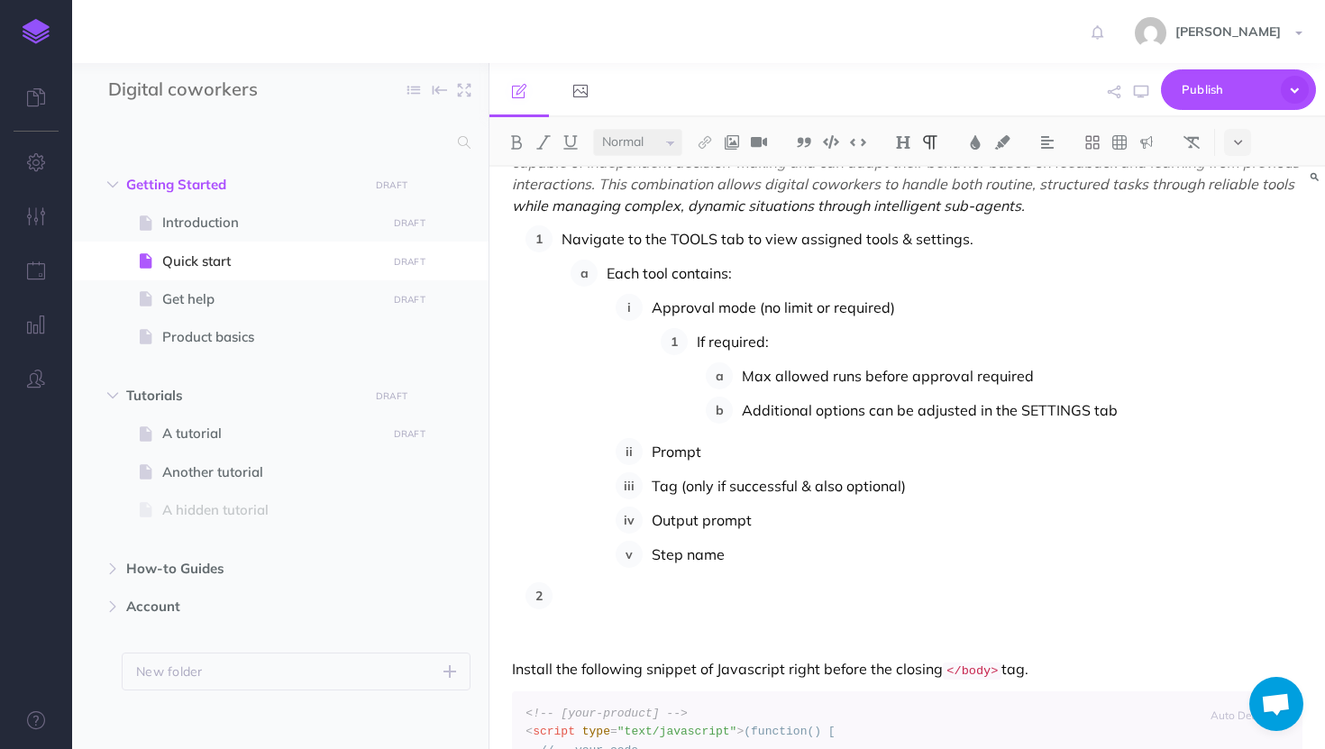
scroll to position [955, 0]
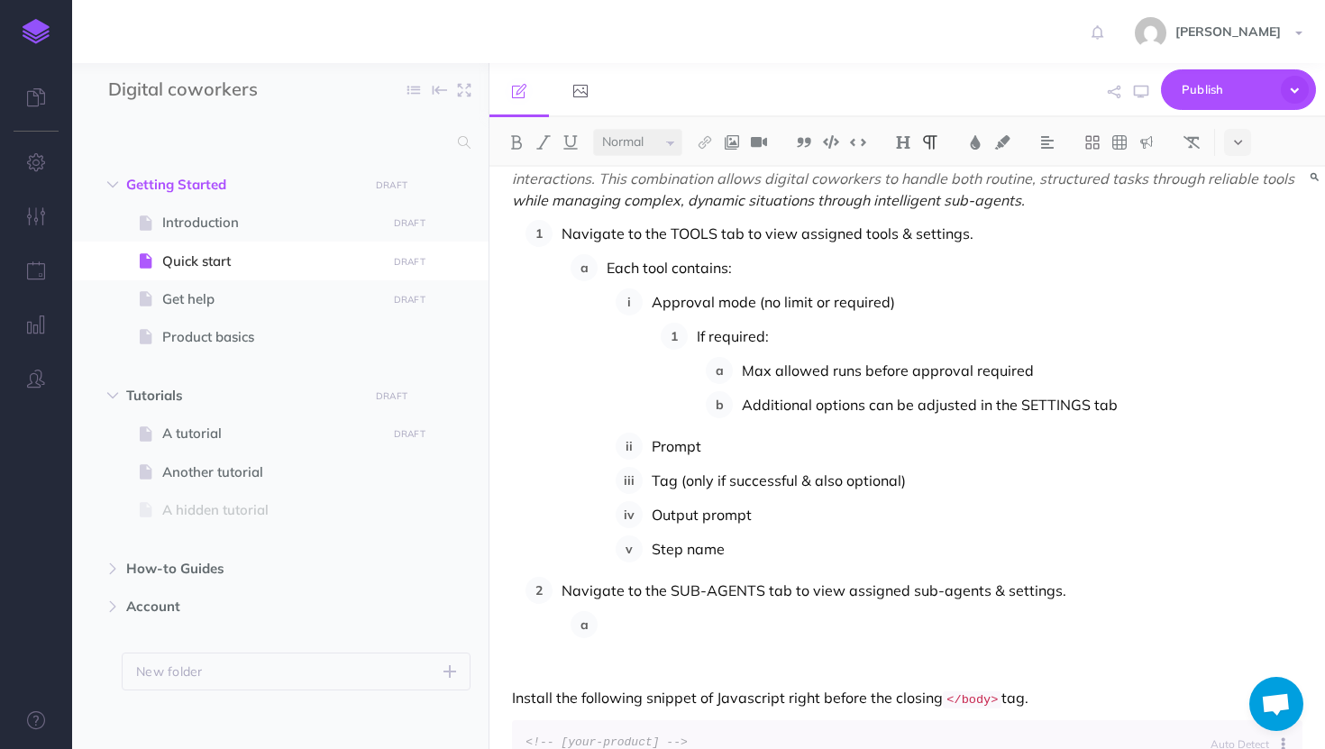
click at [743, 369] on p "Max allowed runs before approval required" at bounding box center [1022, 370] width 560 height 27
click at [1108, 372] on p "Specified max allowed runs before approval required" at bounding box center [1022, 370] width 560 height 27
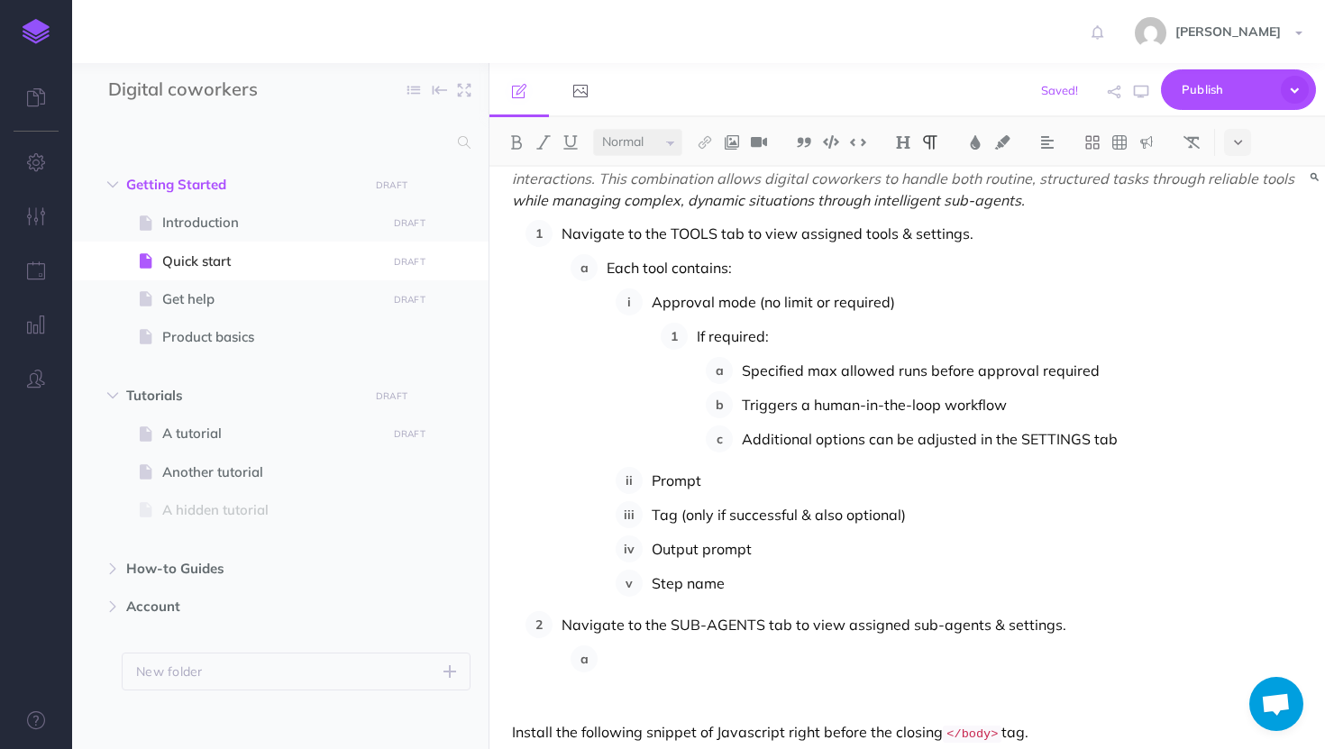
click at [739, 440] on li "Additional options can be adjusted in the SETTINGS tab" at bounding box center [1018, 438] width 570 height 27
click at [652, 666] on p at bounding box center [954, 658] width 696 height 27
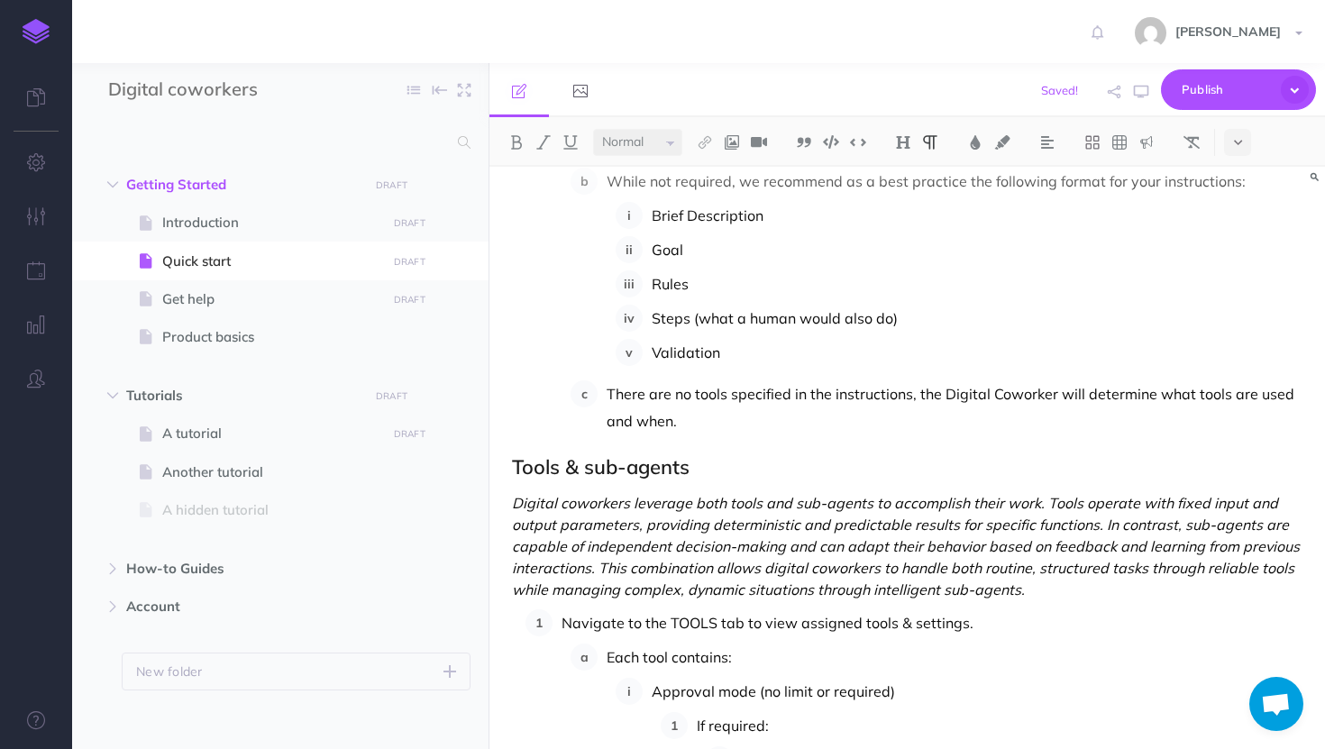
scroll to position [550, 0]
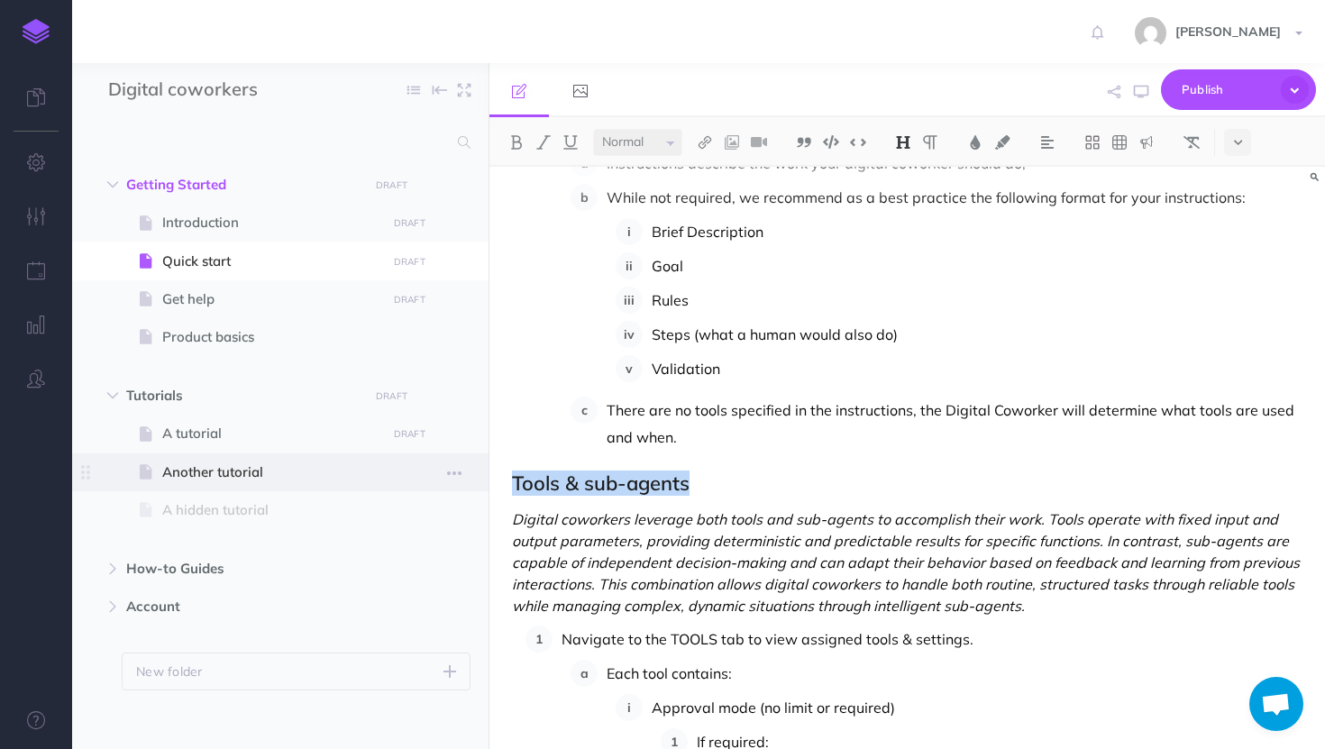
drag, startPoint x: 698, startPoint y: 485, endPoint x: 478, endPoint y: 485, distance: 220.8
click at [478, 485] on div "Digital coworkers Collapse all Expand all Expand to root folders Getting Starte…" at bounding box center [698, 406] width 1253 height 686
copy h2 "Tools & sub-agents"
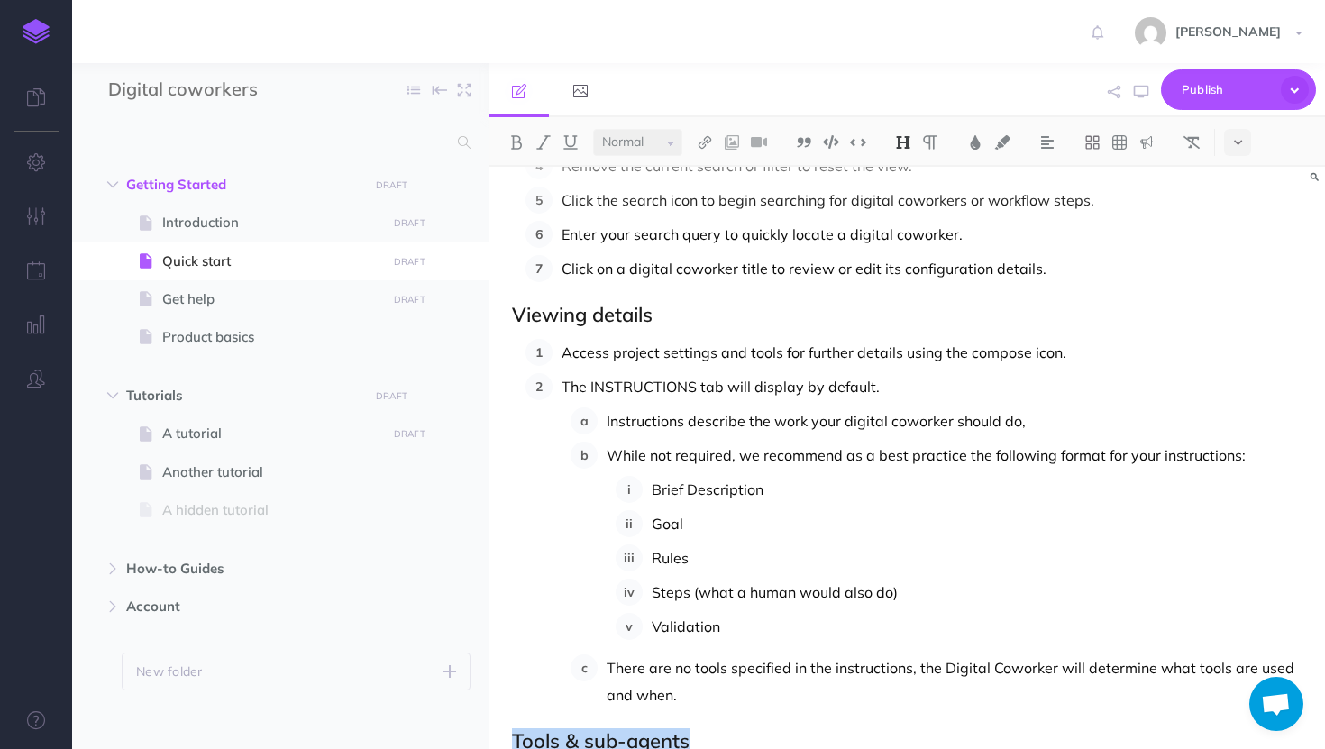
scroll to position [296, 0]
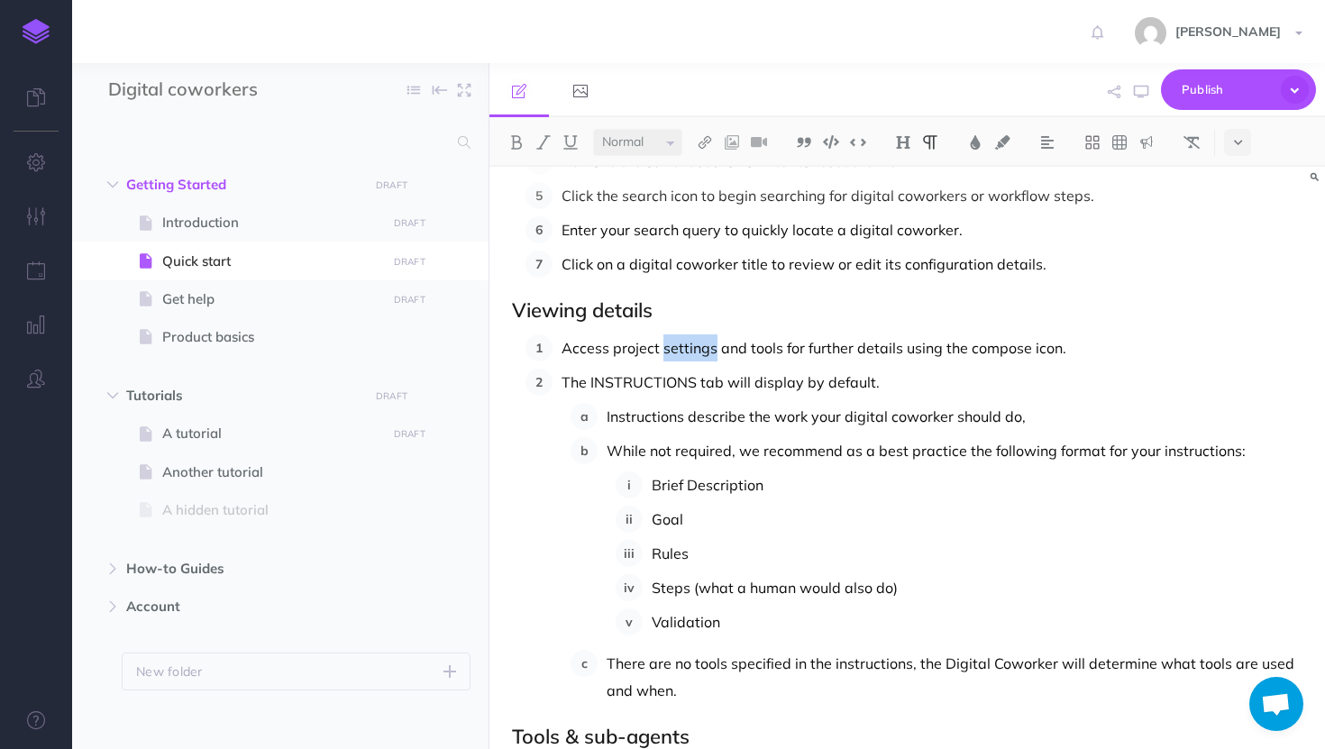
drag, startPoint x: 715, startPoint y: 350, endPoint x: 661, endPoint y: 348, distance: 54.1
click at [661, 348] on p "Access project settings and tools for further details using the compose icon." at bounding box center [931, 347] width 741 height 27
drag, startPoint x: 889, startPoint y: 345, endPoint x: 712, endPoint y: 343, distance: 177.5
click at [712, 343] on p "Access project details and tools for further details using the compose icon." at bounding box center [931, 347] width 741 height 27
click at [955, 352] on p "Access project details for further insights using the compose icon." at bounding box center [931, 347] width 741 height 27
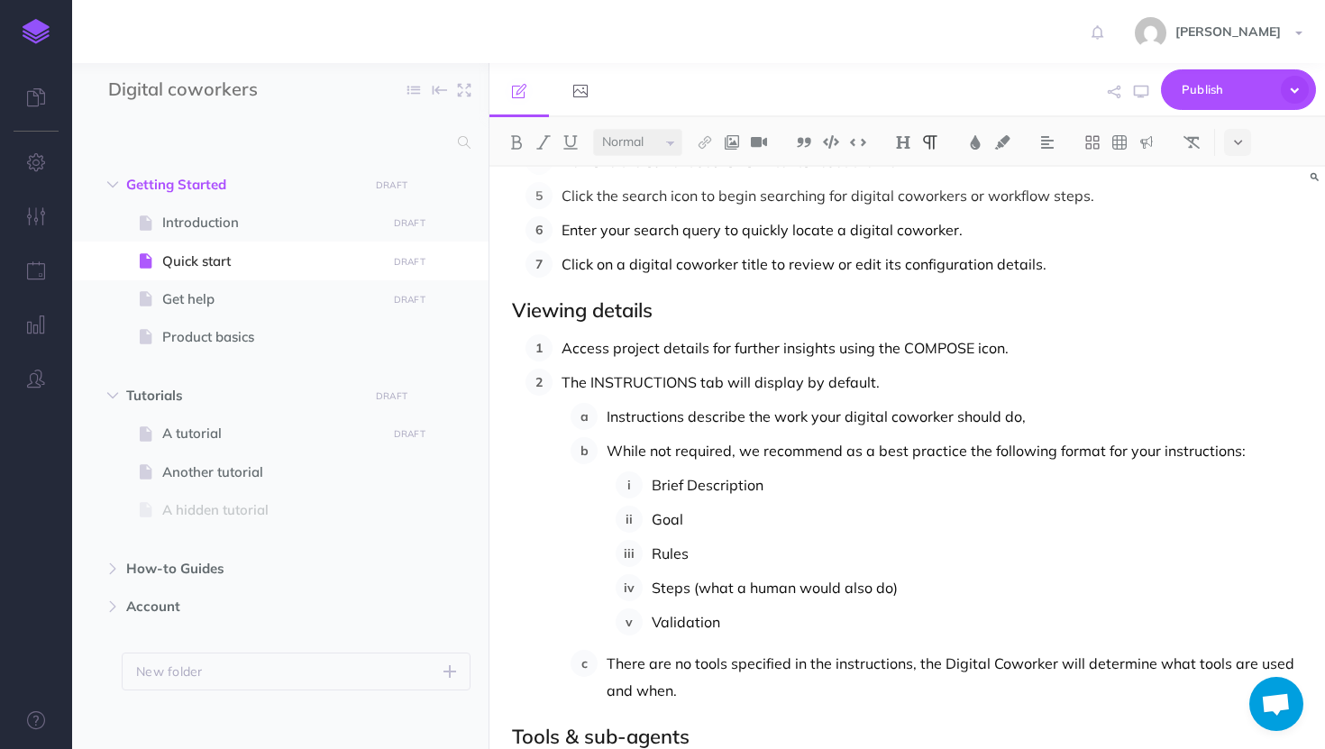
click at [816, 378] on p "The INSTRUCTIONS tab will display by default." at bounding box center [931, 382] width 741 height 27
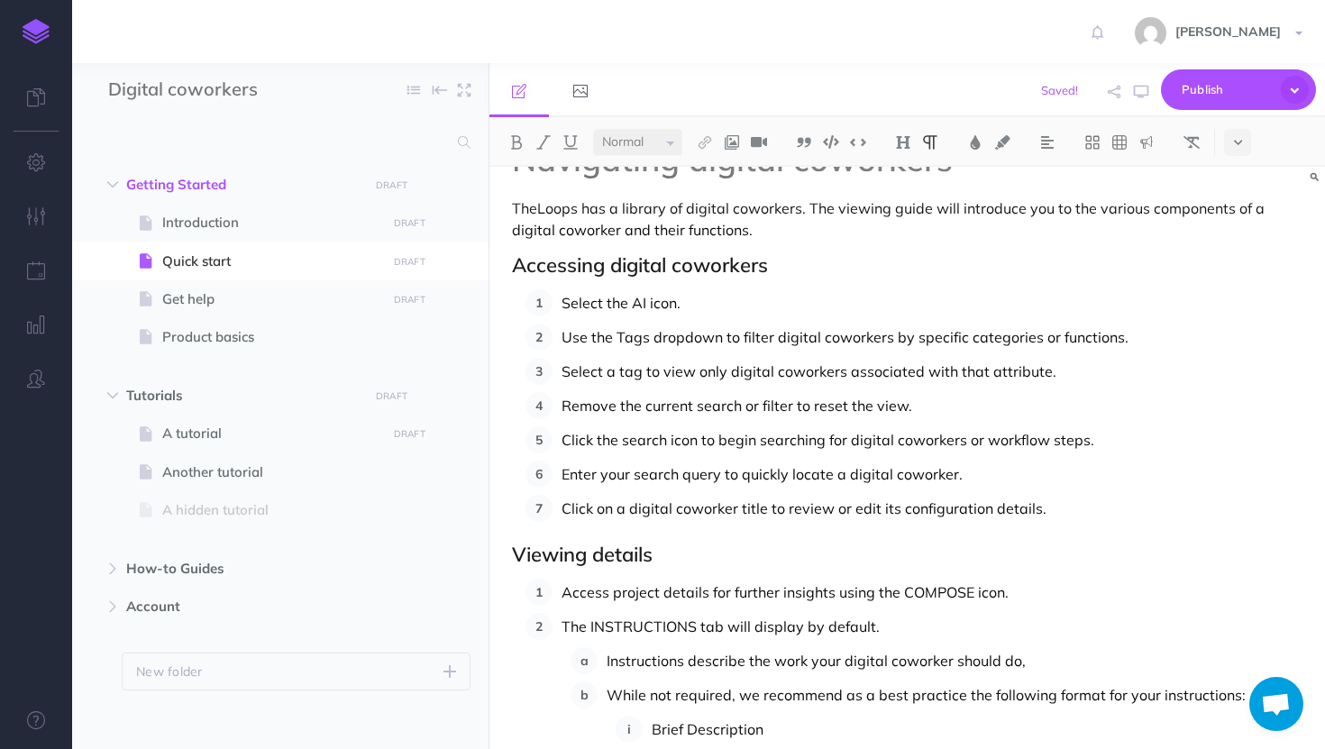
scroll to position [35, 0]
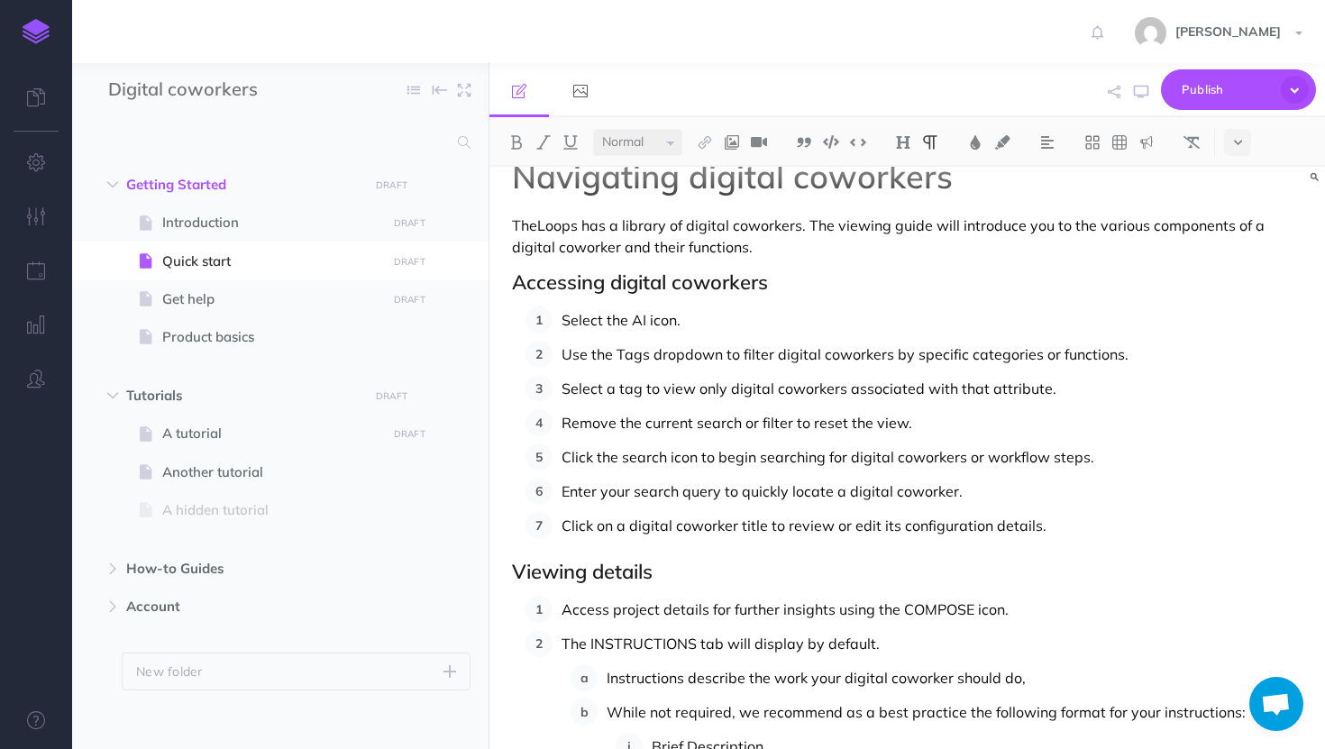
click at [617, 353] on p "Use the Tags dropdown to filter digital coworkers by specific categories or fun…" at bounding box center [931, 354] width 741 height 27
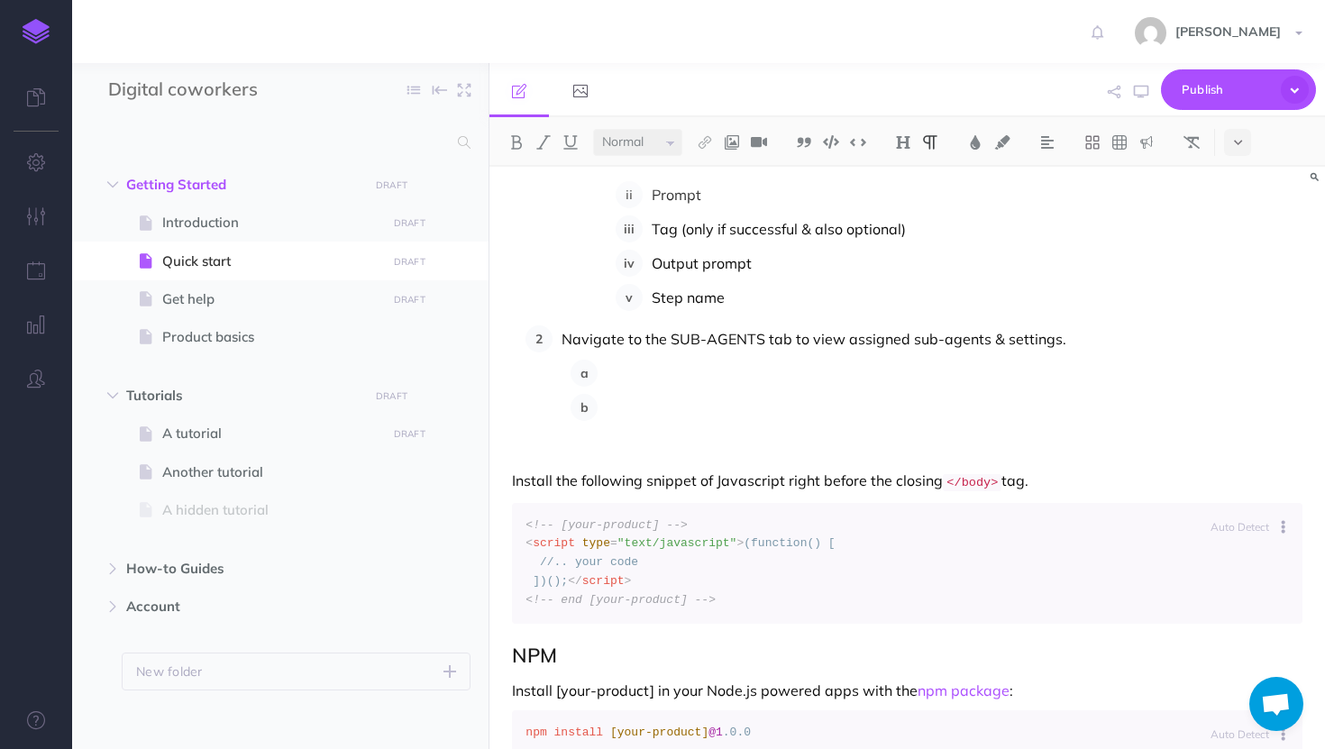
scroll to position [1240, 0]
click at [573, 442] on ol at bounding box center [936, 404] width 732 height 88
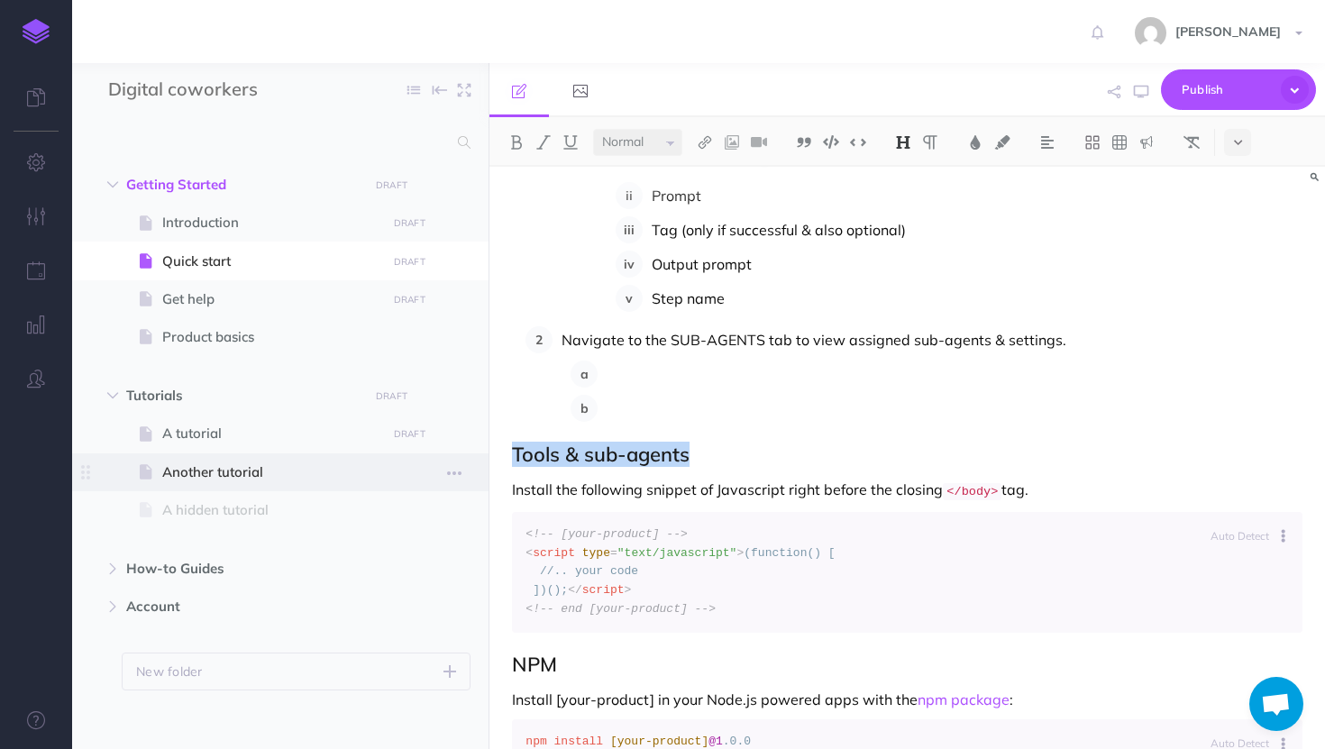
drag, startPoint x: 691, startPoint y: 454, endPoint x: 487, endPoint y: 460, distance: 204.6
click at [487, 460] on div "Digital coworkers Collapse all Expand all Expand to root folders Getting Starte…" at bounding box center [698, 406] width 1253 height 686
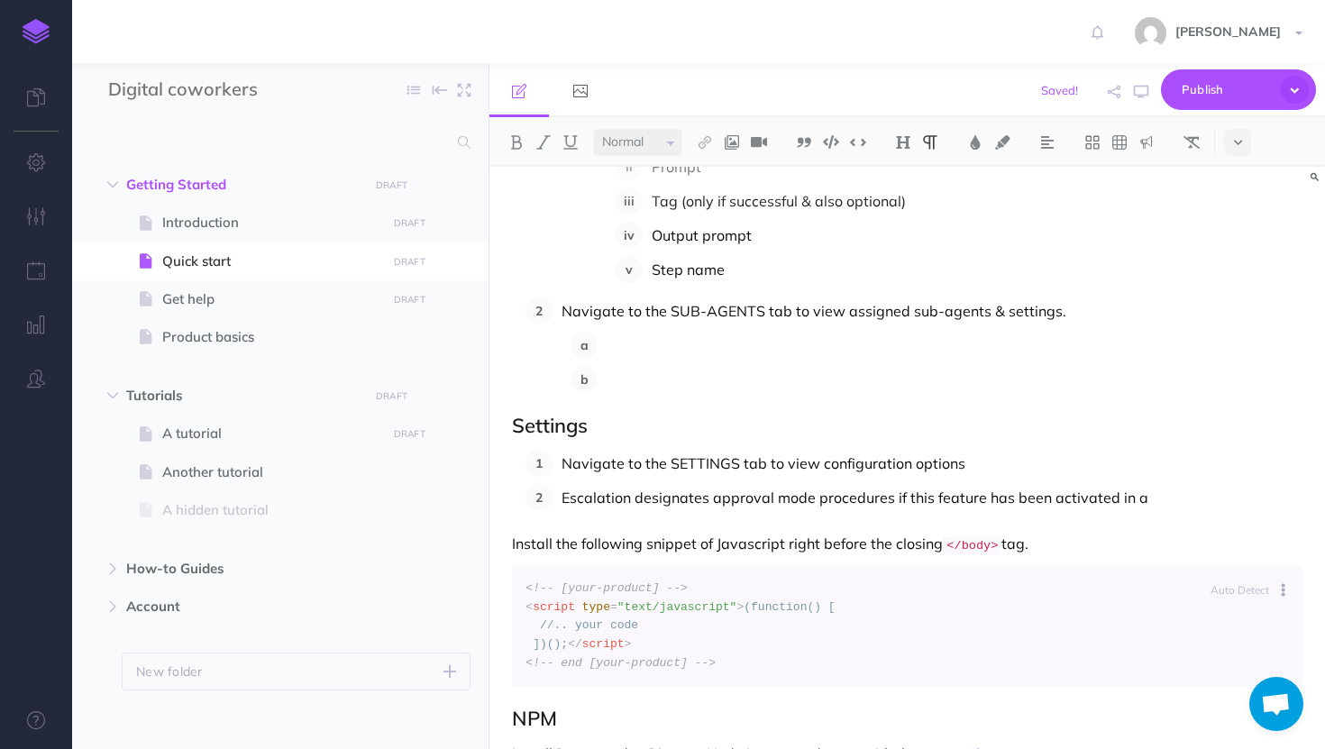
scroll to position [1282, 0]
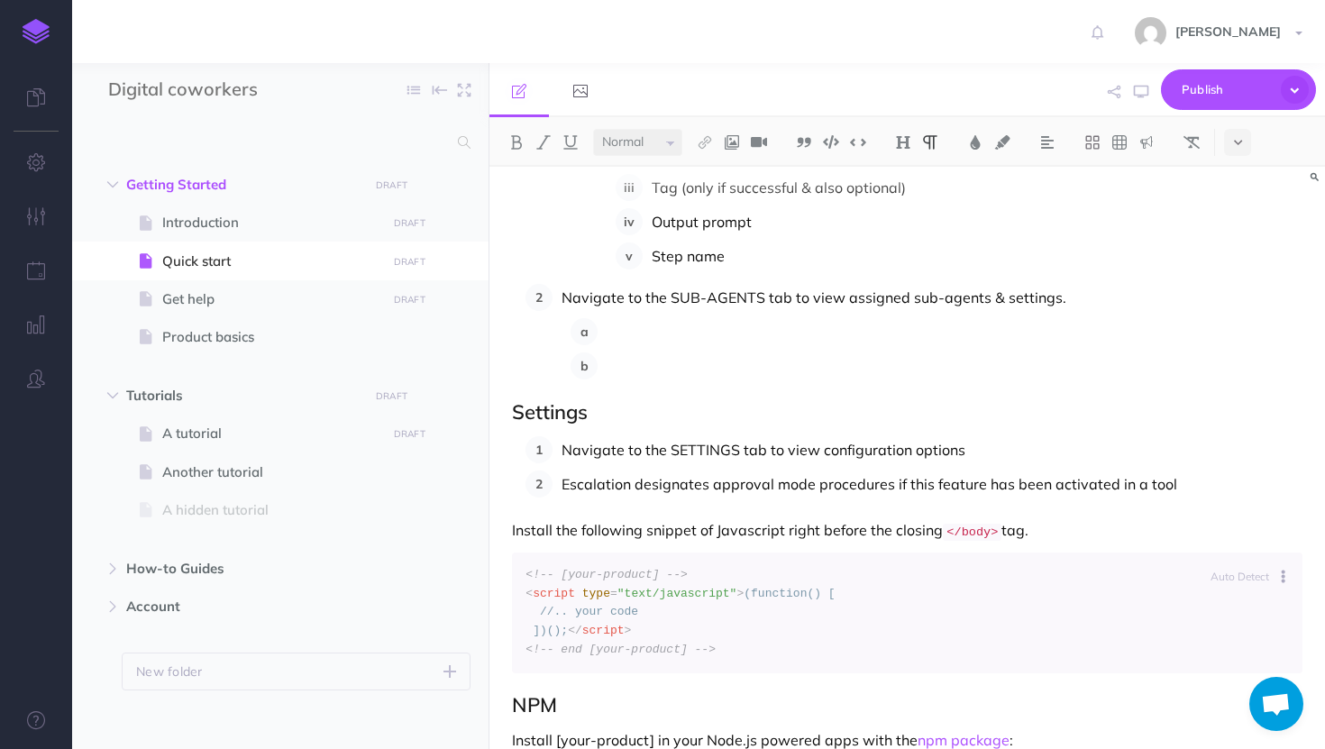
click at [973, 451] on p "Navigate to the SETTINGS tab to view configuration options" at bounding box center [931, 449] width 741 height 27
click at [1207, 488] on p "Escalation designates approval mode procedures if this feature has been activat…" at bounding box center [931, 483] width 741 height 27
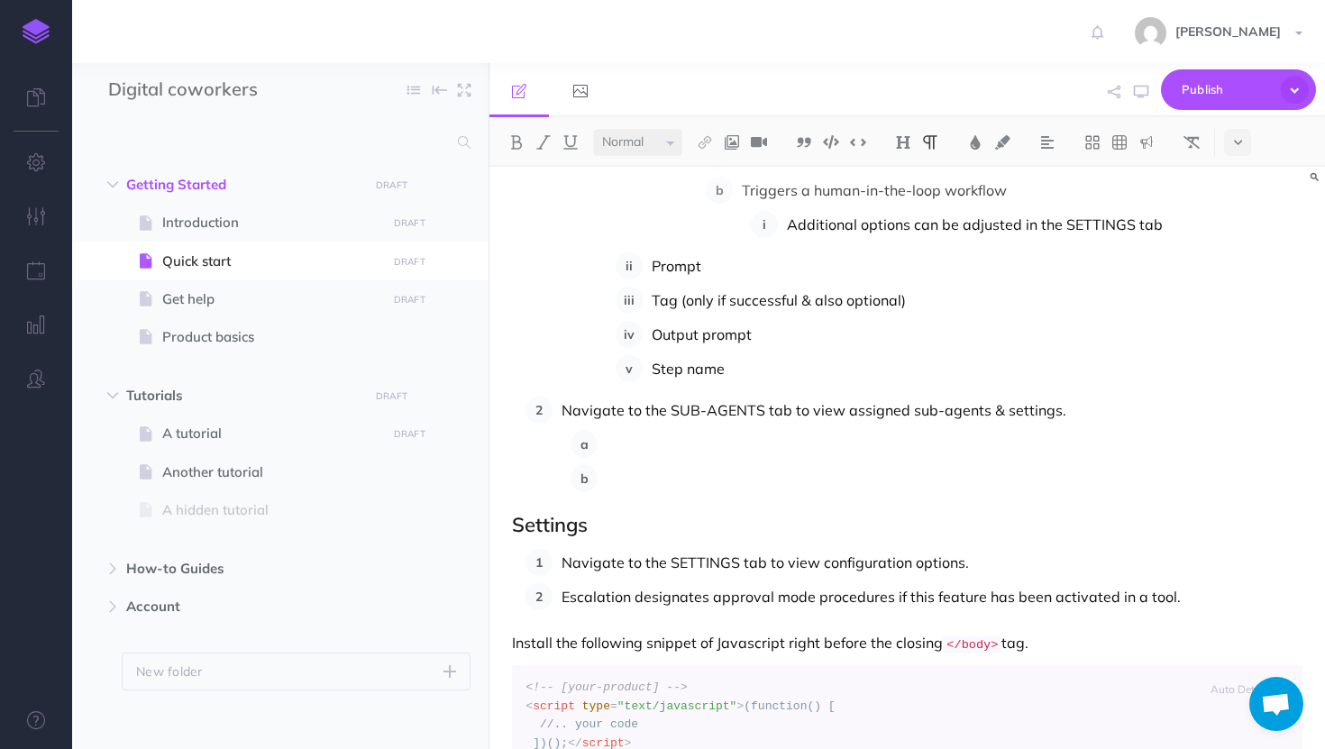
scroll to position [1218, 0]
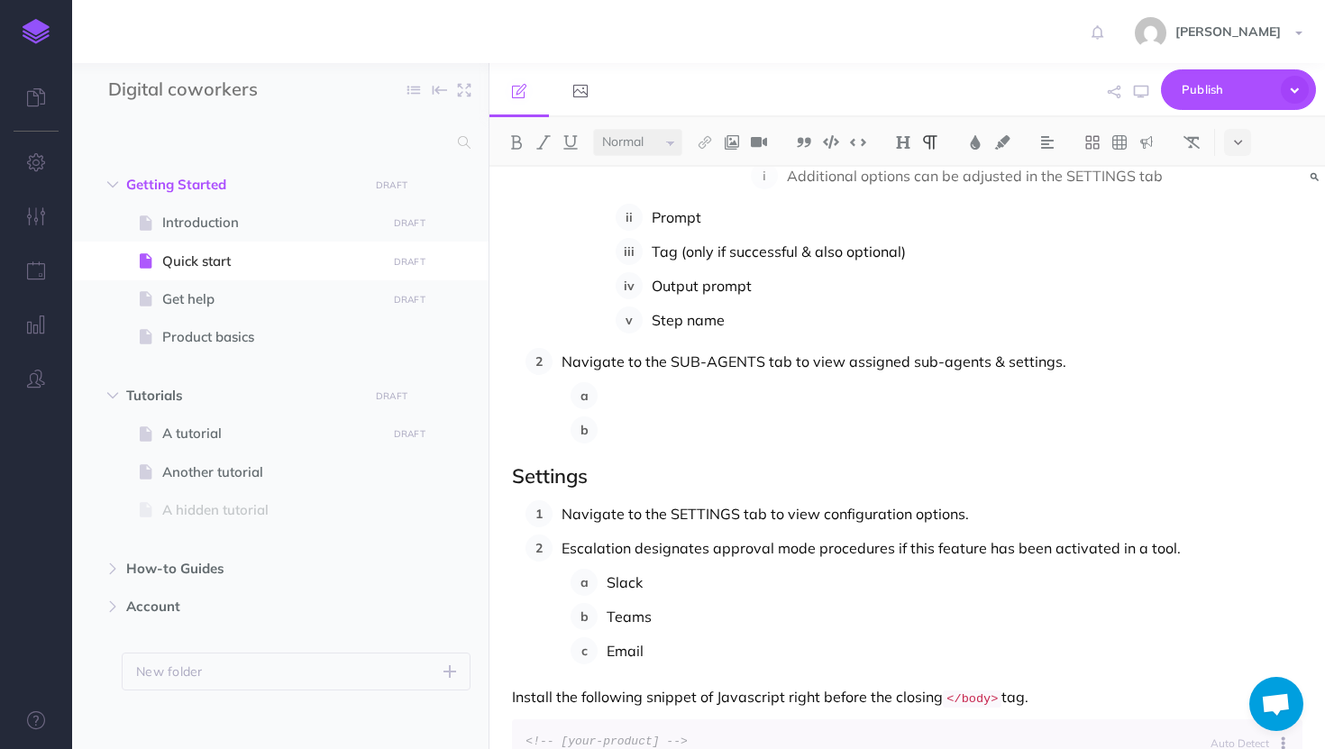
click at [811, 552] on p "Escalation designates approval mode procedures if this feature has been activat…" at bounding box center [931, 547] width 741 height 27
drag, startPoint x: 811, startPoint y: 552, endPoint x: 711, endPoint y: 551, distance: 100.0
click at [711, 551] on p "Escalation designates approval mode procedures if this feature has been activat…" at bounding box center [931, 547] width 741 height 27
drag, startPoint x: 1157, startPoint y: 556, endPoint x: 864, endPoint y: 545, distance: 293.1
click at [864, 545] on p "Escalation designates notification procedures if this feature has been activate…" at bounding box center [931, 547] width 741 height 27
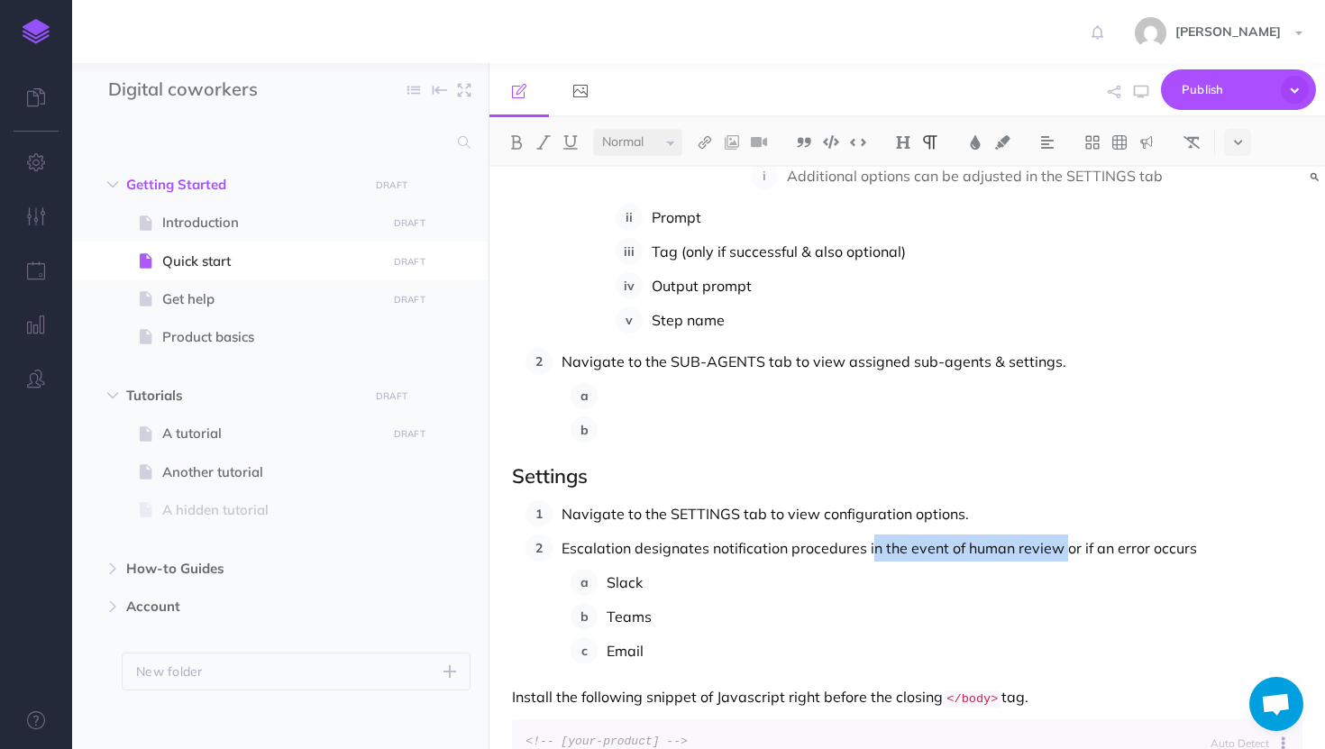
drag, startPoint x: 1062, startPoint y: 549, endPoint x: 873, endPoint y: 548, distance: 189.2
click at [873, 548] on p "Escalation designates notification procedures in the event of human review or i…" at bounding box center [931, 547] width 741 height 27
click at [1106, 549] on p "Escalation designates notification procedures if a human review is mandated or …" at bounding box center [931, 547] width 741 height 27
click at [1214, 544] on p "Escalation designates notification procedures if a human review is mandated or …" at bounding box center [931, 547] width 741 height 27
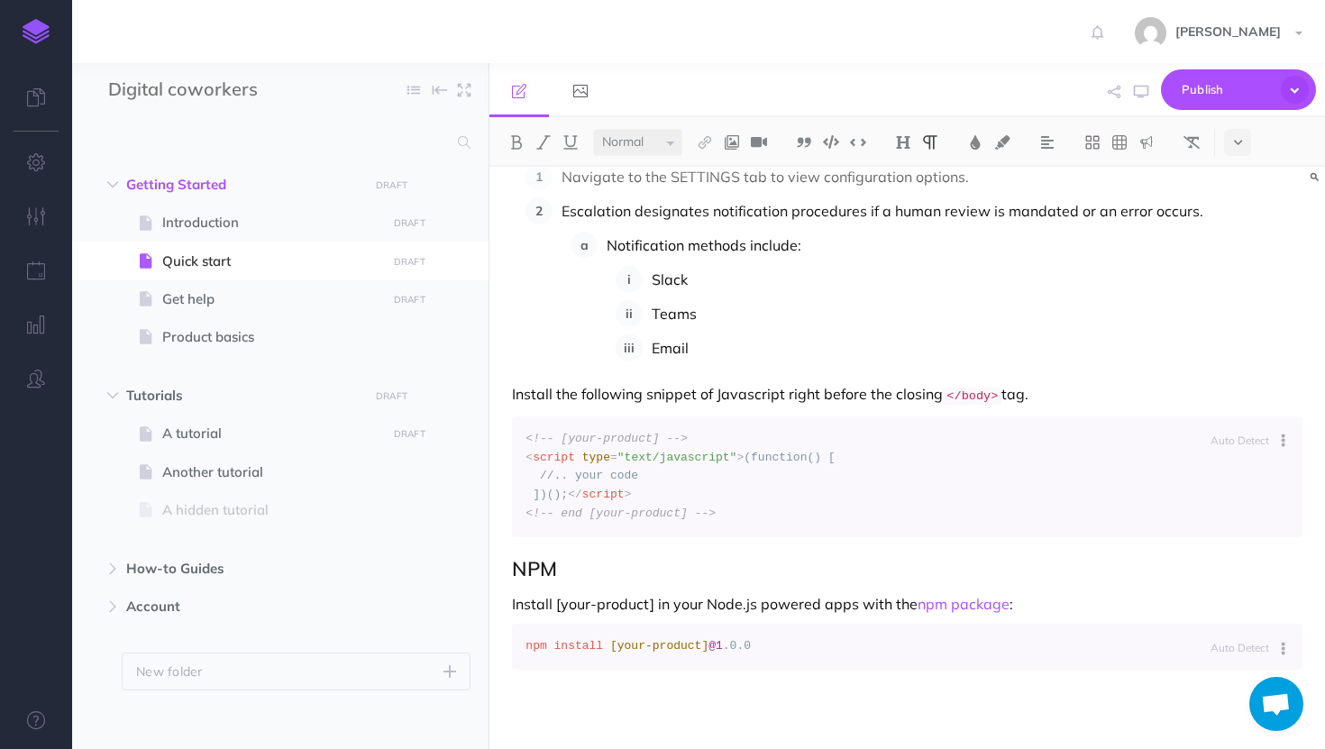
scroll to position [1590, 0]
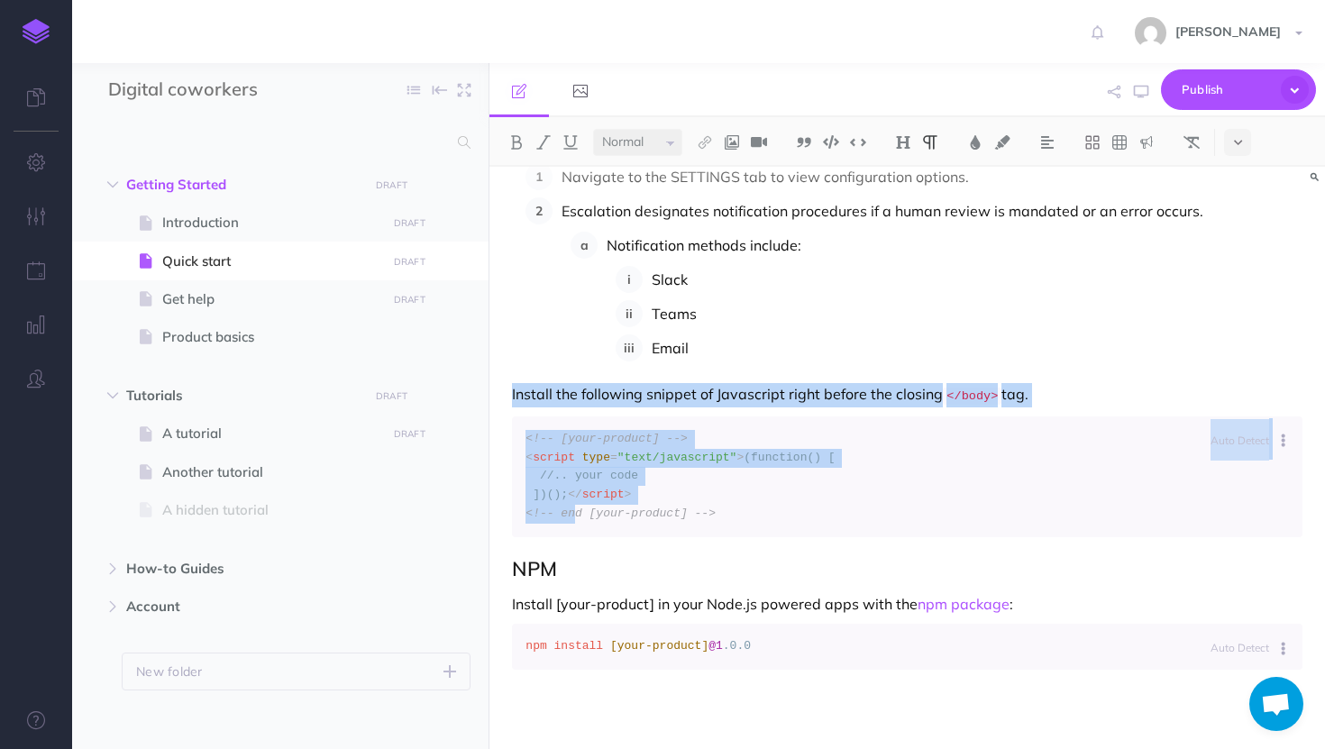
drag, startPoint x: 506, startPoint y: 356, endPoint x: 617, endPoint y: 607, distance: 274.8
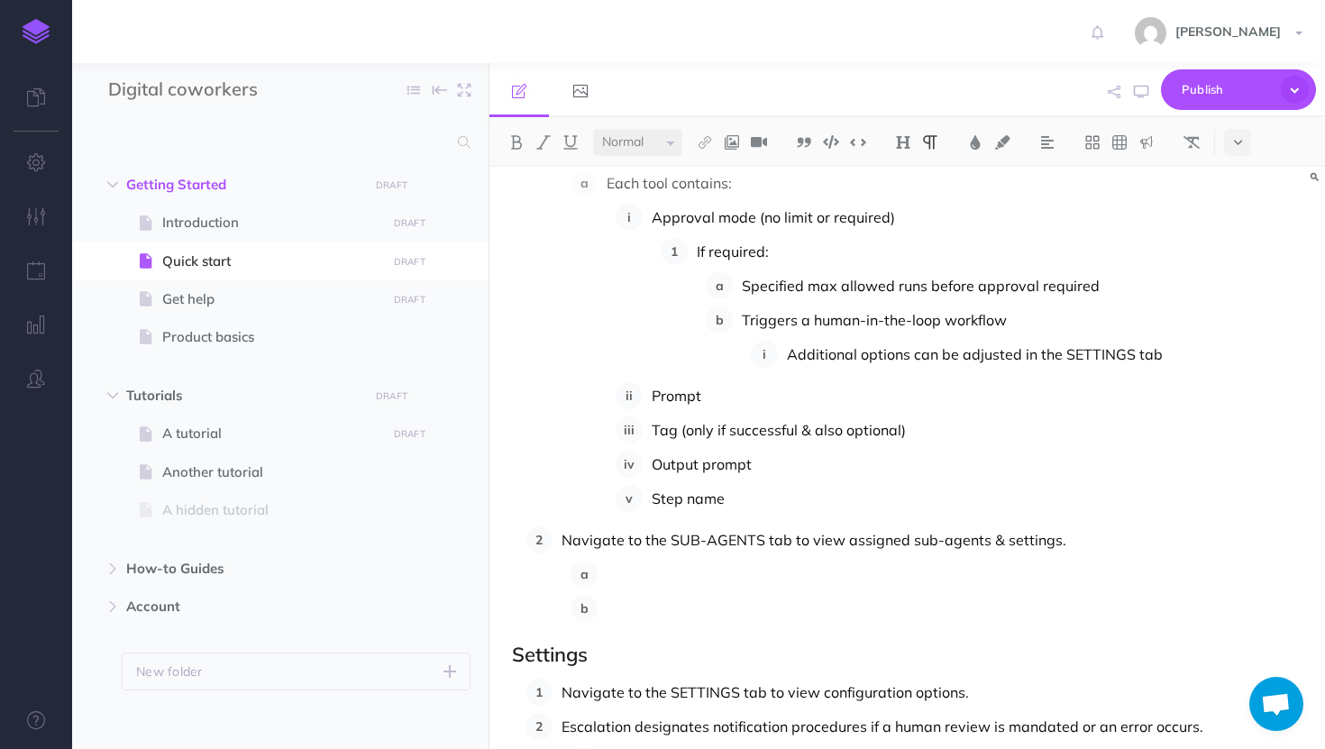
scroll to position [1046, 0]
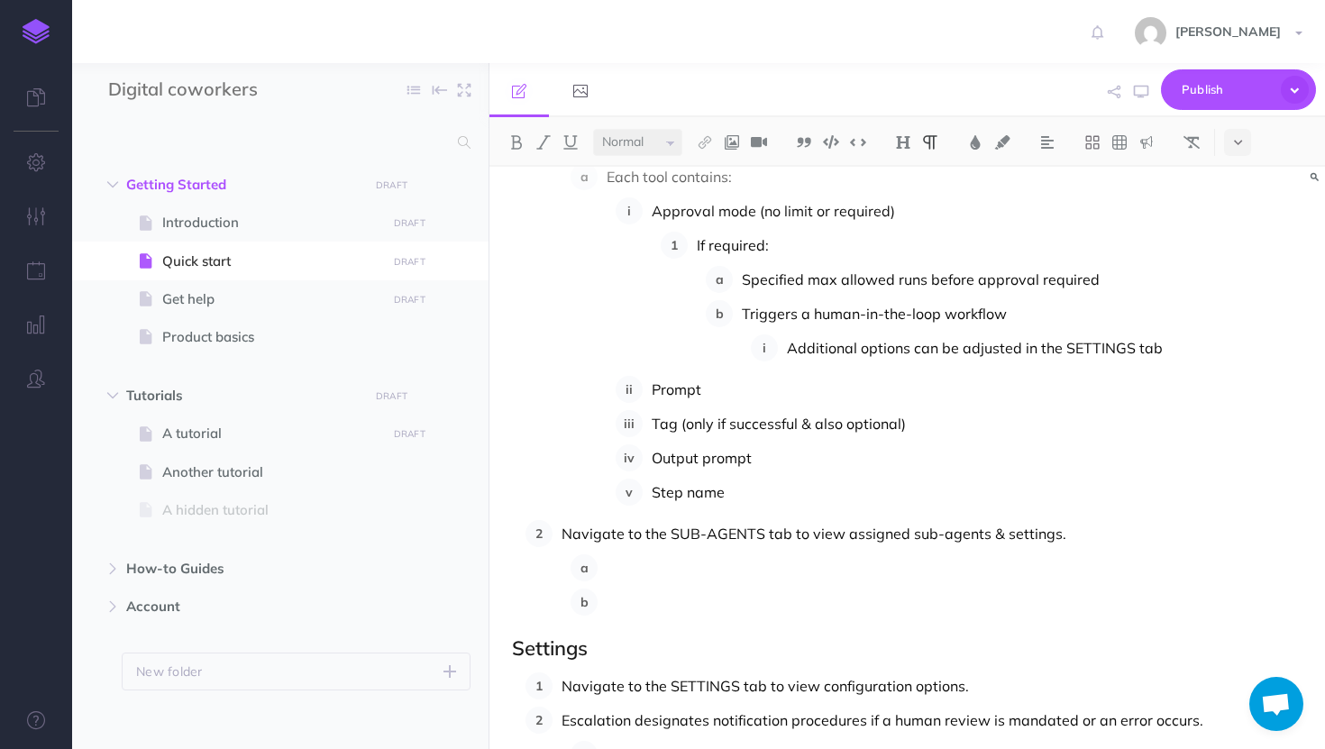
click at [624, 564] on p at bounding box center [954, 567] width 696 height 27
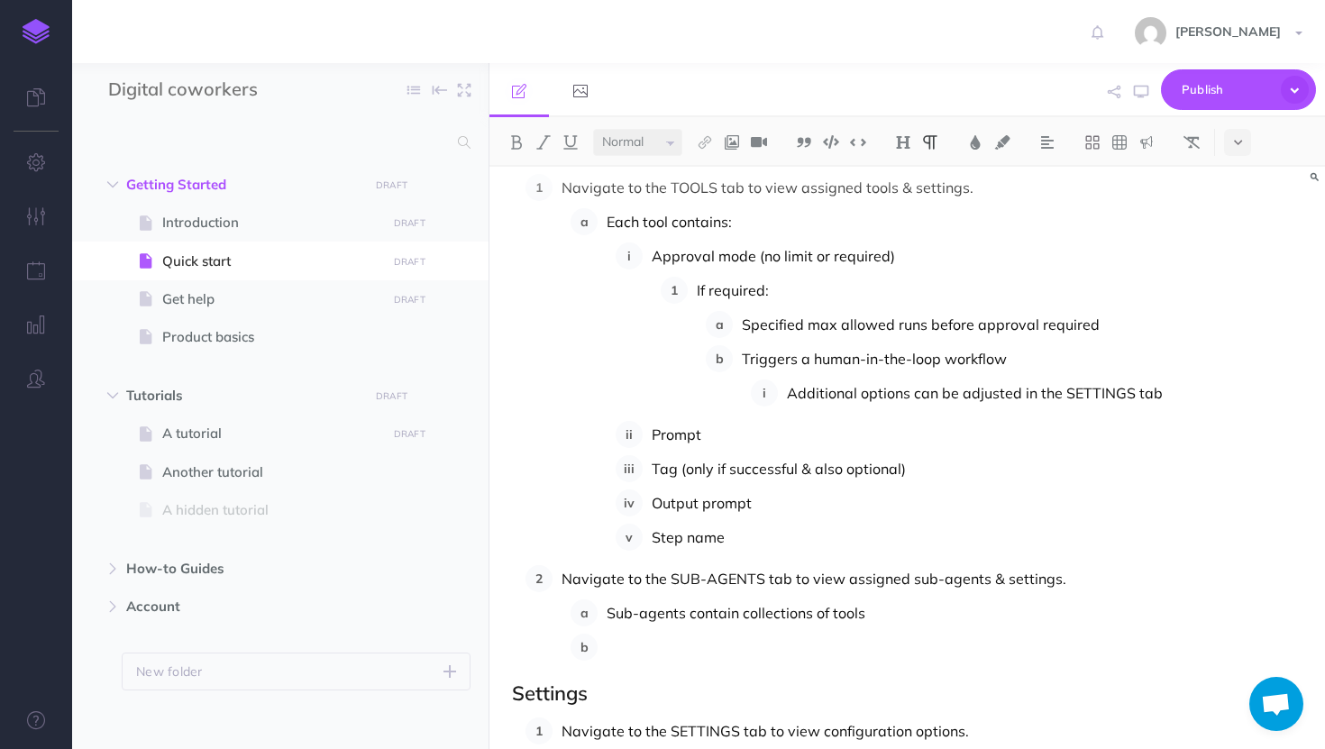
scroll to position [1019, 0]
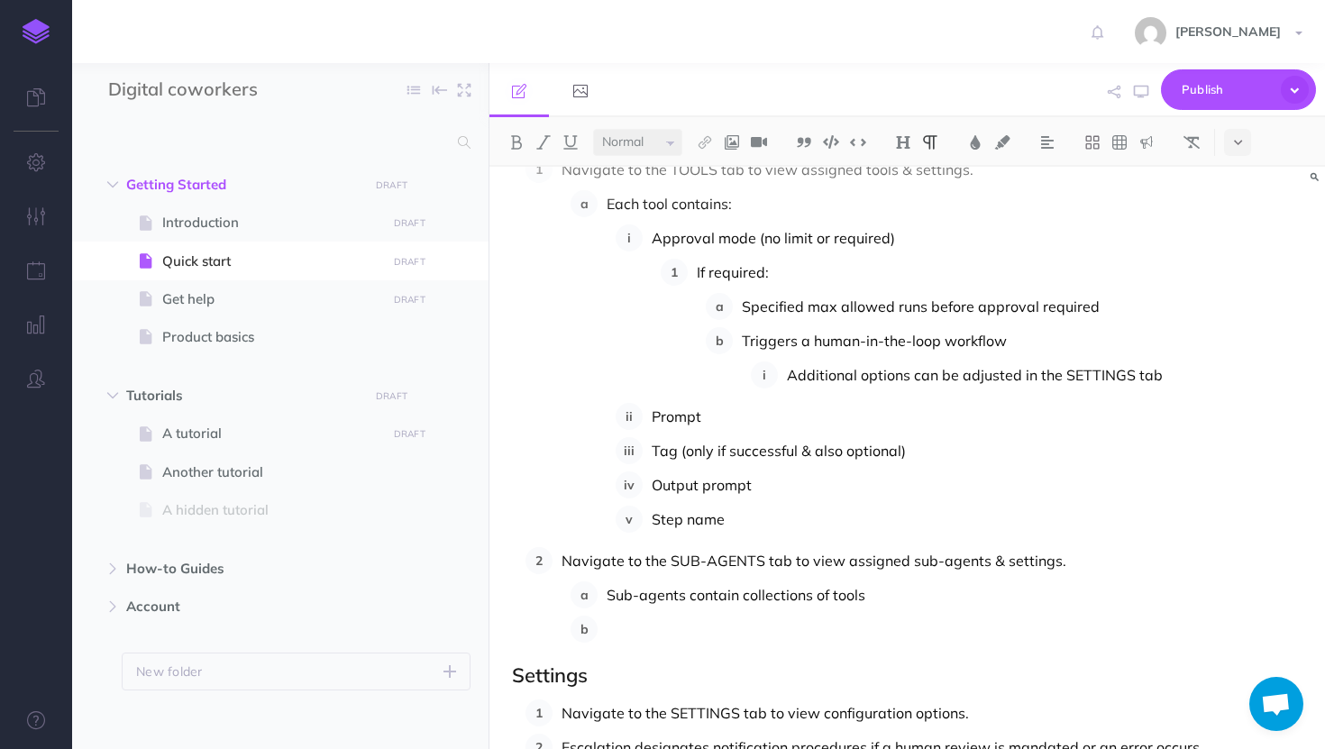
click at [640, 622] on p at bounding box center [954, 628] width 696 height 27
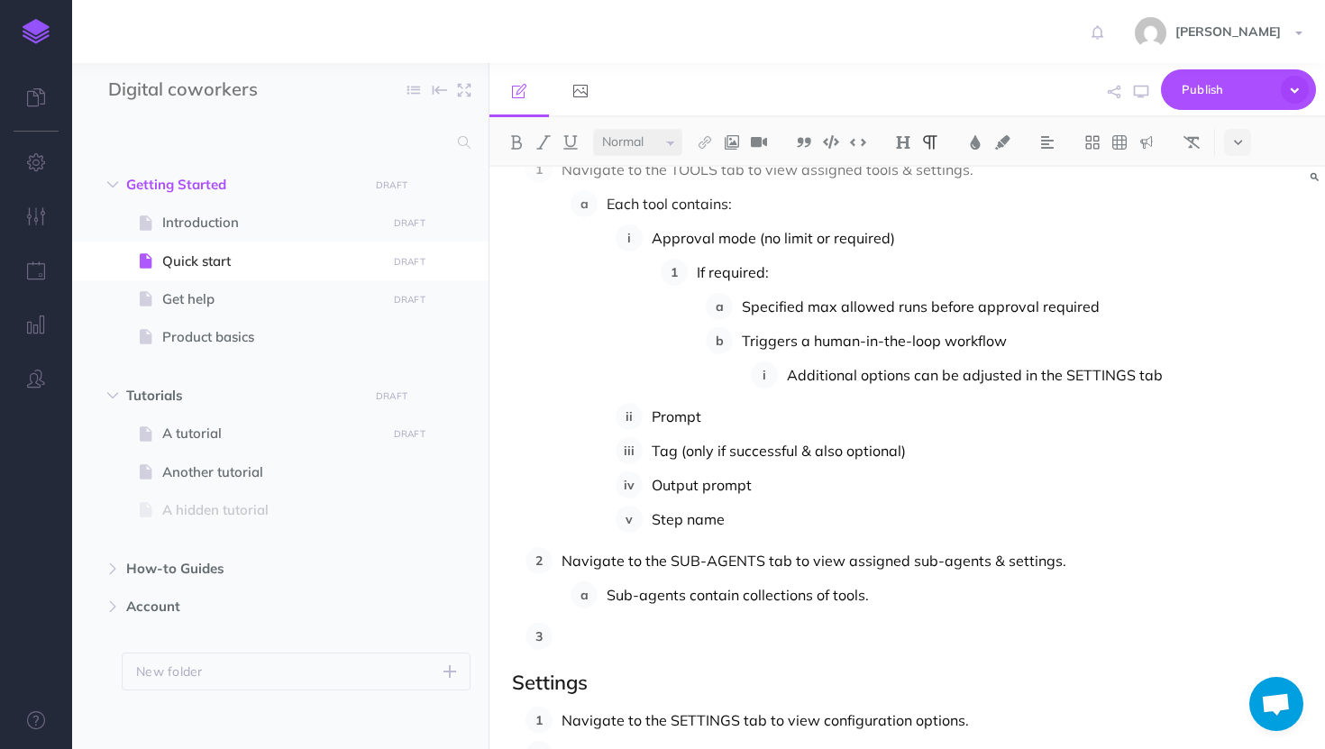
click at [760, 519] on p "Step name" at bounding box center [977, 519] width 651 height 27
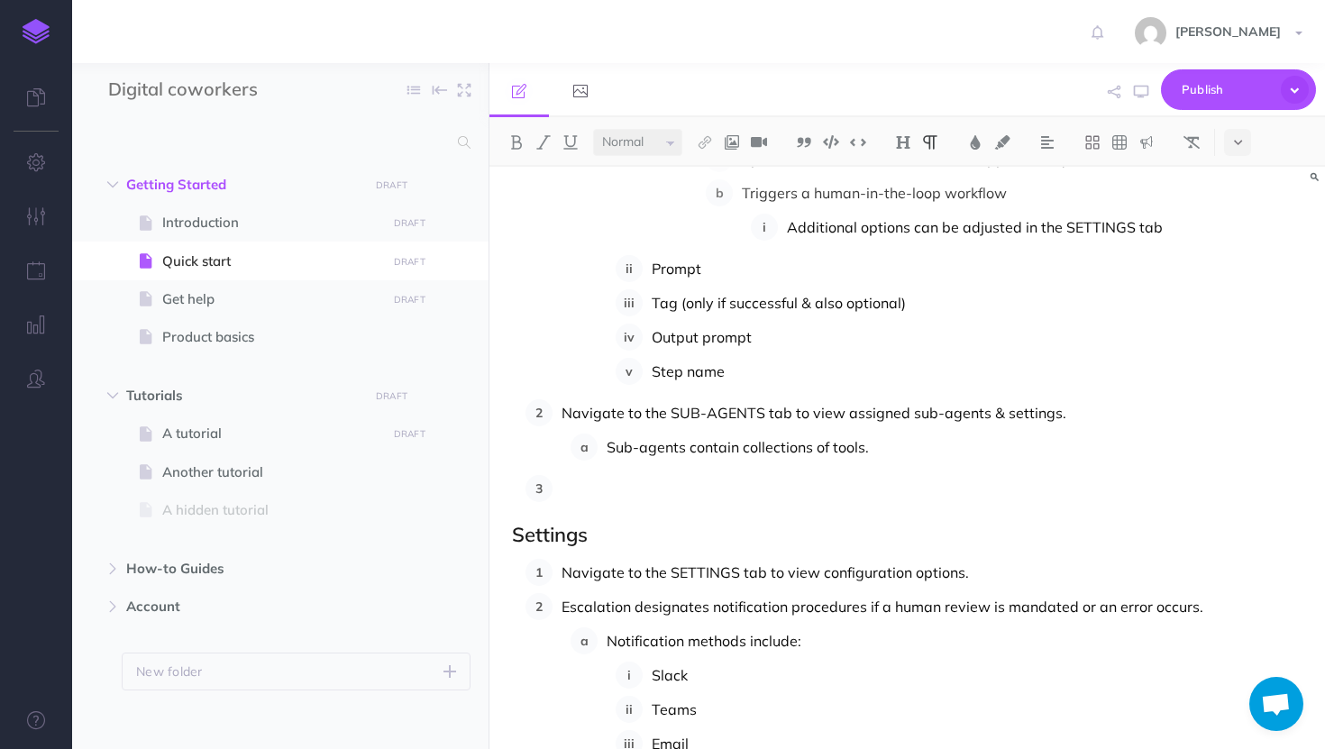
scroll to position [1173, 0]
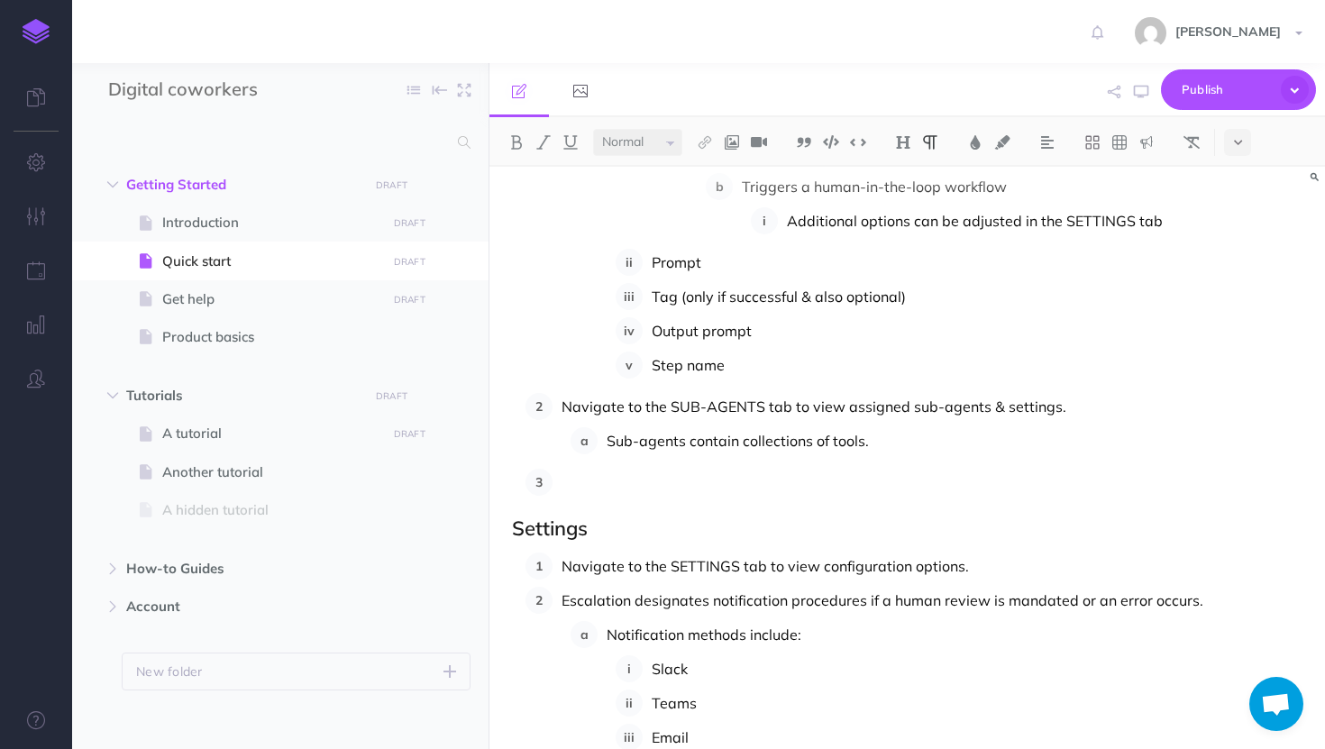
drag, startPoint x: 562, startPoint y: 482, endPoint x: 511, endPoint y: 481, distance: 51.4
drag, startPoint x: 593, startPoint y: 526, endPoint x: 488, endPoint y: 525, distance: 104.5
copy h2 "Settings"
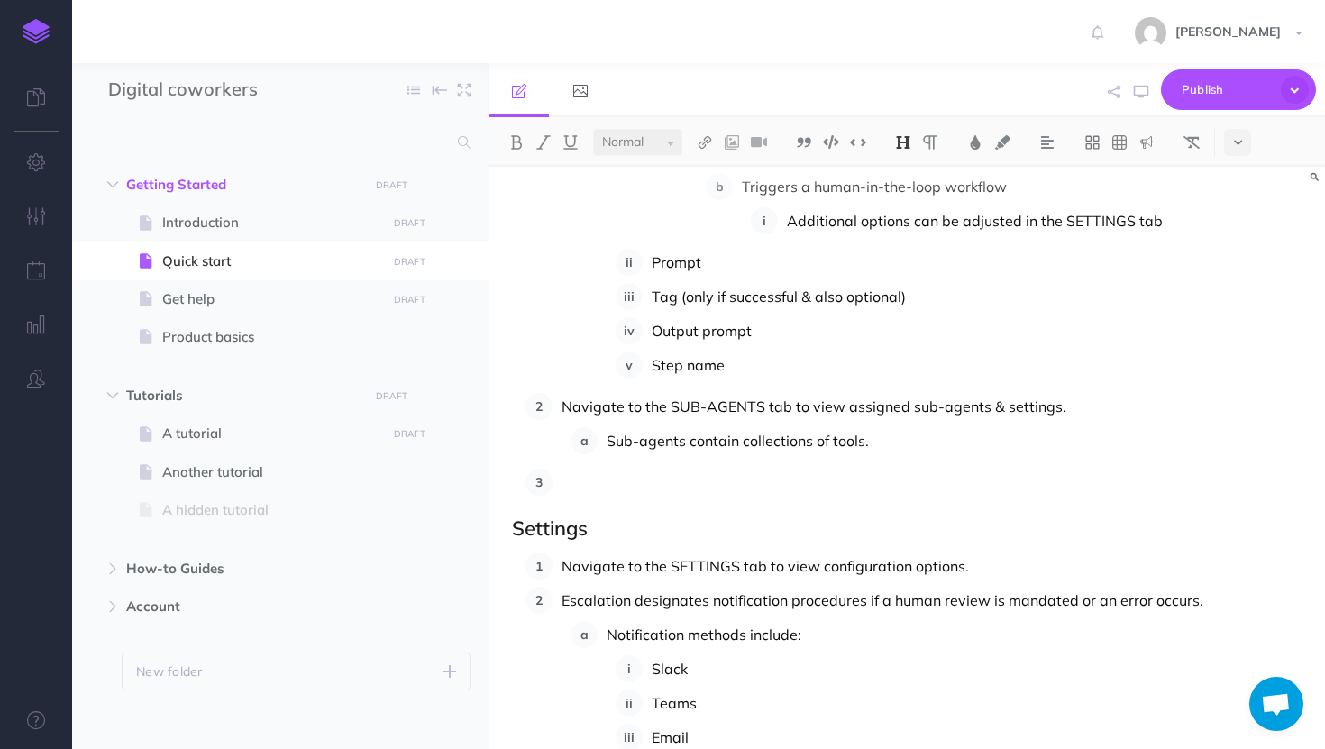
click at [564, 486] on p at bounding box center [931, 482] width 741 height 27
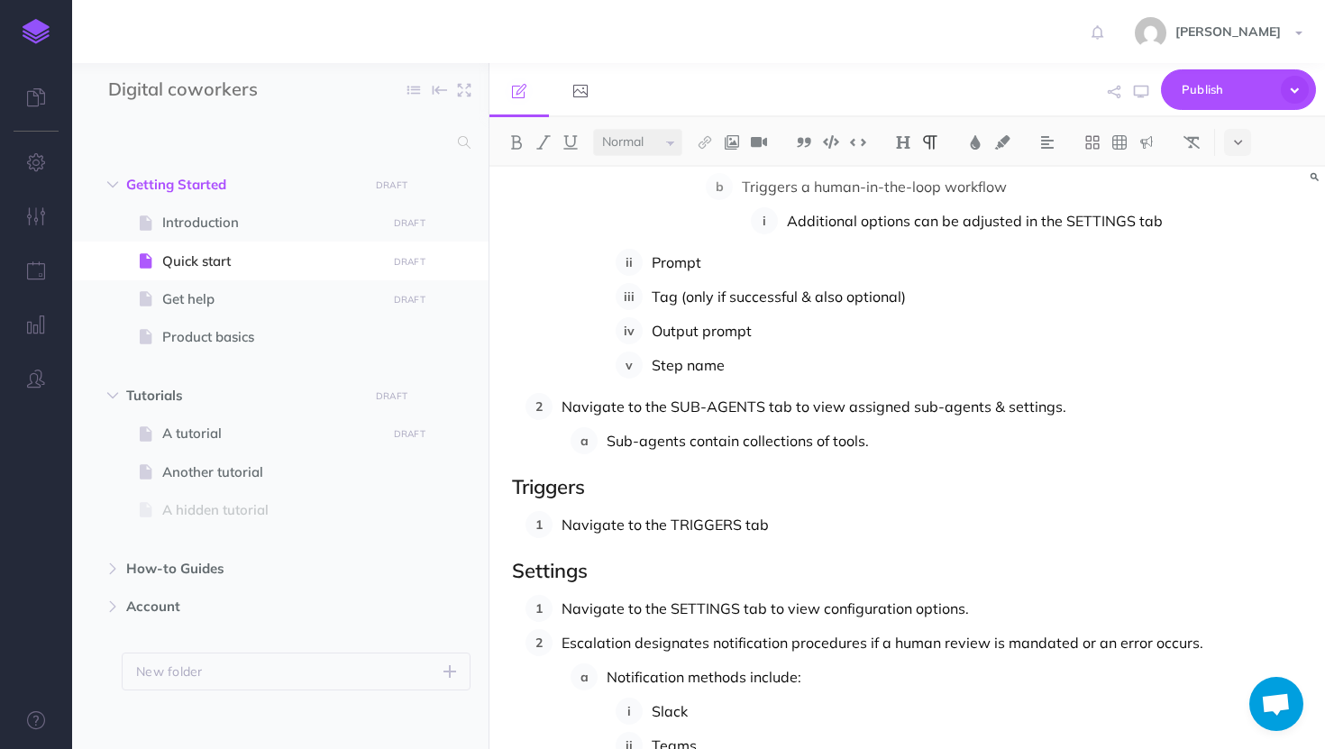
click at [673, 486] on h2 "Triggers" at bounding box center [907, 487] width 790 height 22
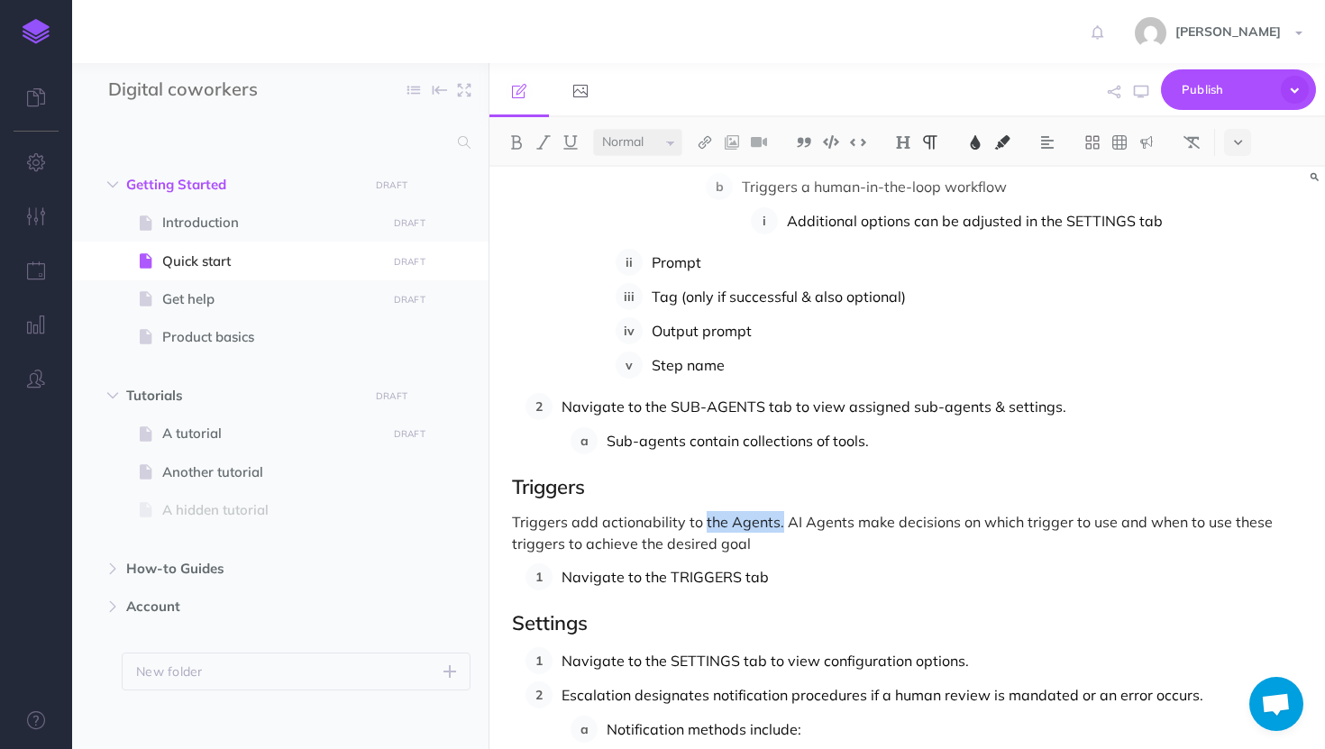
drag, startPoint x: 776, startPoint y: 524, endPoint x: 703, endPoint y: 520, distance: 73.1
click at [703, 520] on span "Triggers add actionability to the Agents. AI Agents make decisions on which tri…" at bounding box center [894, 533] width 764 height 40
click at [834, 541] on p "Triggers add actionability to digital coworkers. Digital coworkers make decisio…" at bounding box center [907, 532] width 790 height 43
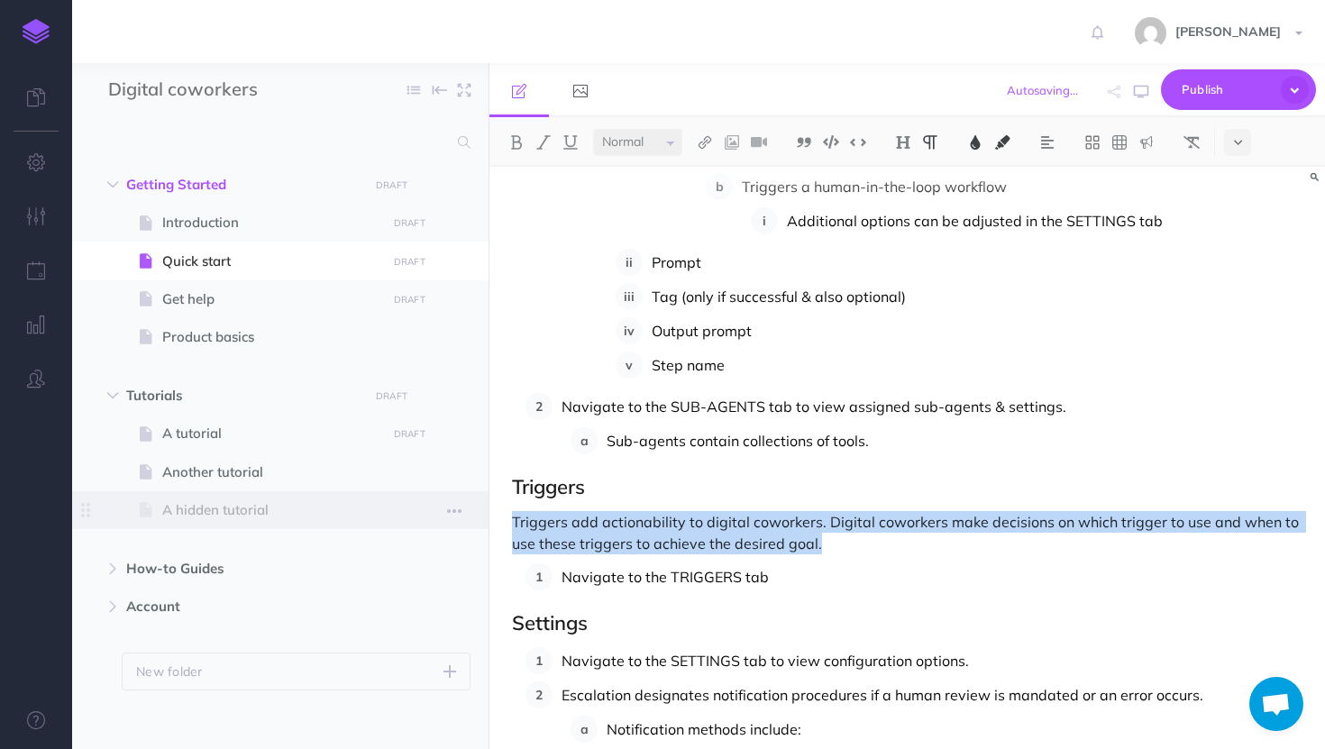
drag, startPoint x: 828, startPoint y: 542, endPoint x: 449, endPoint y: 527, distance: 379.6
click at [449, 527] on div "Digital coworkers Collapse all Expand all Expand to root folders Getting Starte…" at bounding box center [698, 406] width 1253 height 686
click at [546, 141] on img at bounding box center [543, 142] width 16 height 14
click at [808, 575] on p "Navigate to the TRIGGERS tab" at bounding box center [931, 576] width 741 height 27
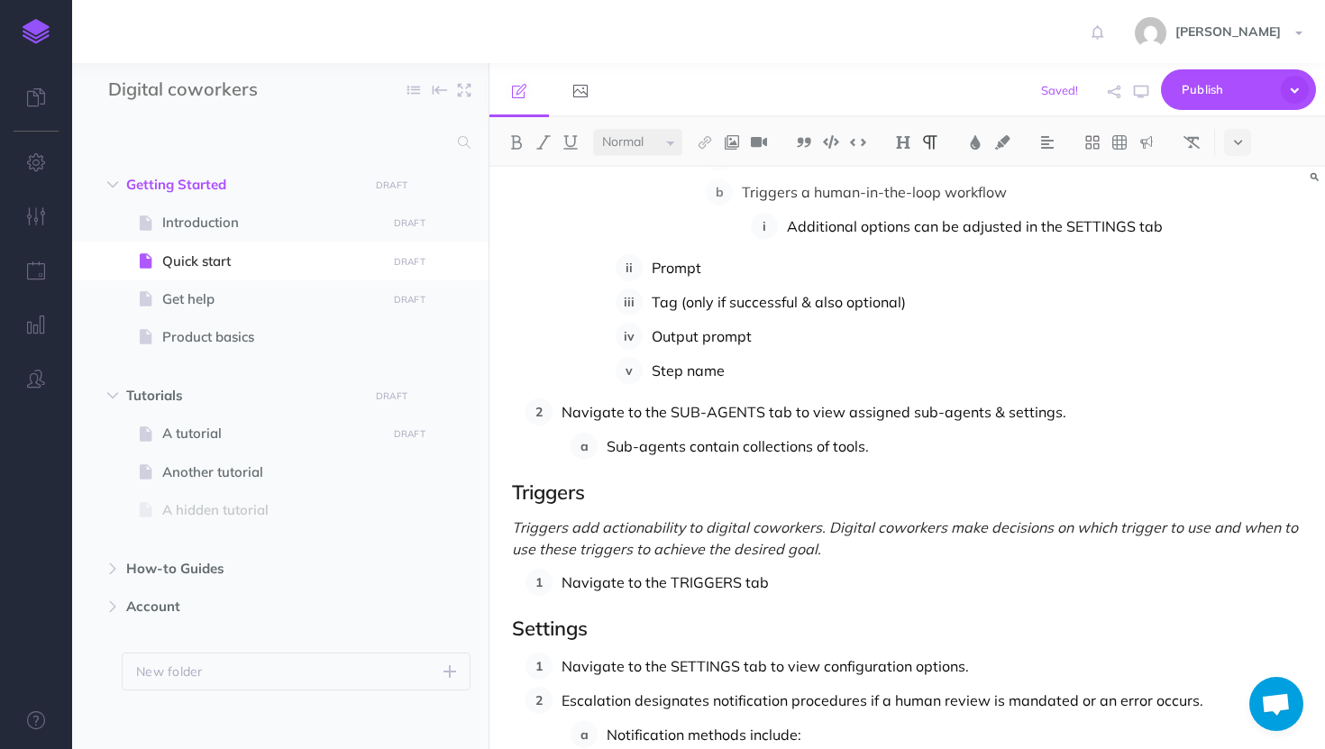
scroll to position [1165, 0]
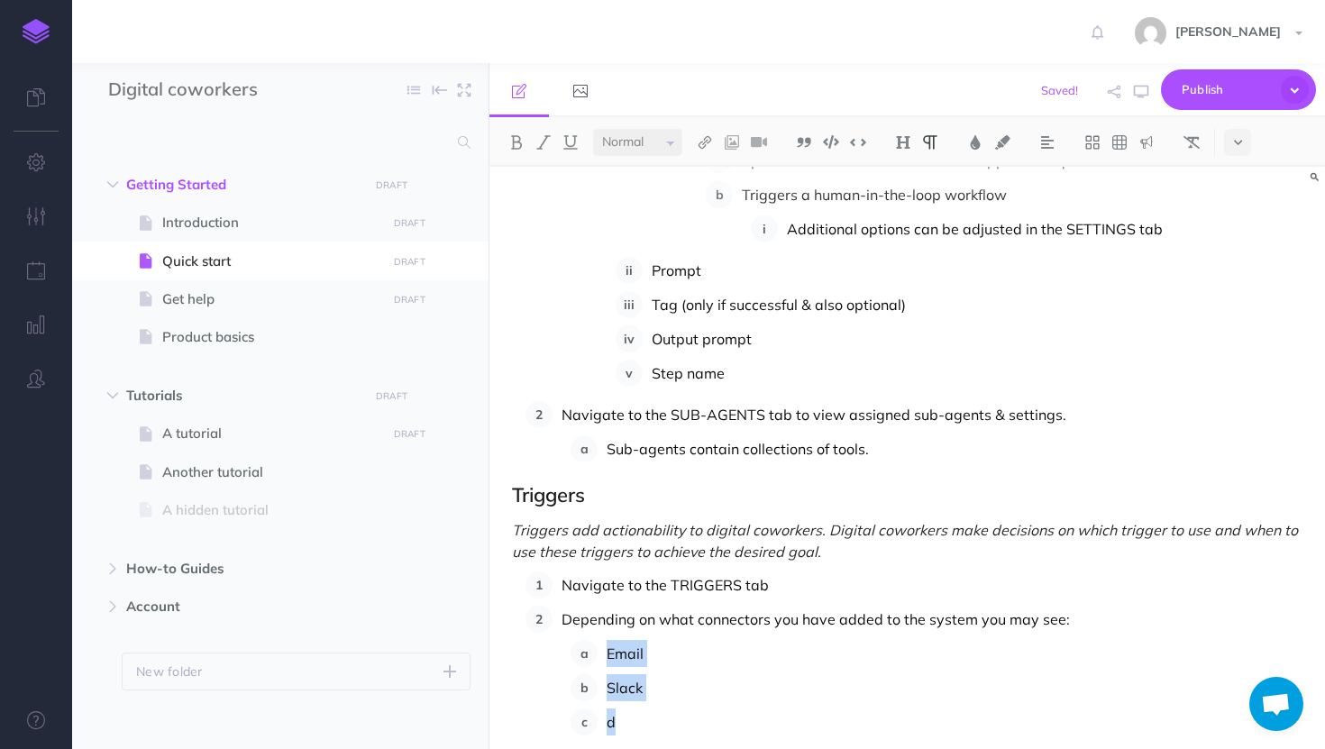
drag, startPoint x: 621, startPoint y: 727, endPoint x: 542, endPoint y: 659, distance: 104.1
click at [542, 659] on ol "Navigate to the TRIGGERS tab Depending on what connectors you have added to the…" at bounding box center [913, 653] width 777 height 164
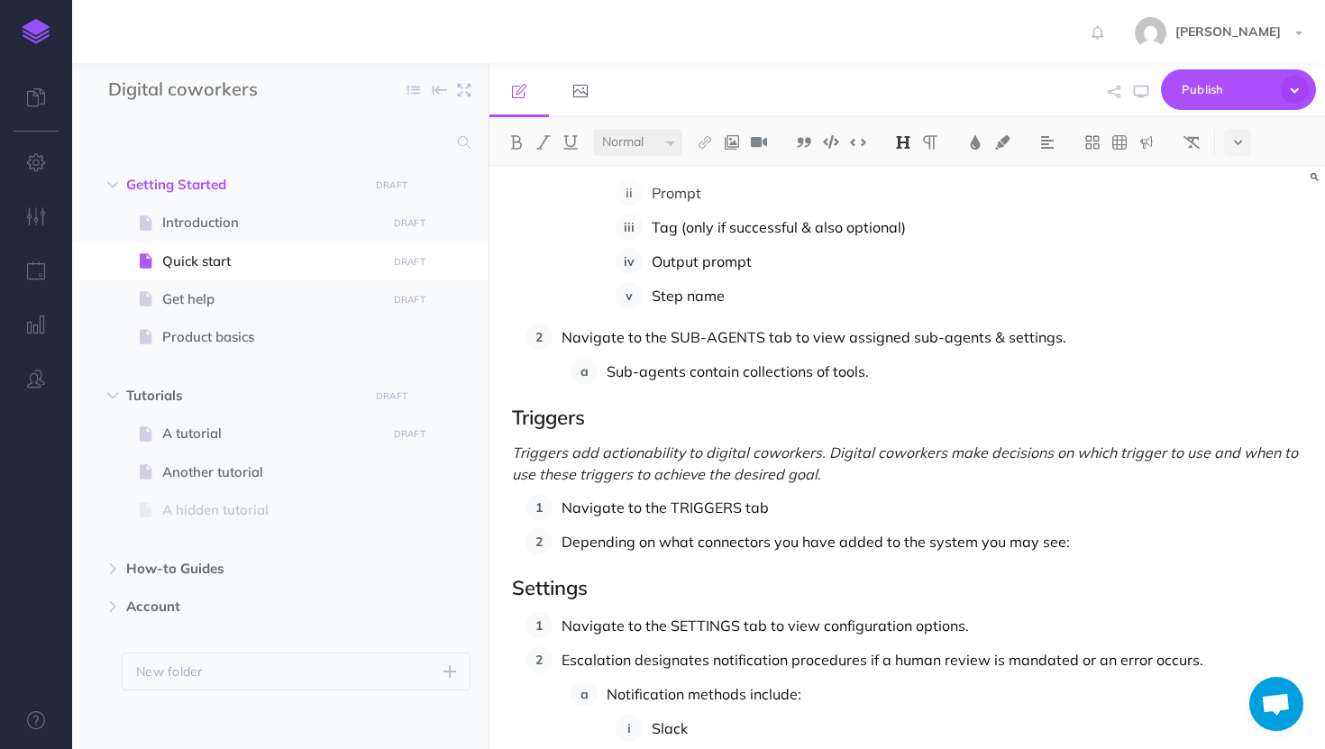
scroll to position [1244, 0]
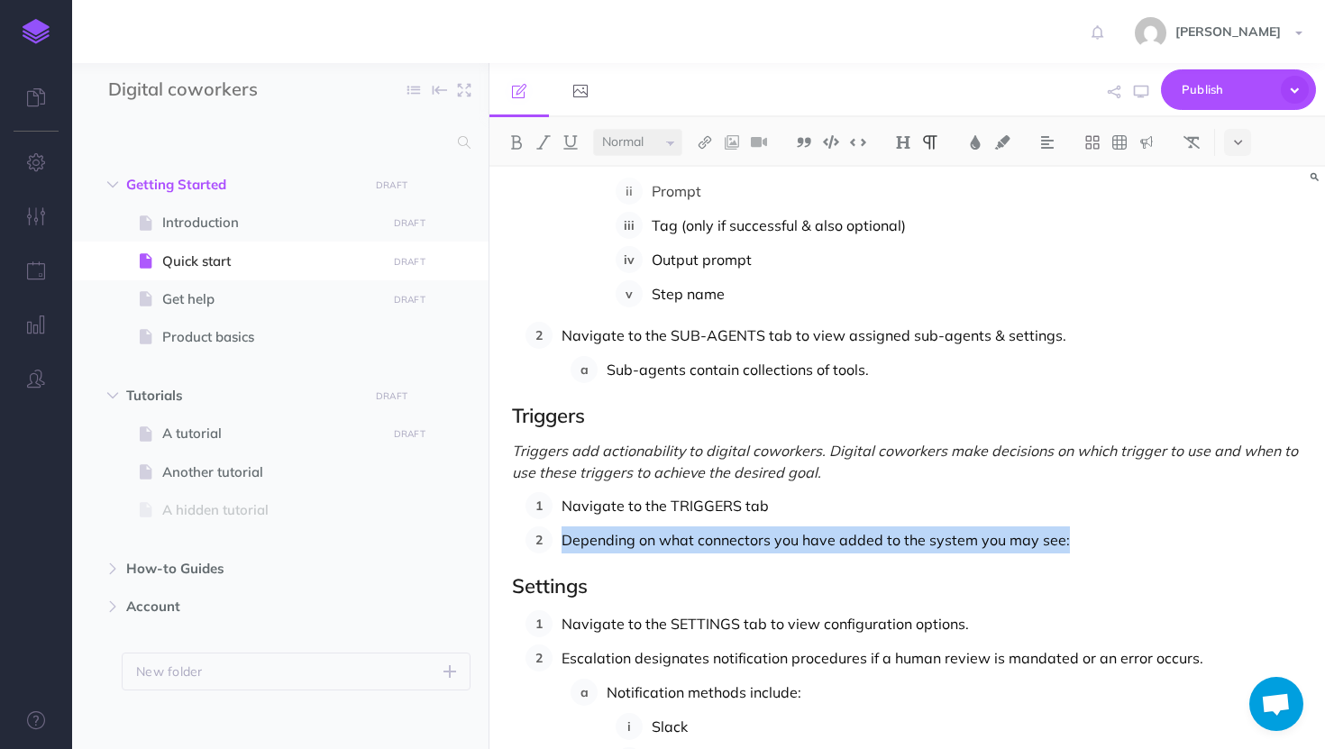
drag, startPoint x: 1074, startPoint y: 550, endPoint x: 565, endPoint y: 550, distance: 509.1
click at [565, 550] on p "Depending on what connectors you have added to the system you may see:" at bounding box center [931, 539] width 741 height 27
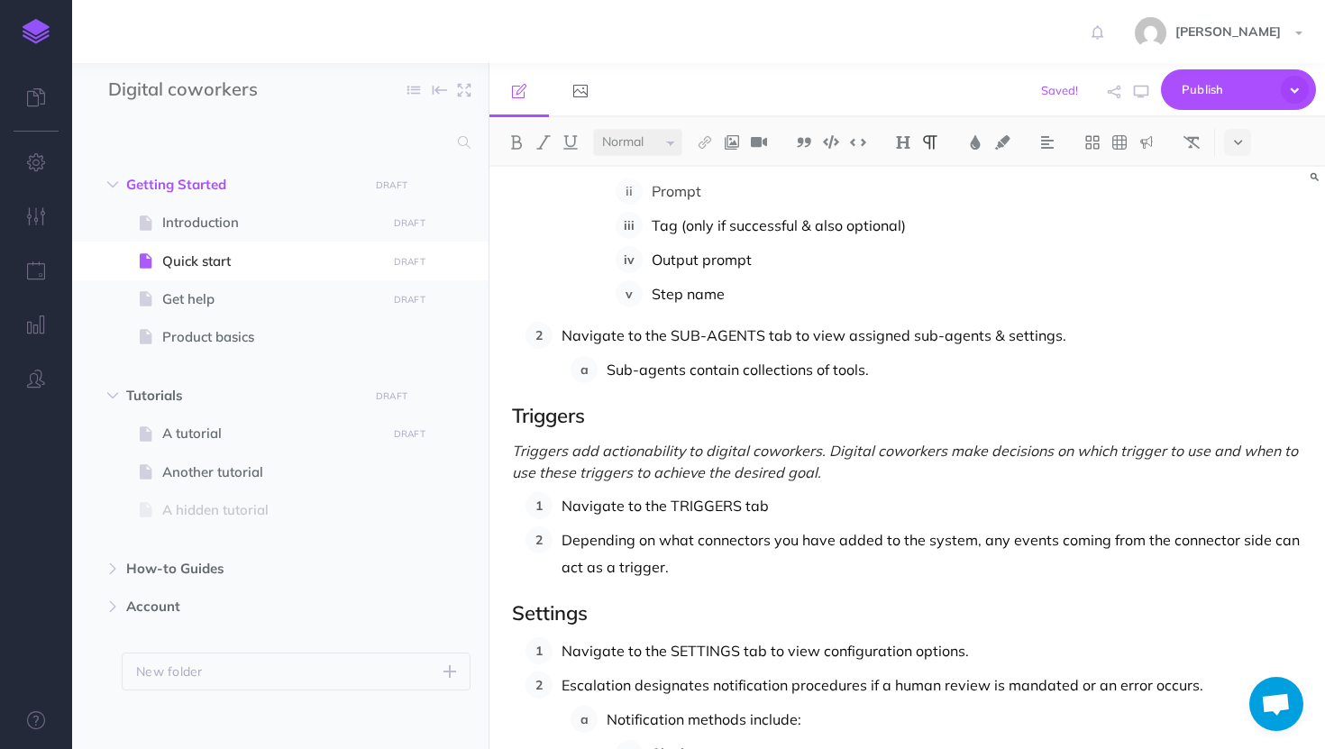
click at [782, 509] on p "Navigate to the TRIGGERS tab" at bounding box center [931, 505] width 741 height 27
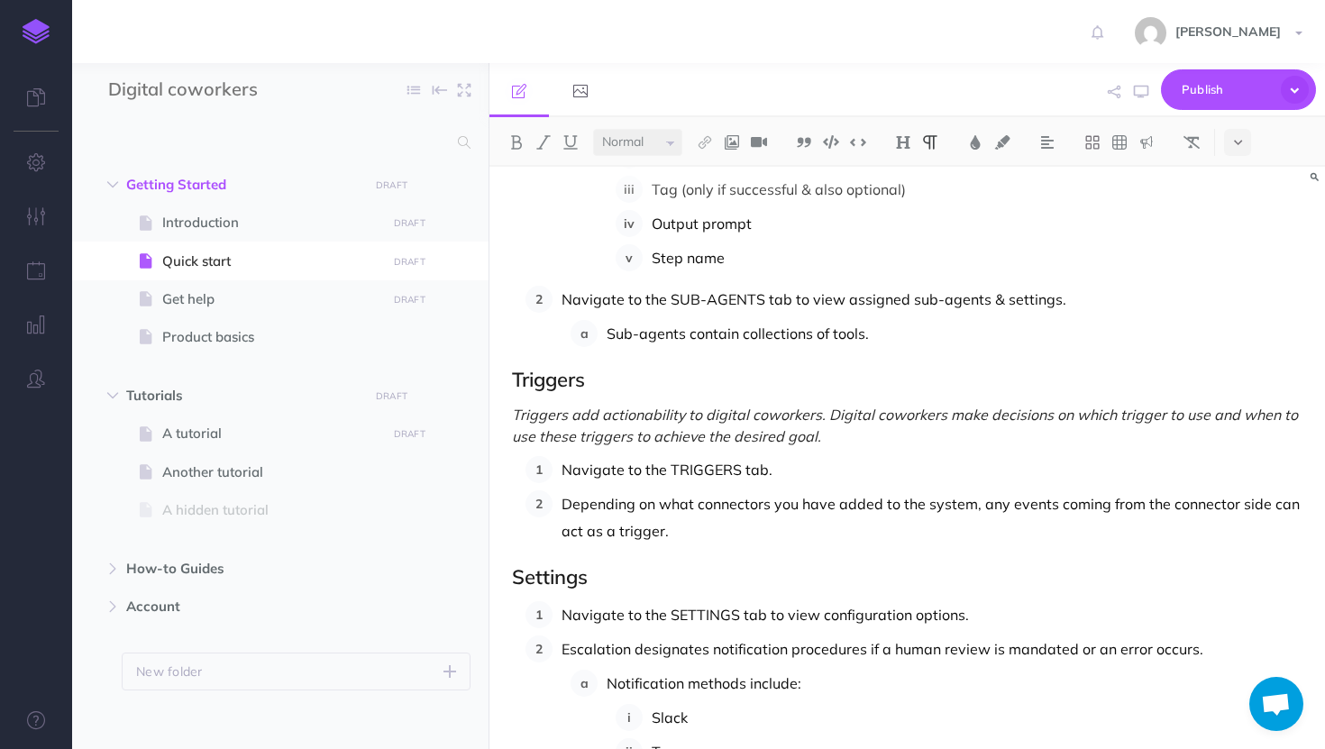
scroll to position [1410, 0]
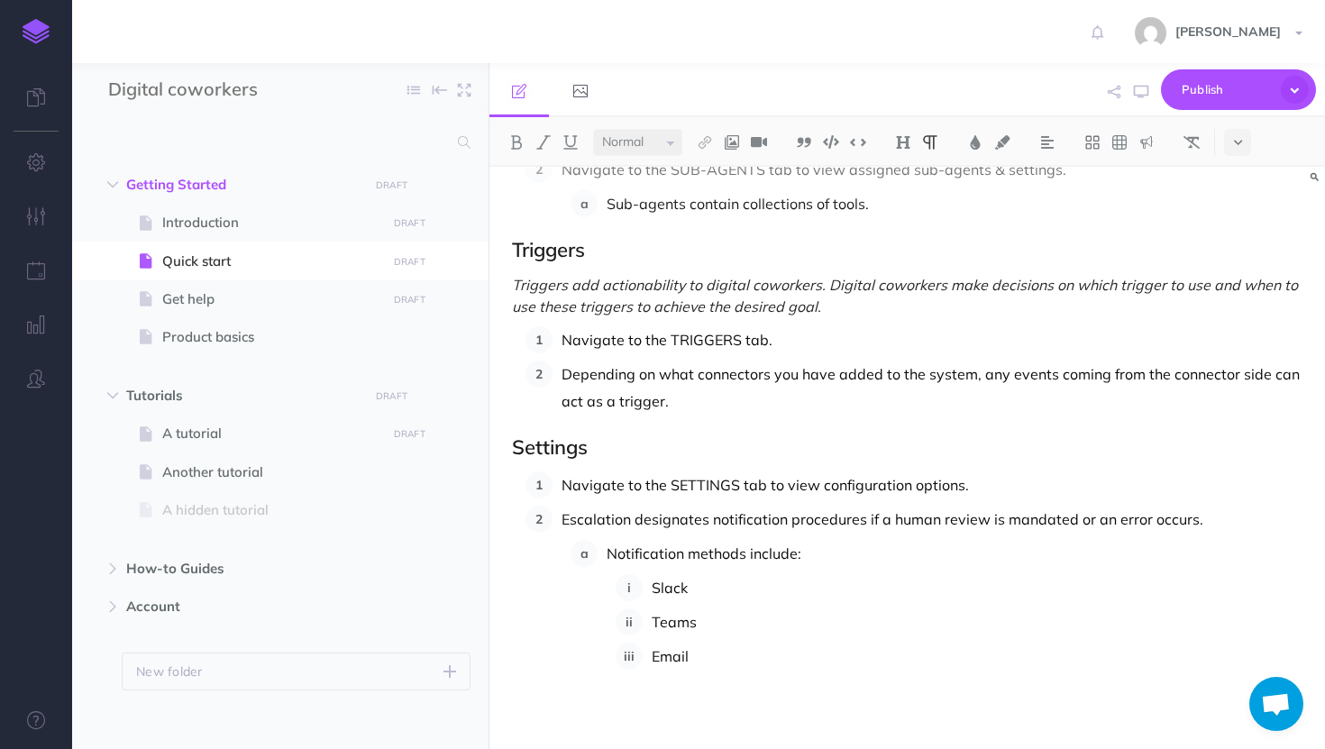
drag, startPoint x: 607, startPoint y: 451, endPoint x: 479, endPoint y: 451, distance: 128.0
click at [479, 451] on div "Digital coworkers Collapse all Expand all Expand to root folders Getting Starte…" at bounding box center [698, 406] width 1253 height 686
copy h2 "Settings"
click at [552, 691] on p at bounding box center [907, 702] width 790 height 22
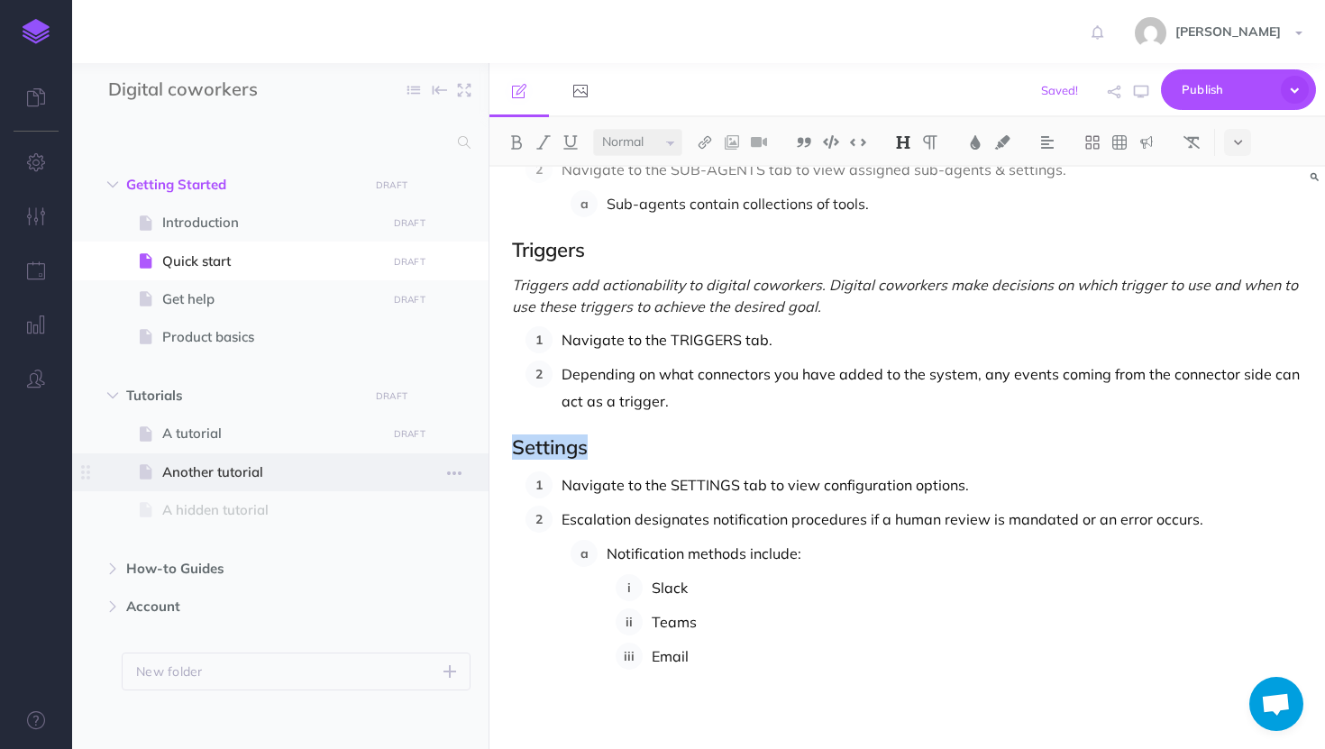
drag, startPoint x: 595, startPoint y: 452, endPoint x: 467, endPoint y: 453, distance: 128.0
click at [467, 453] on div "Digital coworkers Collapse all Expand all Expand to root folders Getting Starte…" at bounding box center [698, 406] width 1253 height 686
copy h2 "Settings"
click at [517, 697] on p at bounding box center [907, 702] width 790 height 22
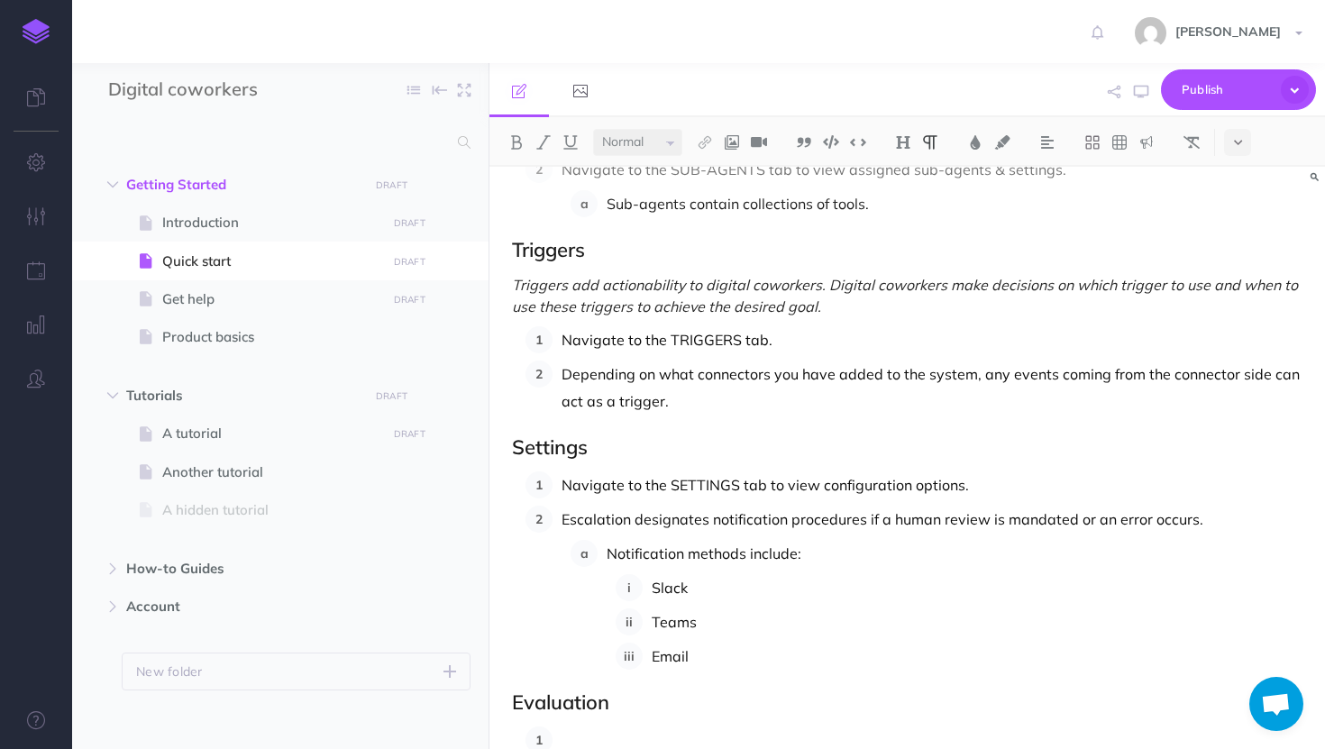
scroll to position [1494, 0]
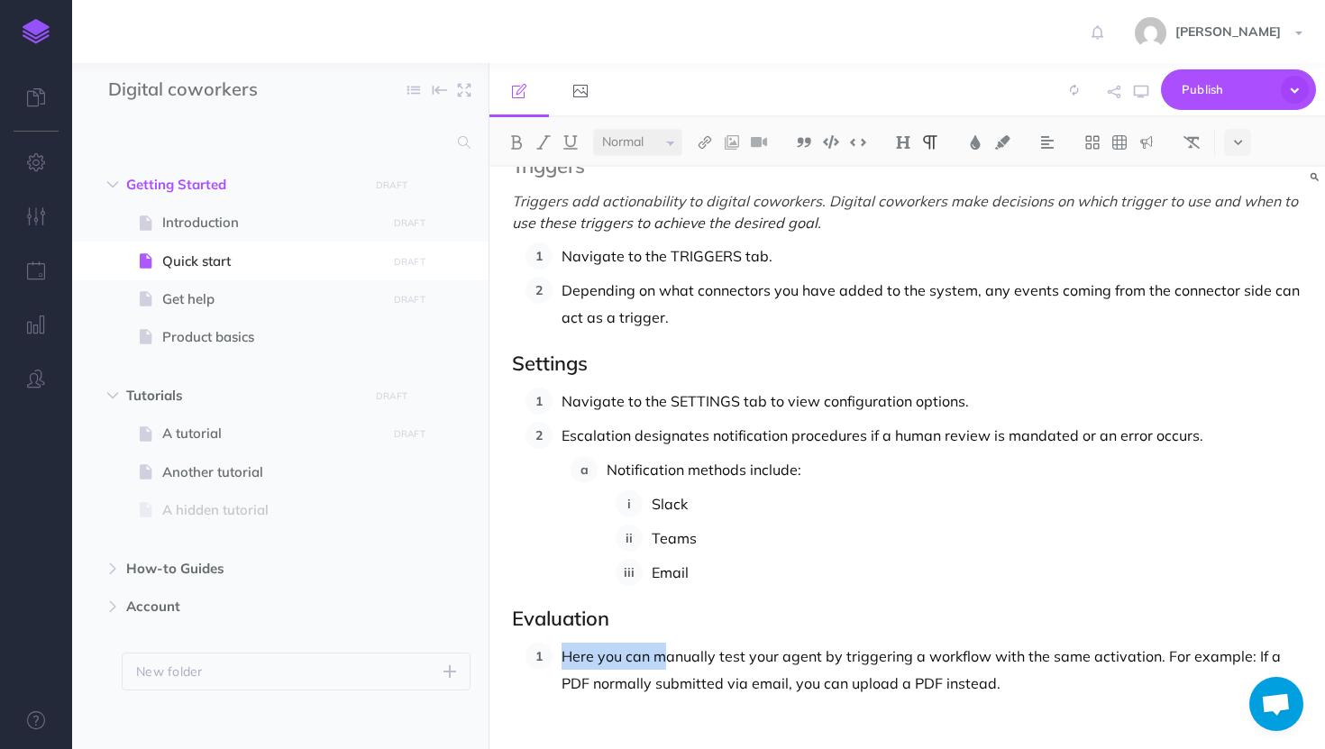
drag, startPoint x: 664, startPoint y: 656, endPoint x: 558, endPoint y: 654, distance: 106.3
click at [558, 654] on li "Here you can manually test your agent by triggering a workflow with the same ac…" at bounding box center [927, 669] width 750 height 54
click at [1070, 655] on p "Manually test your agent by triggering a workflow with the same activation. For…" at bounding box center [931, 669] width 741 height 54
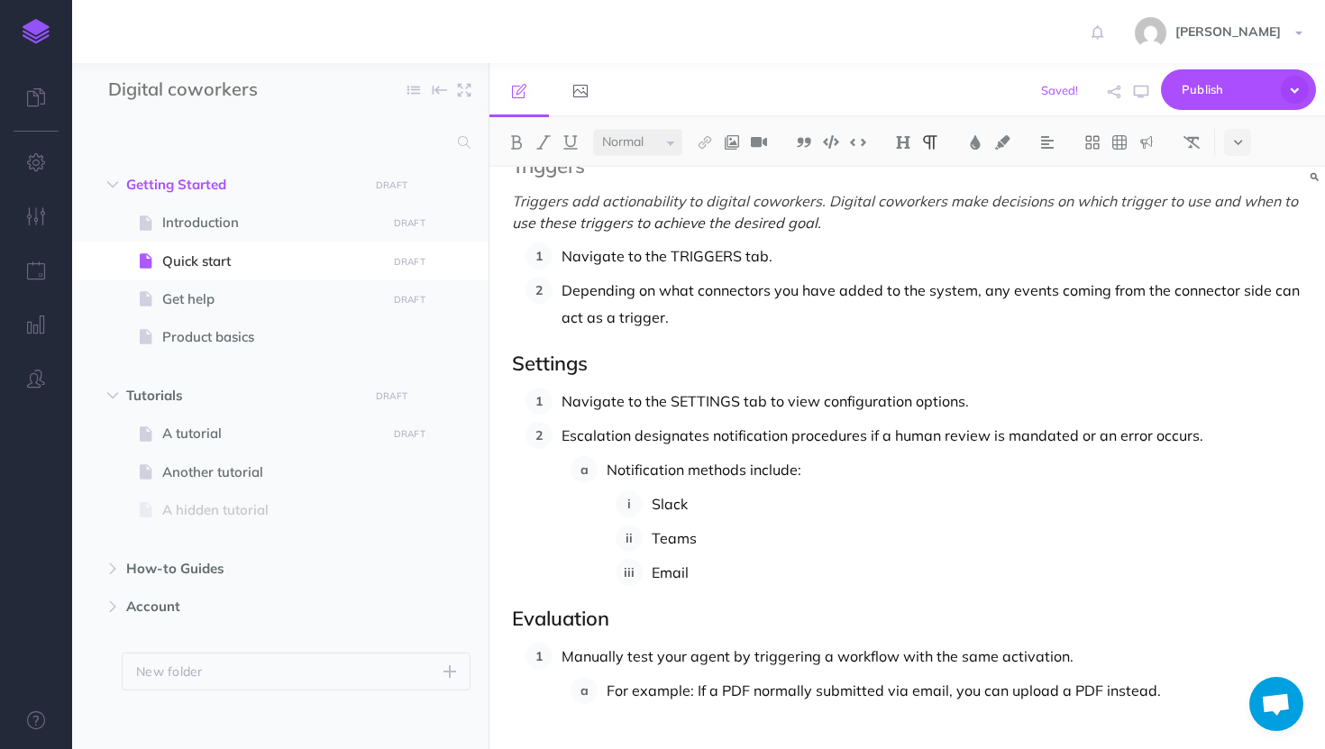
click at [1162, 695] on p "For example: If a PDF normally submitted via email, you can upload a PDF instea…" at bounding box center [954, 690] width 696 height 27
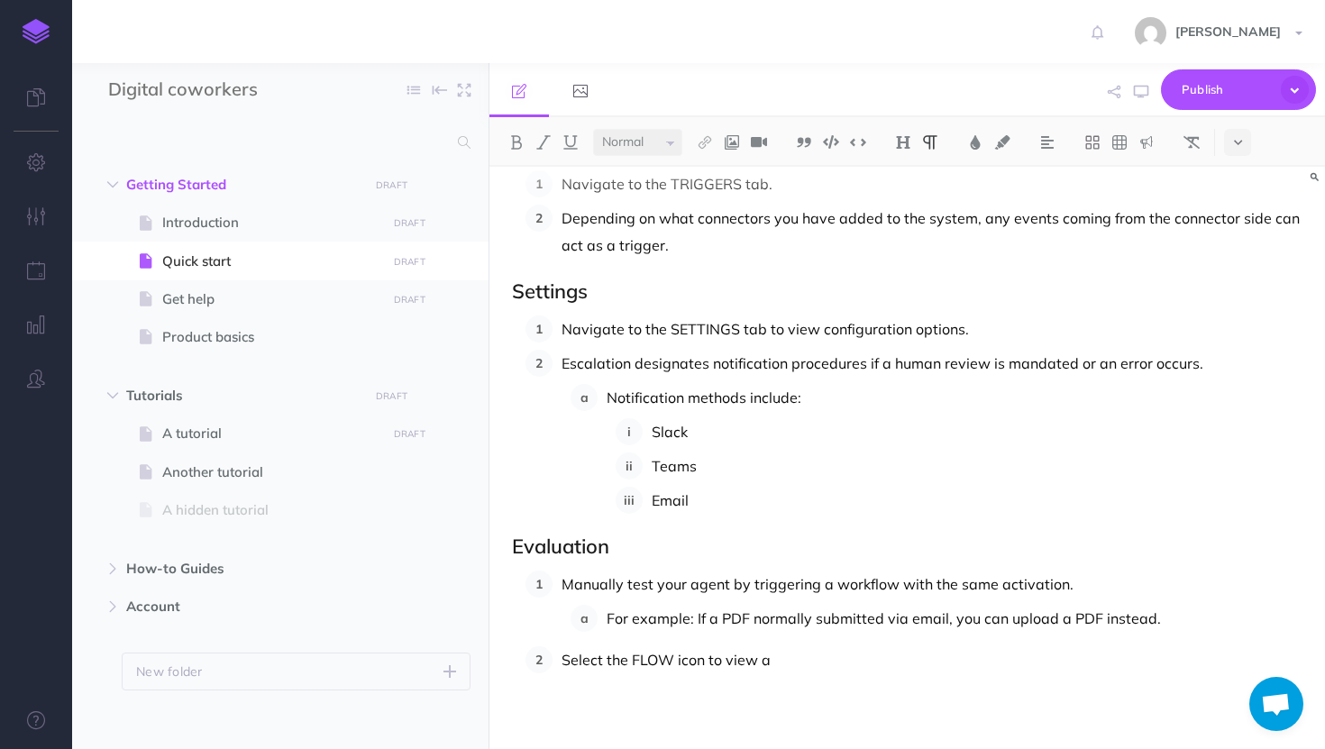
scroll to position [1570, 0]
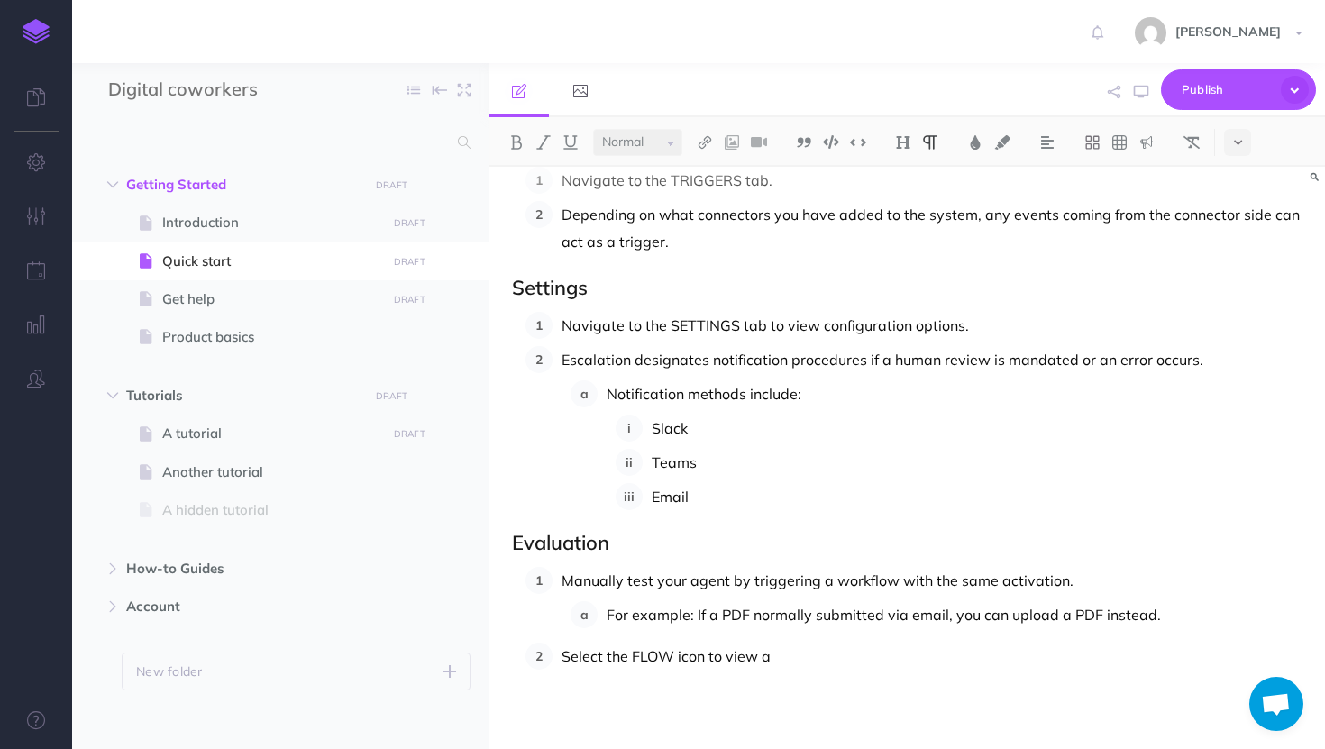
drag, startPoint x: 782, startPoint y: 659, endPoint x: 726, endPoint y: 656, distance: 55.9
click at [726, 656] on p "Select the FLOW icon to view a" at bounding box center [931, 655] width 741 height 27
drag, startPoint x: 870, startPoint y: 655, endPoint x: 711, endPoint y: 650, distance: 158.7
click at [711, 650] on p "Select the FLOW icon to Select the flow icon to see your process in progress an…" at bounding box center [931, 655] width 741 height 27
click at [1114, 658] on p "Select the FLOW icon to see your process in progress and resolve any problems." at bounding box center [931, 655] width 741 height 27
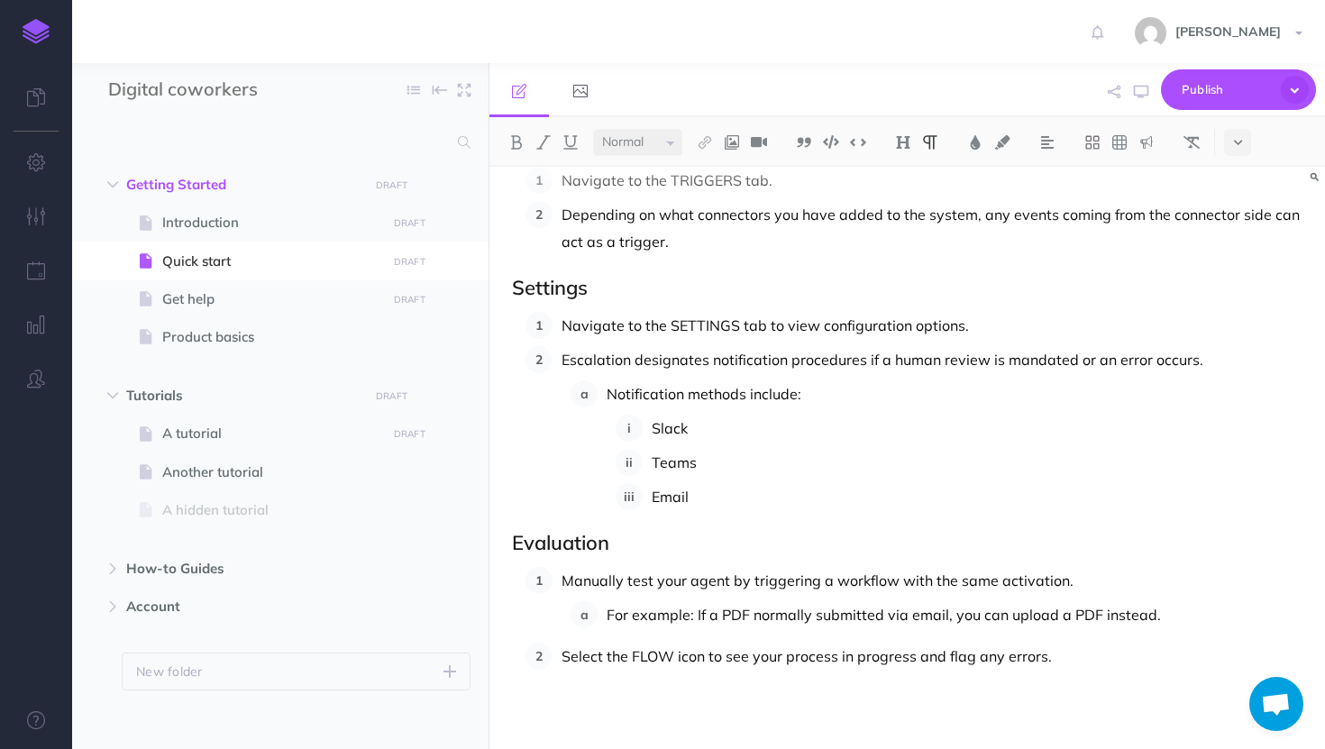
click at [1053, 653] on p "Select the FLOW icon to see your process in progress and flag any errors." at bounding box center [931, 655] width 741 height 27
click at [726, 582] on p "Manually test your agent by triggering a workflow with the same activation." at bounding box center [931, 580] width 741 height 27
click at [761, 496] on p "Email" at bounding box center [977, 496] width 651 height 27
click at [771, 577] on p "Manually test your agent at anytime by triggering a workflow with the same acti…" at bounding box center [931, 580] width 741 height 27
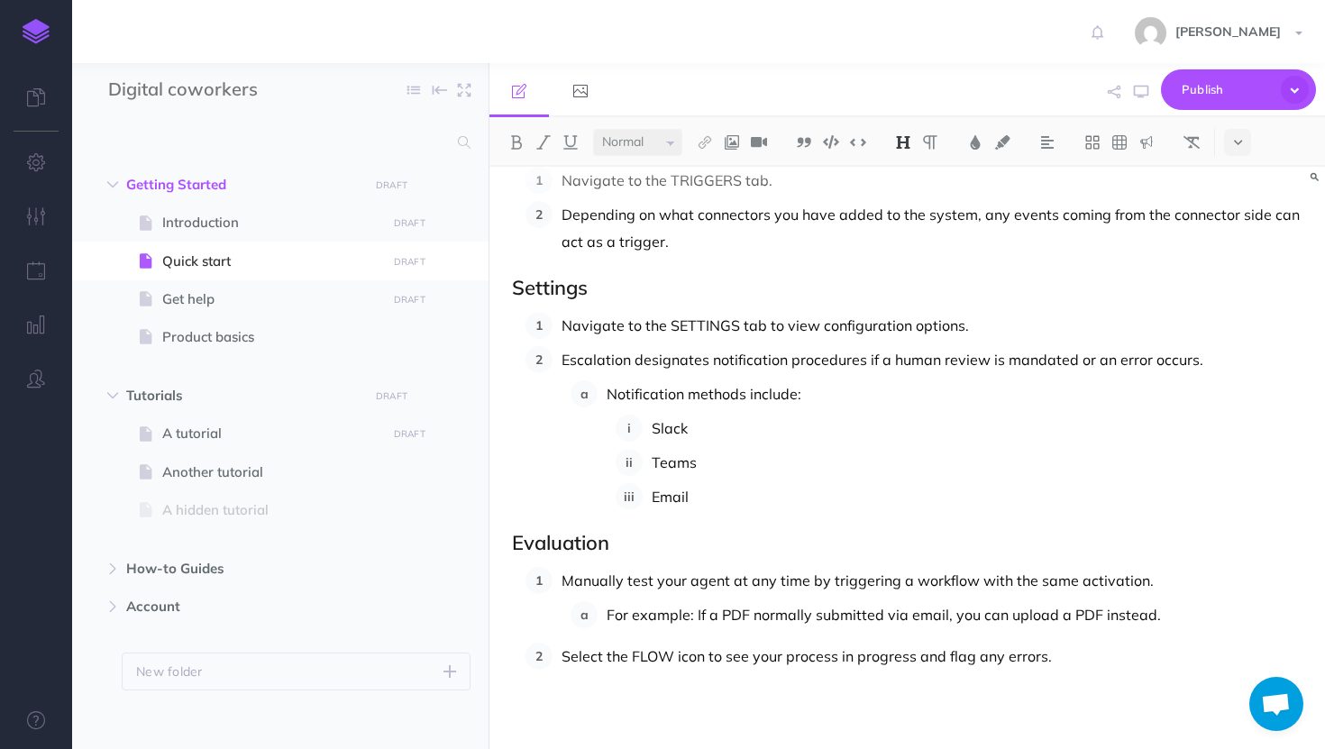
click at [629, 542] on h2 "Evaluation" at bounding box center [907, 543] width 790 height 22
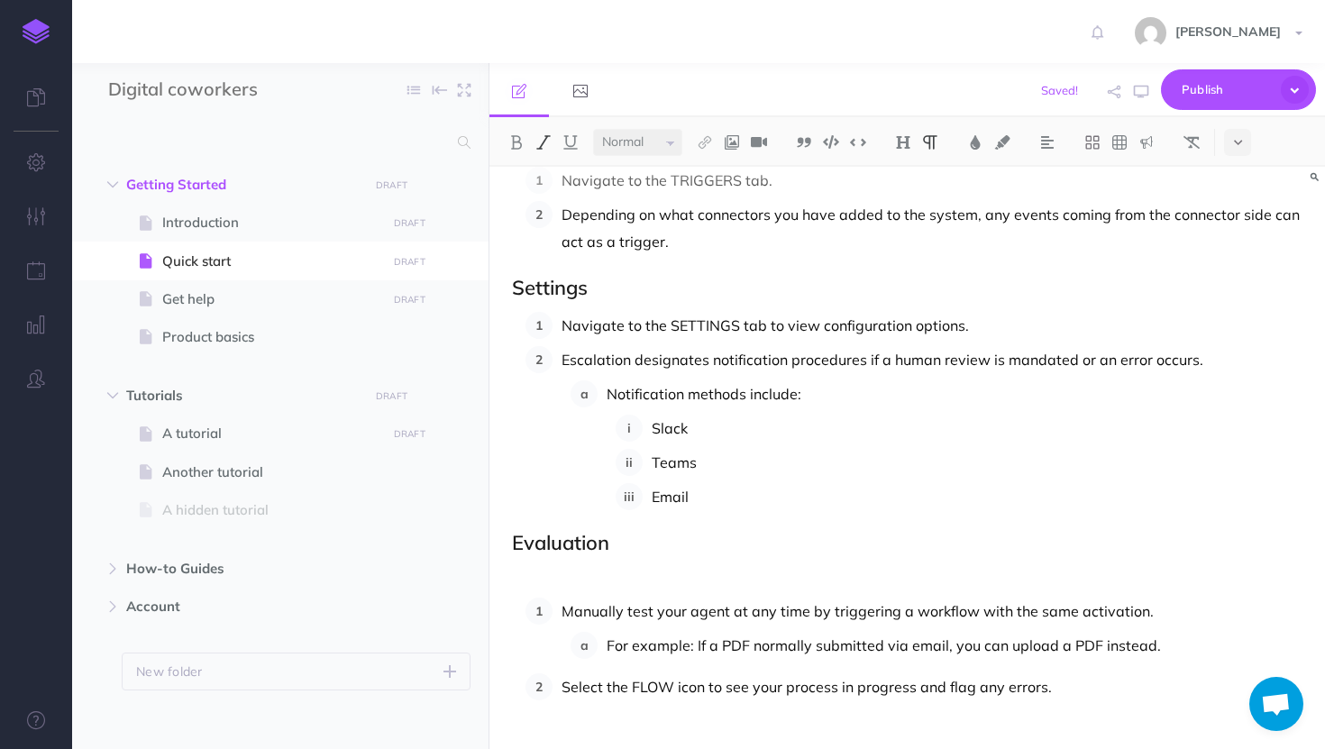
click at [538, 148] on img at bounding box center [543, 142] width 16 height 14
click at [651, 573] on em "Here we can debug as we are developing, we" at bounding box center [665, 578] width 307 height 18
click at [603, 572] on em "Here we can debug as we are developing, we" at bounding box center [665, 578] width 307 height 18
click at [879, 582] on p "Here we can test & debug as we are developing, we" at bounding box center [907, 578] width 790 height 22
click at [1144, 694] on p "Select the FLOW icon to see your process in progress and flag any errors." at bounding box center [931, 686] width 741 height 27
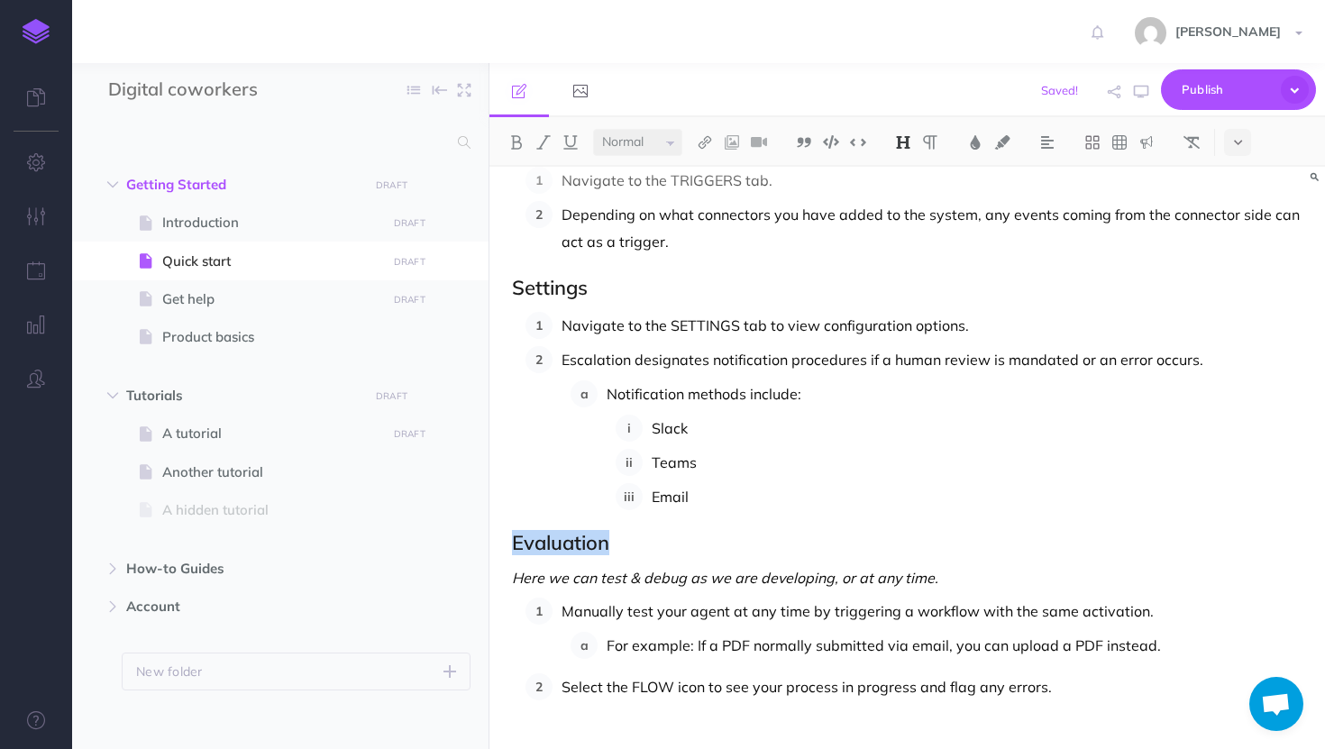
drag, startPoint x: 661, startPoint y: 542, endPoint x: 465, endPoint y: 542, distance: 195.5
click at [465, 542] on div "Digital coworkers Collapse all Expand all Expand to root folders Getting Starte…" at bounding box center [698, 406] width 1253 height 686
copy h2 "Evaluation"
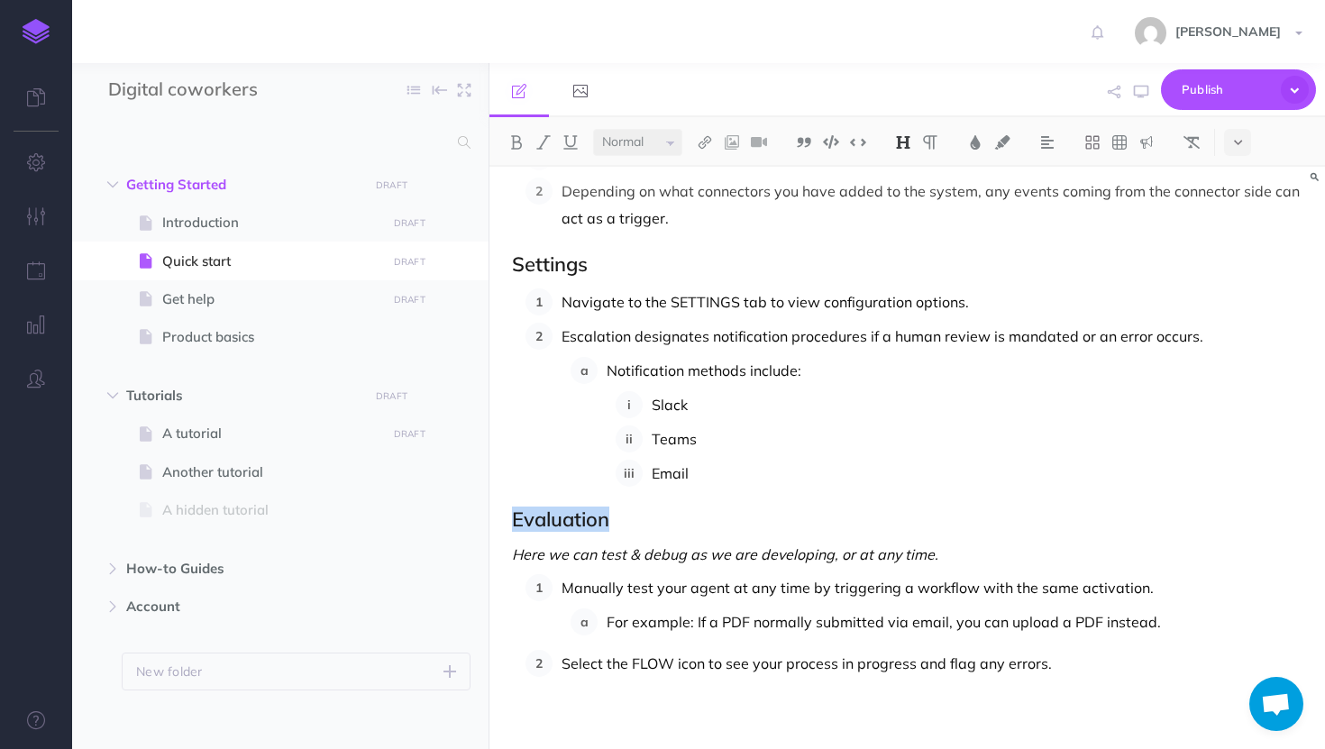
scroll to position [1631, 0]
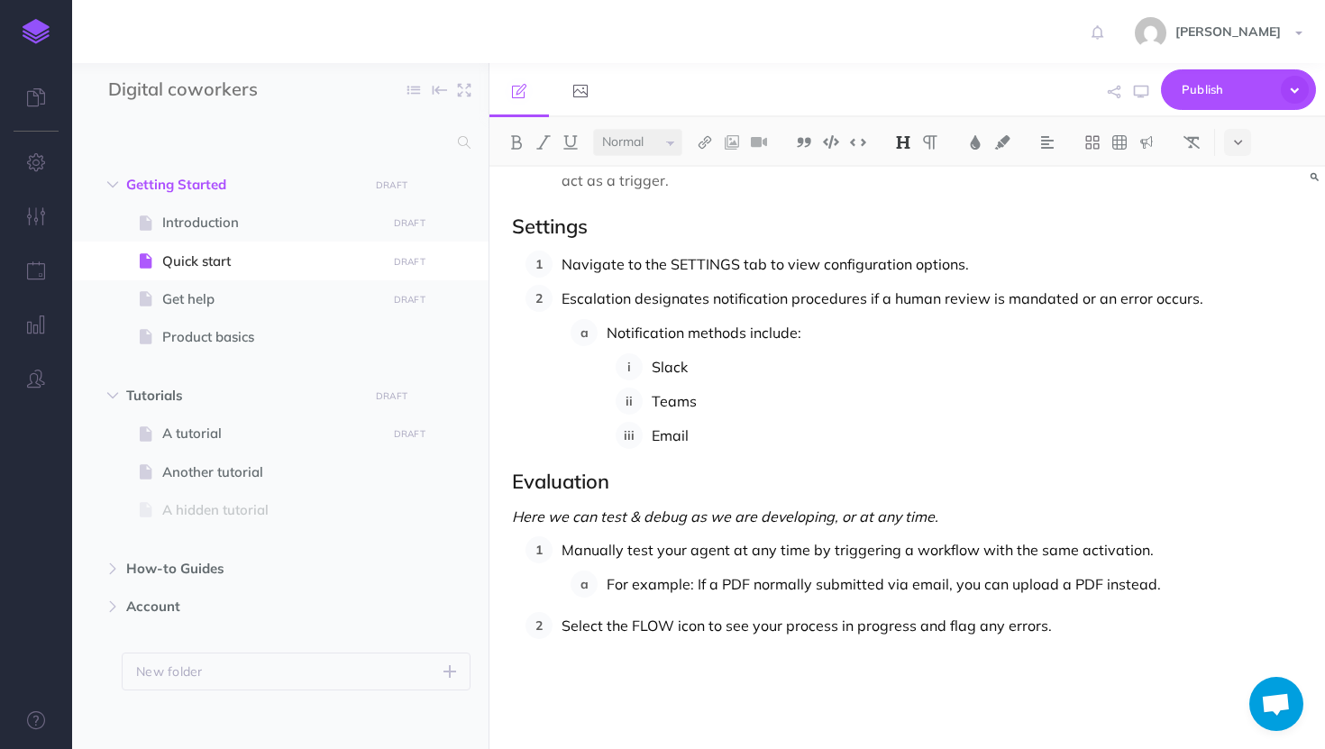
click at [579, 675] on p at bounding box center [907, 672] width 790 height 22
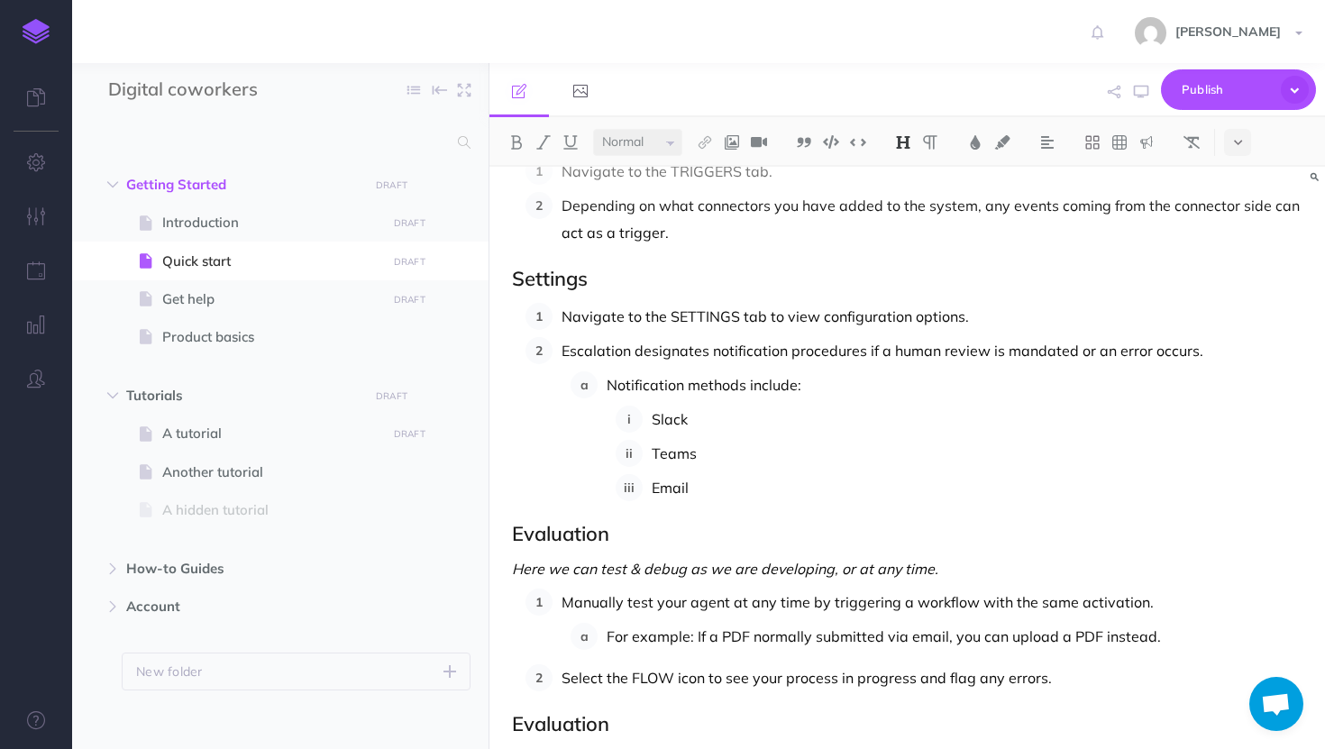
scroll to position [1636, 0]
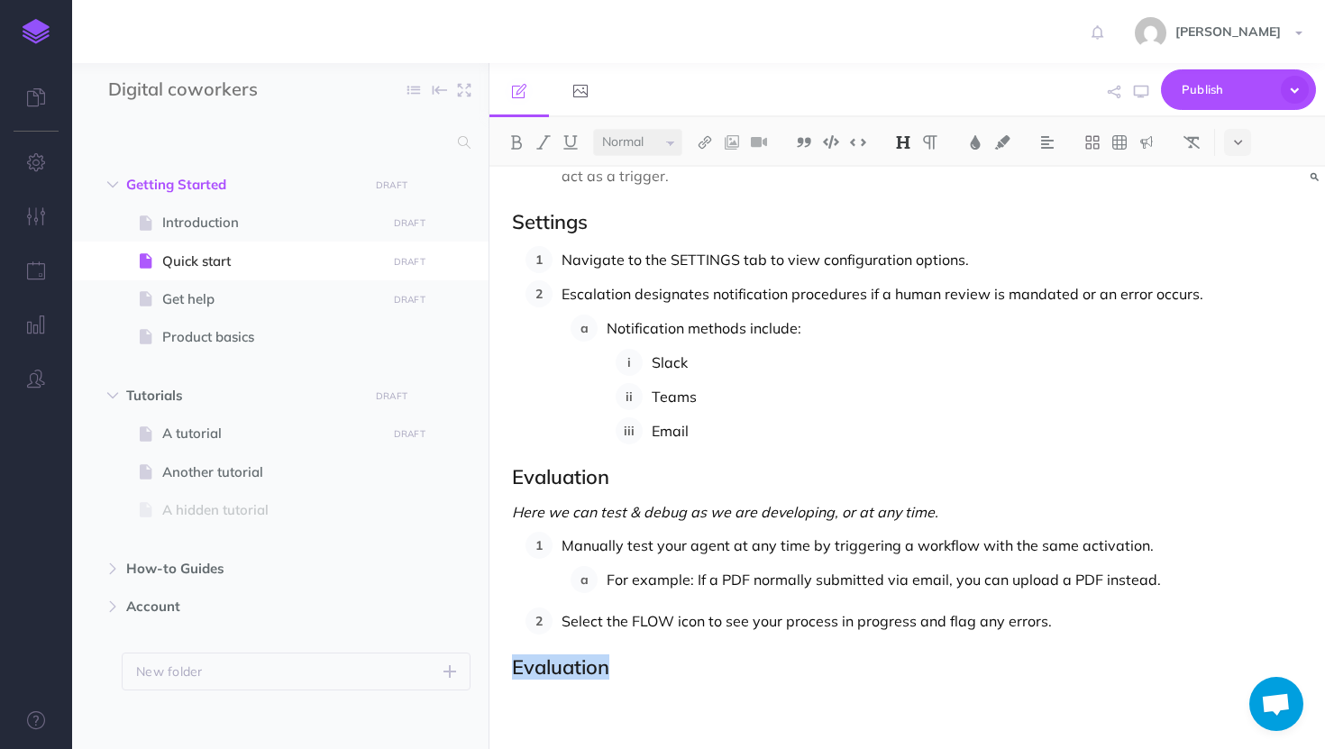
drag, startPoint x: 608, startPoint y: 658, endPoint x: 511, endPoint y: 658, distance: 97.3
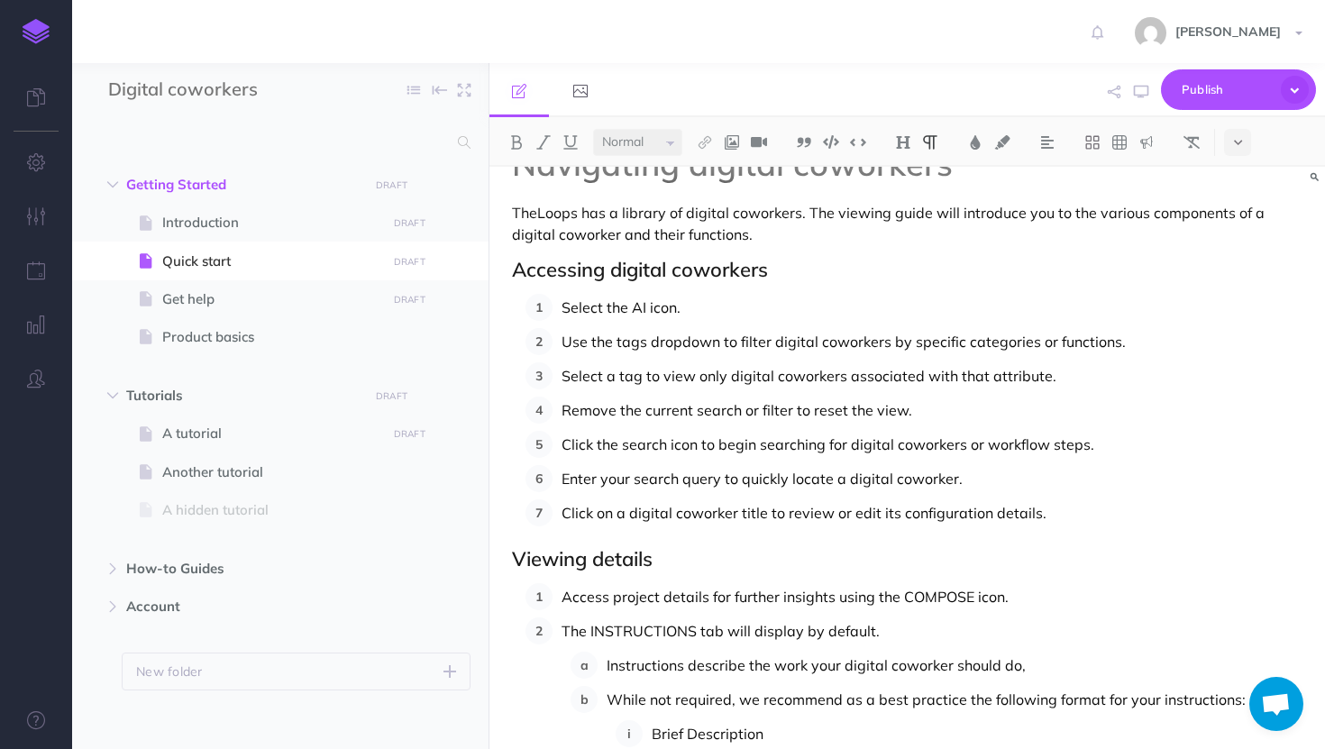
scroll to position [46, 0]
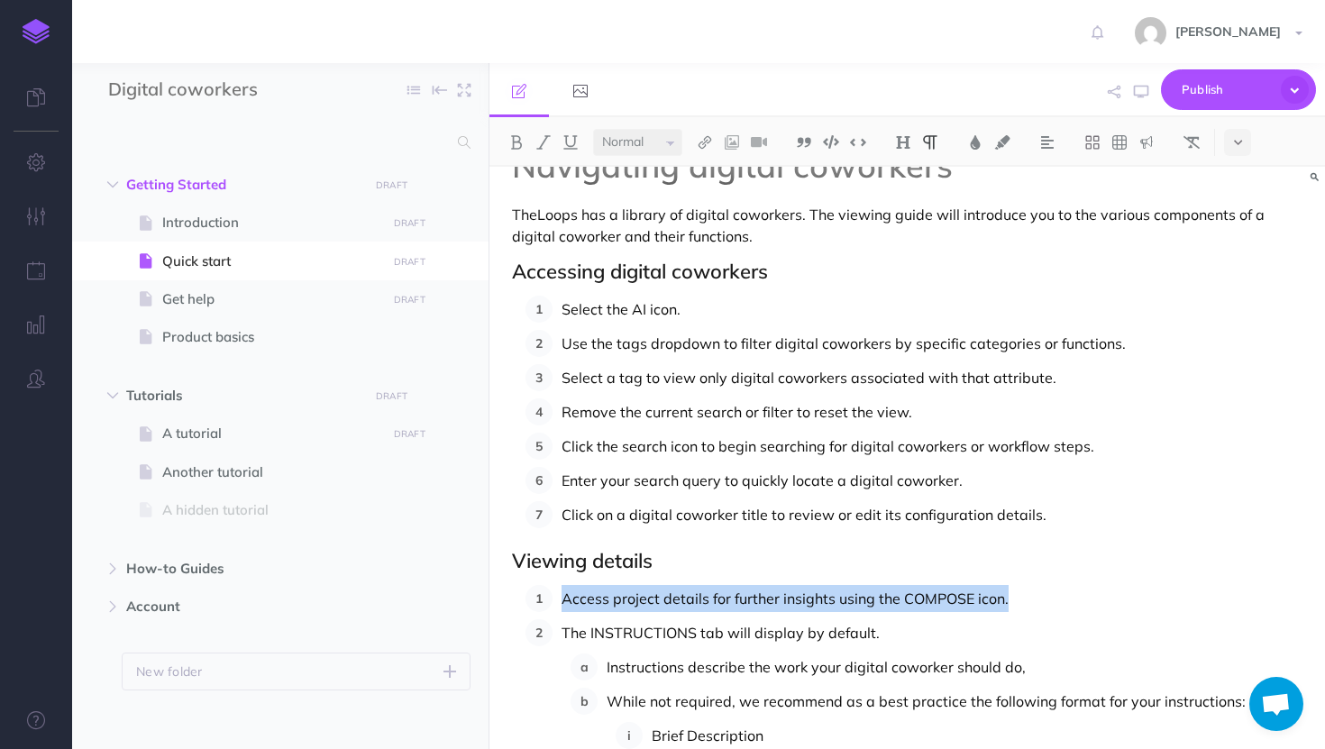
drag, startPoint x: 1017, startPoint y: 595, endPoint x: 557, endPoint y: 587, distance: 460.5
click at [557, 587] on li "Access project details for further insights using the COMPOSE icon." at bounding box center [927, 598] width 750 height 27
copy p "Access project details for further insights using the COMPOSE icon."
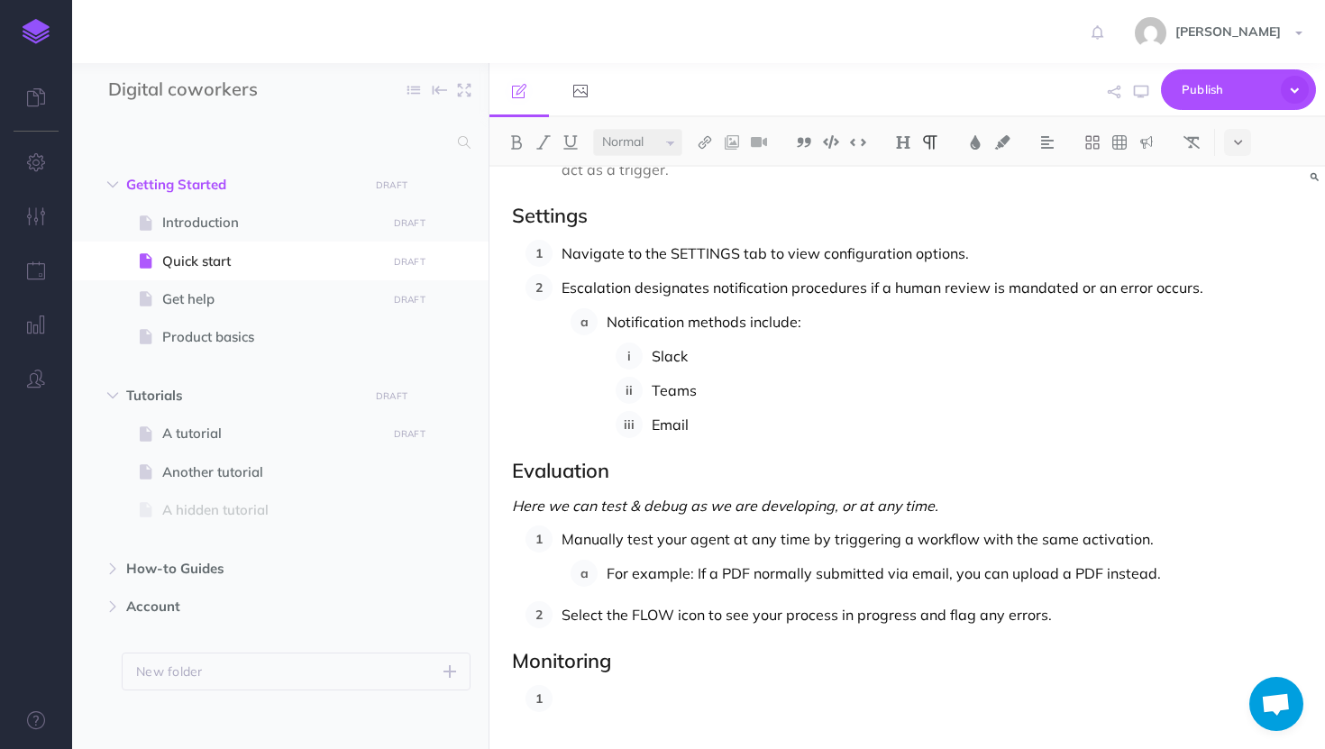
scroll to position [1684, 0]
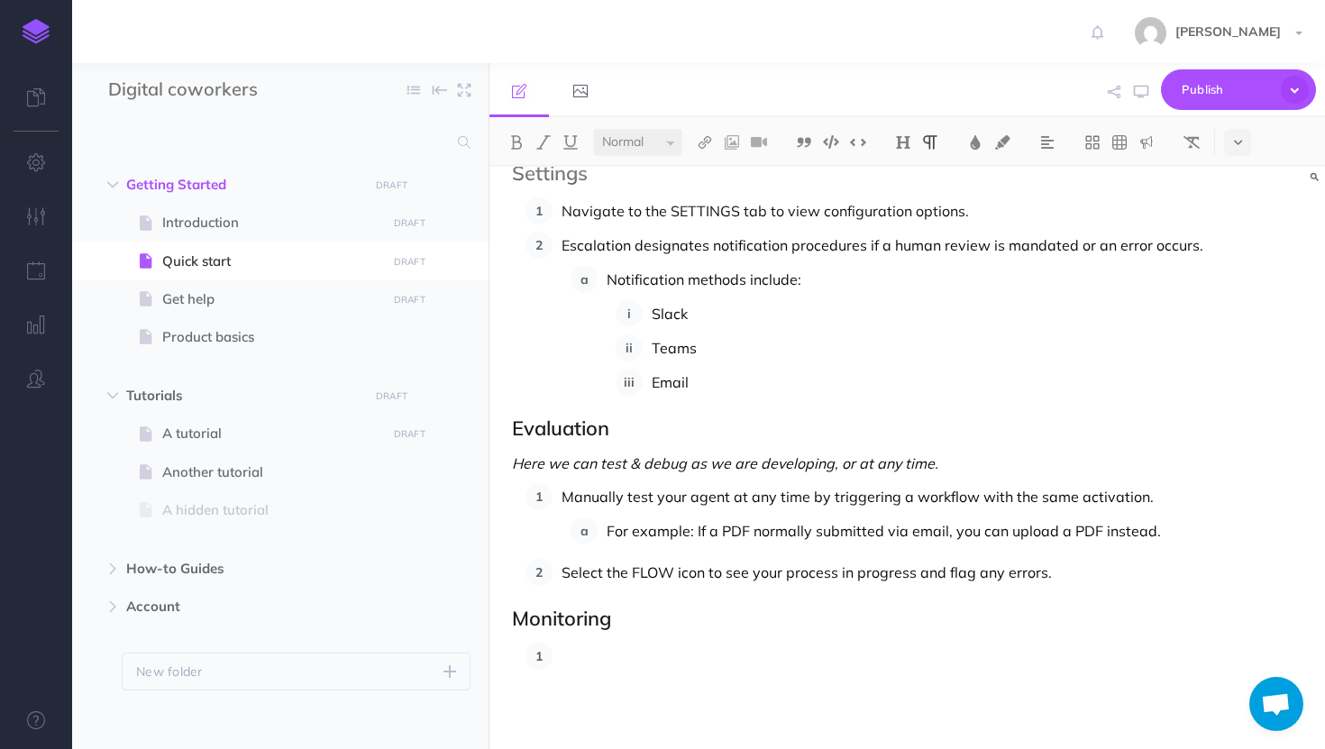
click at [584, 647] on p at bounding box center [931, 655] width 741 height 27
click at [970, 653] on p "Access project details for further insights using the COMPOSE icon." at bounding box center [931, 655] width 741 height 27
drag, startPoint x: 830, startPoint y: 655, endPoint x: 612, endPoint y: 661, distance: 218.1
click at [612, 661] on p "Access project details for further insights using the MONITORING icon." at bounding box center [931, 655] width 741 height 27
click at [1087, 666] on p "Access an index of all digital coworker activies using the MONITORING icon." at bounding box center [931, 655] width 741 height 27
